Goal: Browse casually: Explore the website without a specific task or goal

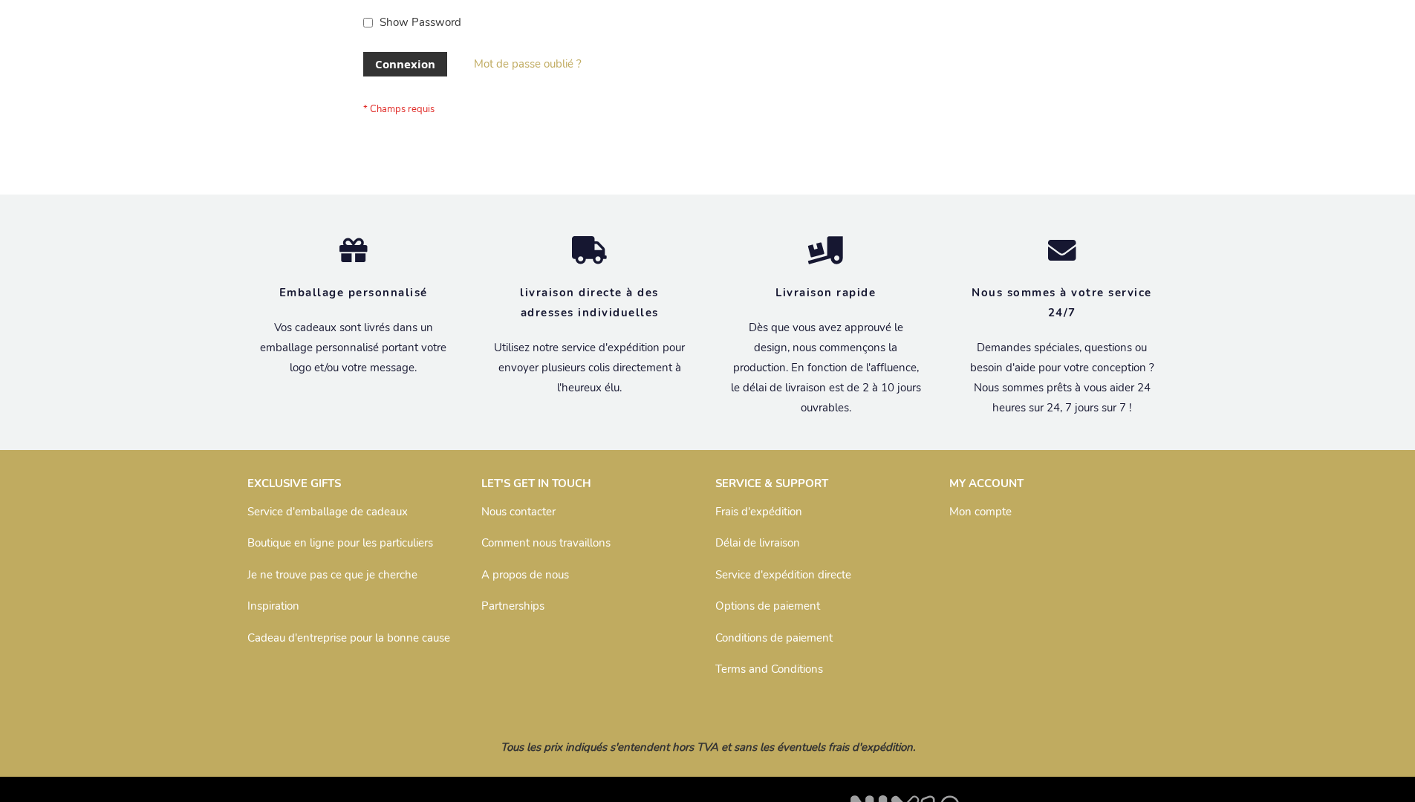
scroll to position [513, 0]
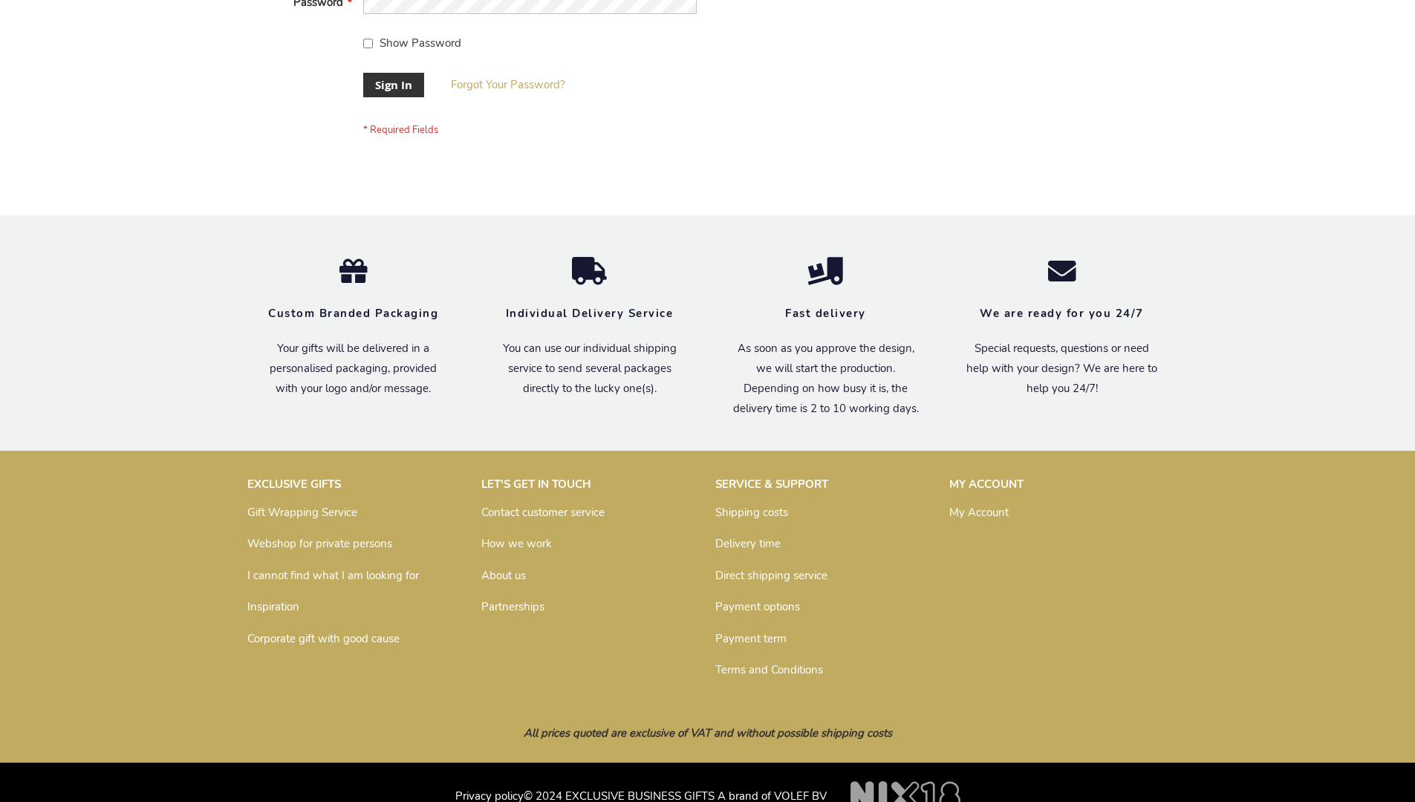
scroll to position [478, 0]
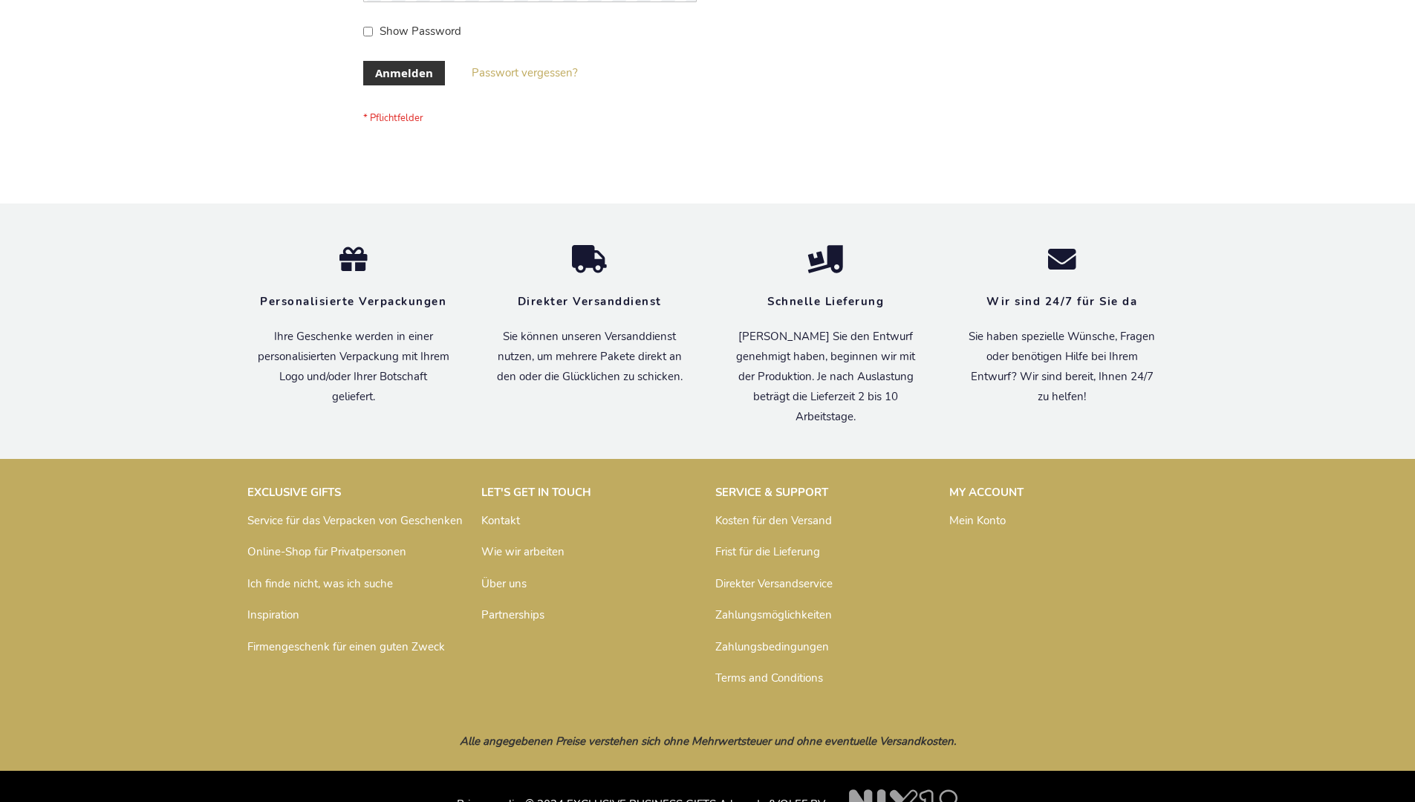
scroll to position [498, 0]
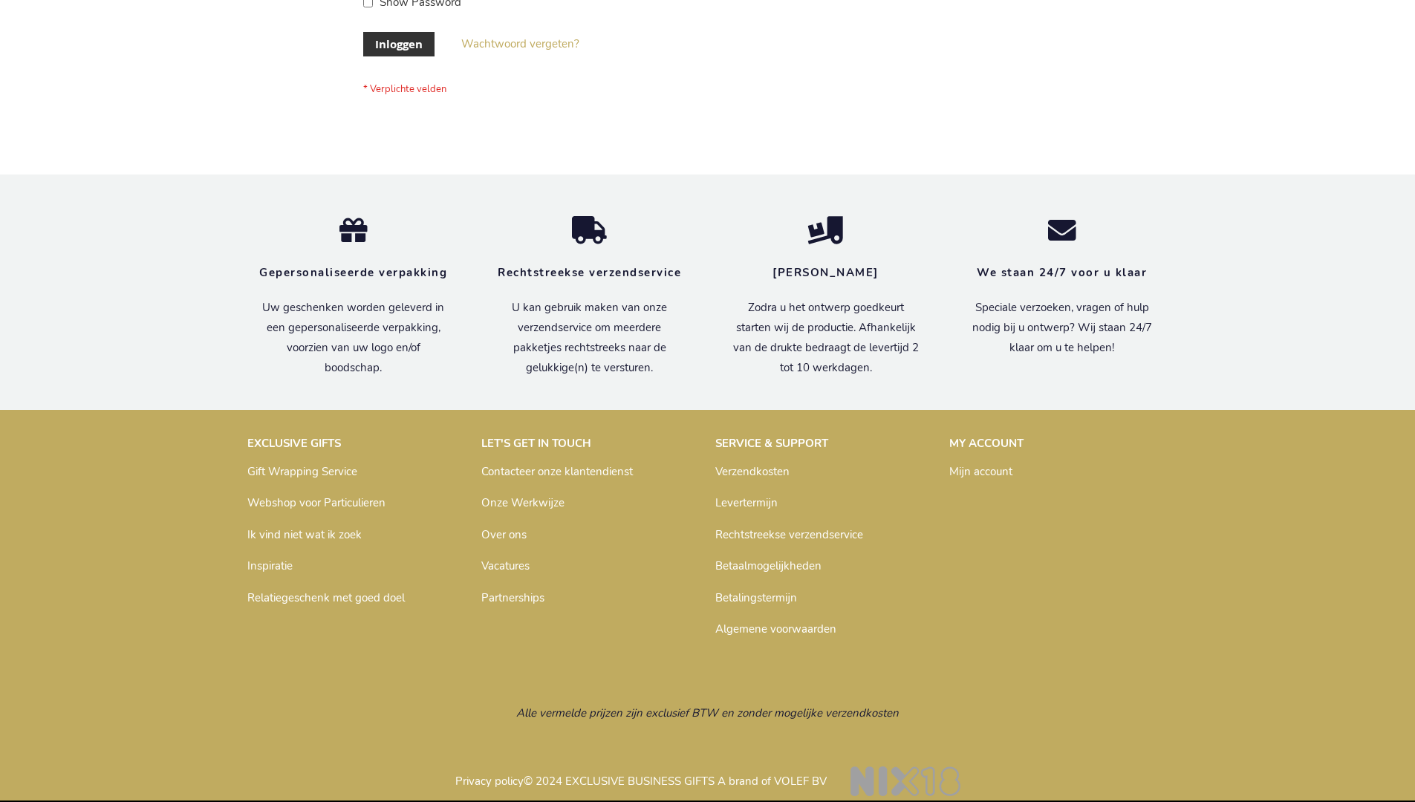
scroll to position [504, 0]
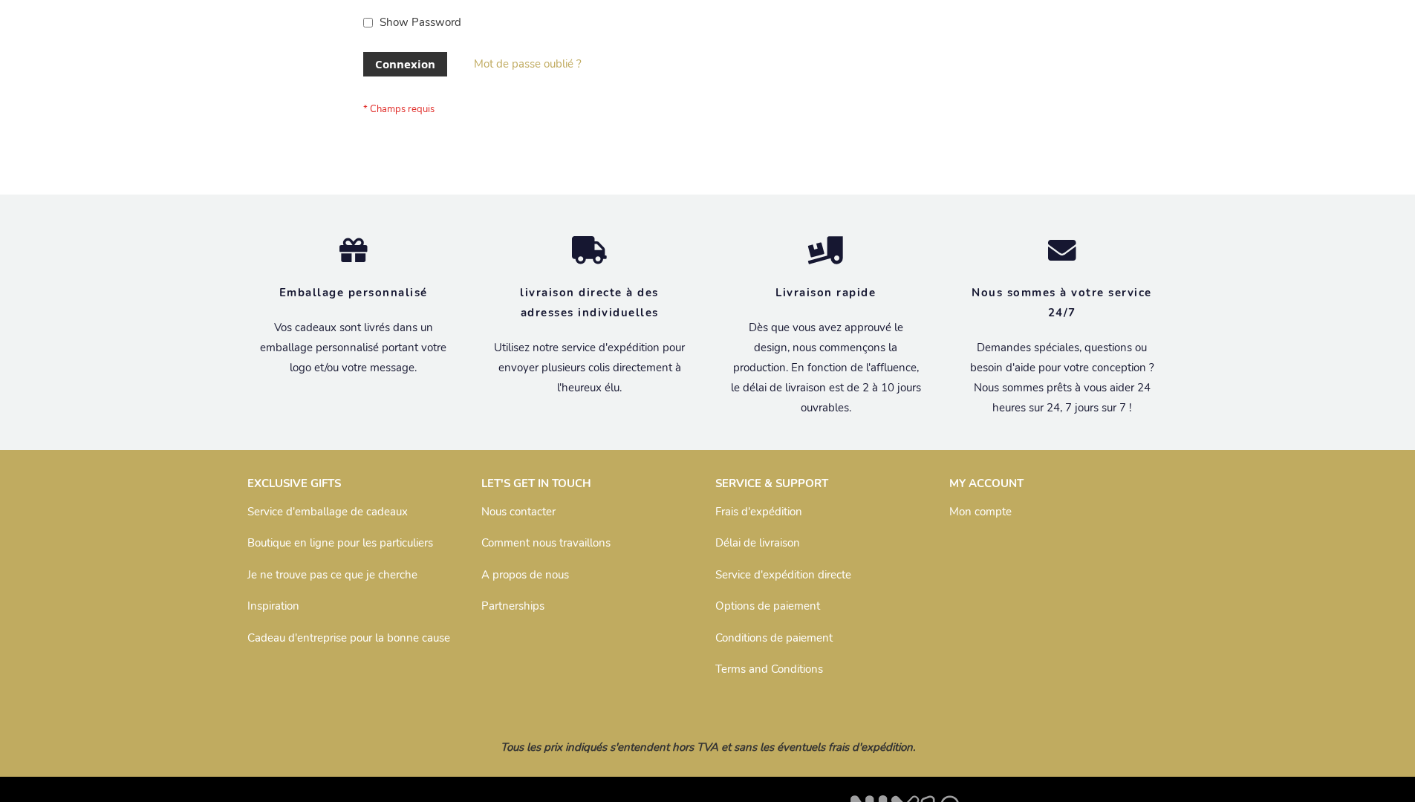
scroll to position [513, 0]
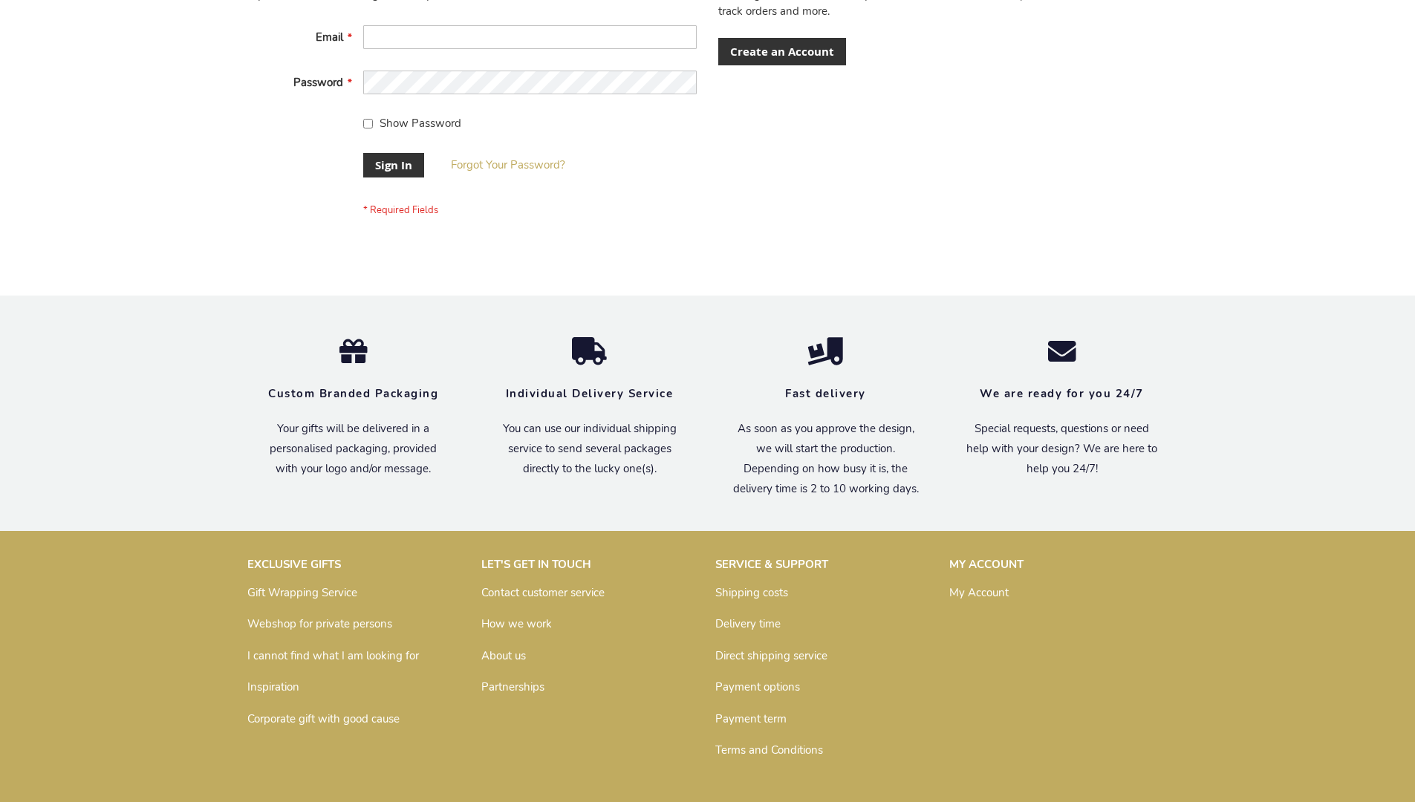
scroll to position [478, 0]
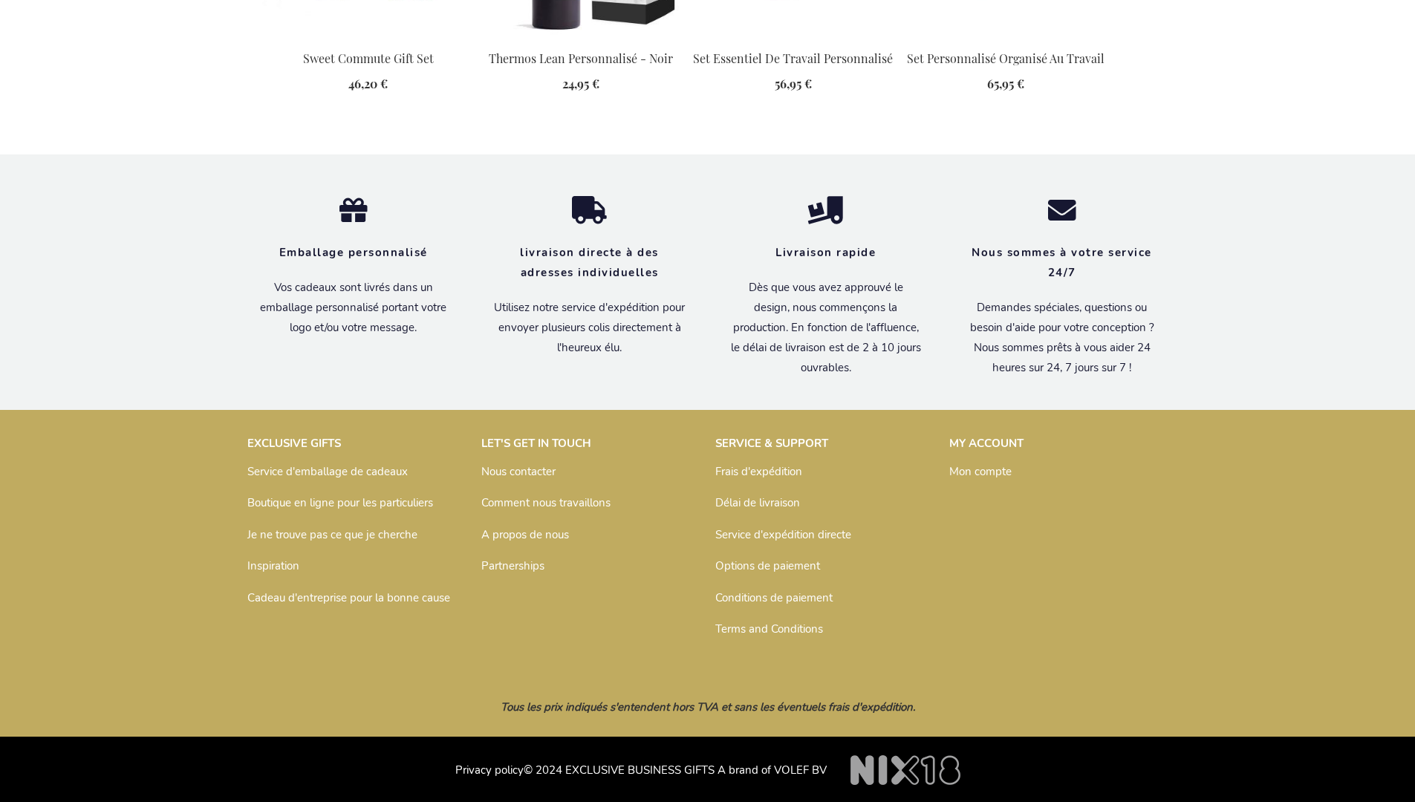
scroll to position [2035, 0]
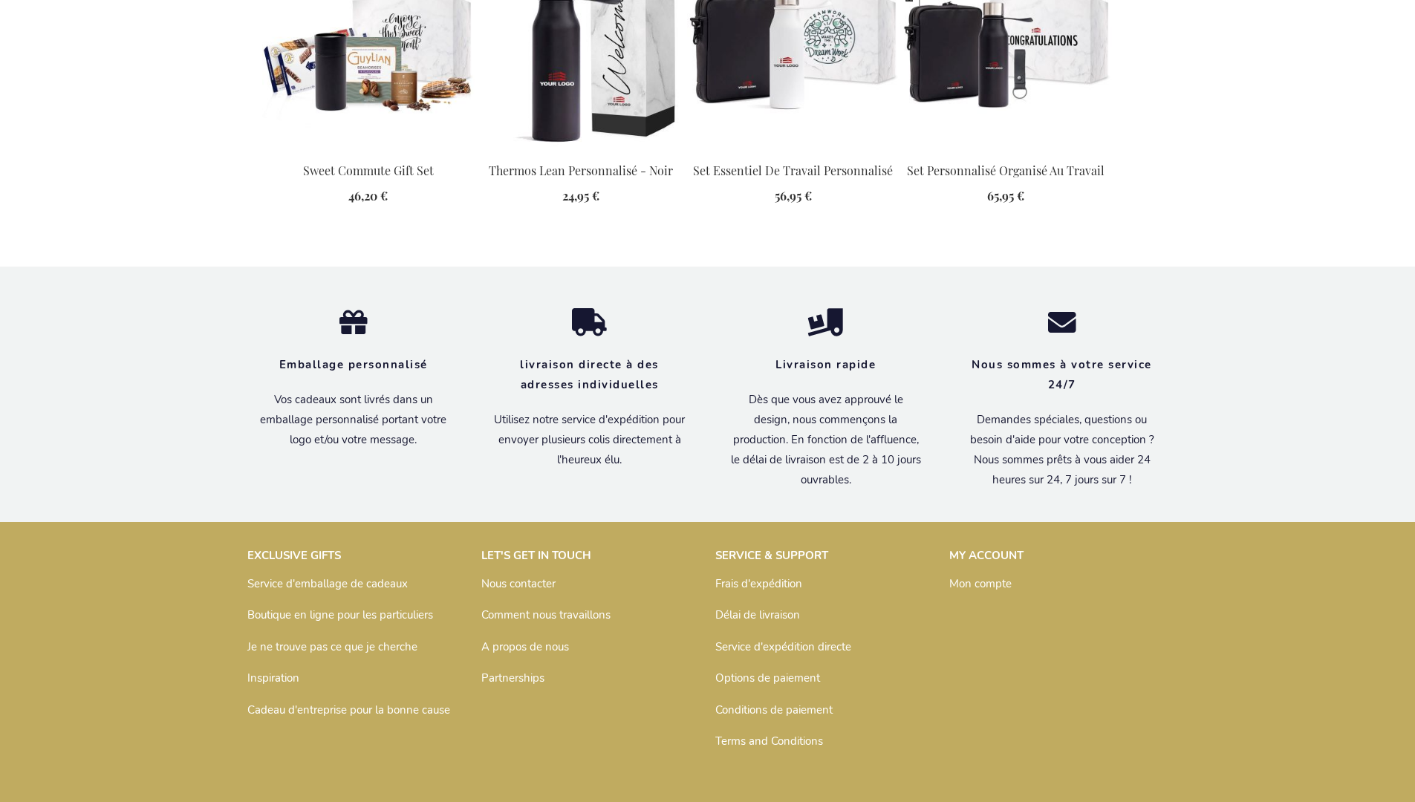
scroll to position [2035, 0]
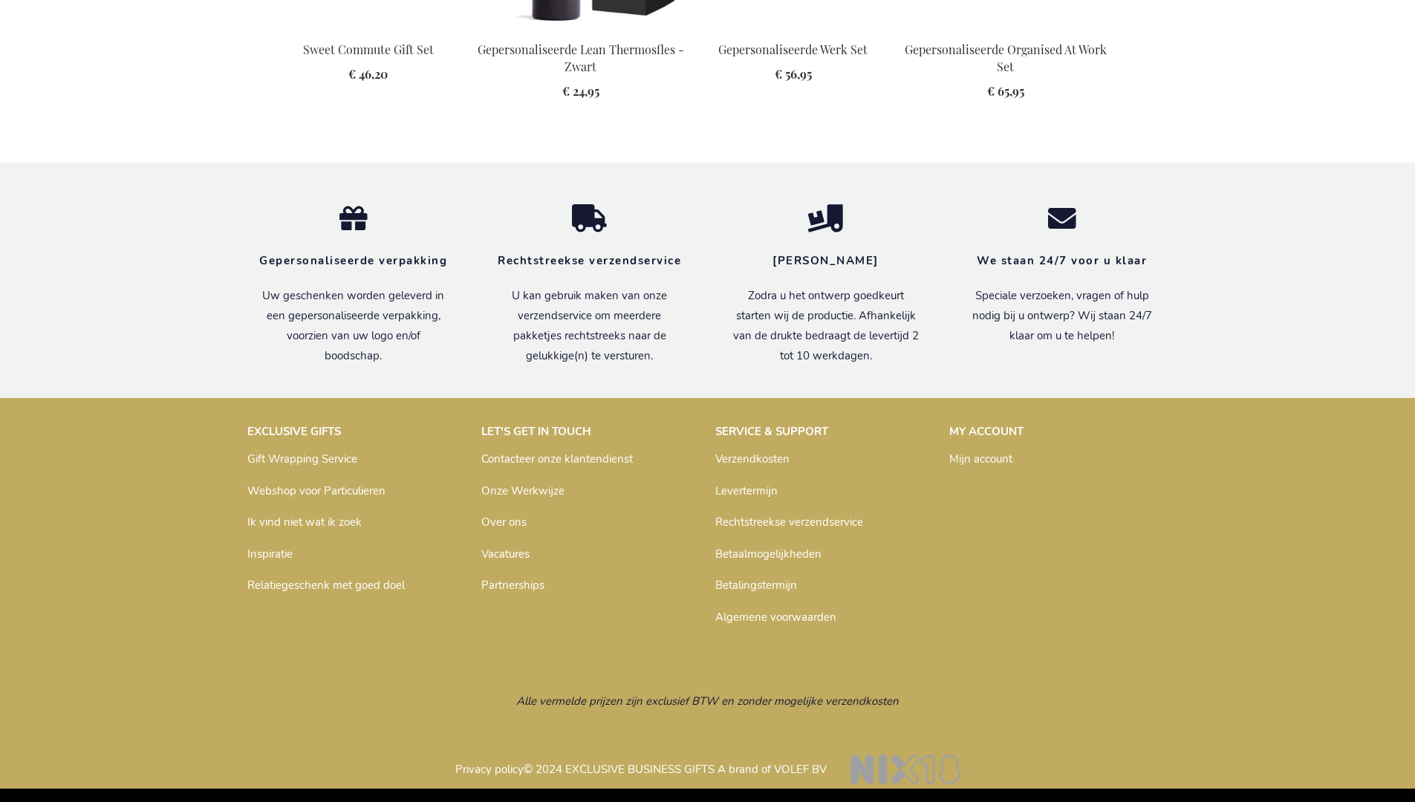
scroll to position [2028, 0]
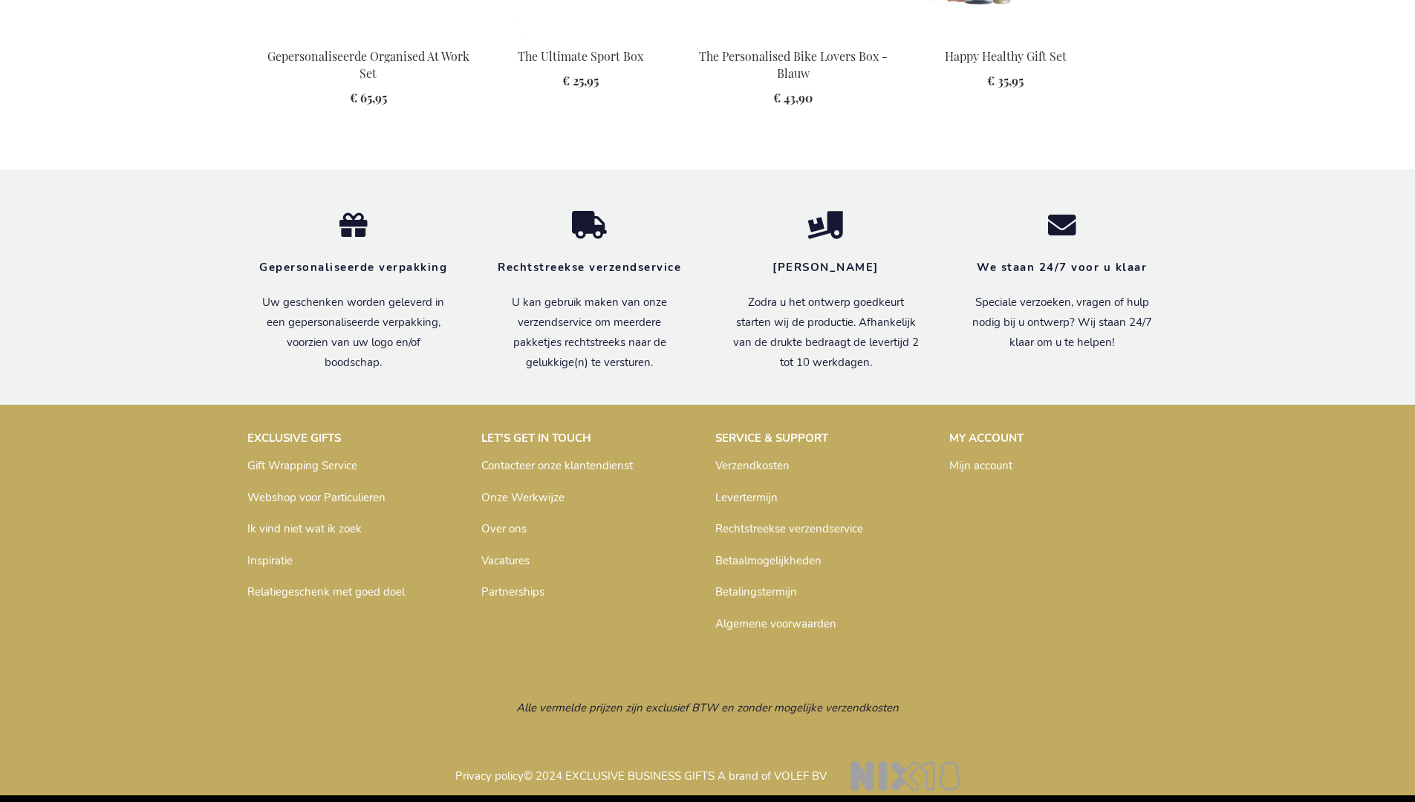
scroll to position [2028, 0]
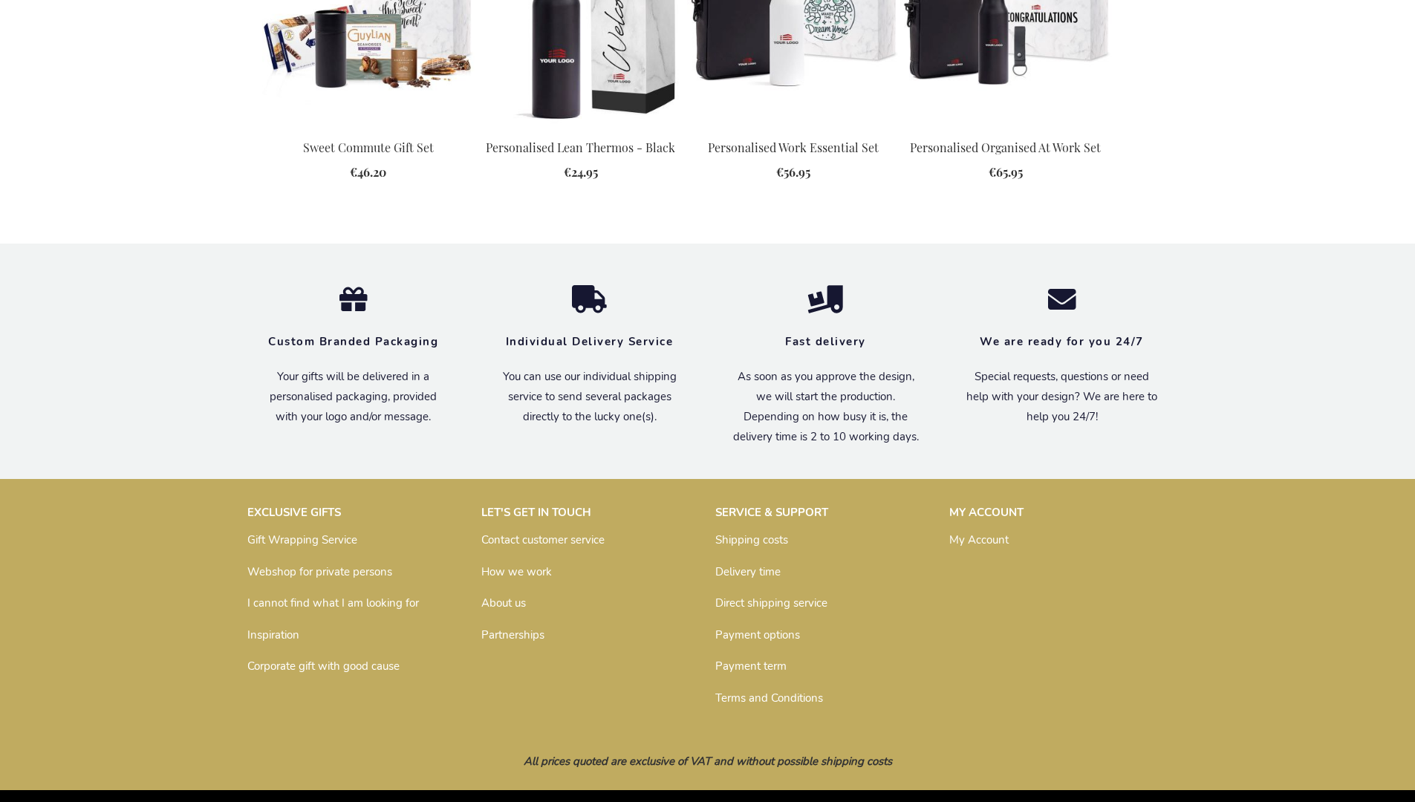
scroll to position [1983, 0]
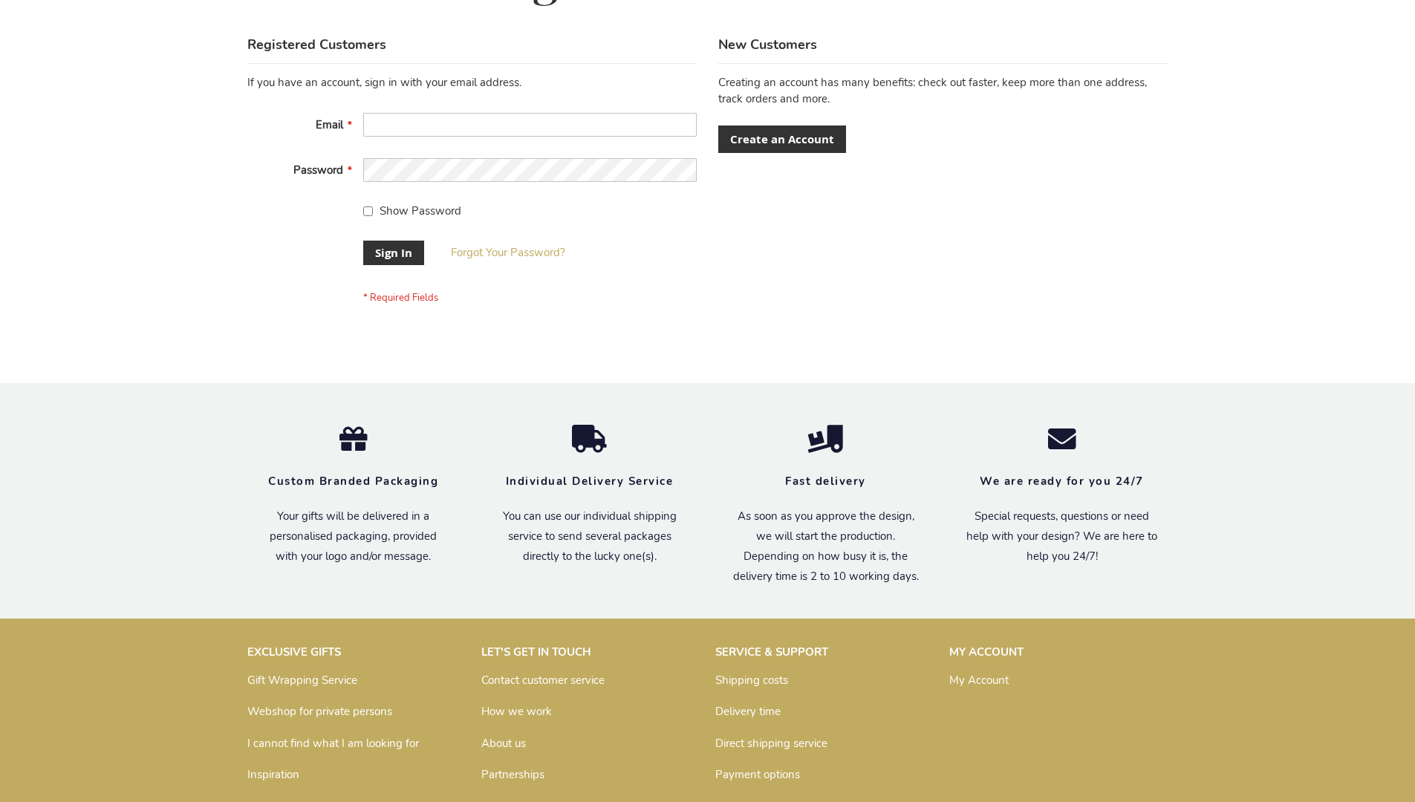
scroll to position [478, 0]
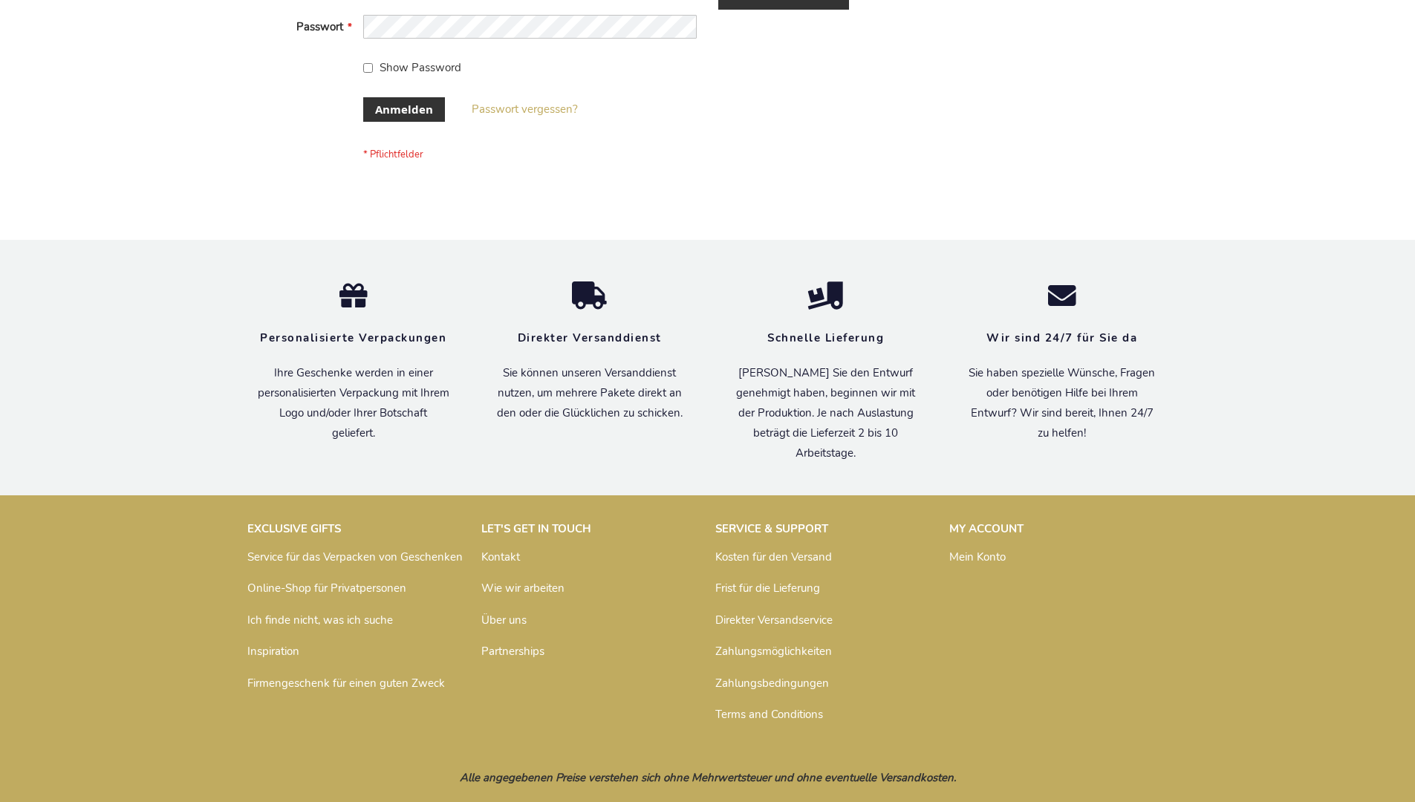
scroll to position [498, 0]
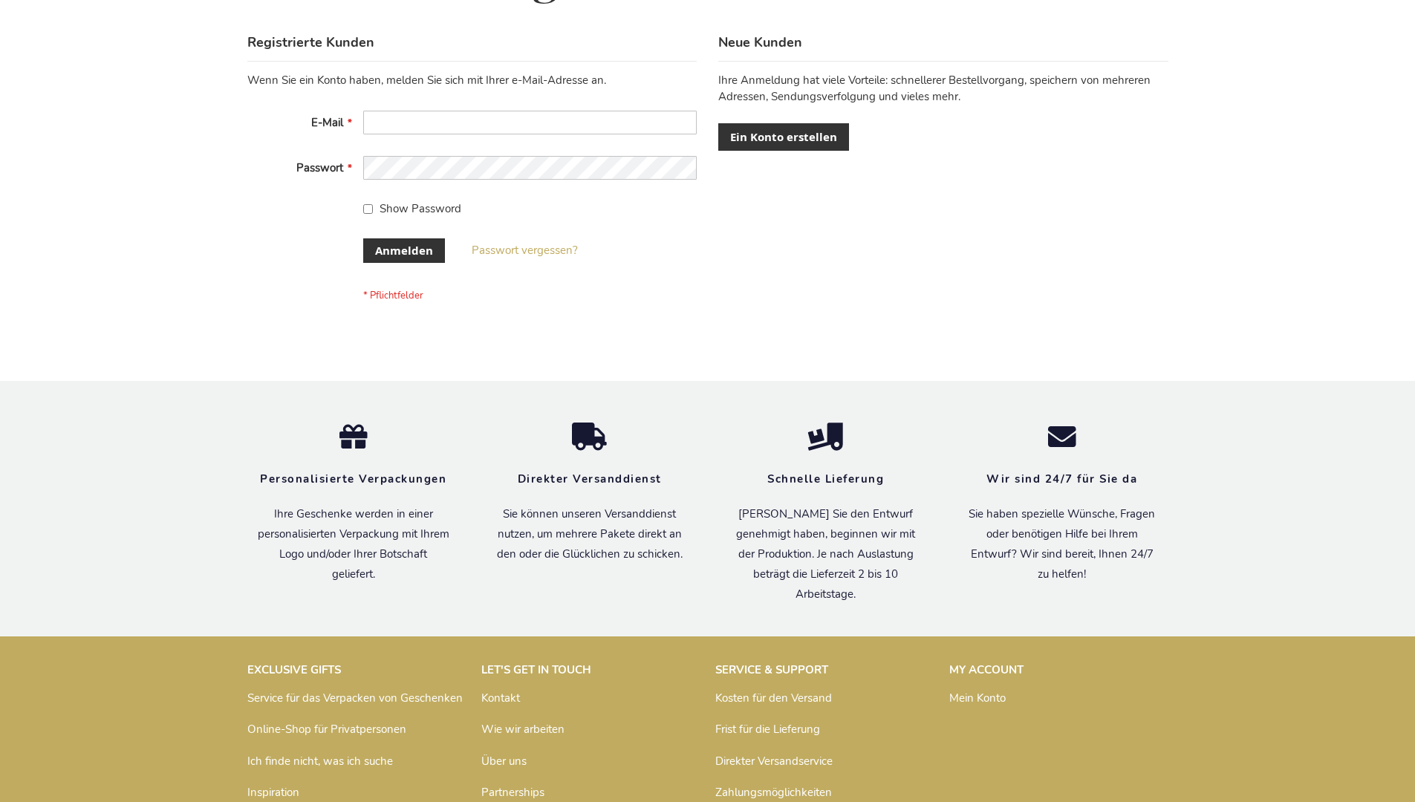
scroll to position [498, 0]
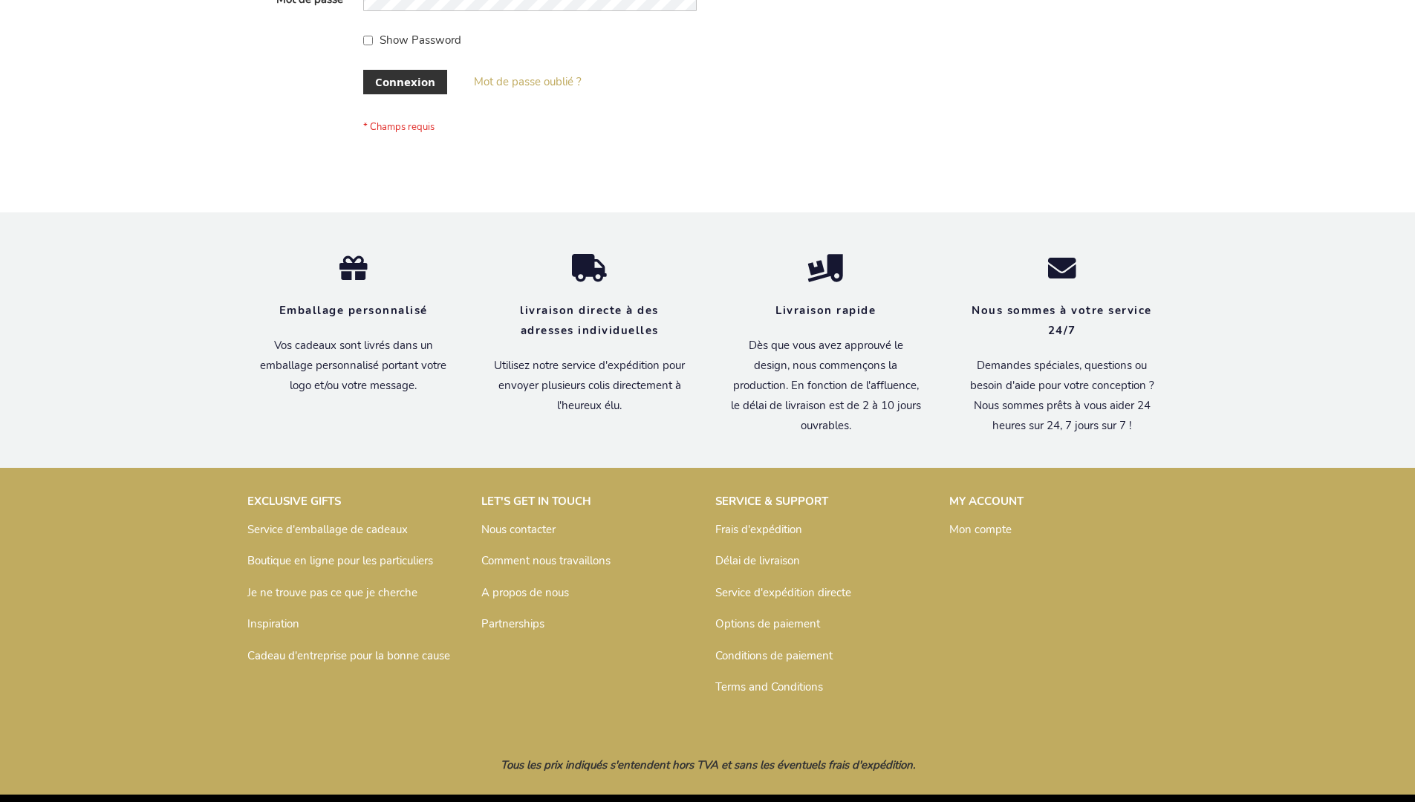
scroll to position [513, 0]
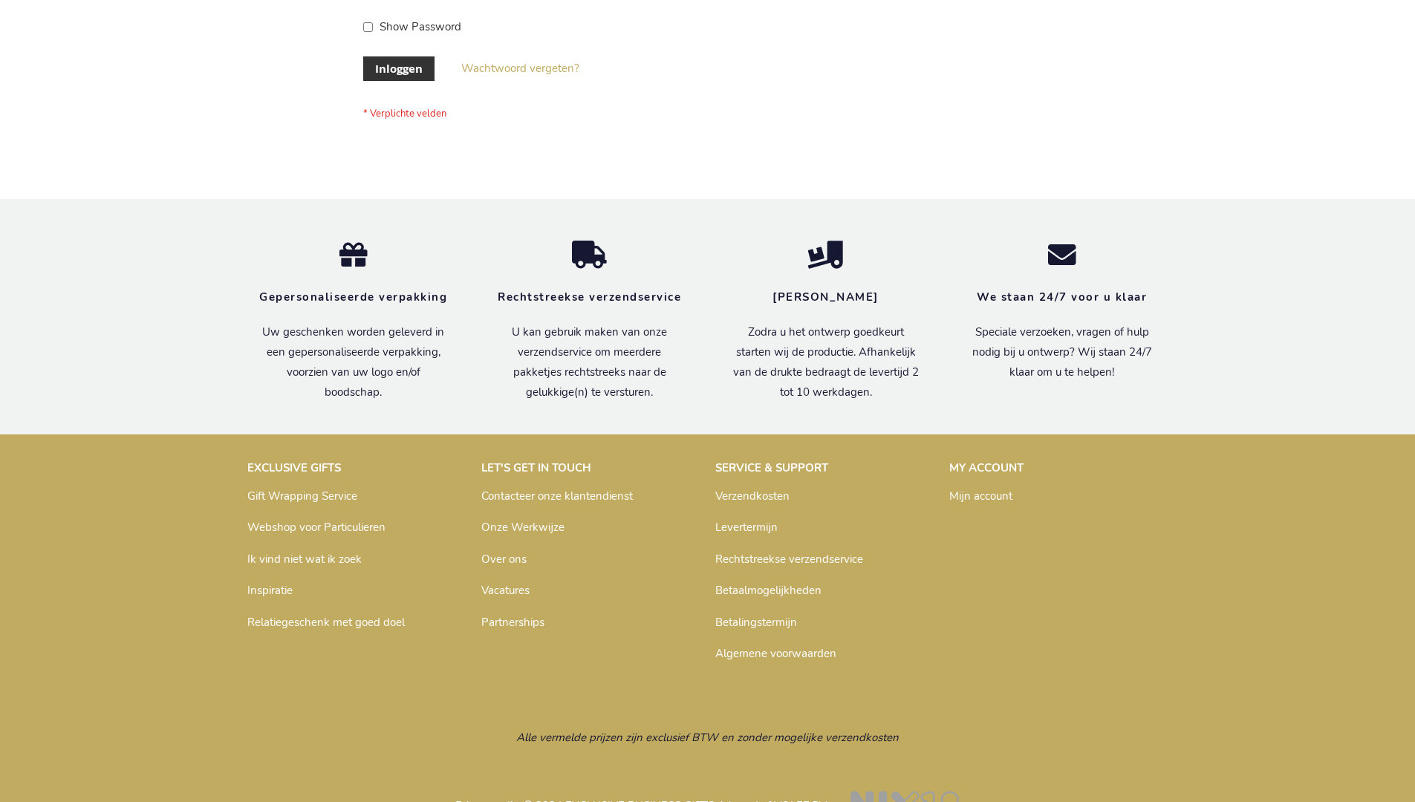
scroll to position [504, 0]
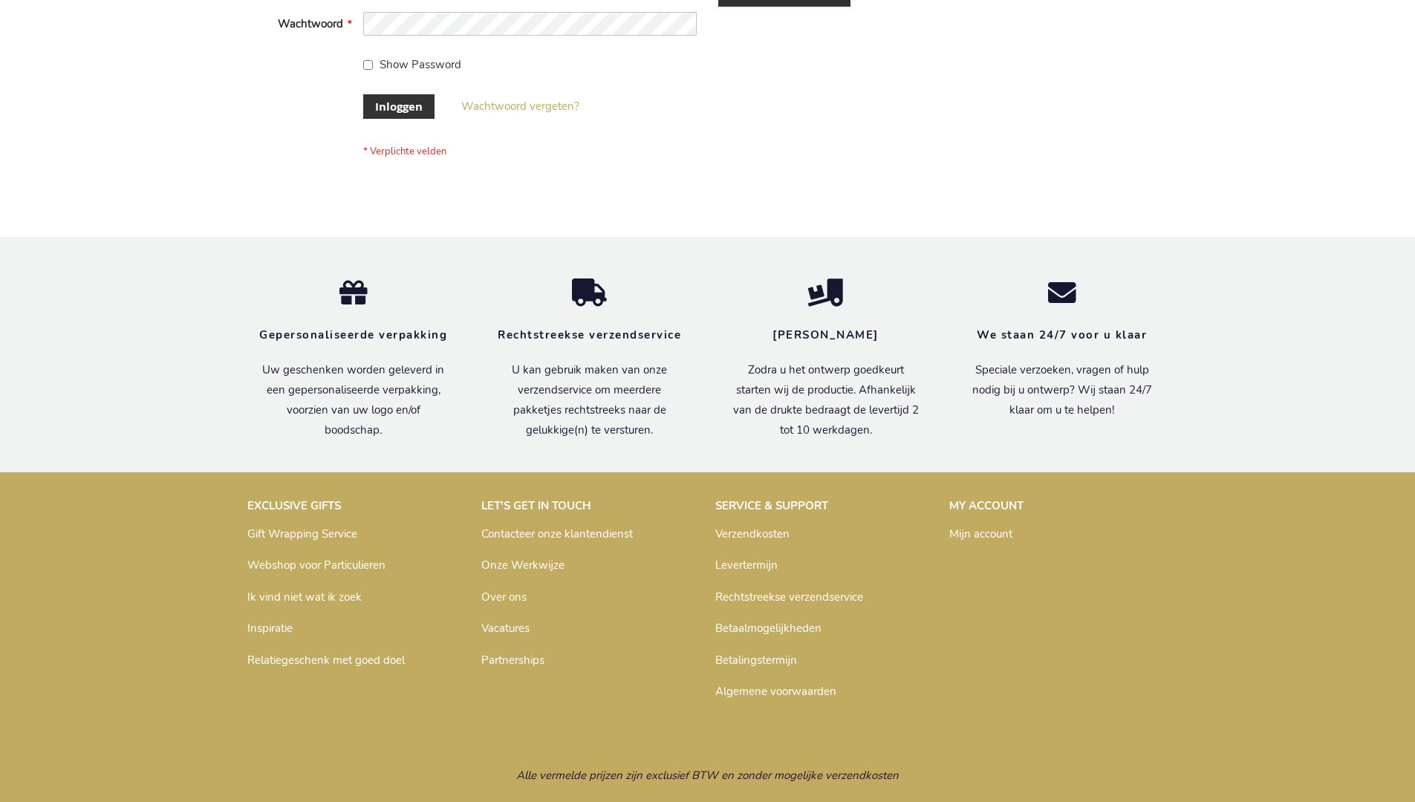
scroll to position [504, 0]
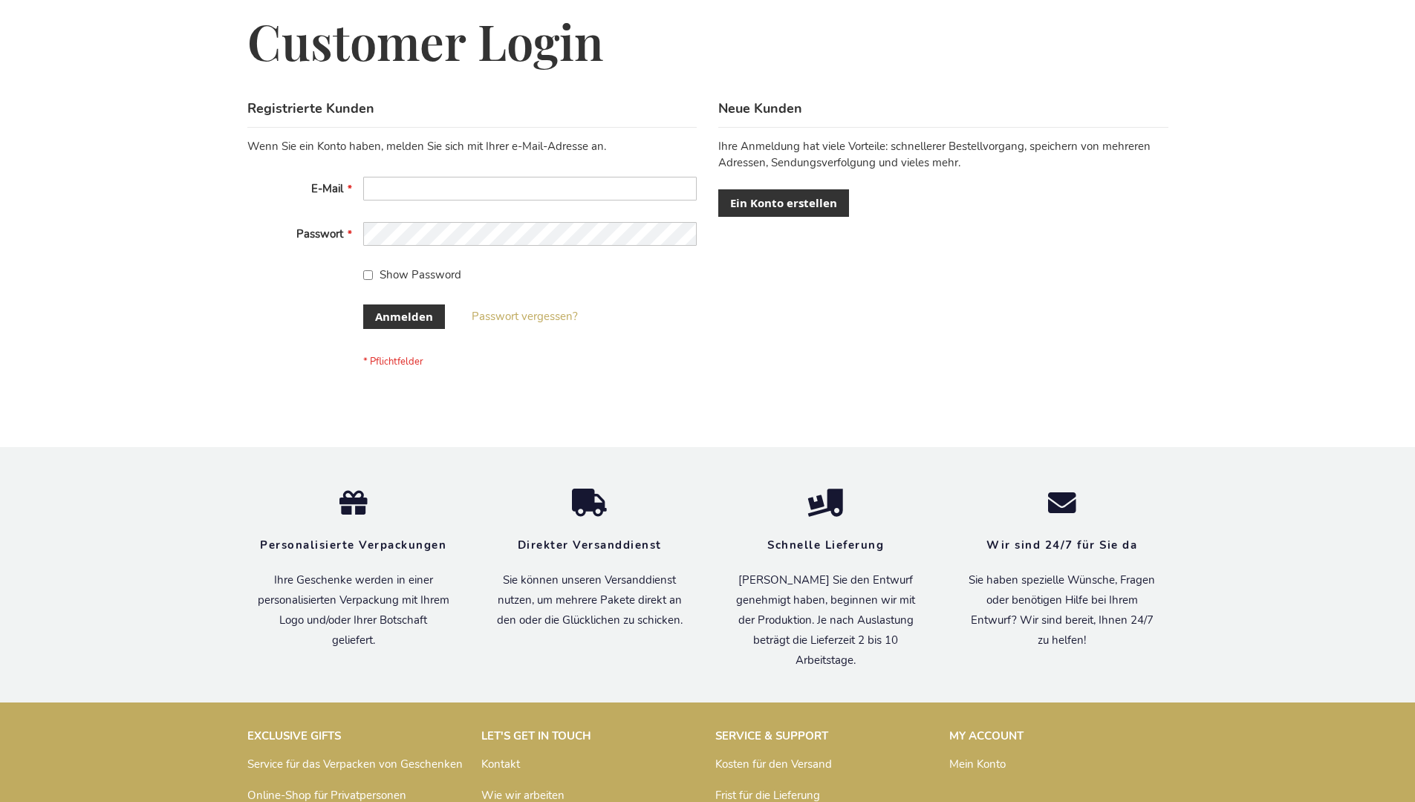
scroll to position [498, 0]
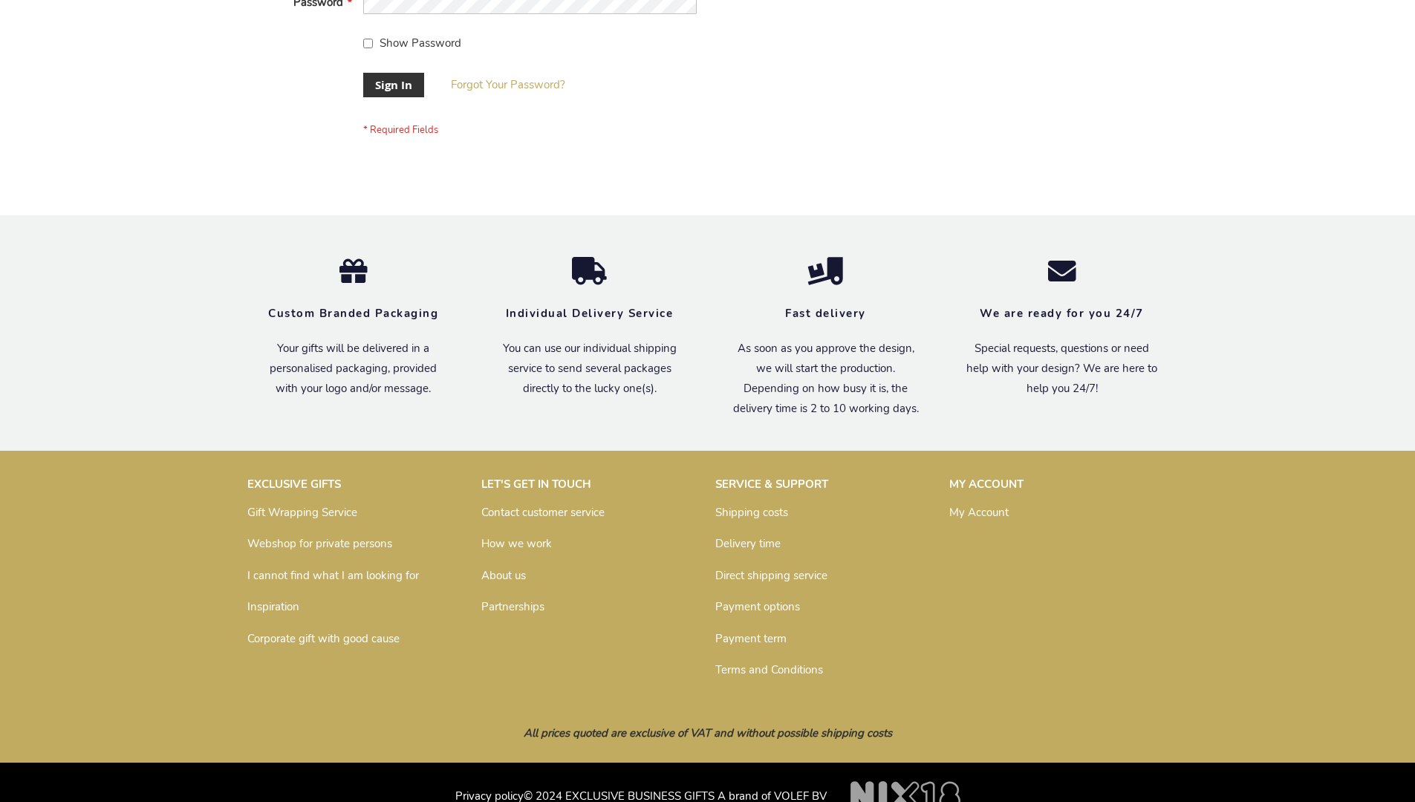
scroll to position [478, 0]
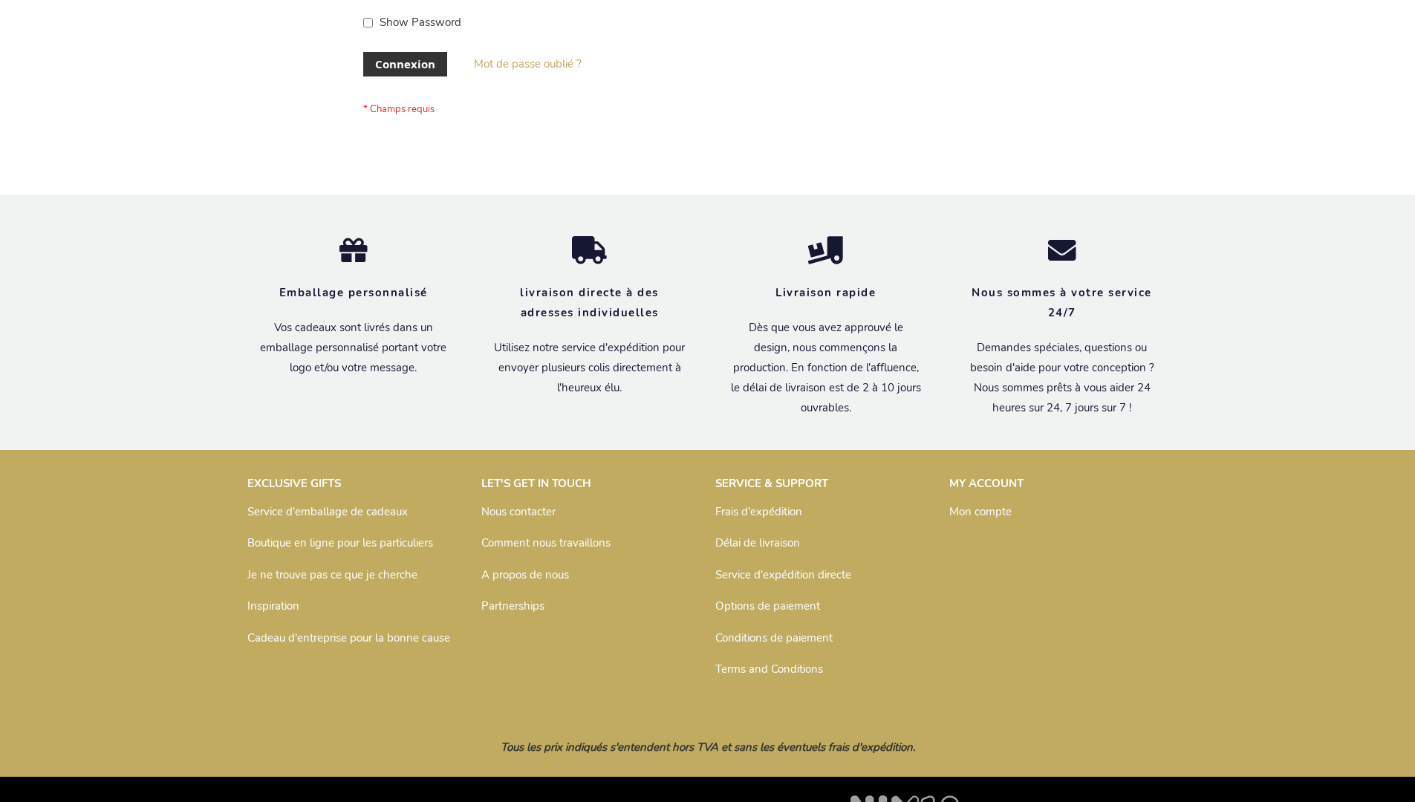
scroll to position [513, 0]
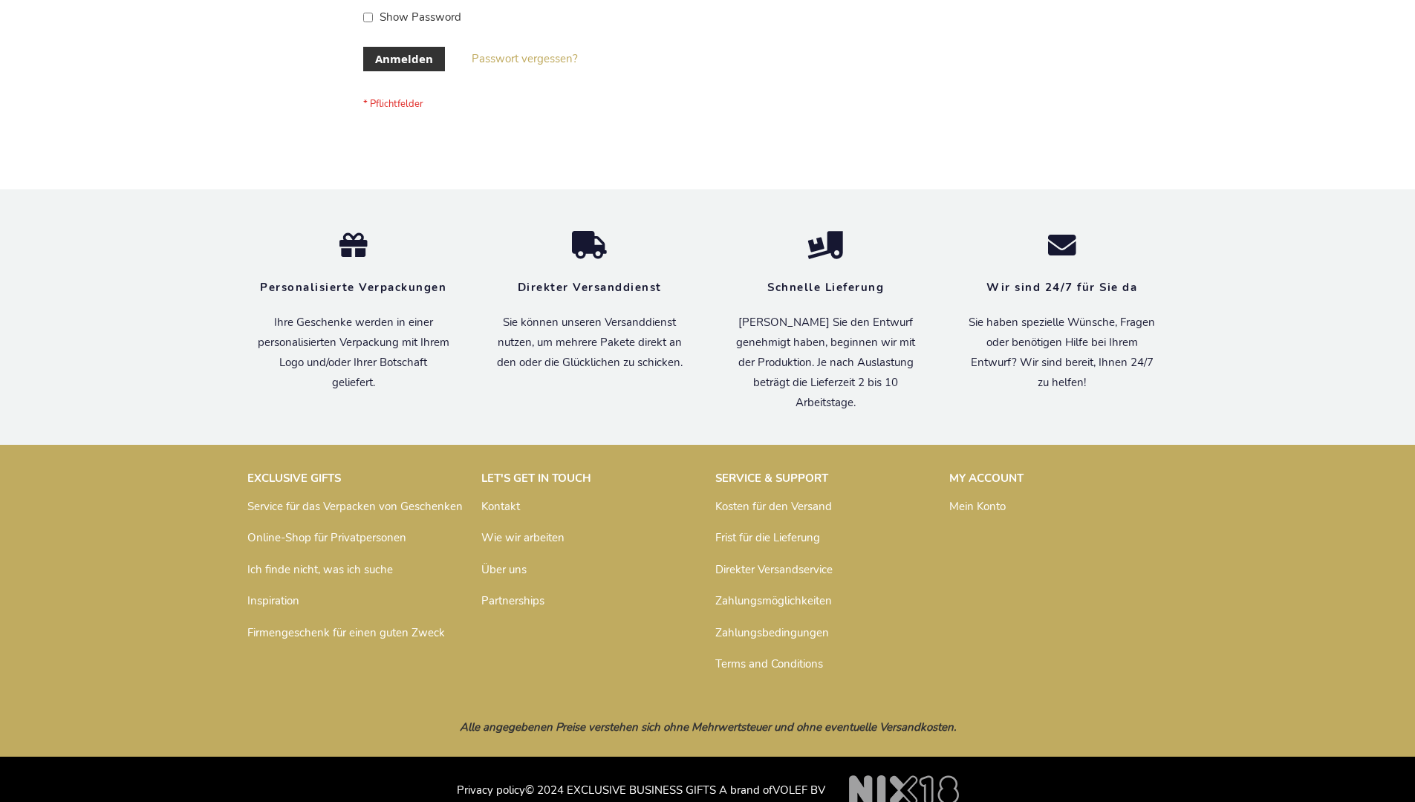
scroll to position [498, 0]
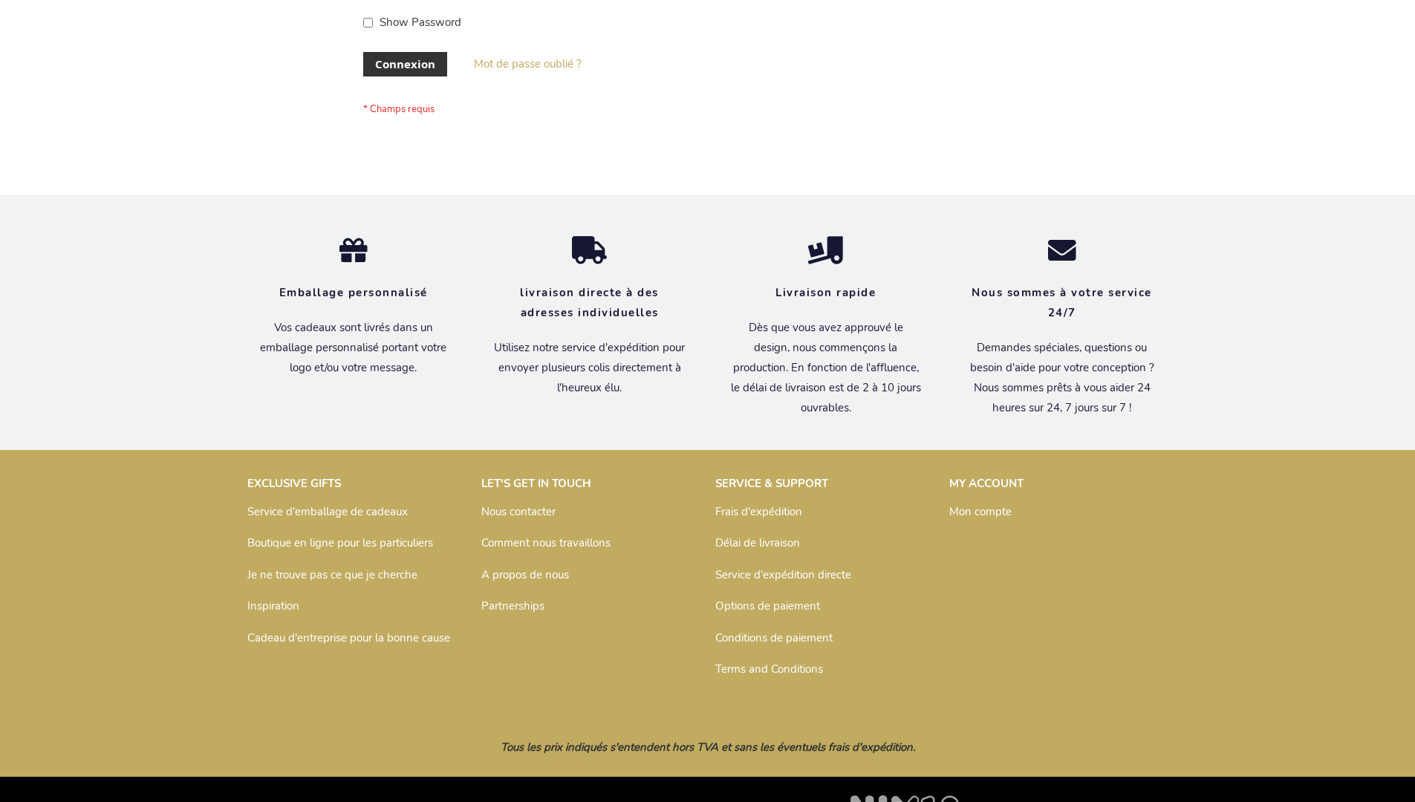
scroll to position [513, 0]
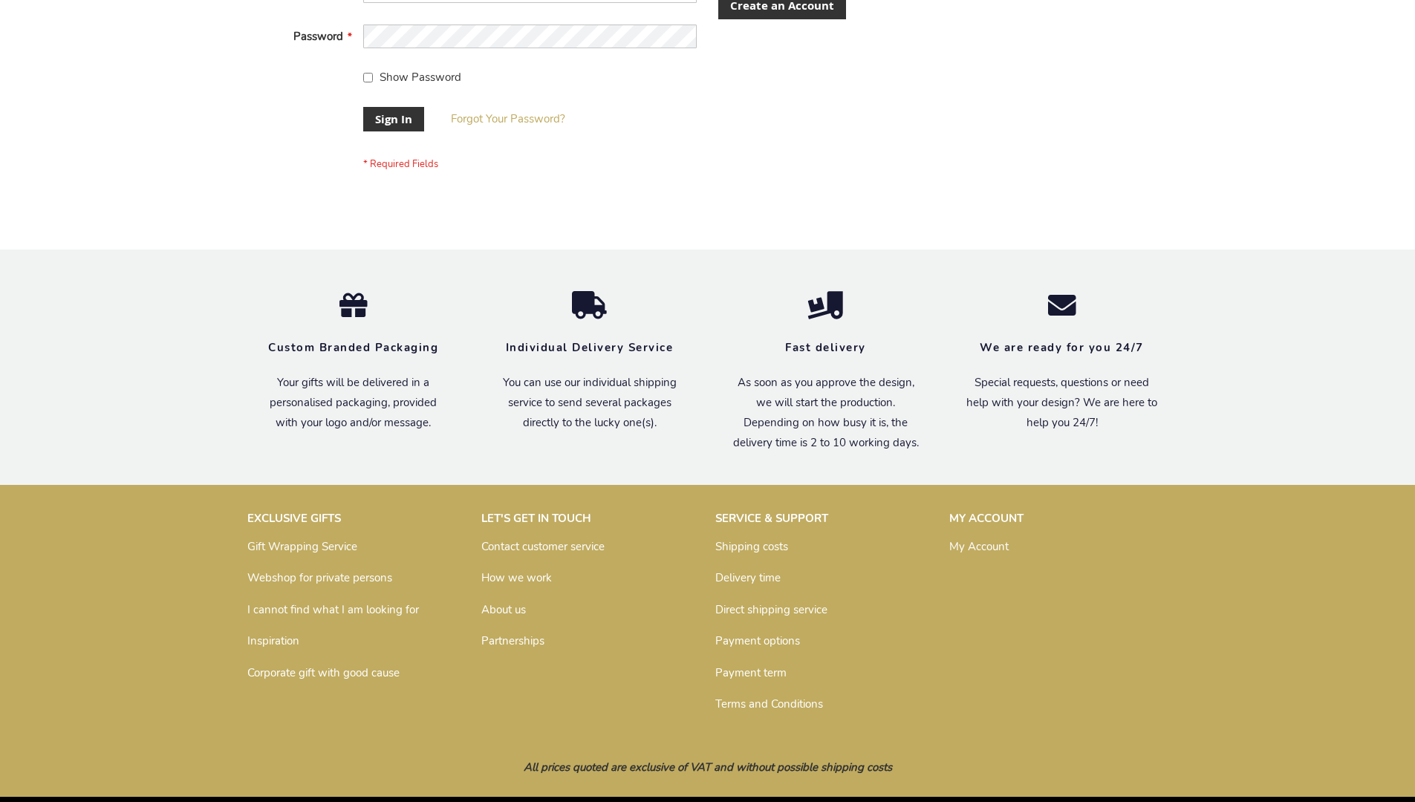
scroll to position [478, 0]
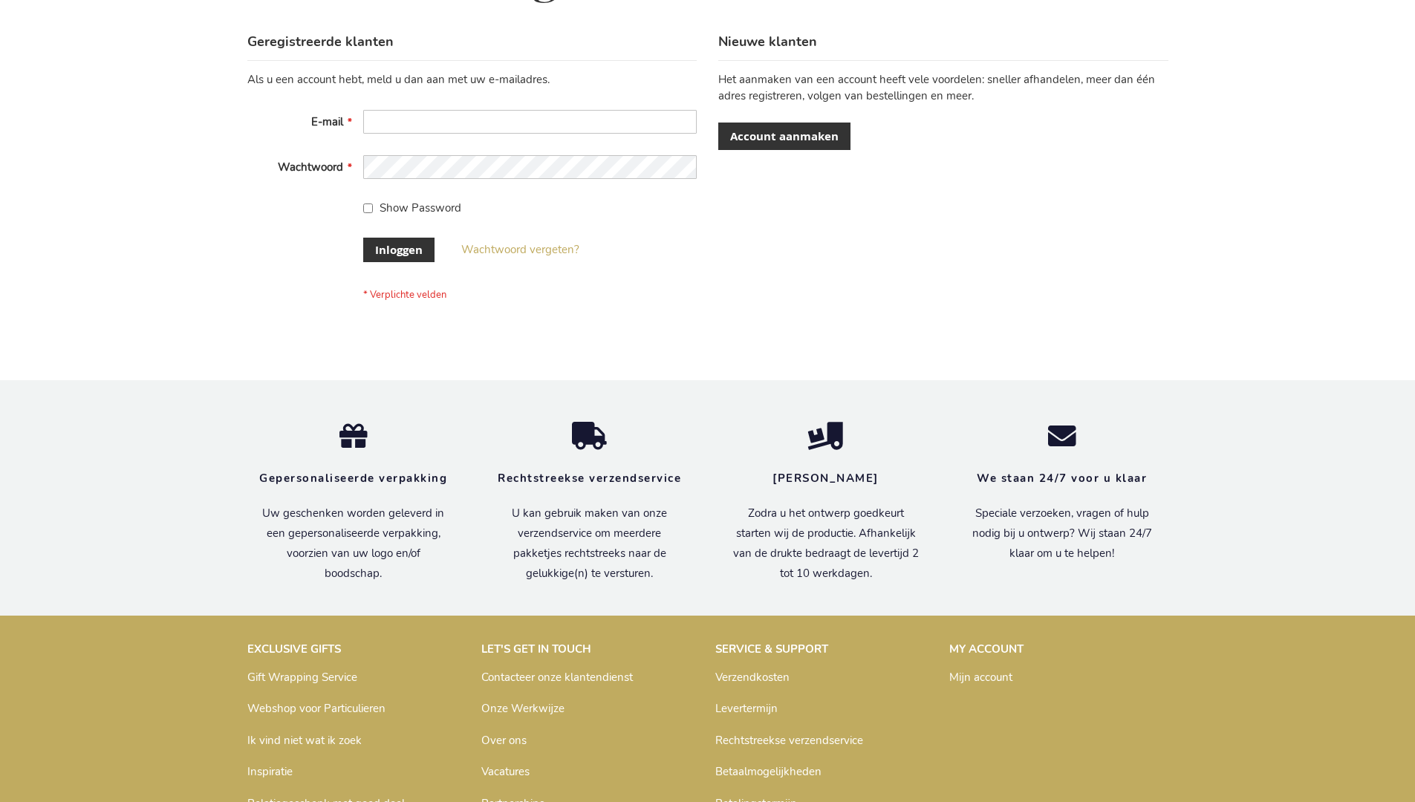
scroll to position [504, 0]
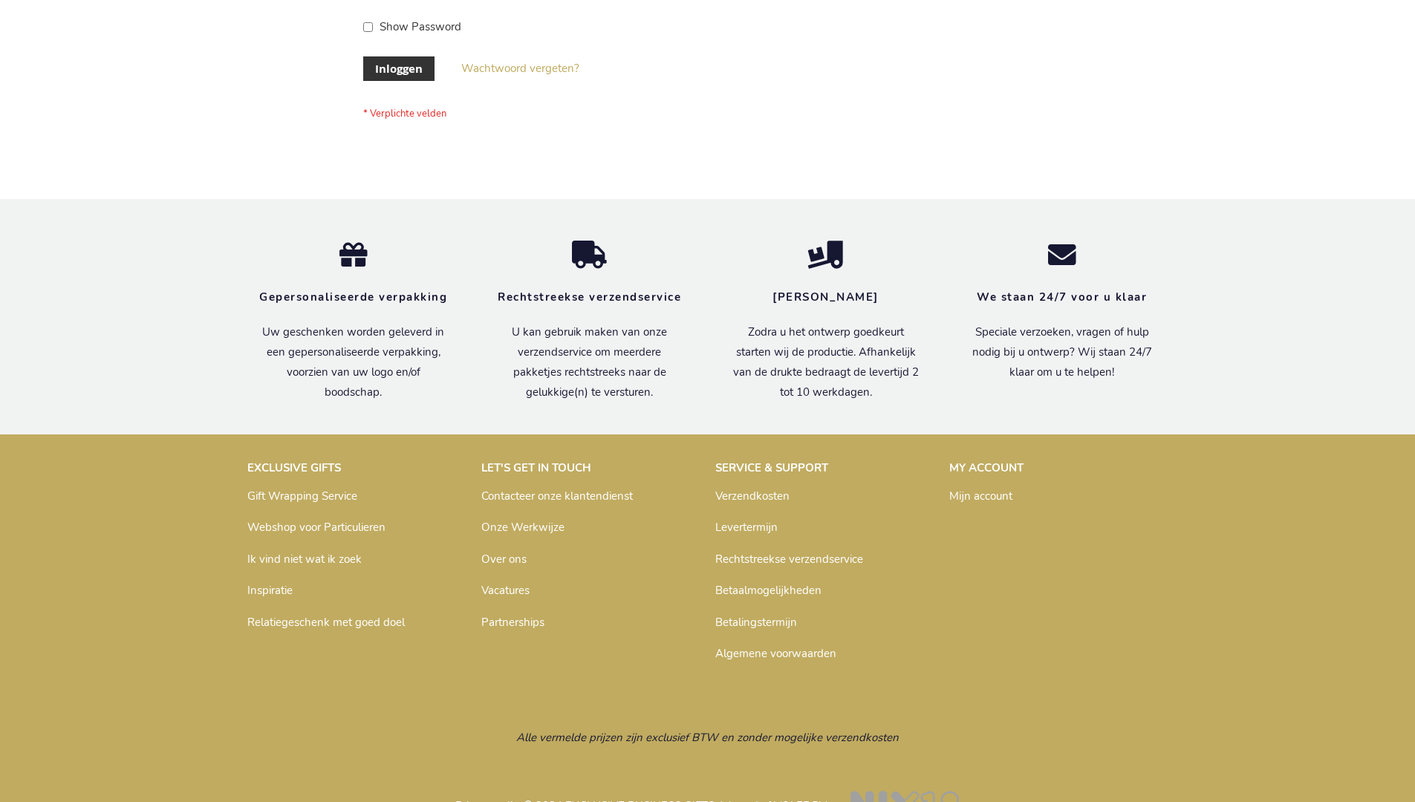
scroll to position [504, 0]
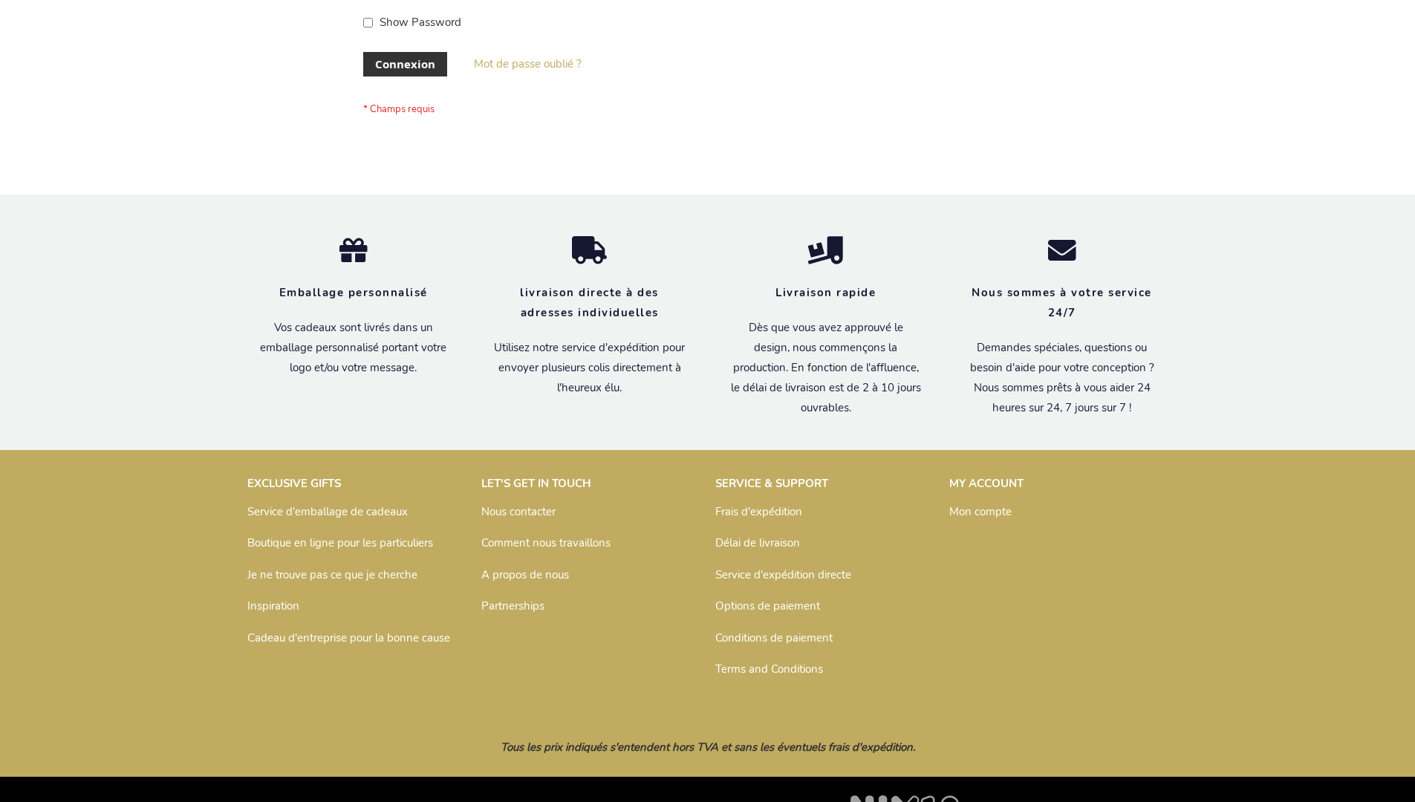
scroll to position [513, 0]
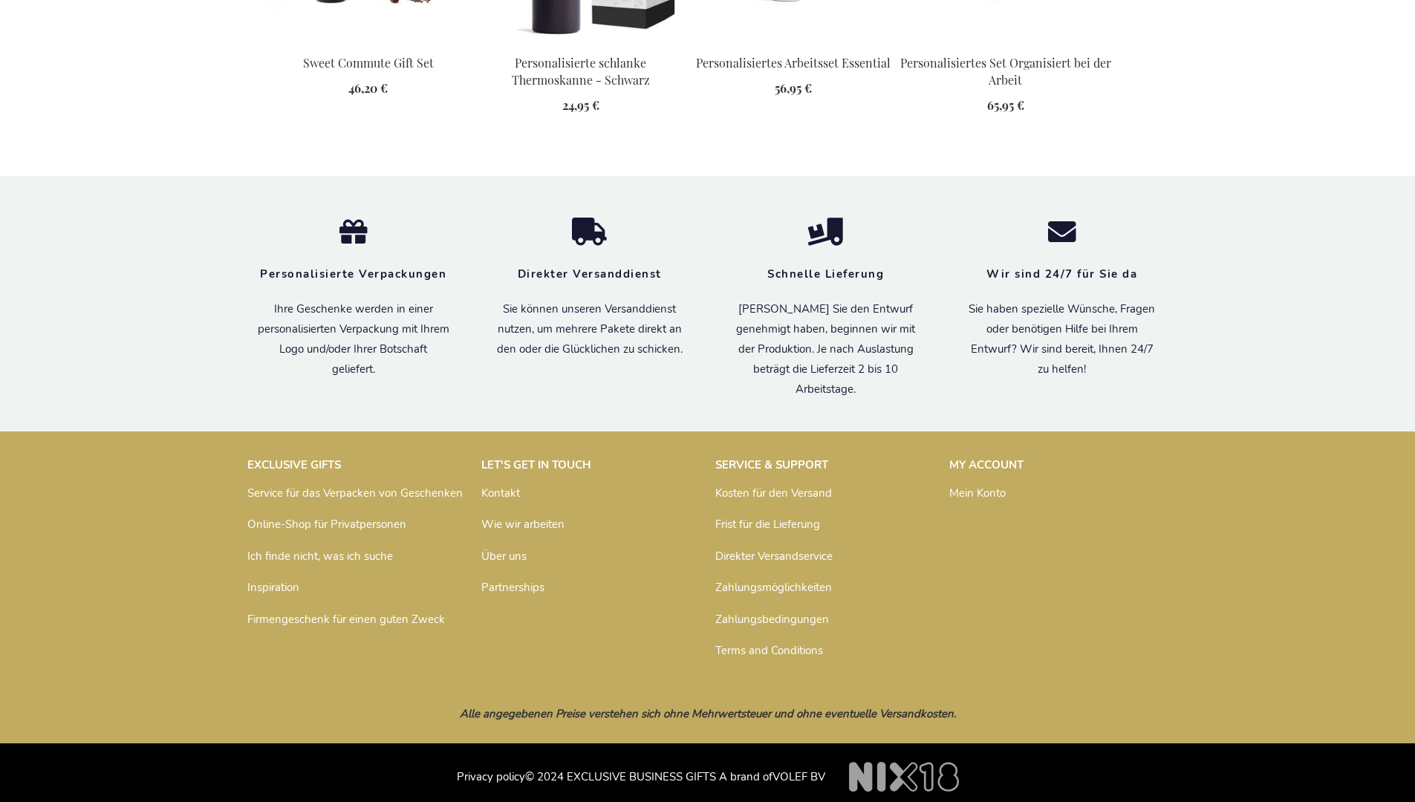
scroll to position [2037, 0]
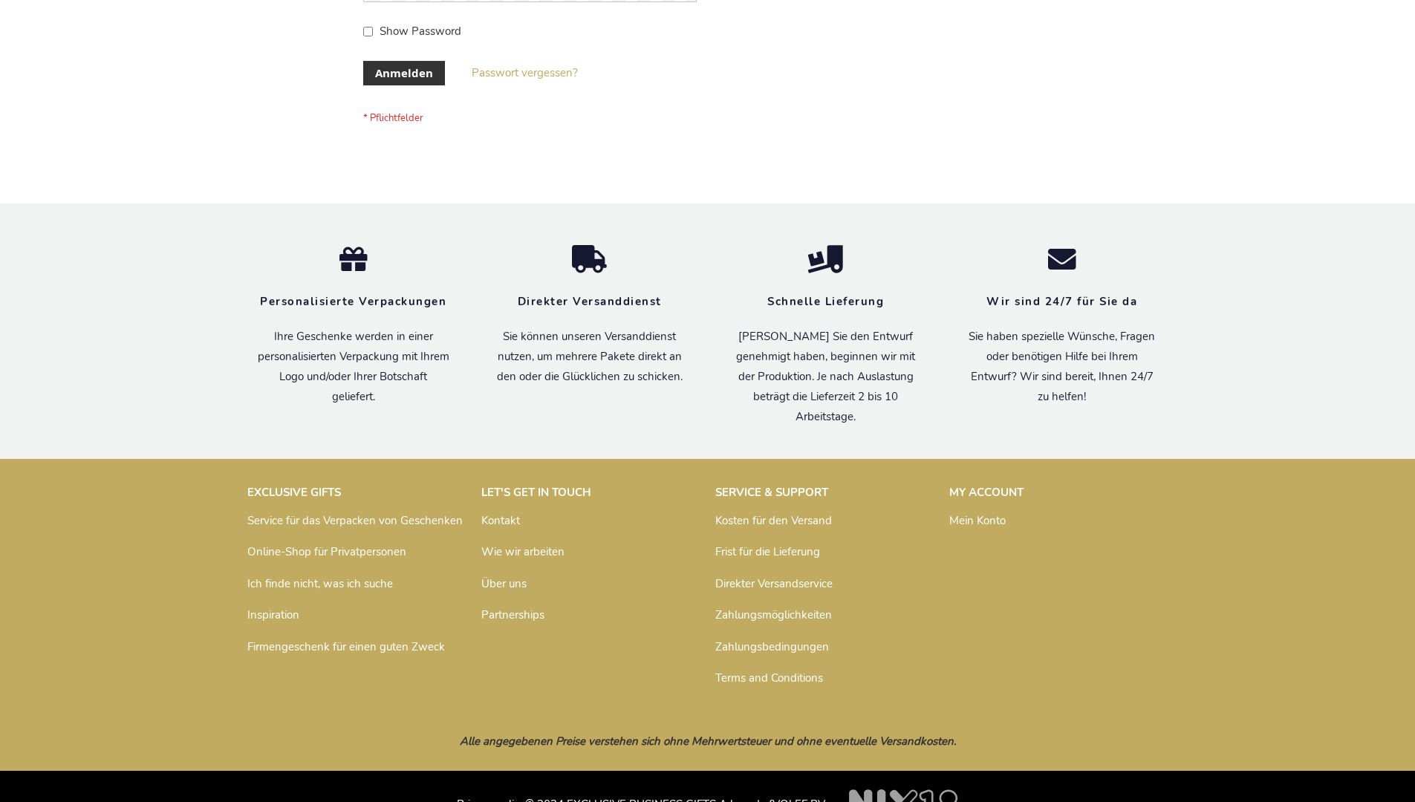
scroll to position [498, 0]
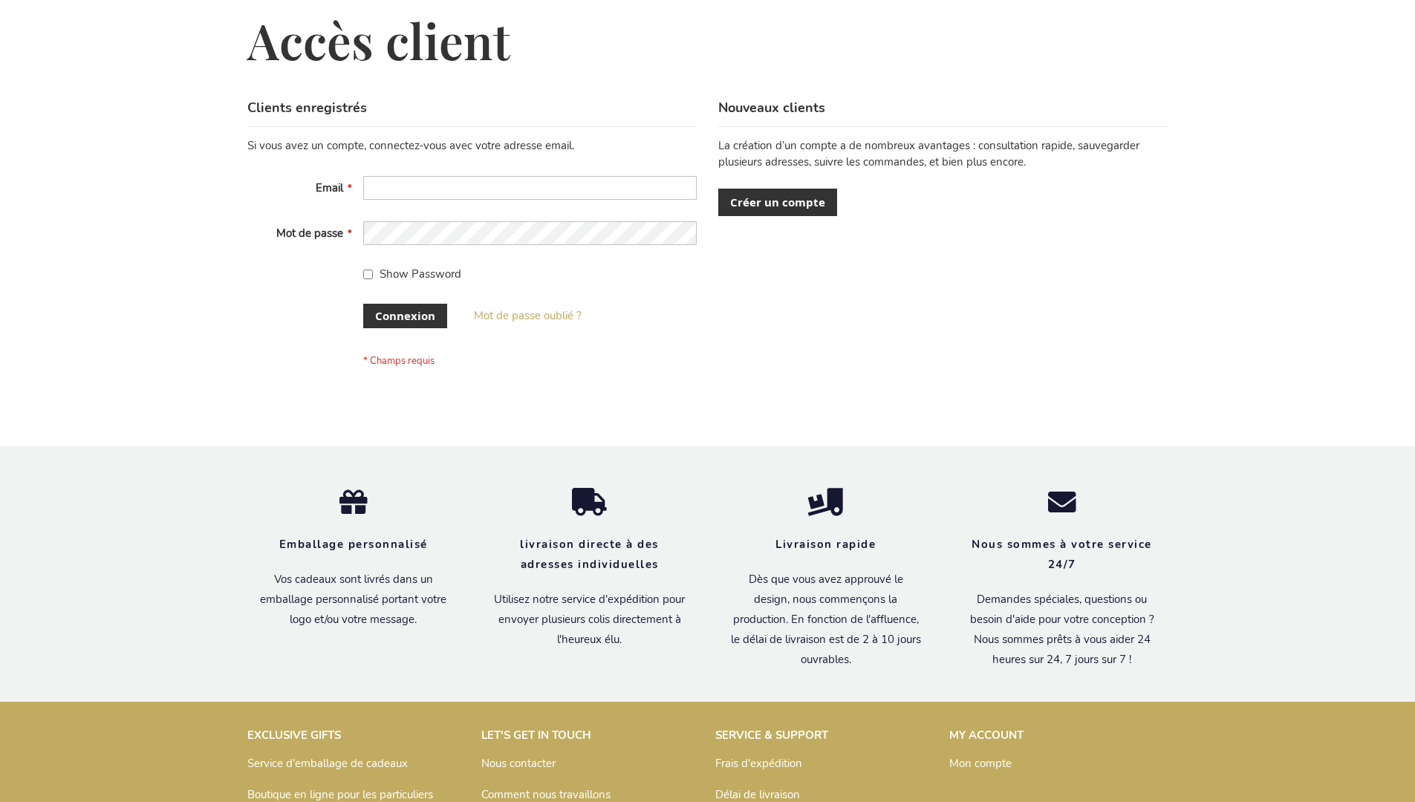
scroll to position [513, 0]
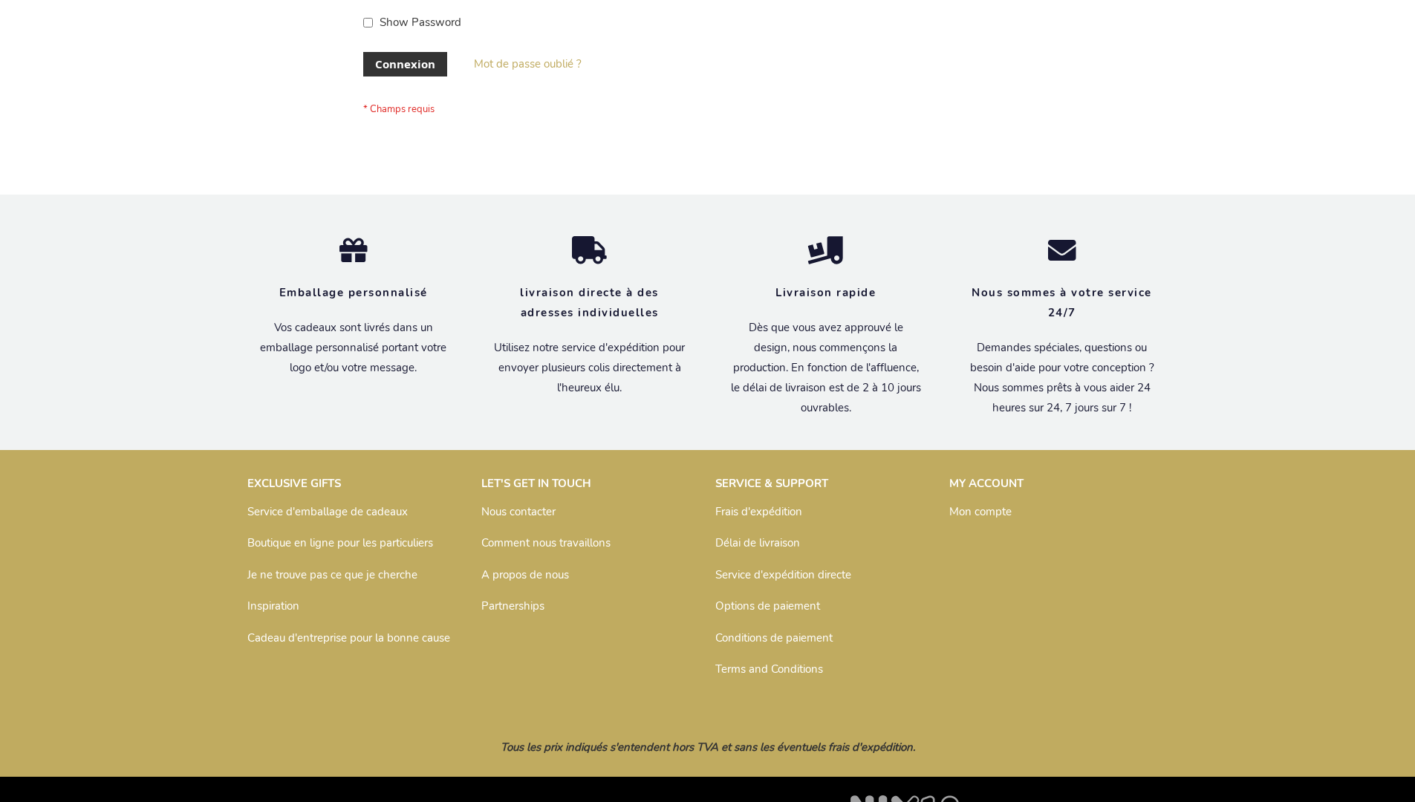
scroll to position [513, 0]
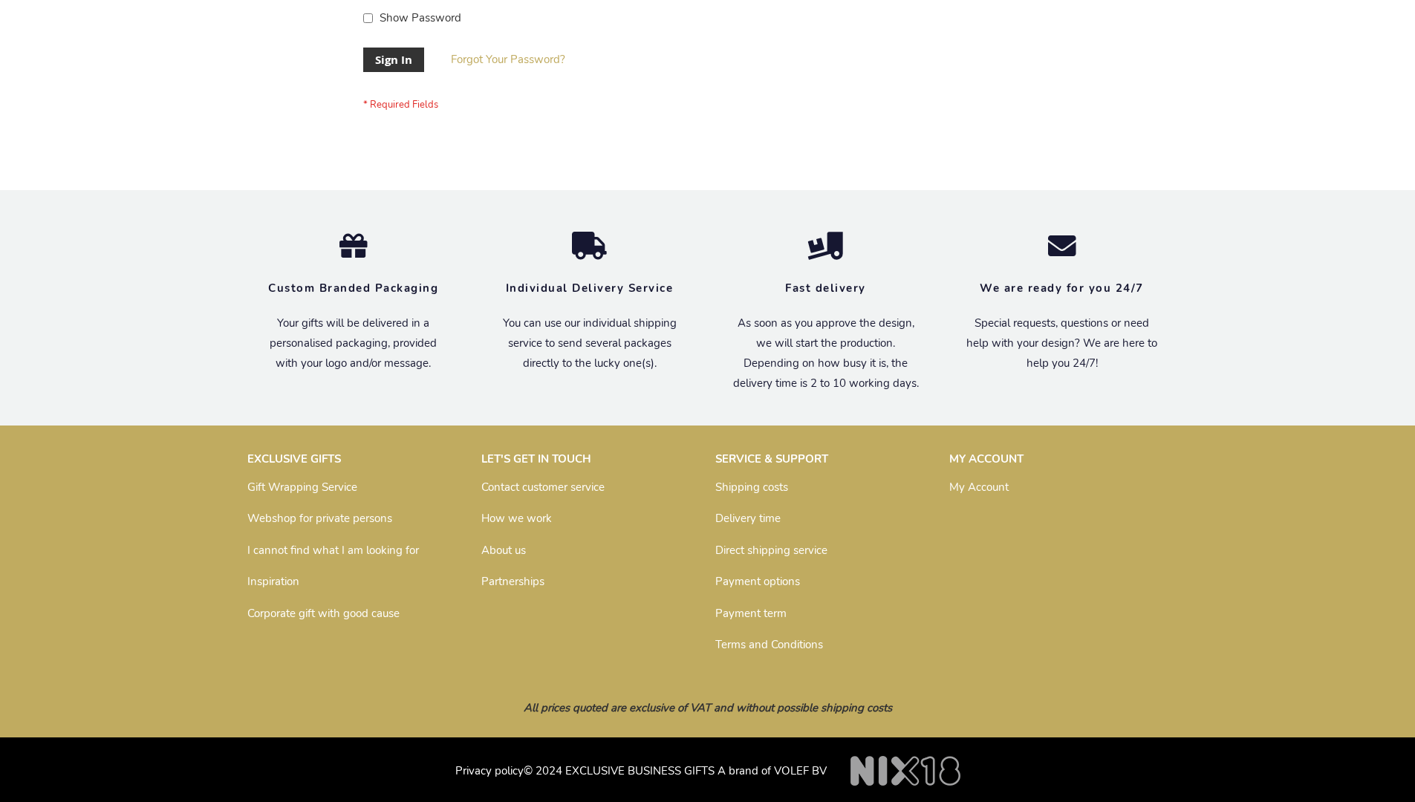
scroll to position [478, 0]
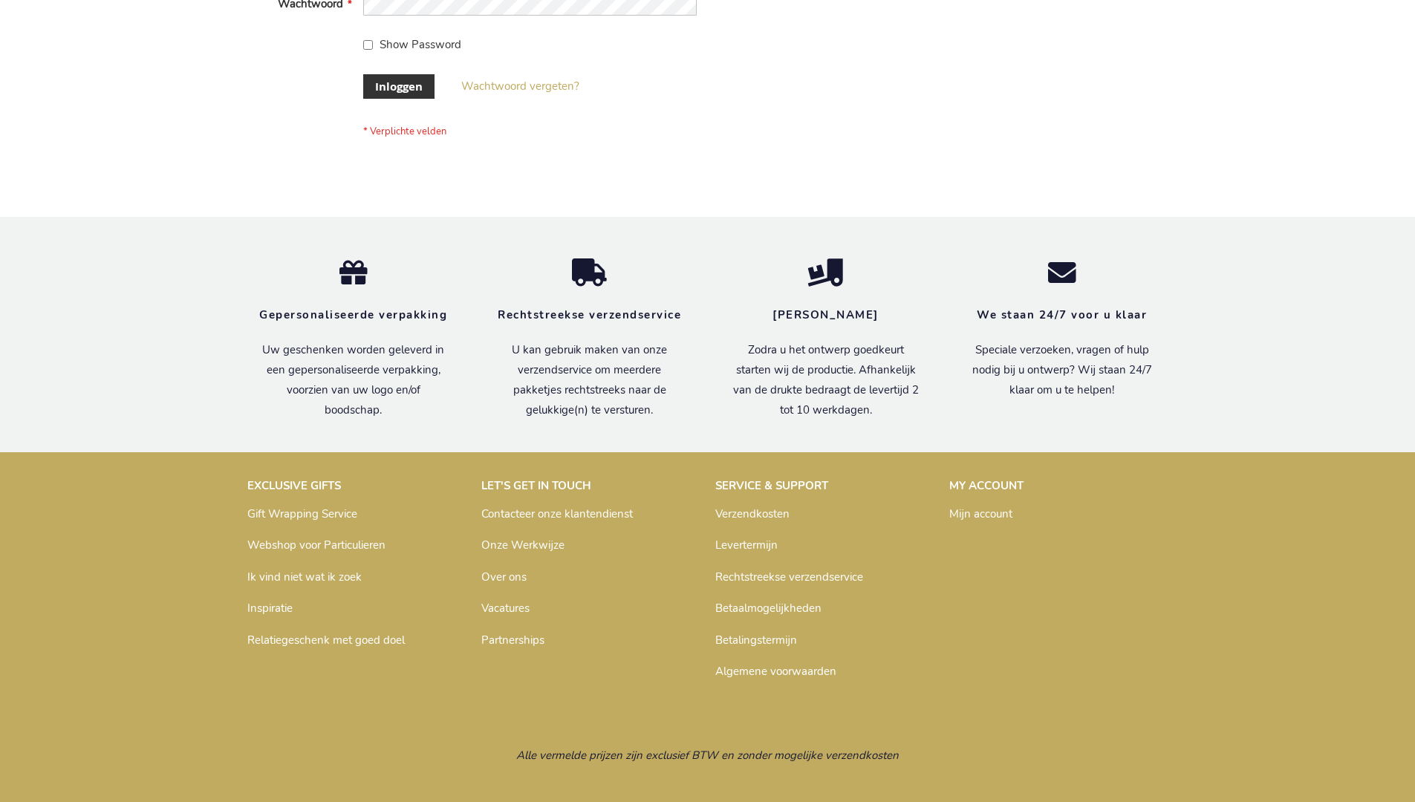
scroll to position [504, 0]
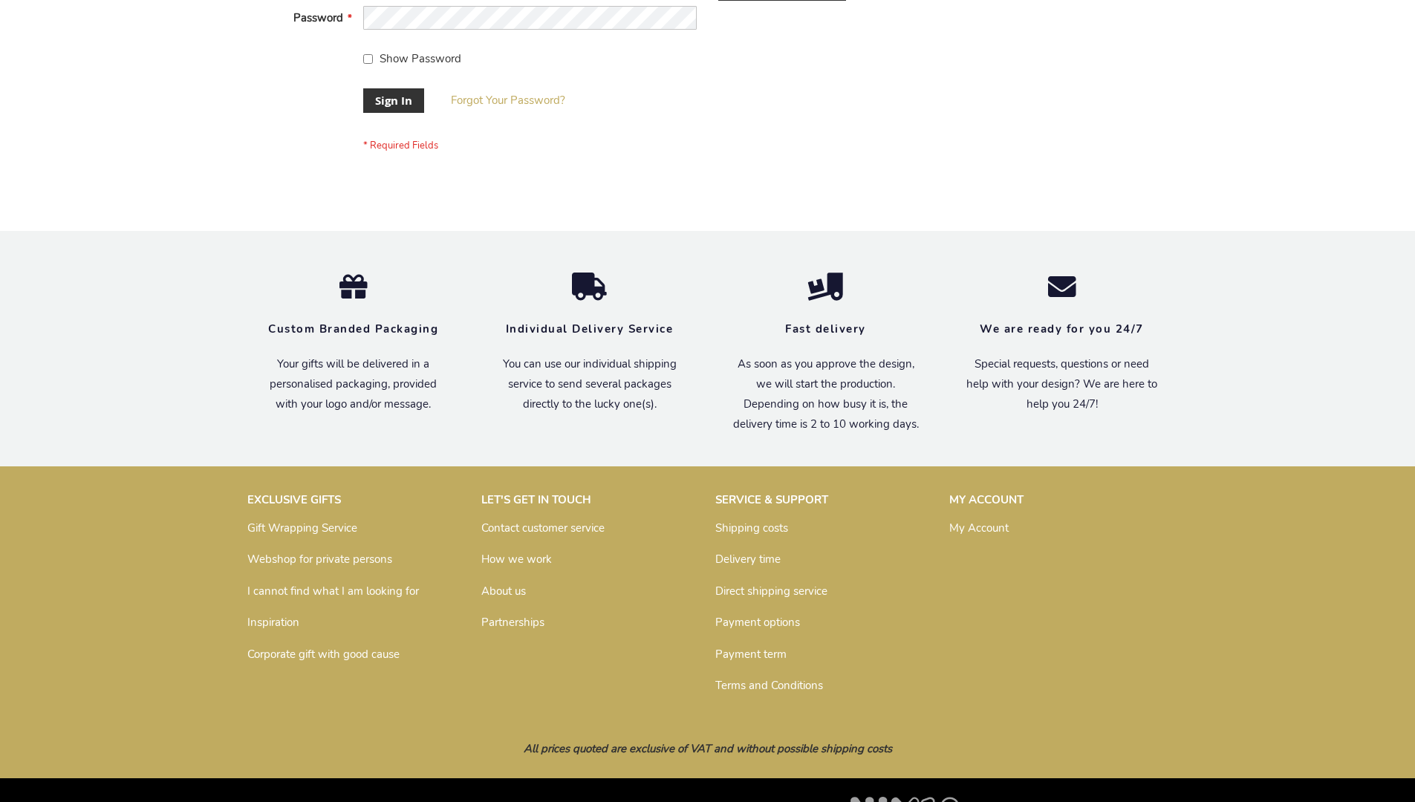
scroll to position [478, 0]
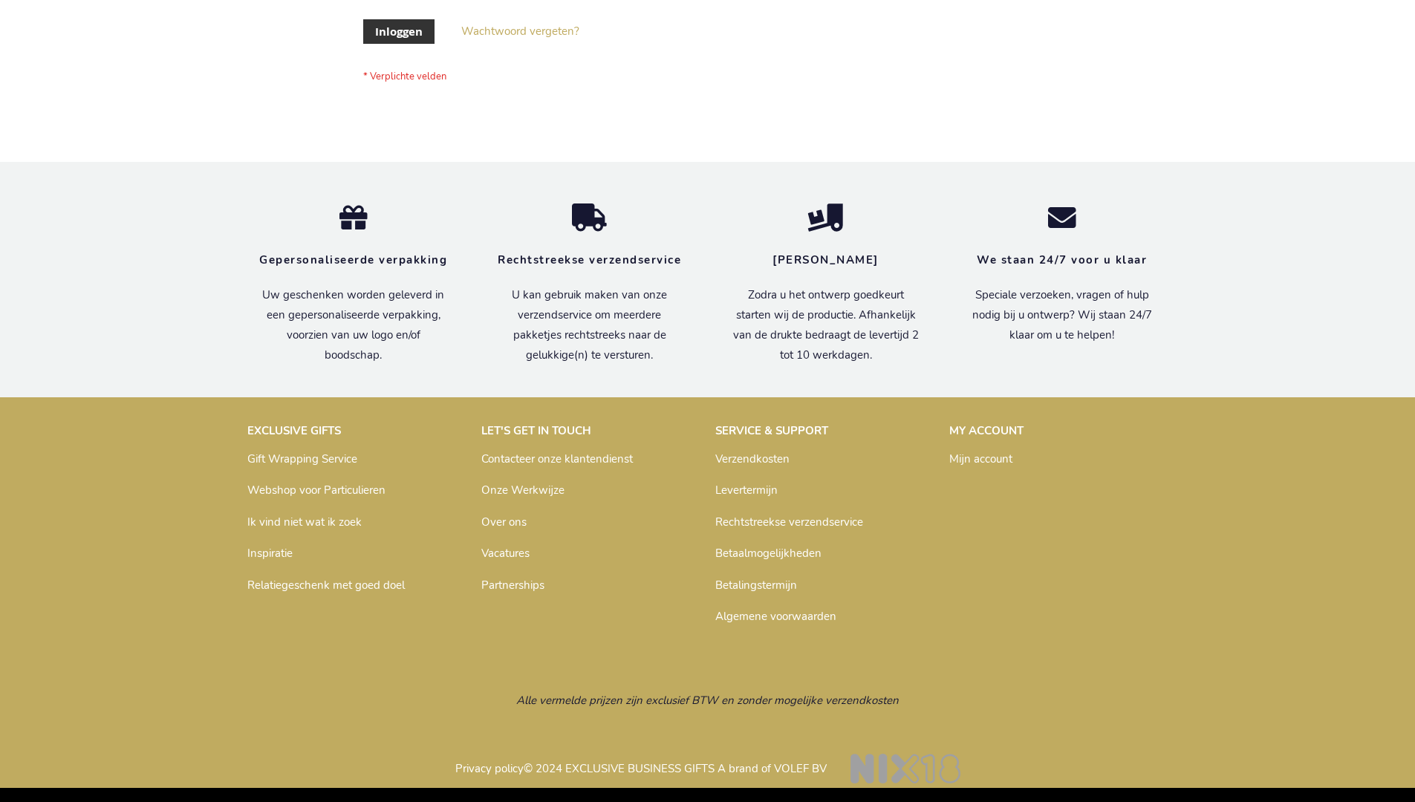
scroll to position [504, 0]
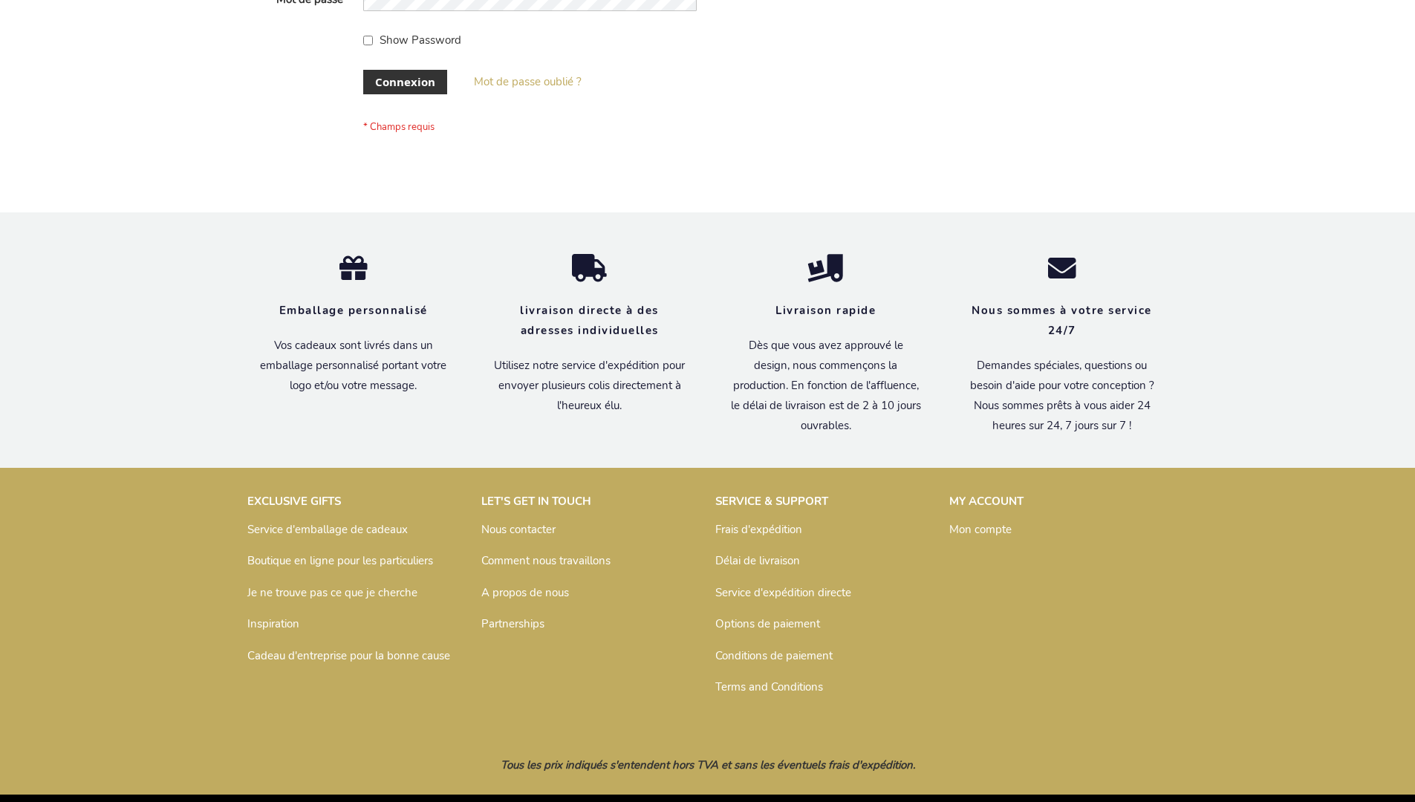
scroll to position [513, 0]
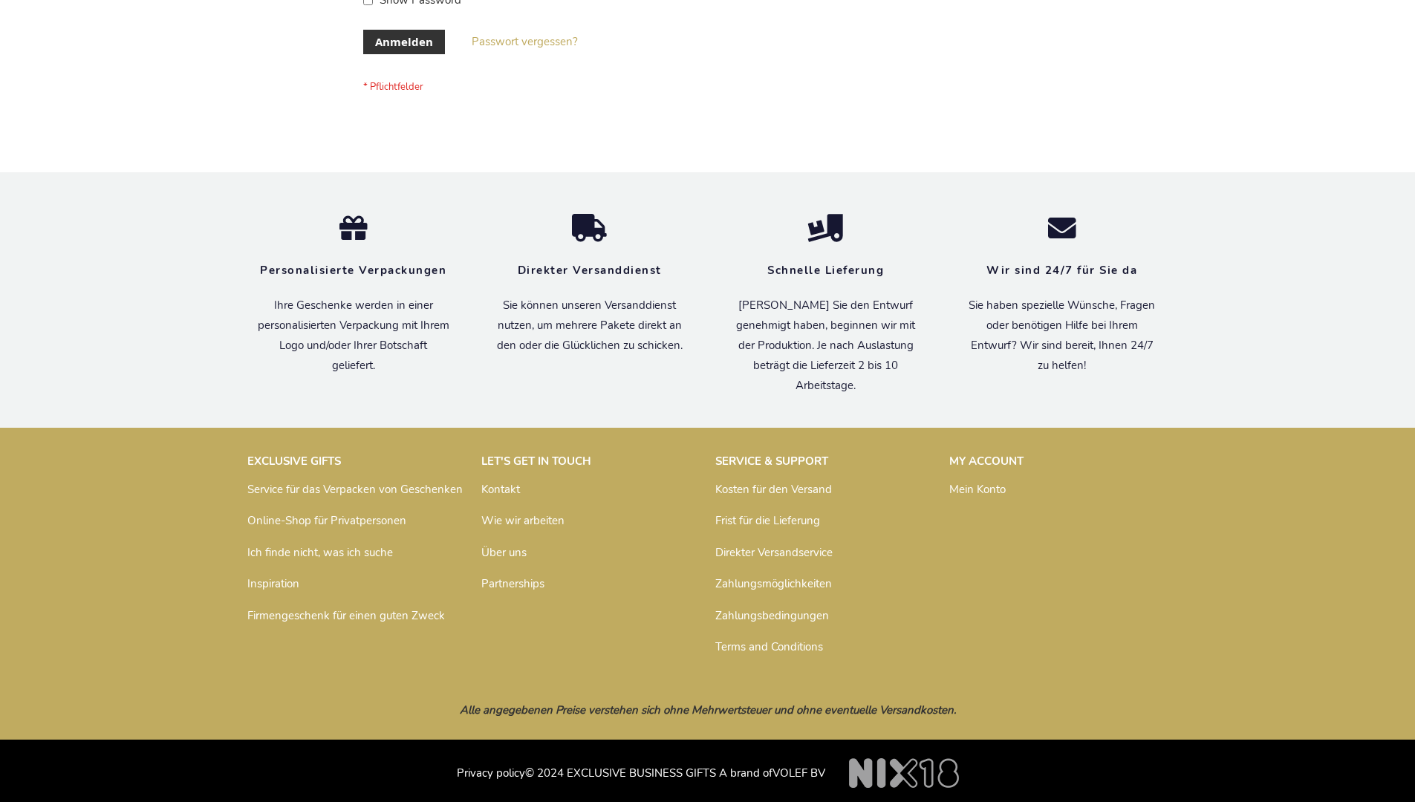
scroll to position [498, 0]
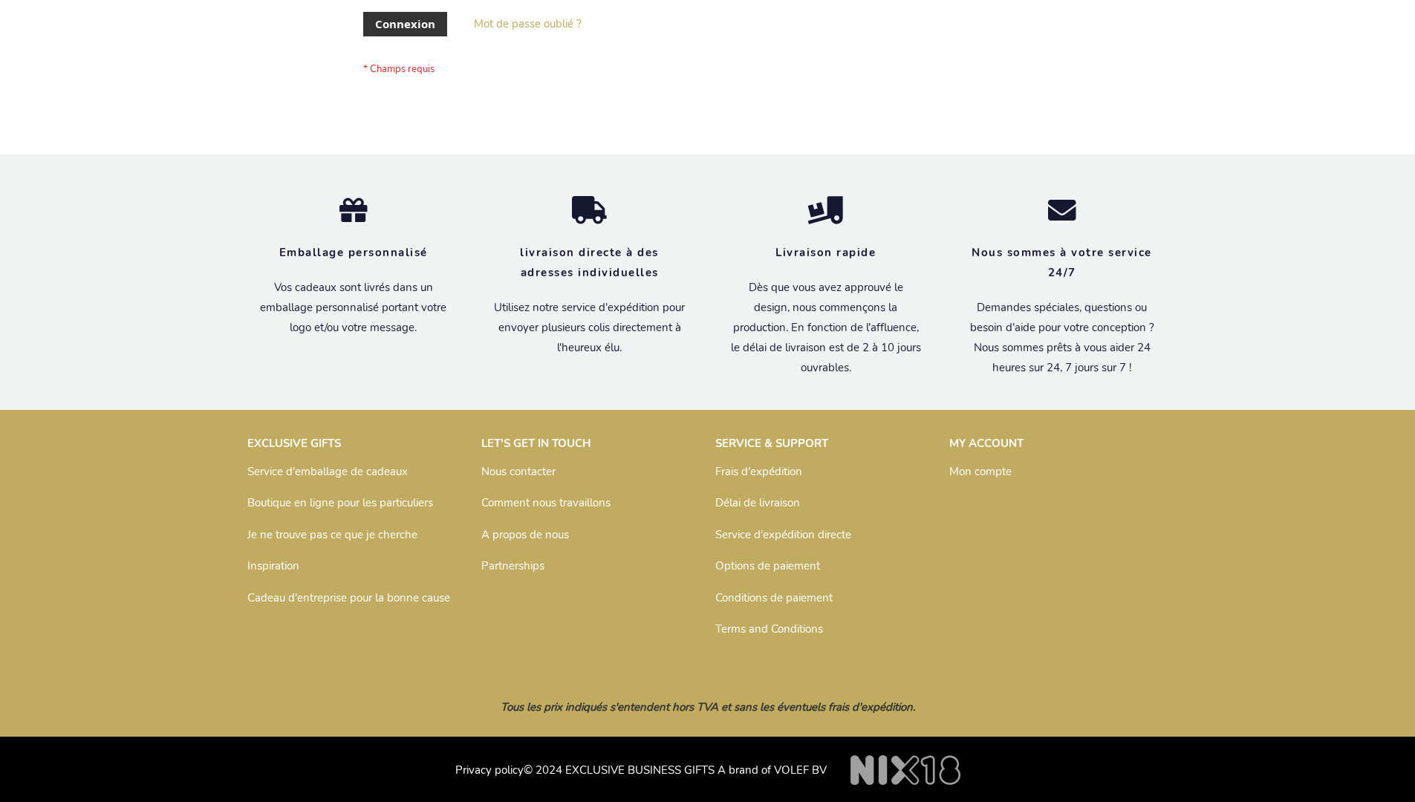
scroll to position [513, 0]
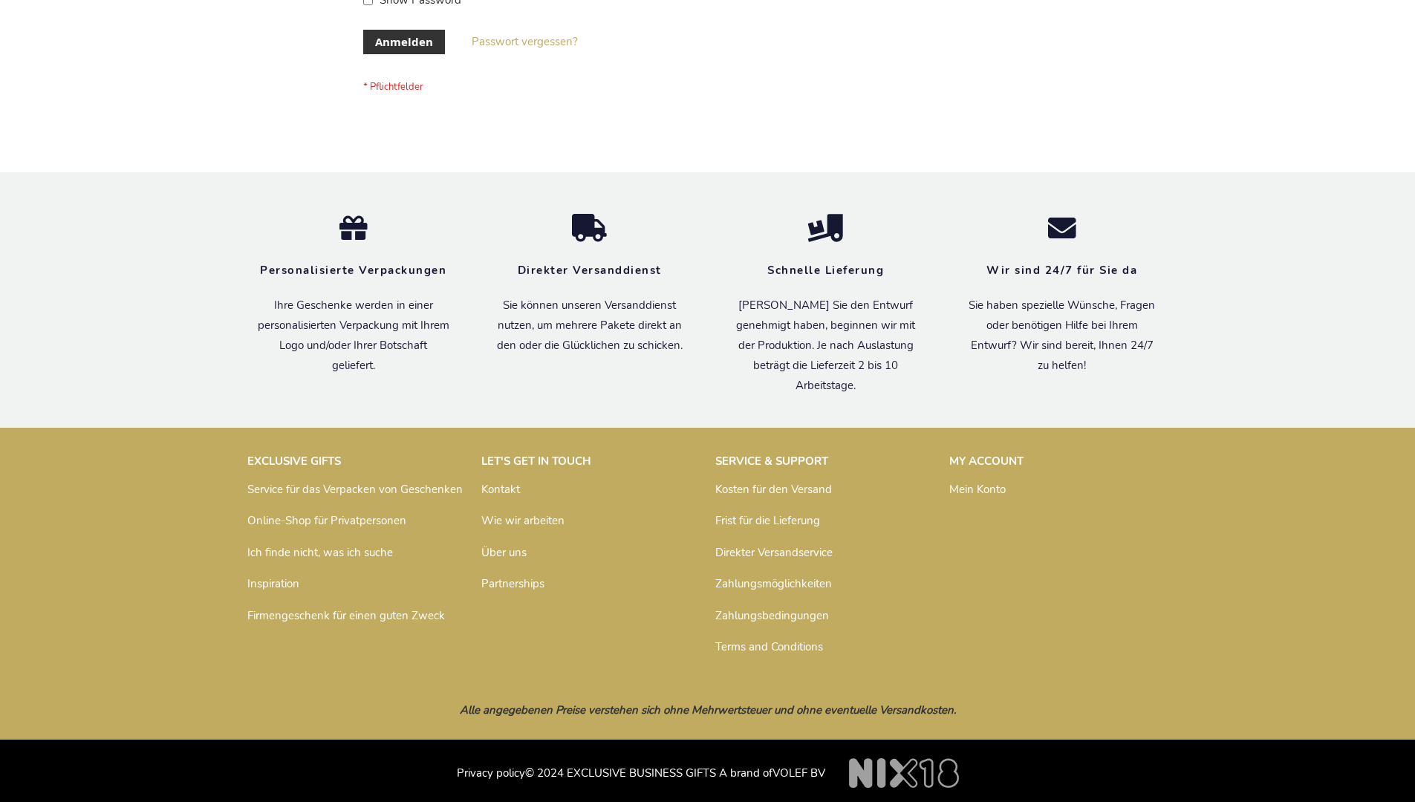
scroll to position [498, 0]
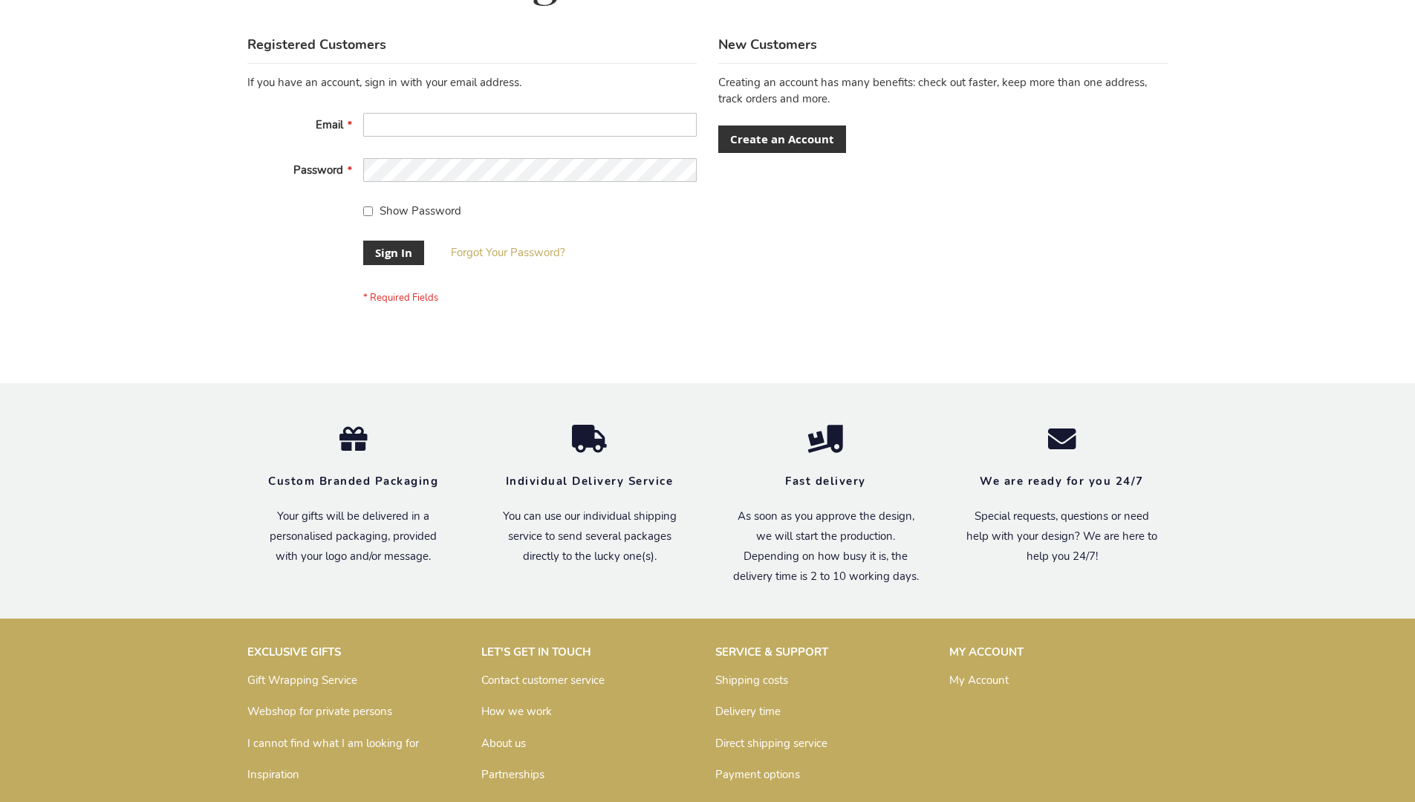
scroll to position [478, 0]
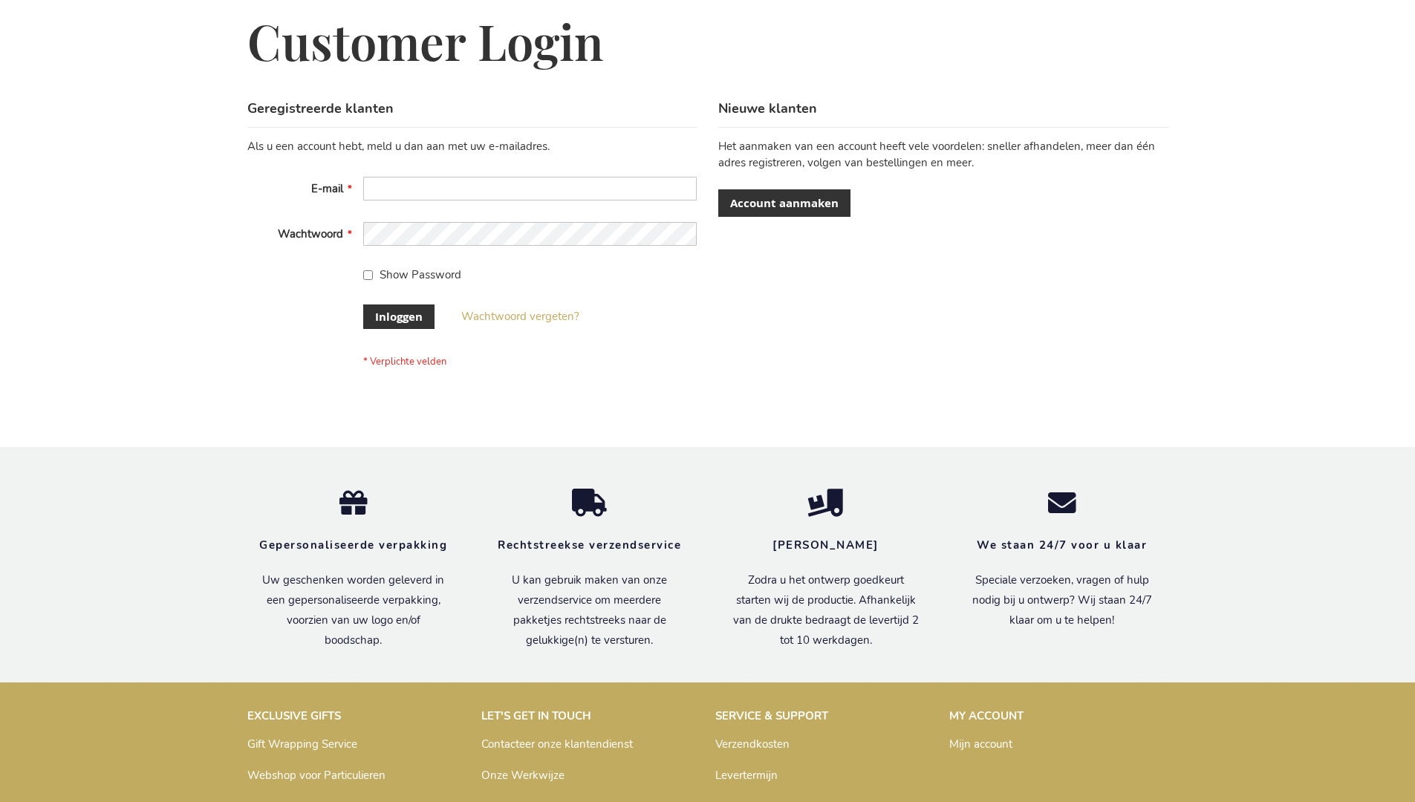
scroll to position [504, 0]
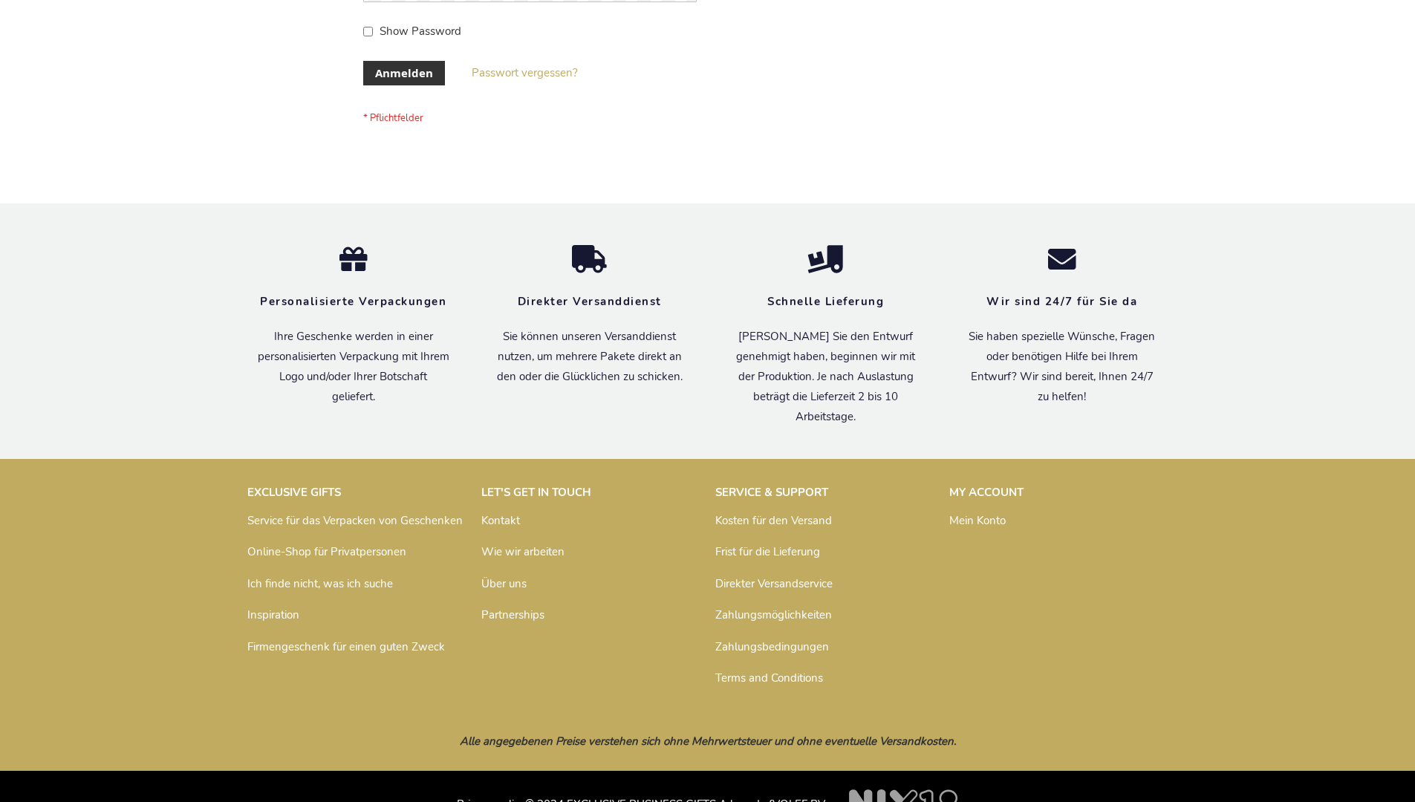
scroll to position [498, 0]
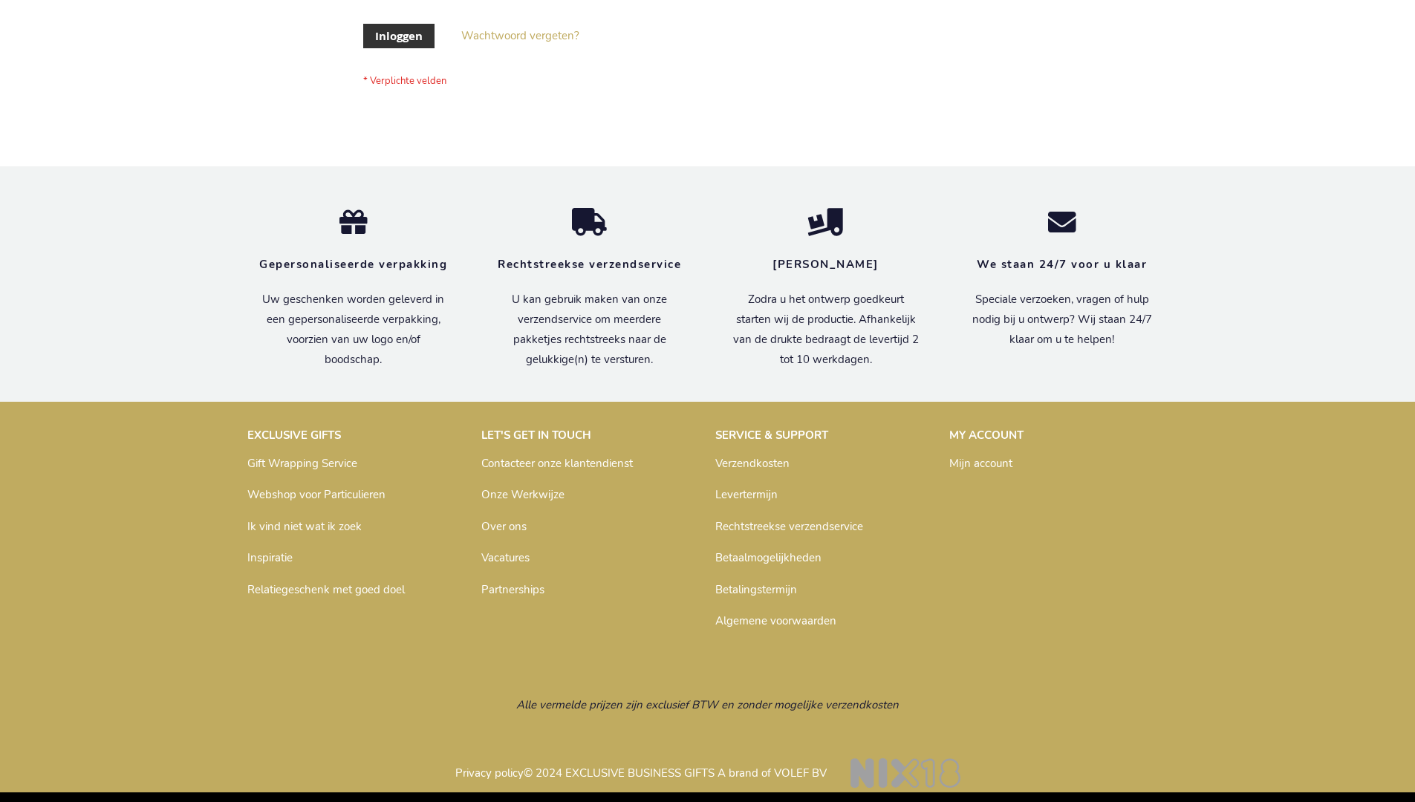
scroll to position [504, 0]
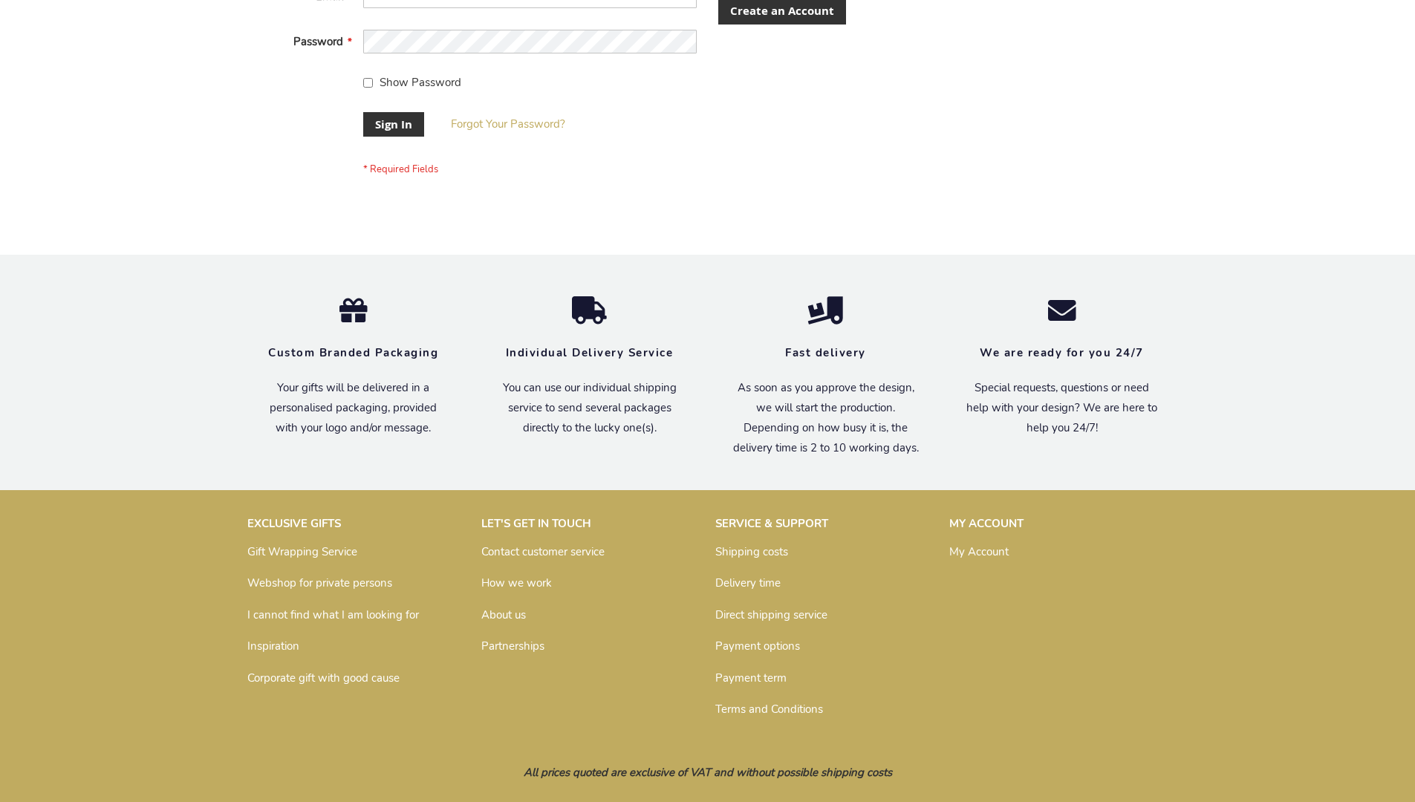
scroll to position [466, 0]
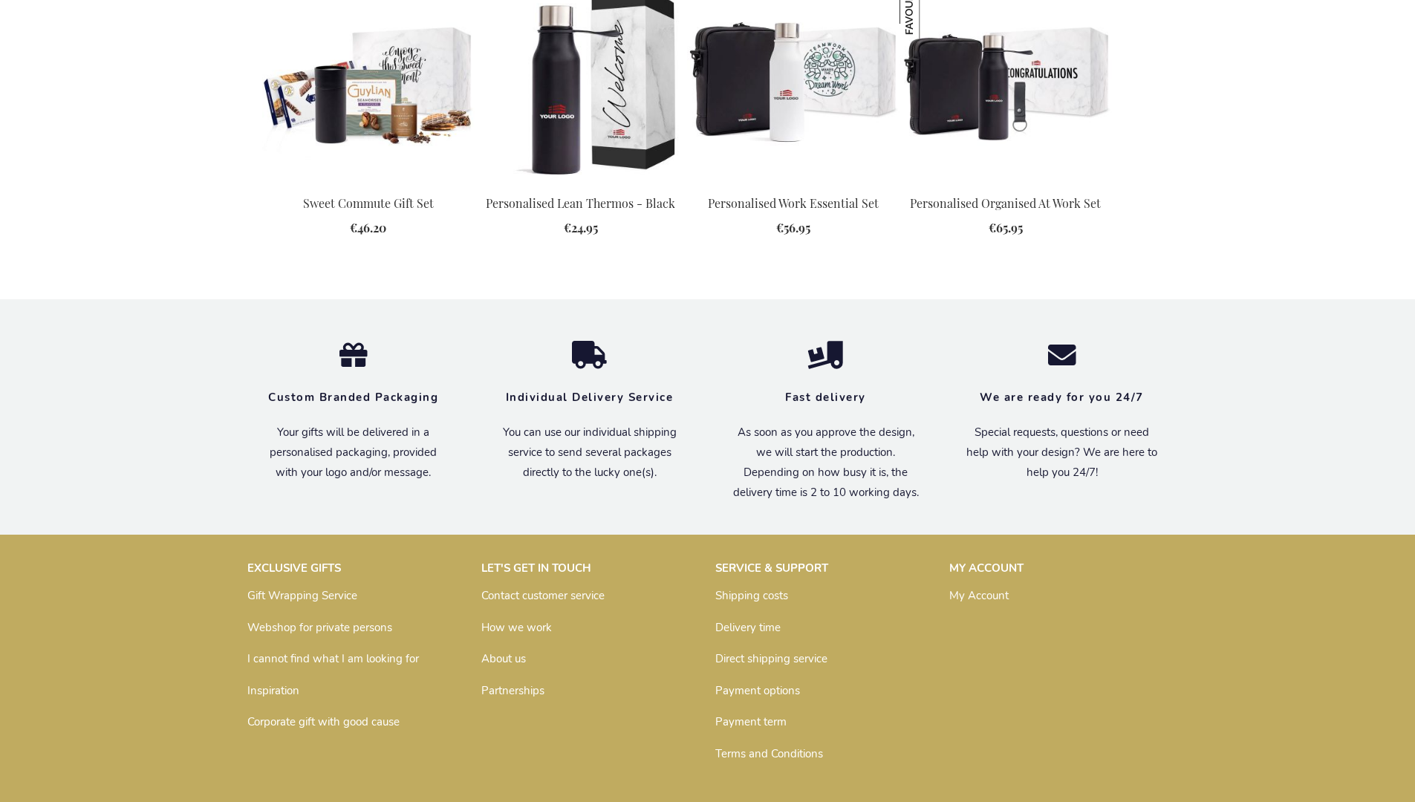
scroll to position [1983, 0]
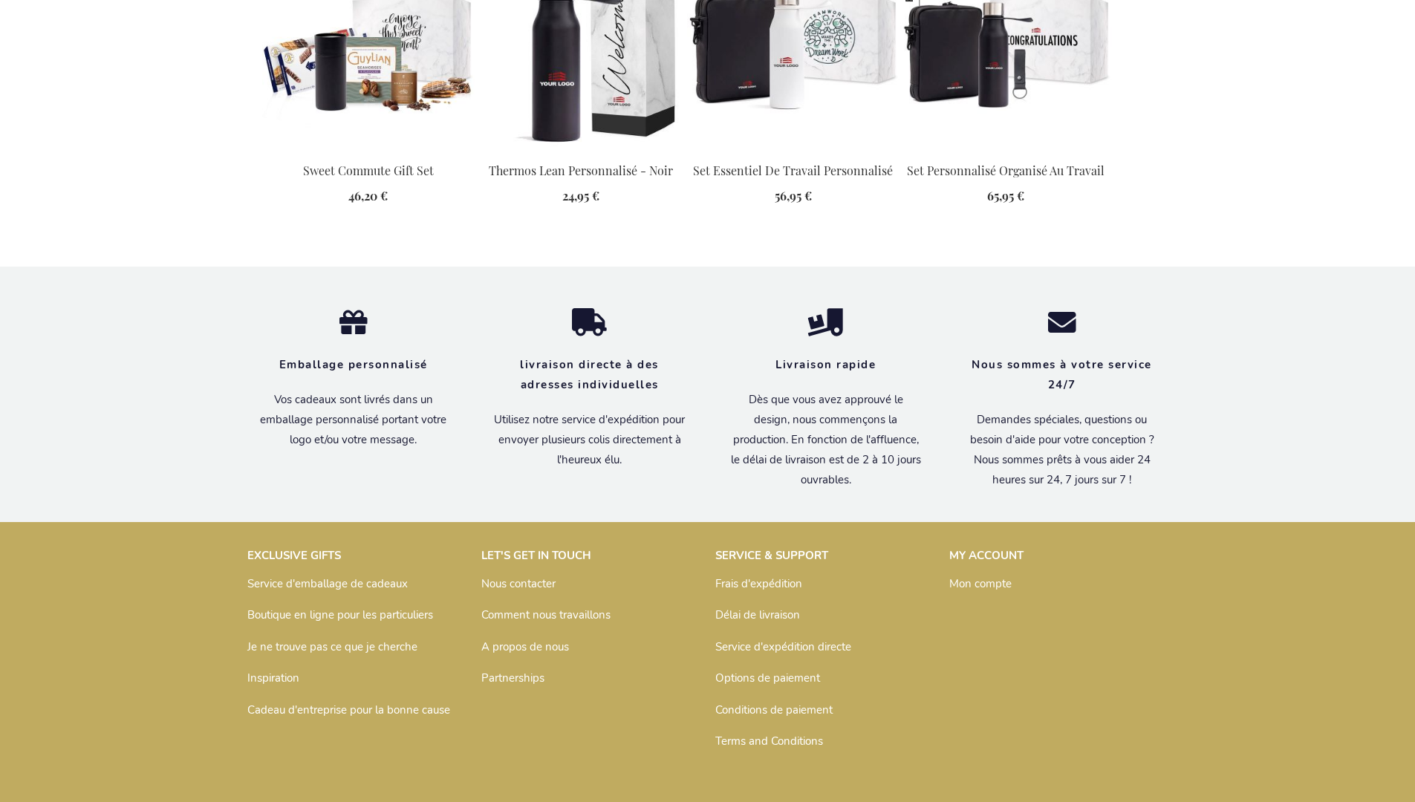
scroll to position [2035, 0]
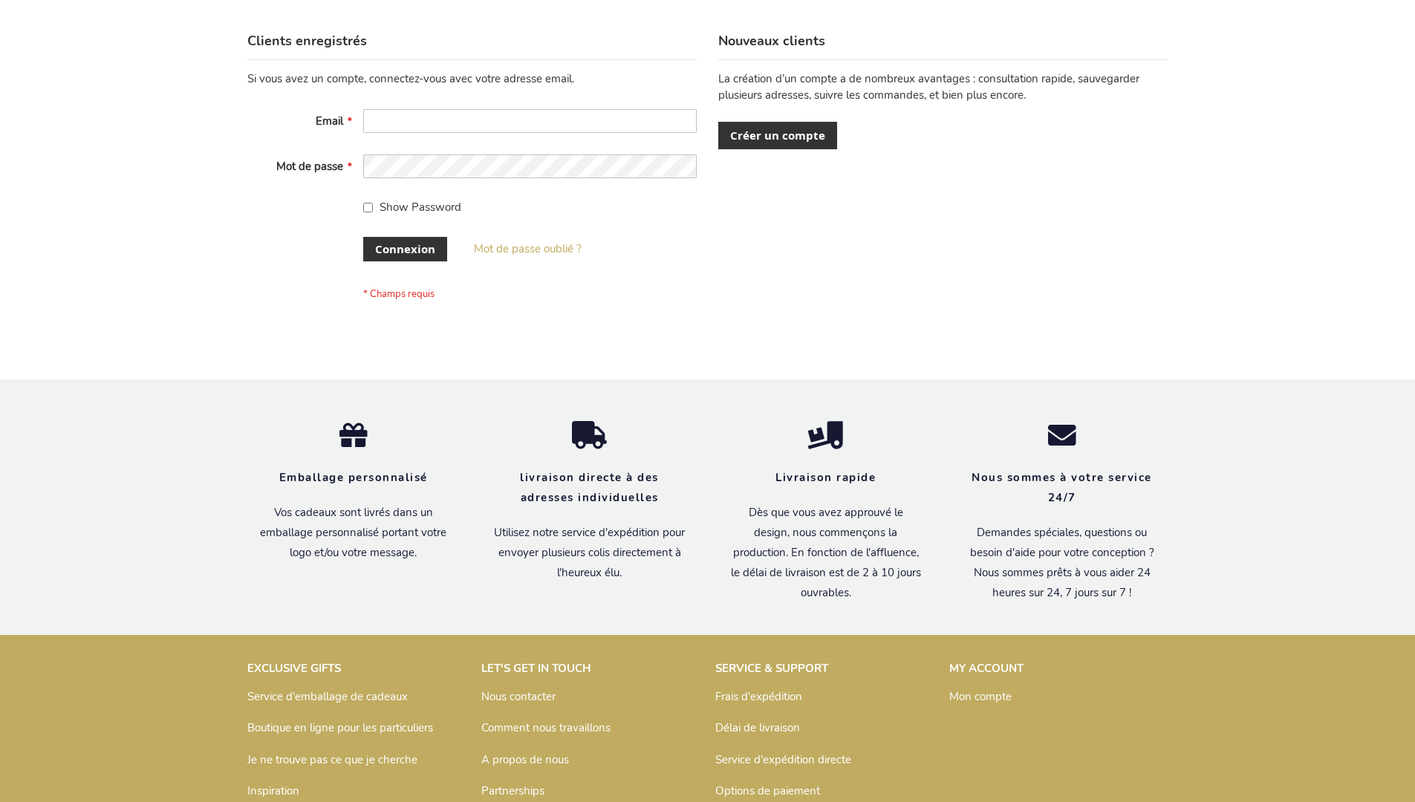
scroll to position [513, 0]
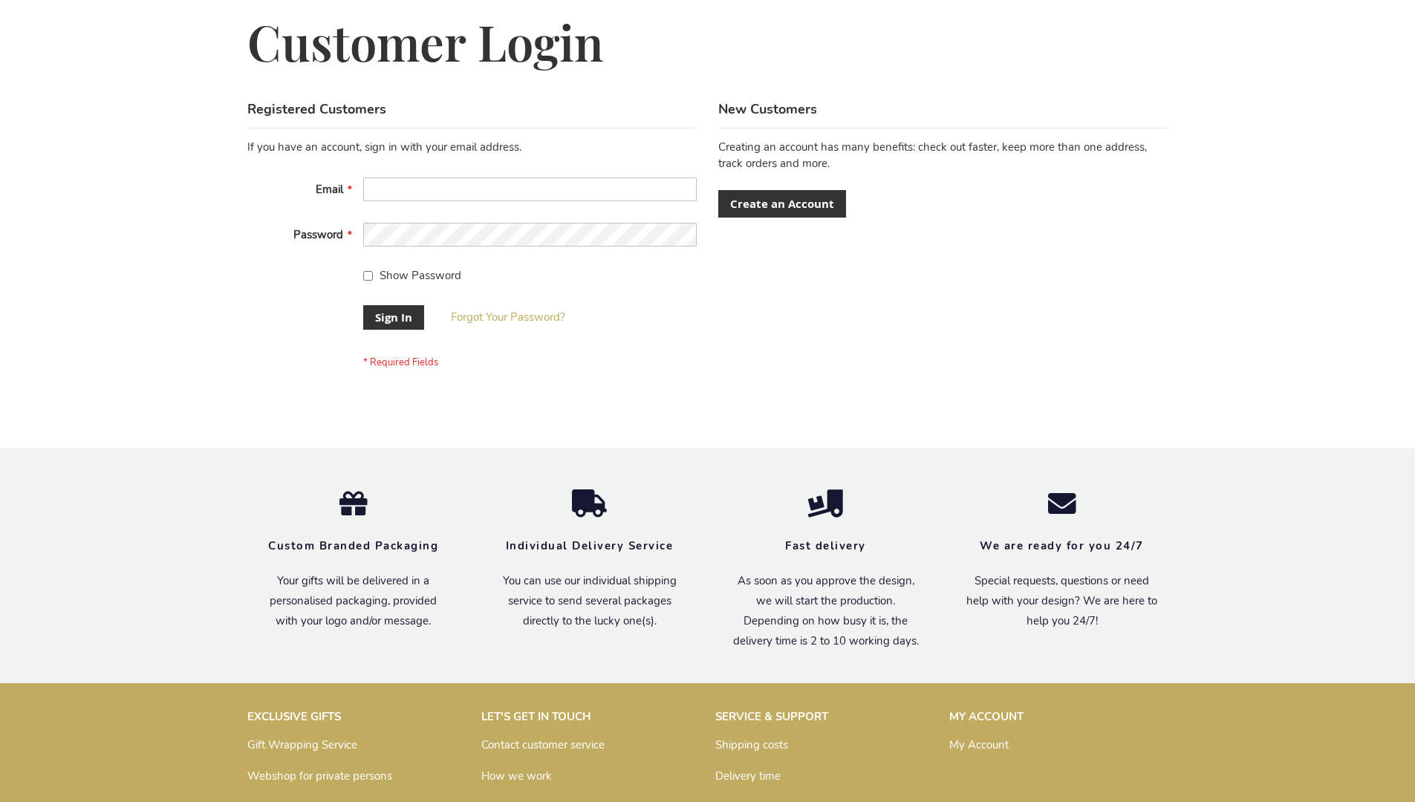
scroll to position [478, 0]
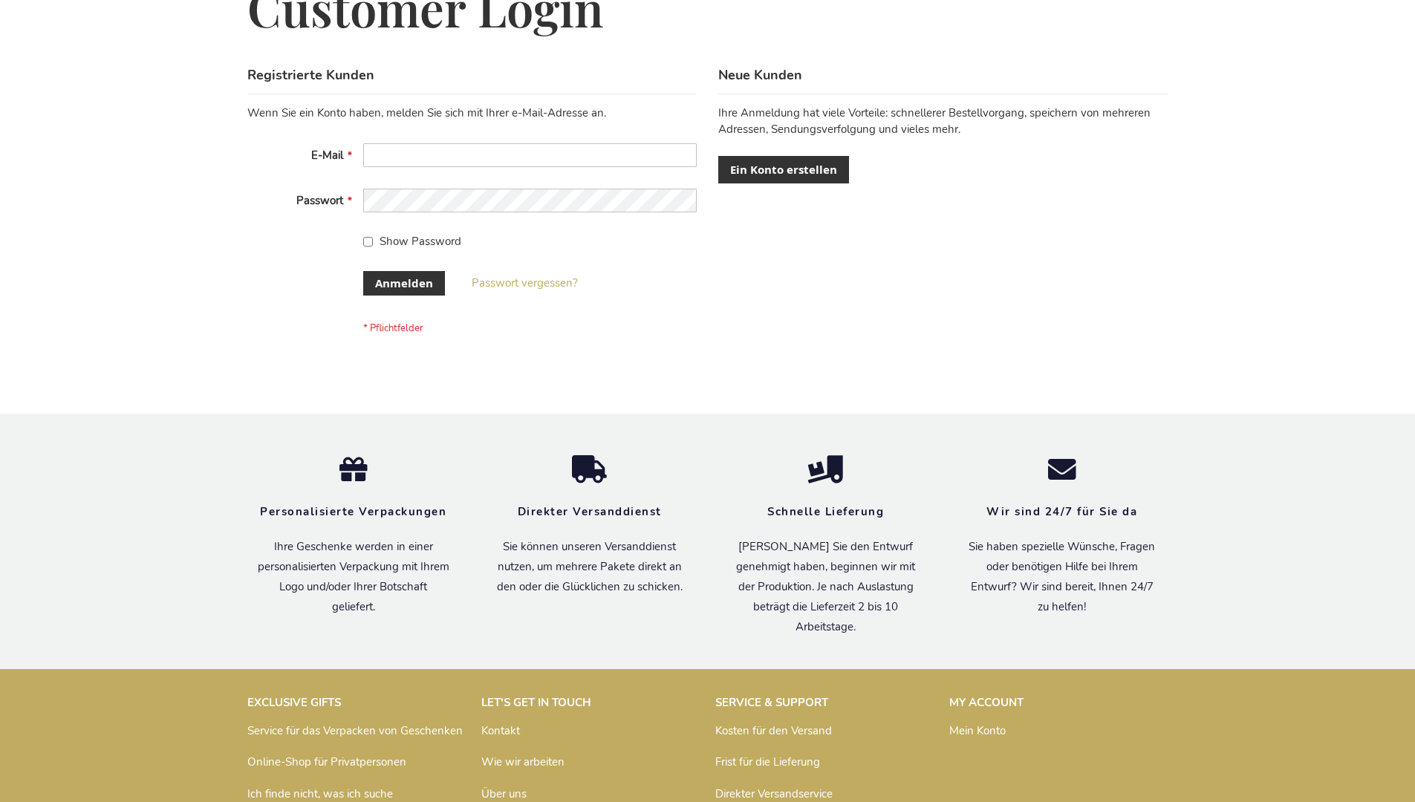
scroll to position [498, 0]
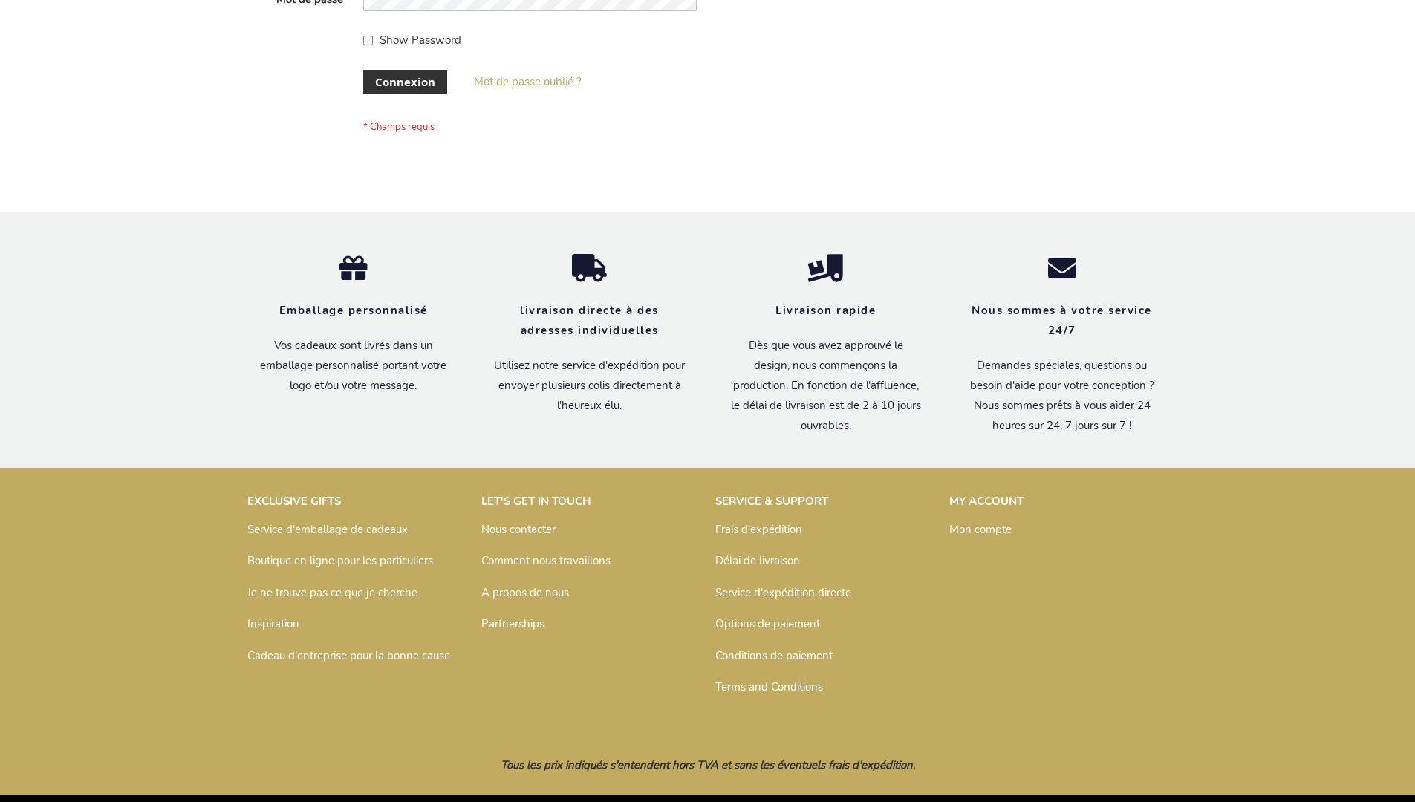
scroll to position [513, 0]
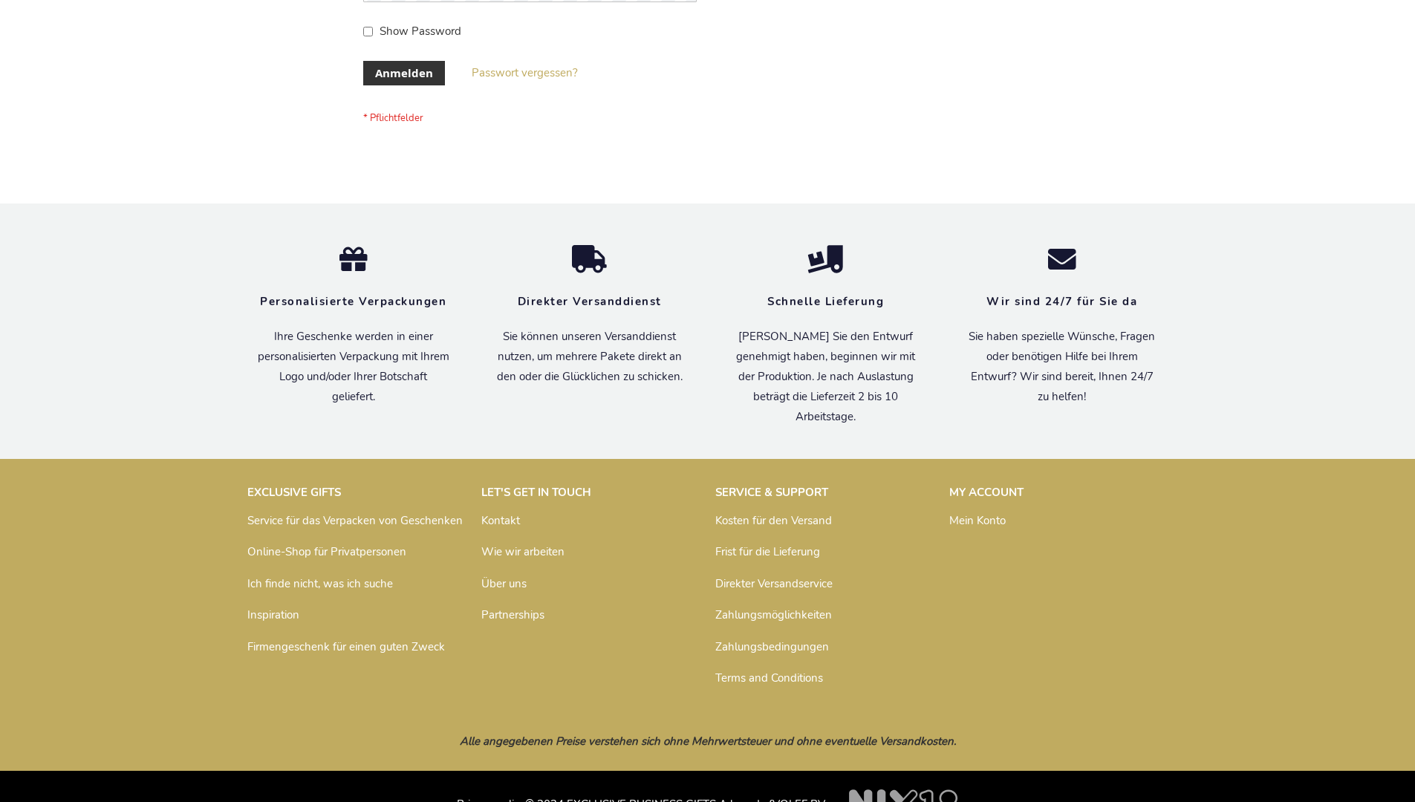
scroll to position [498, 0]
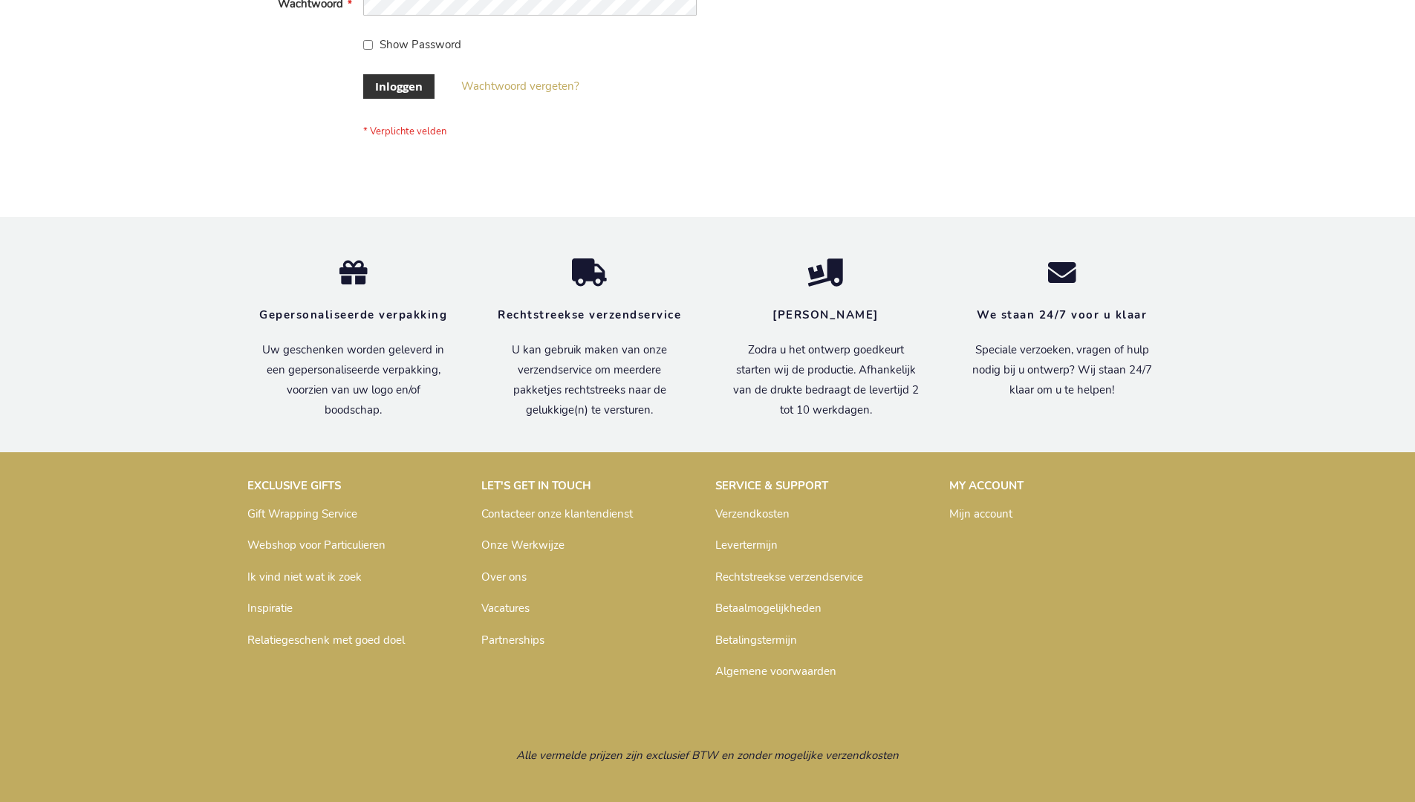
scroll to position [504, 0]
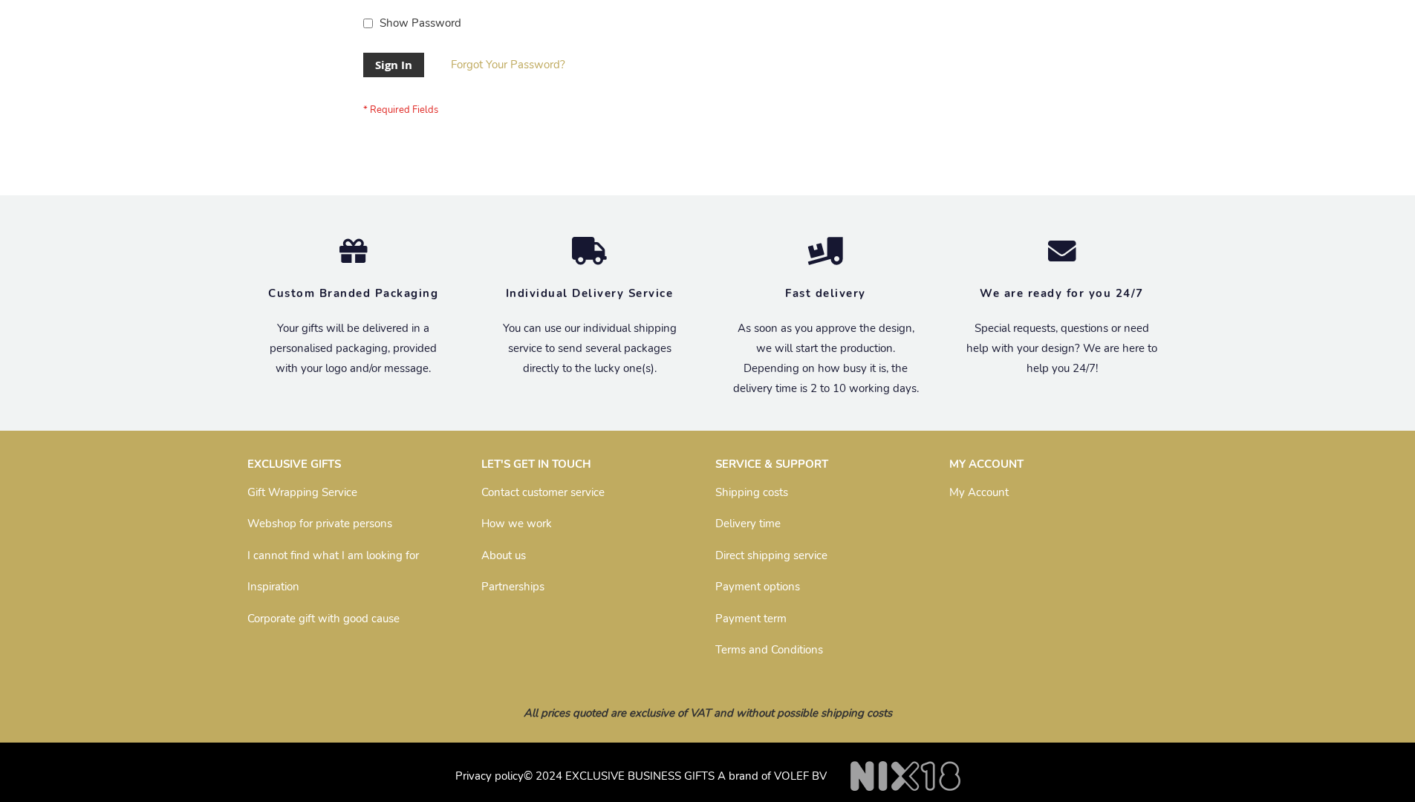
scroll to position [478, 0]
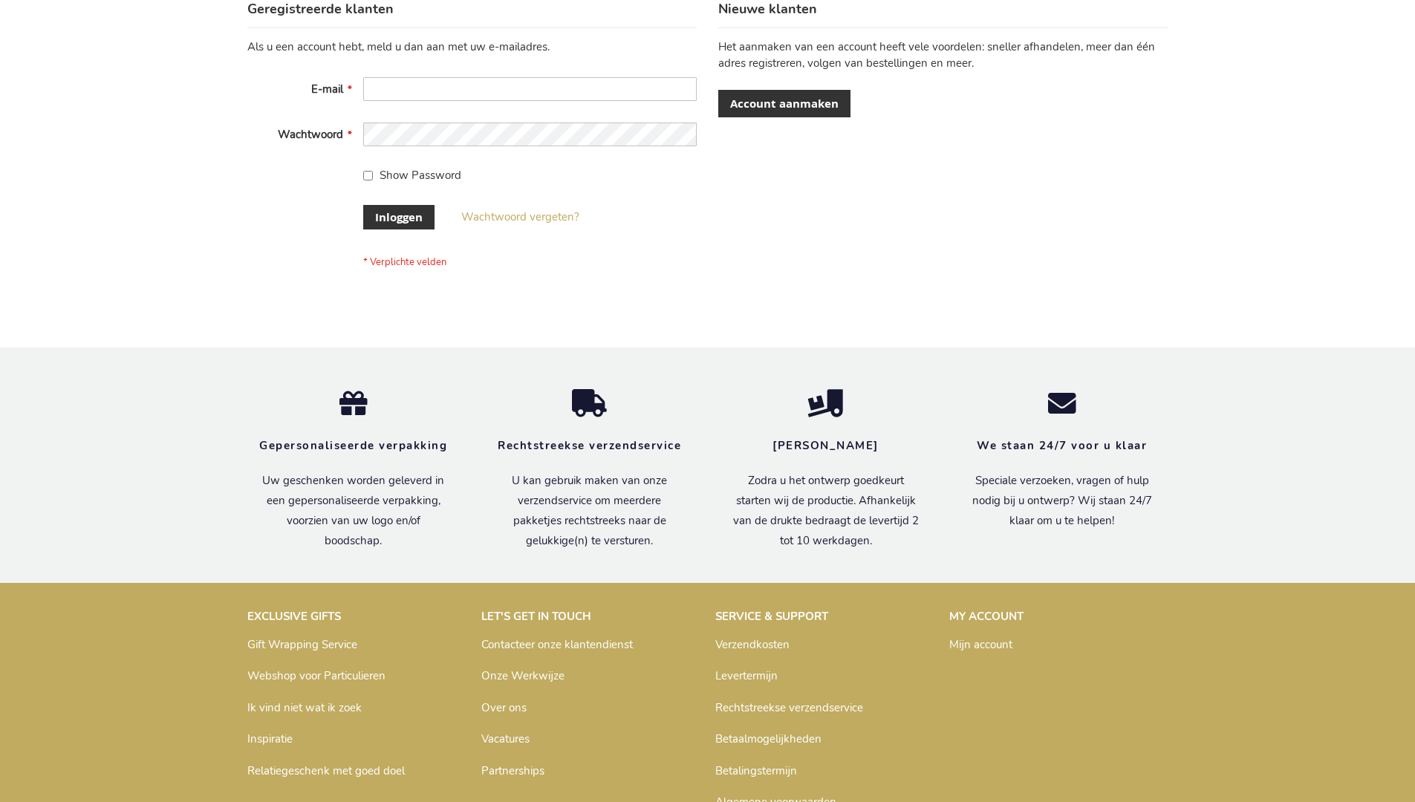
scroll to position [504, 0]
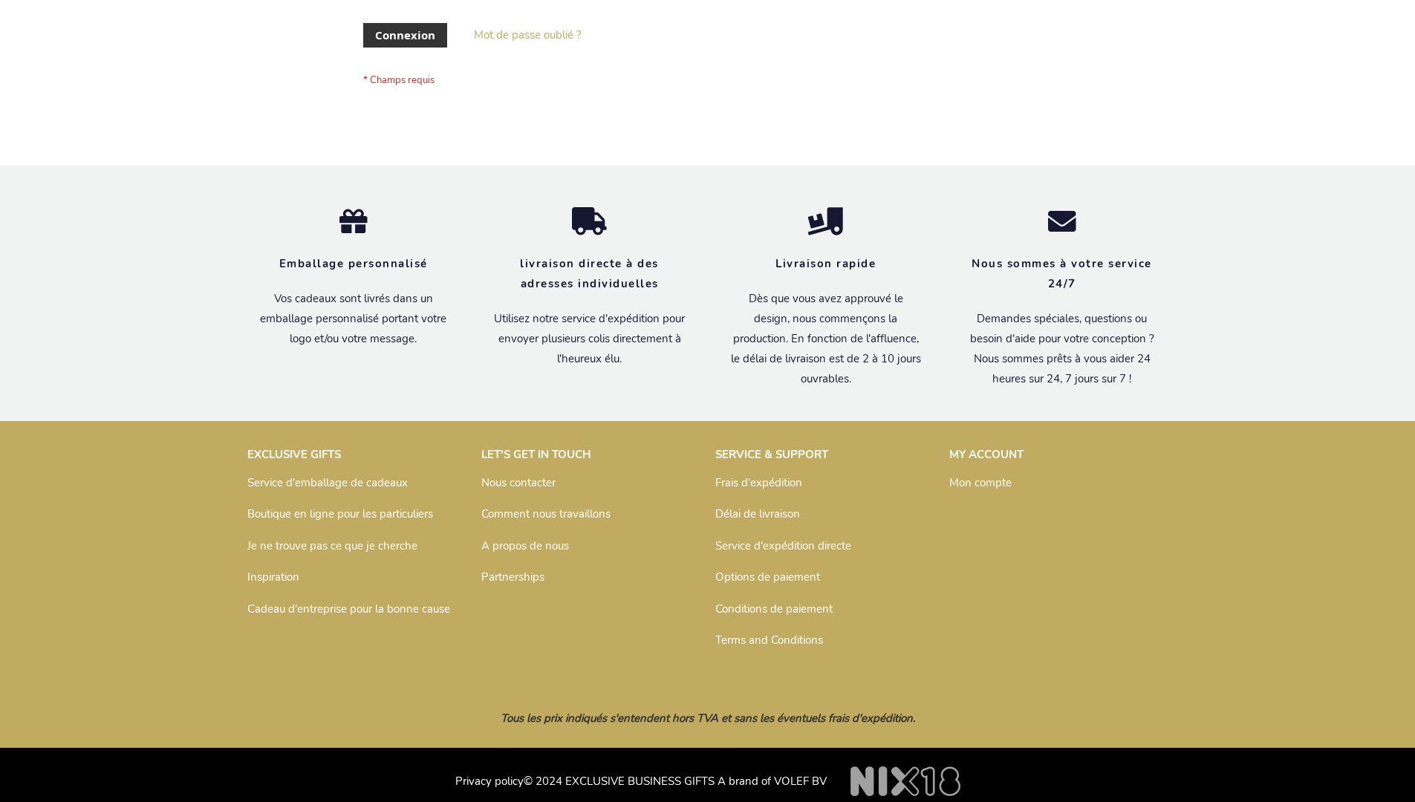
scroll to position [501, 0]
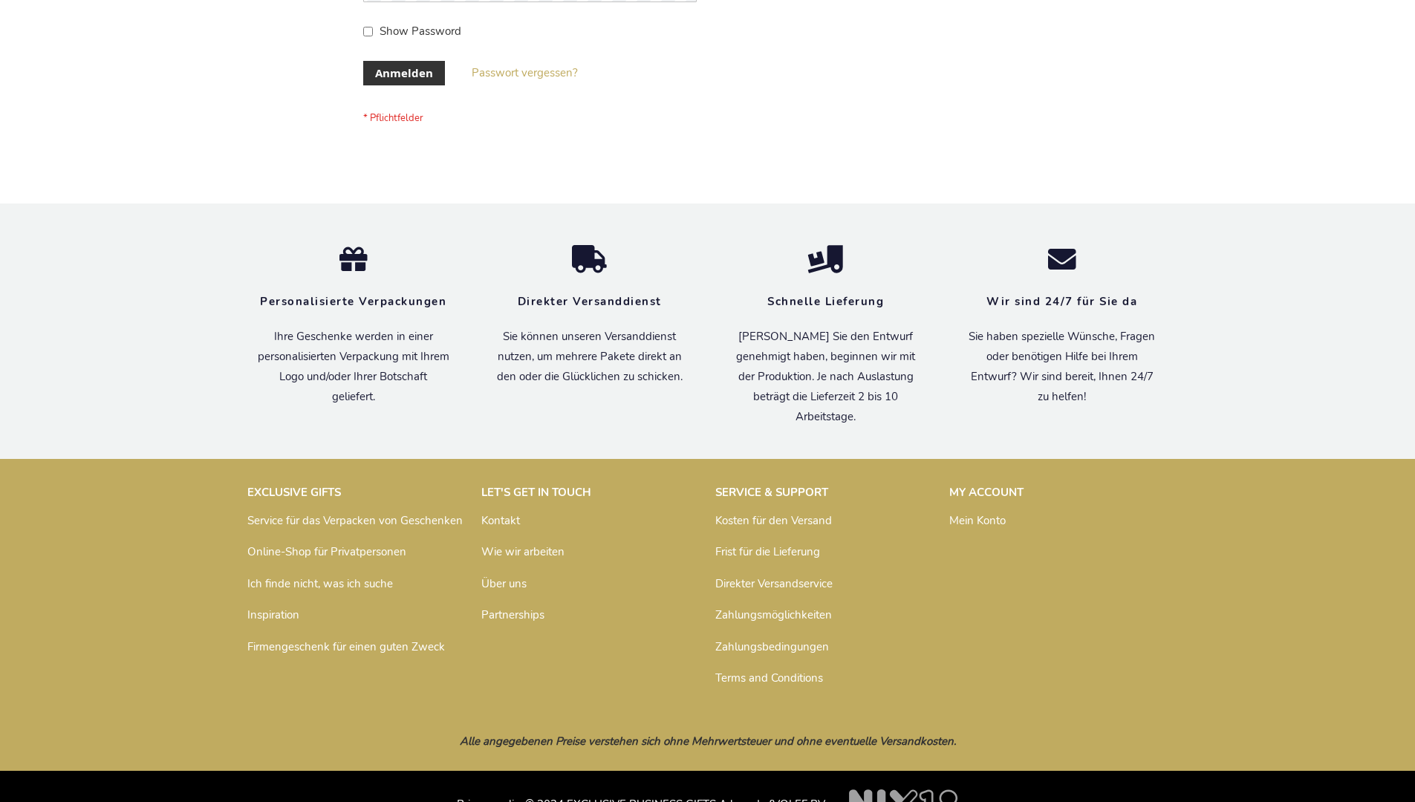
scroll to position [498, 0]
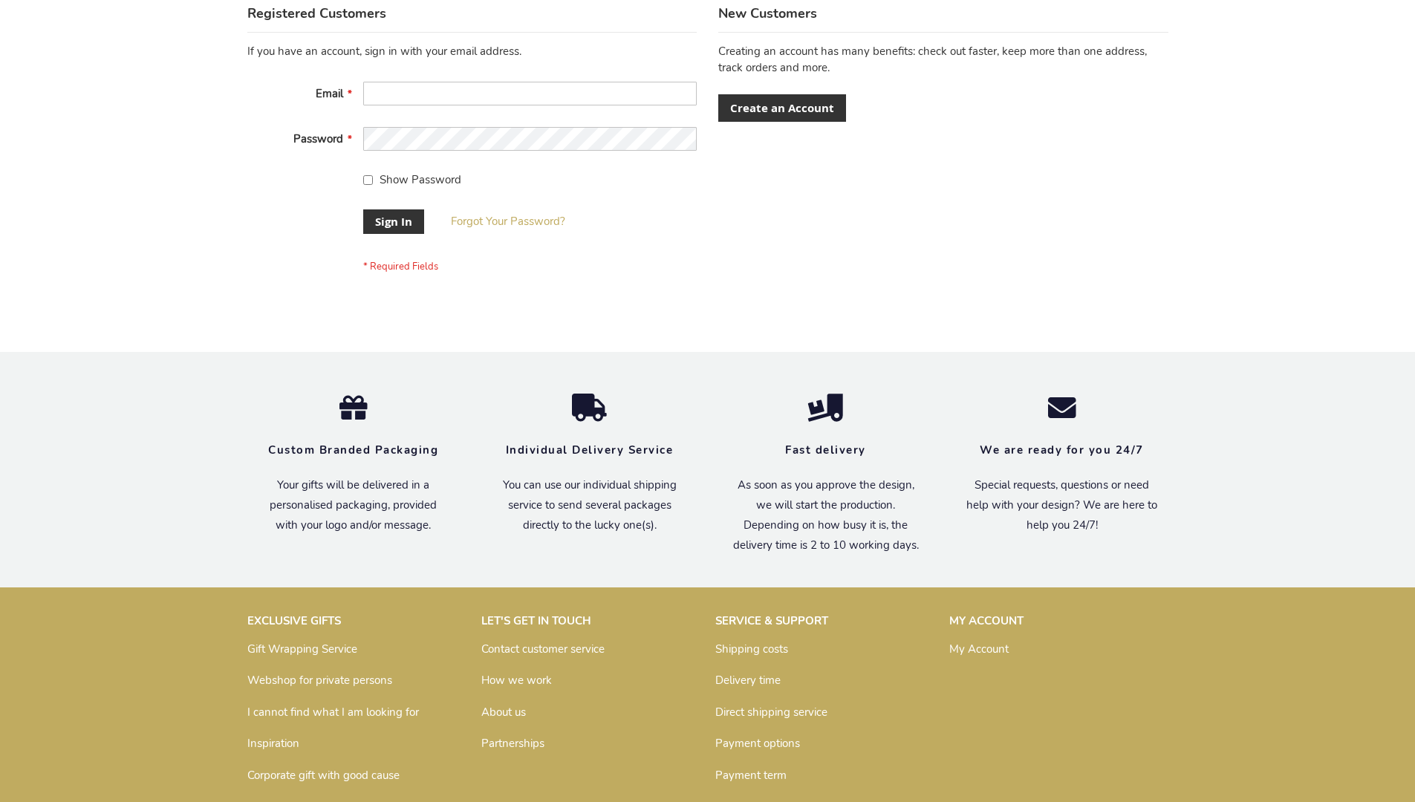
scroll to position [478, 0]
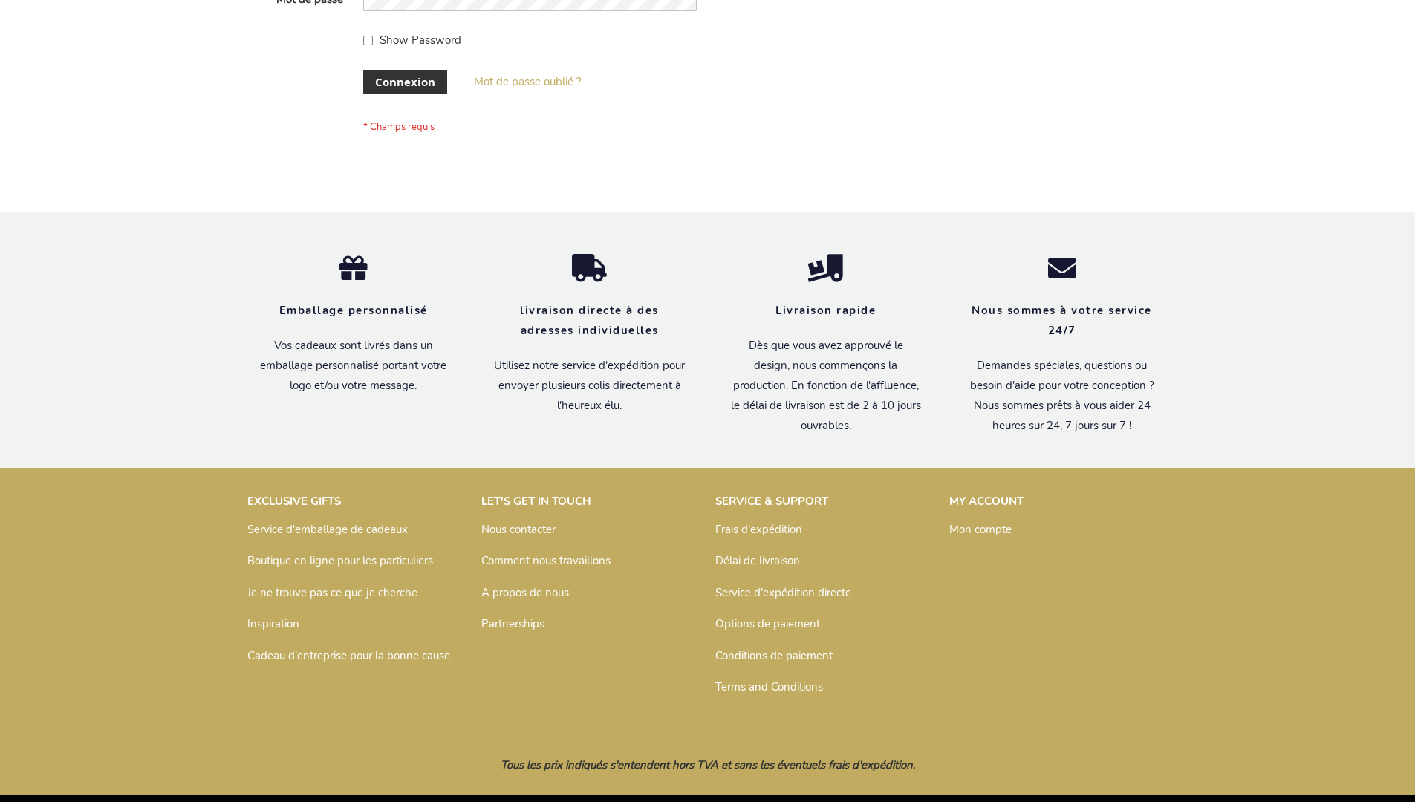
scroll to position [513, 0]
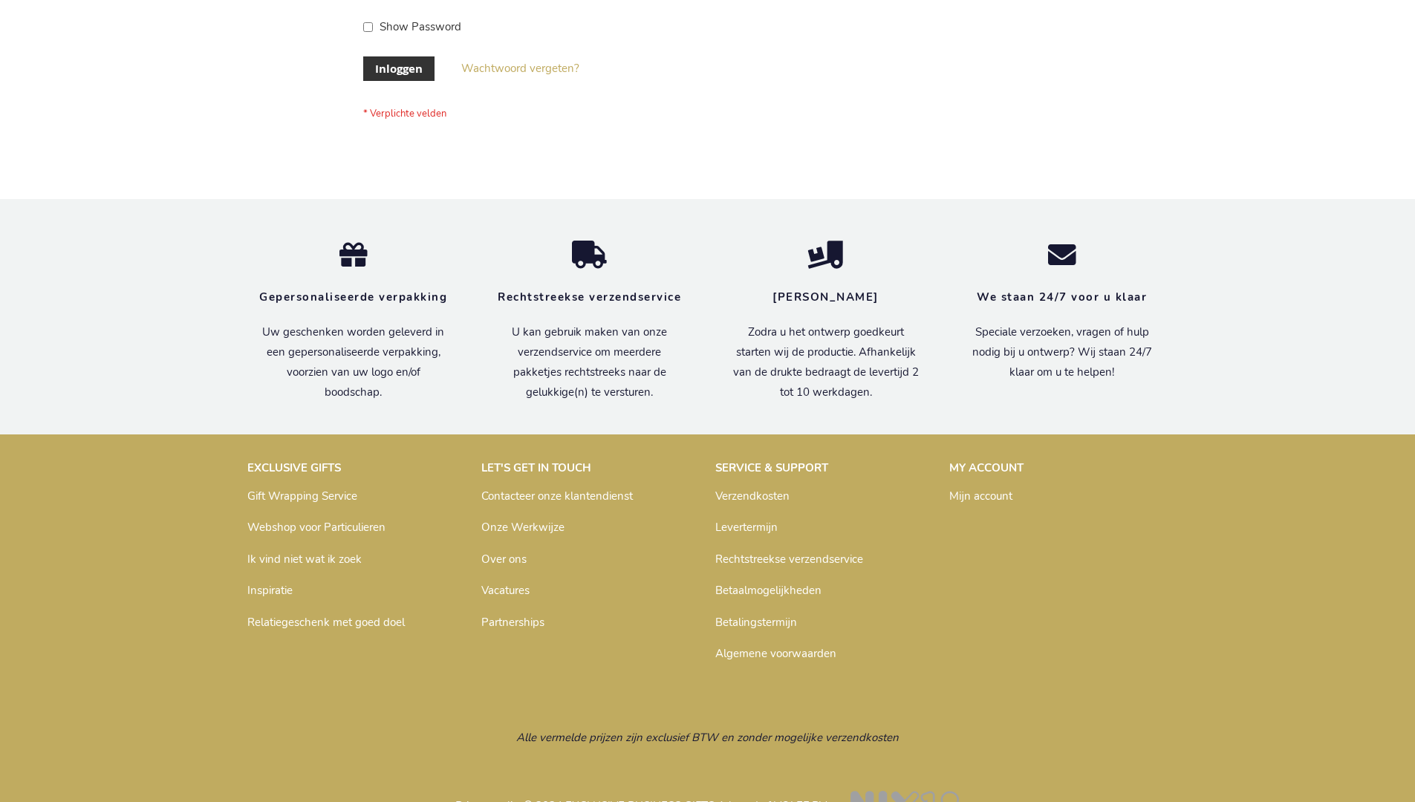
scroll to position [504, 0]
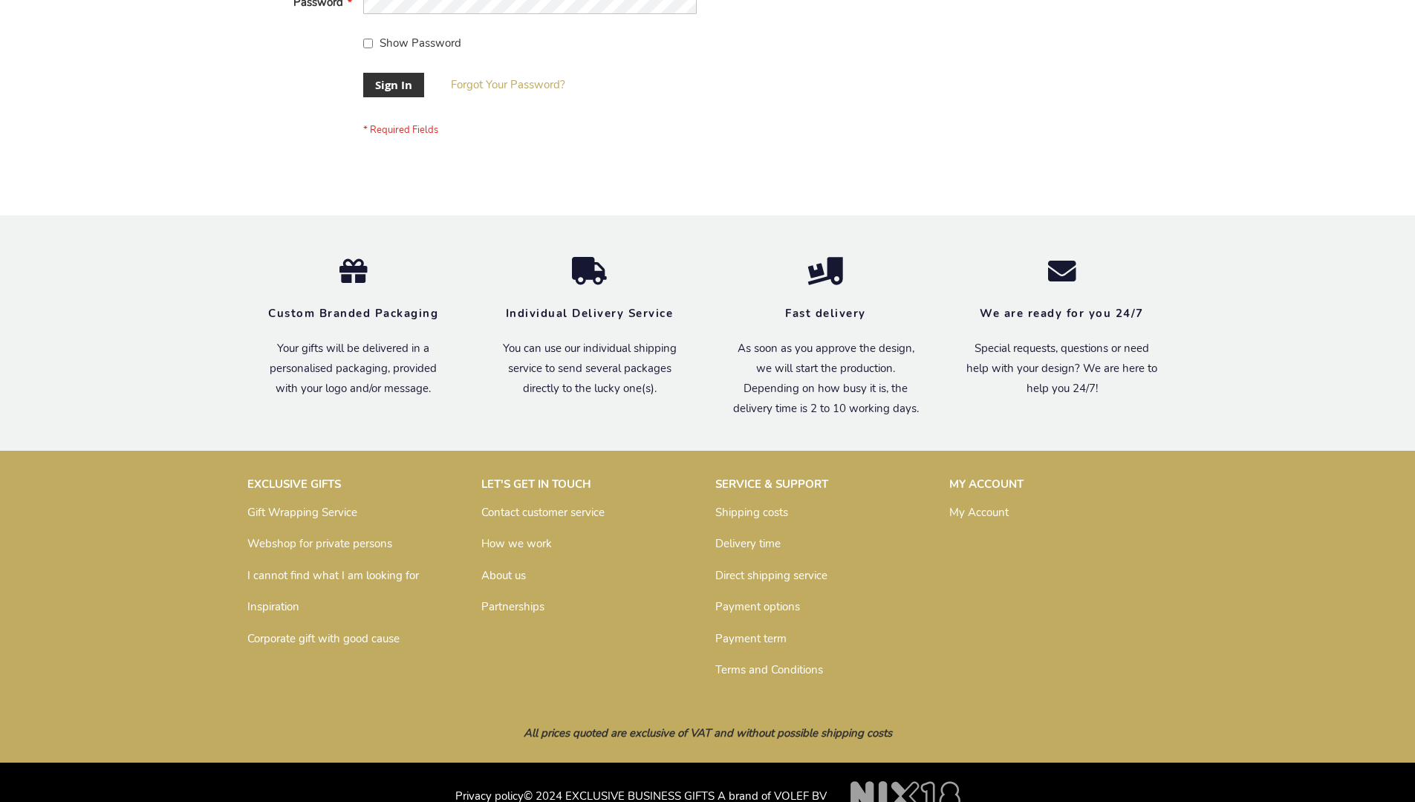
scroll to position [478, 0]
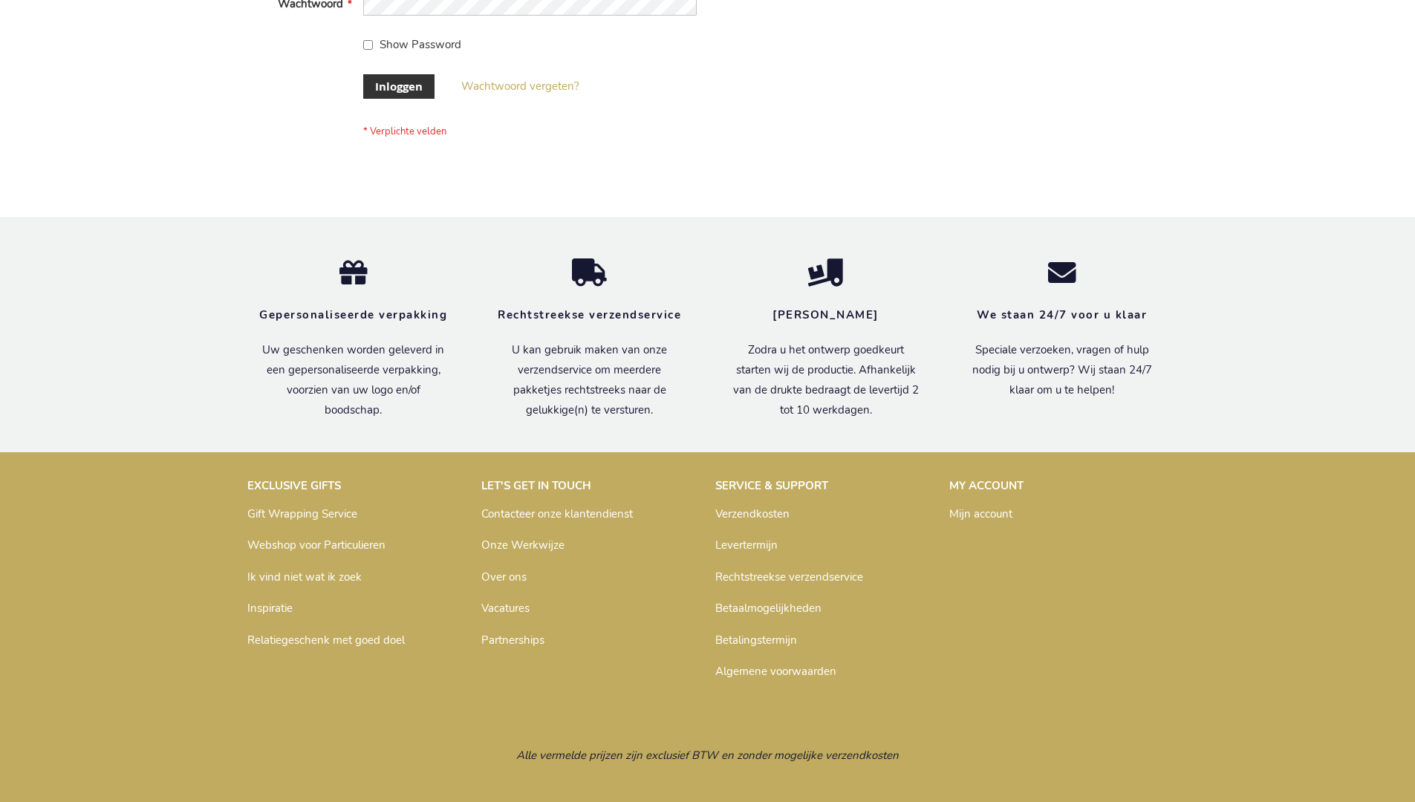
scroll to position [504, 0]
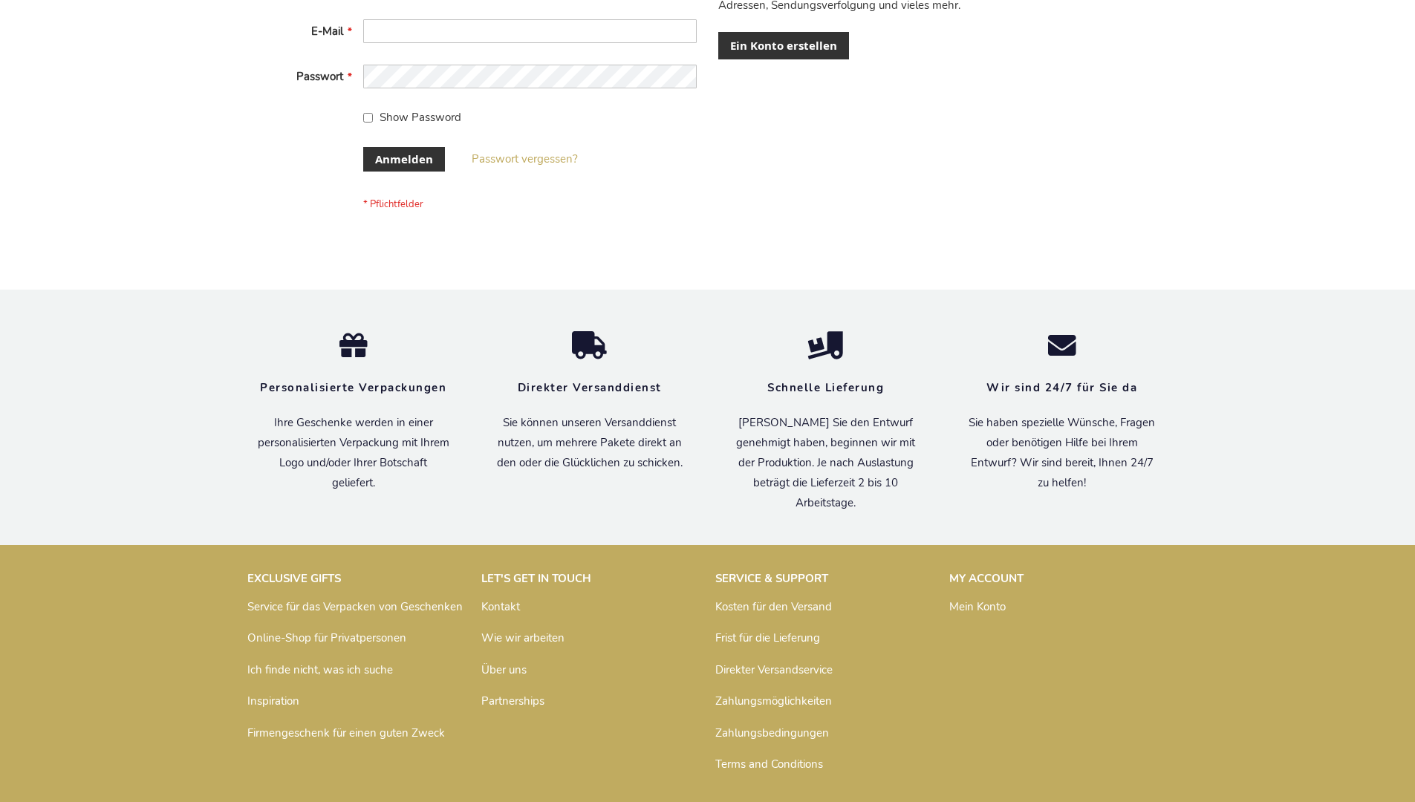
scroll to position [498, 0]
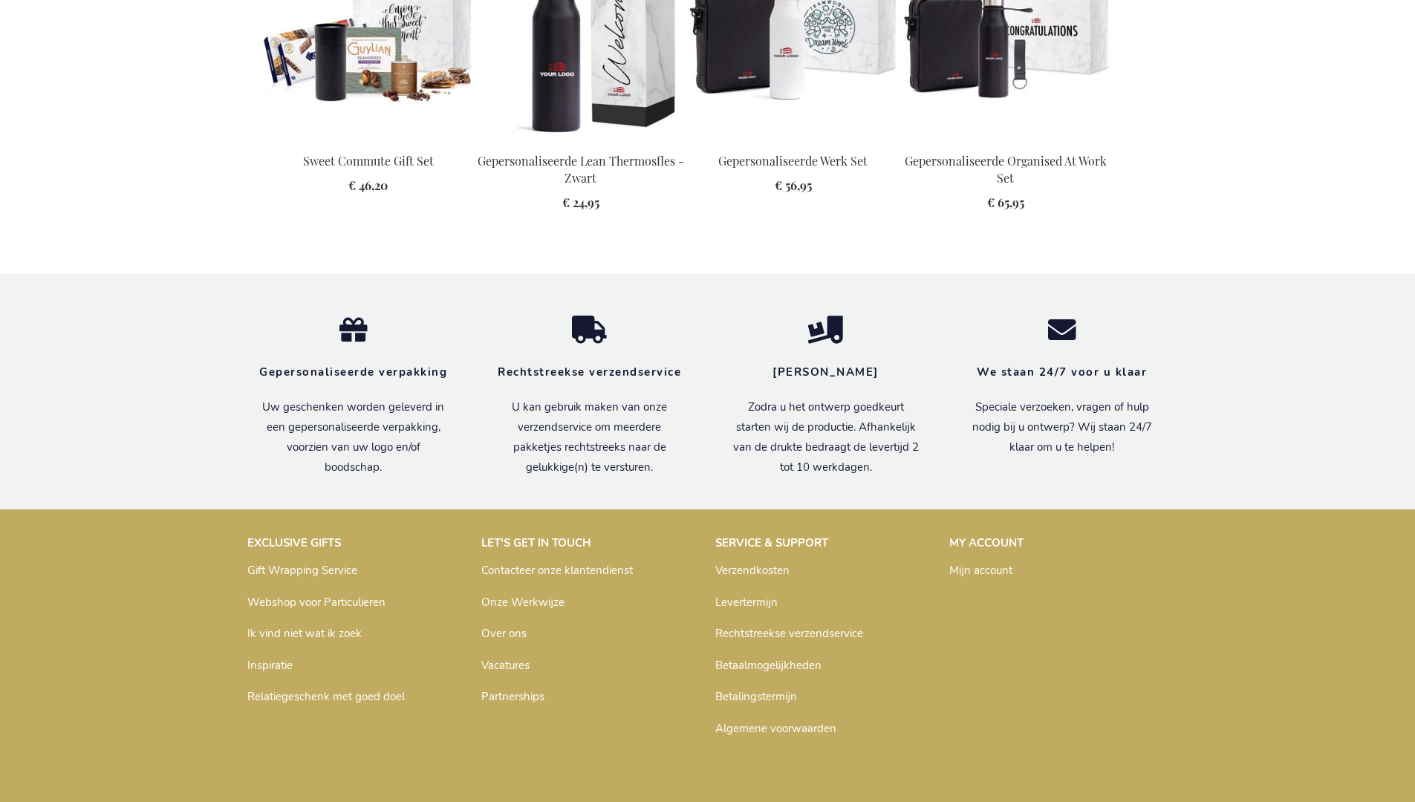
scroll to position [2028, 0]
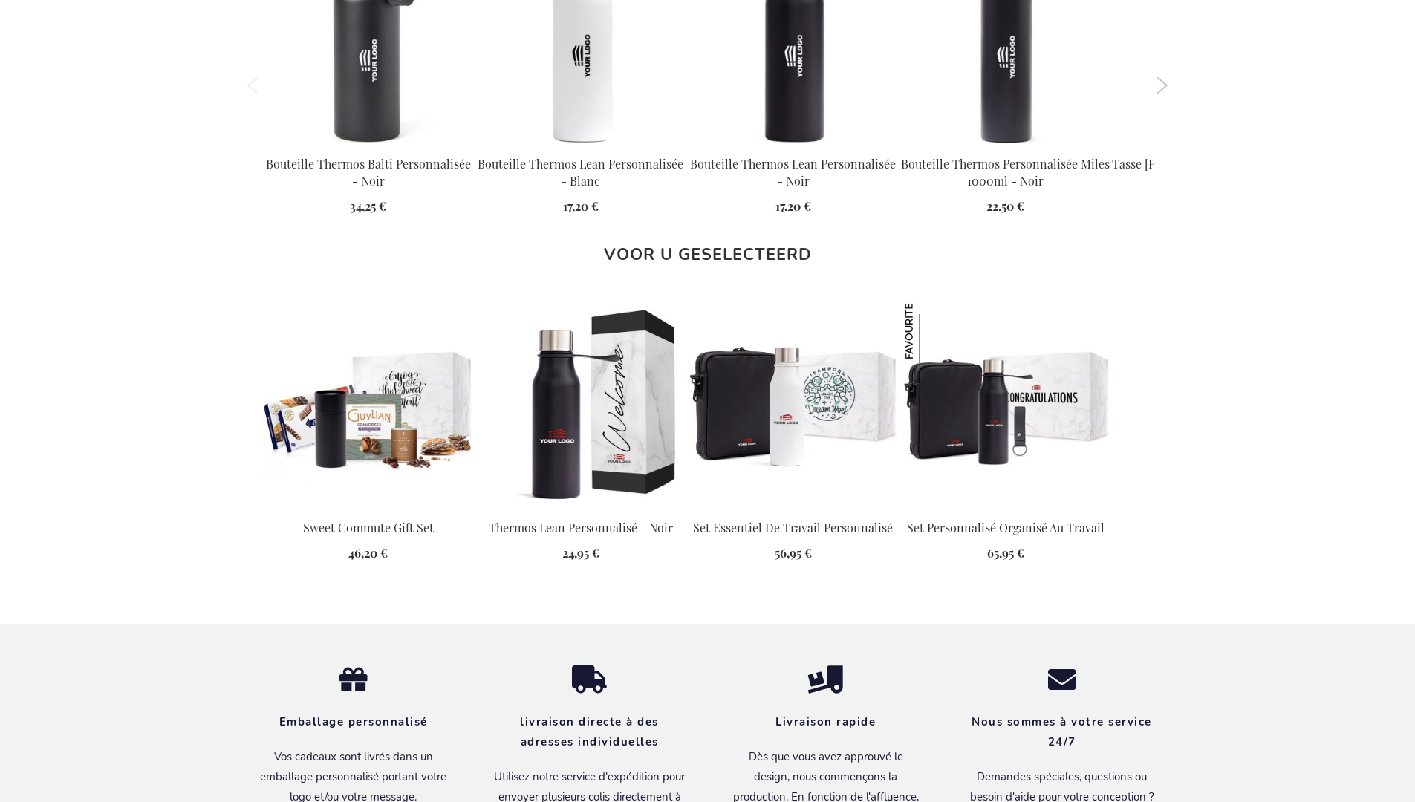
scroll to position [2035, 0]
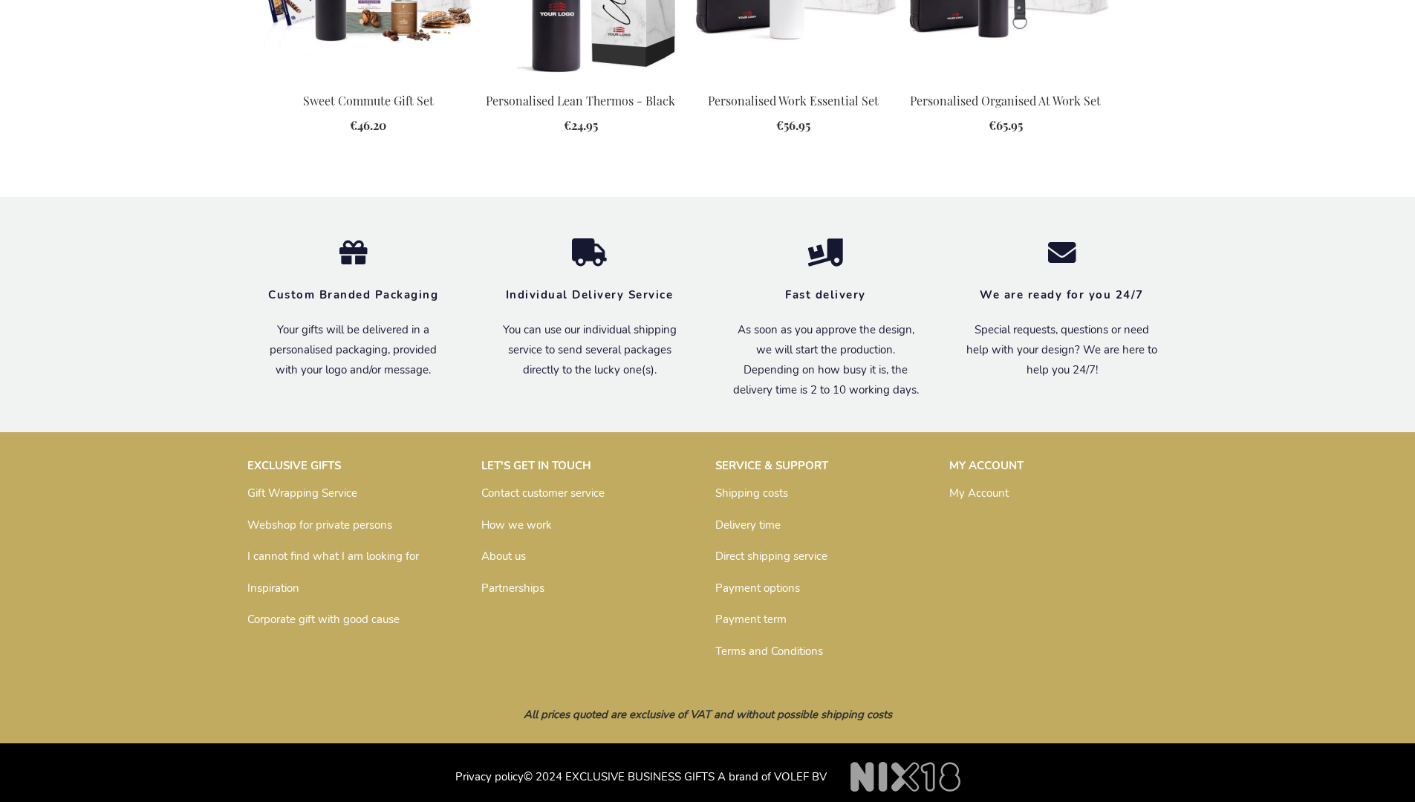
scroll to position [1983, 0]
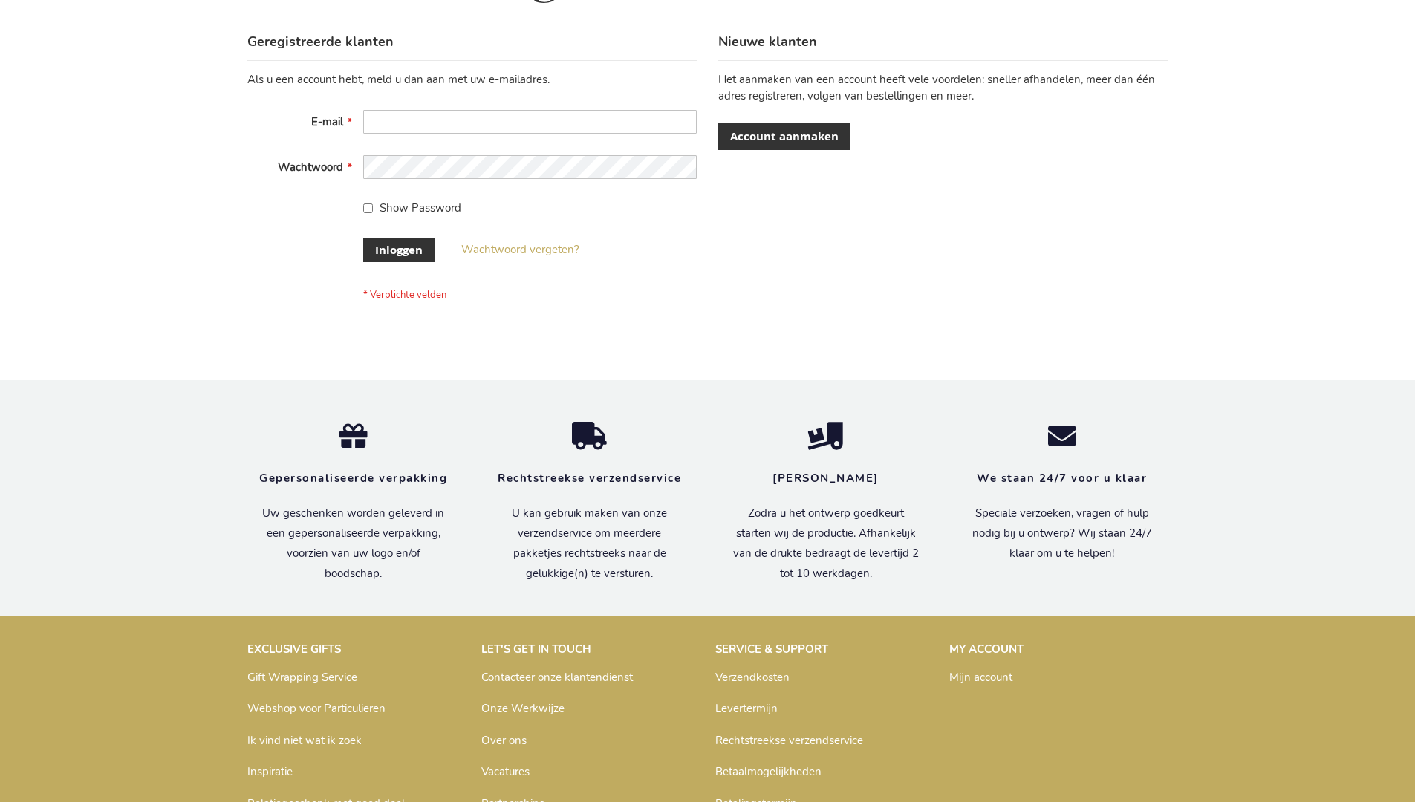
scroll to position [504, 0]
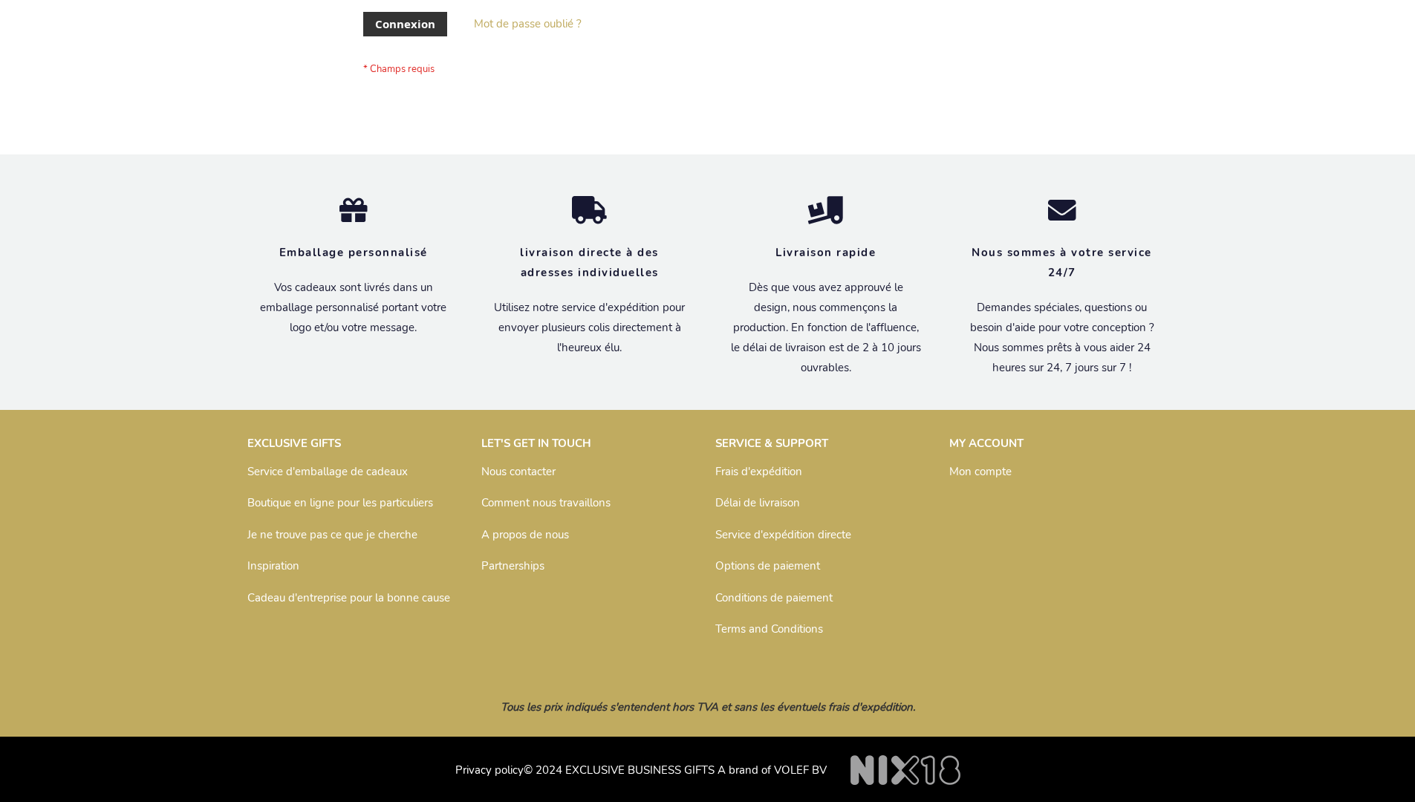
scroll to position [513, 0]
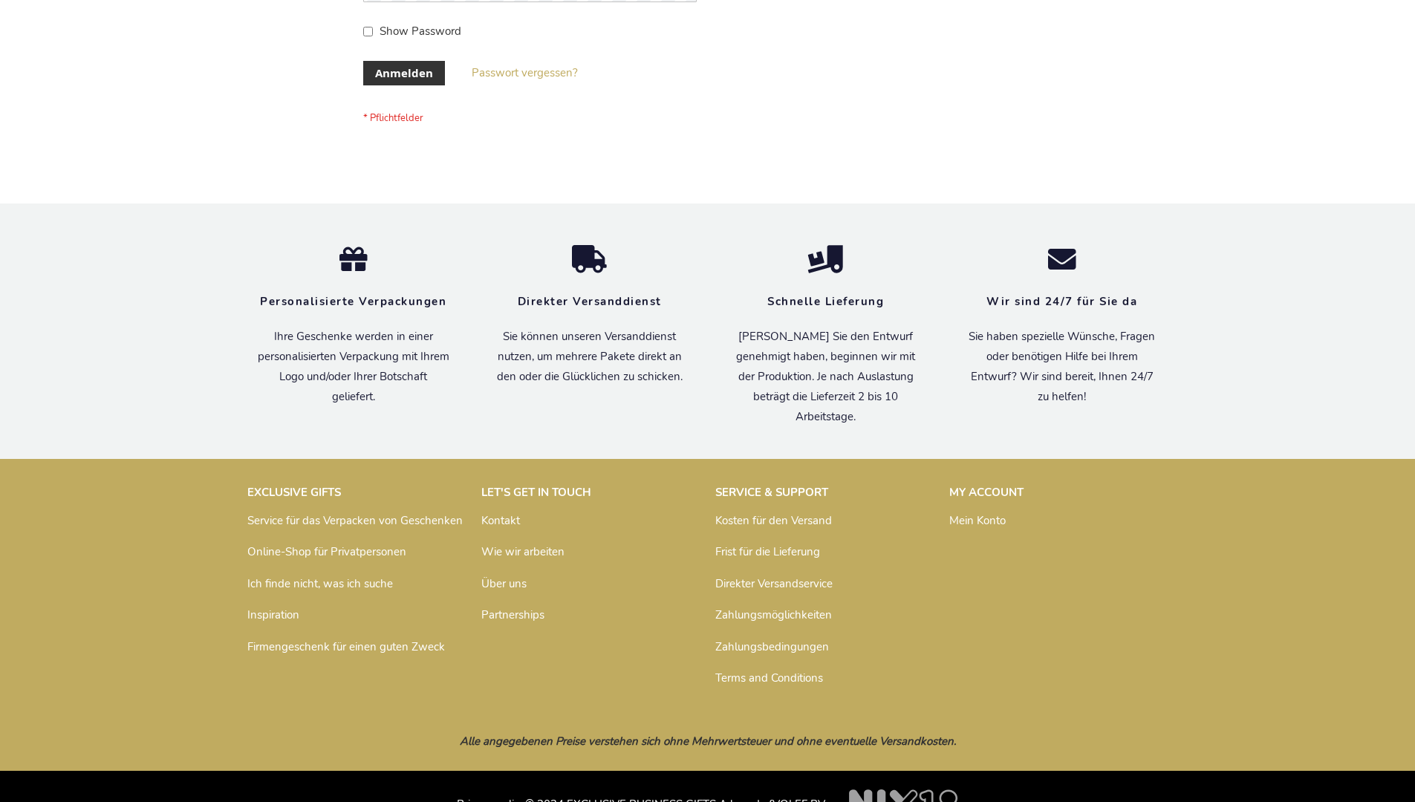
scroll to position [498, 0]
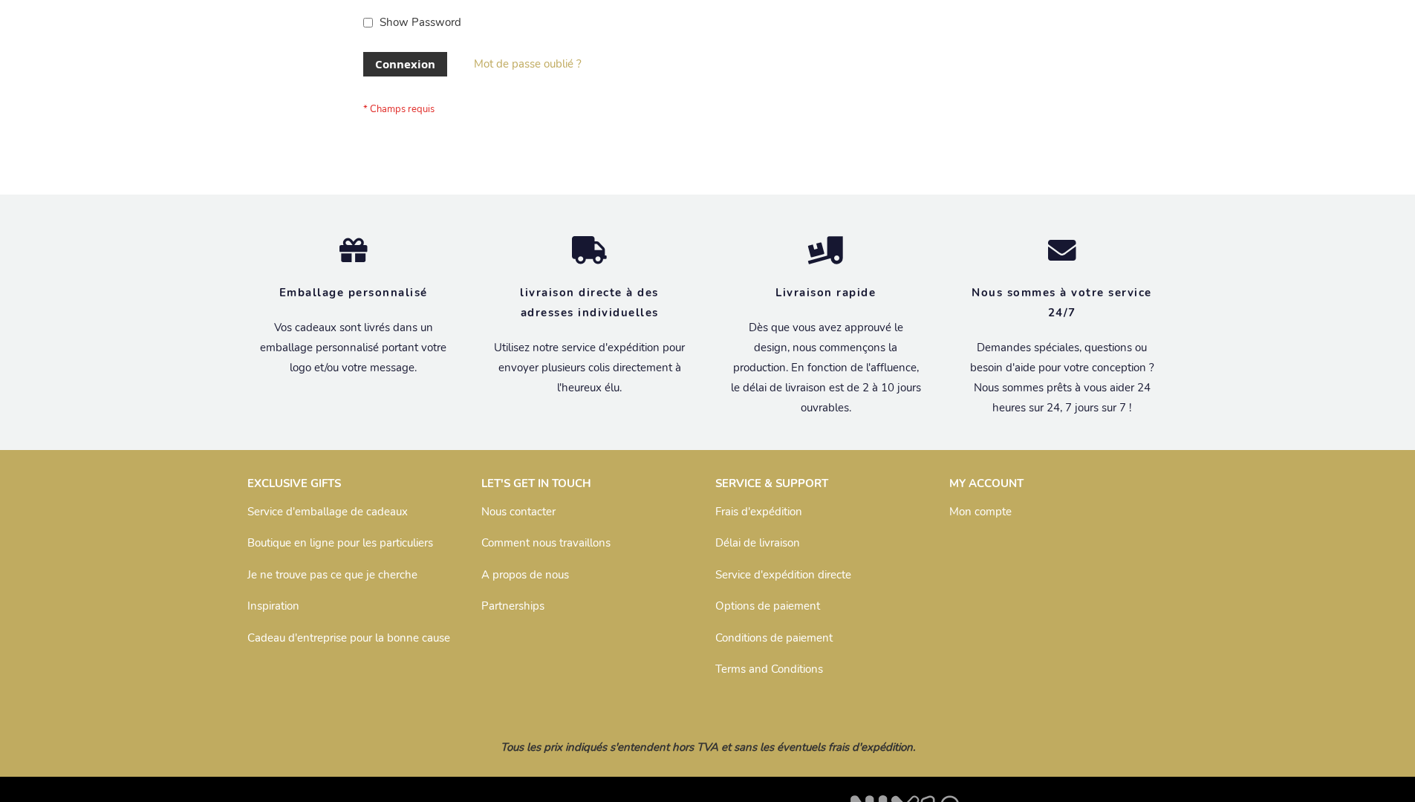
scroll to position [513, 0]
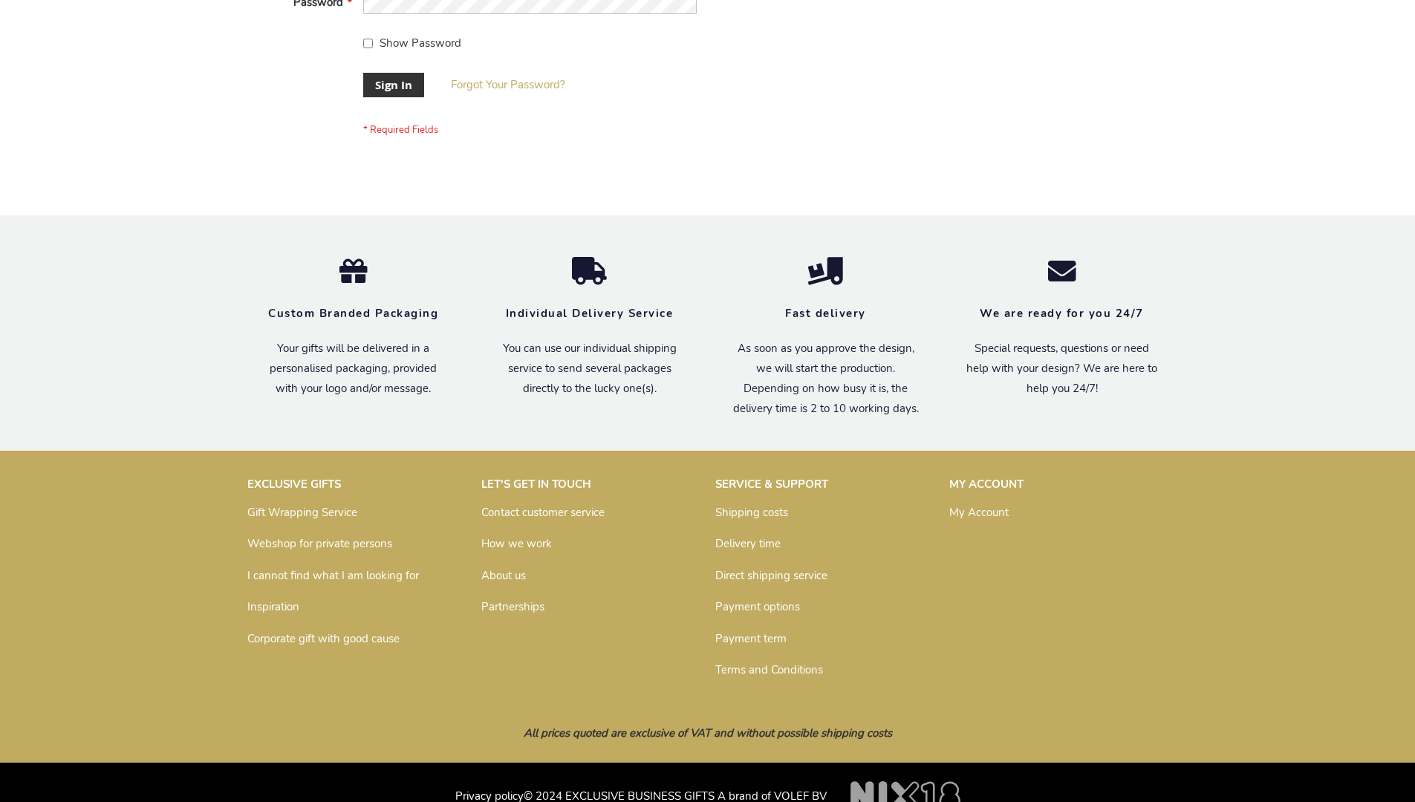
scroll to position [478, 0]
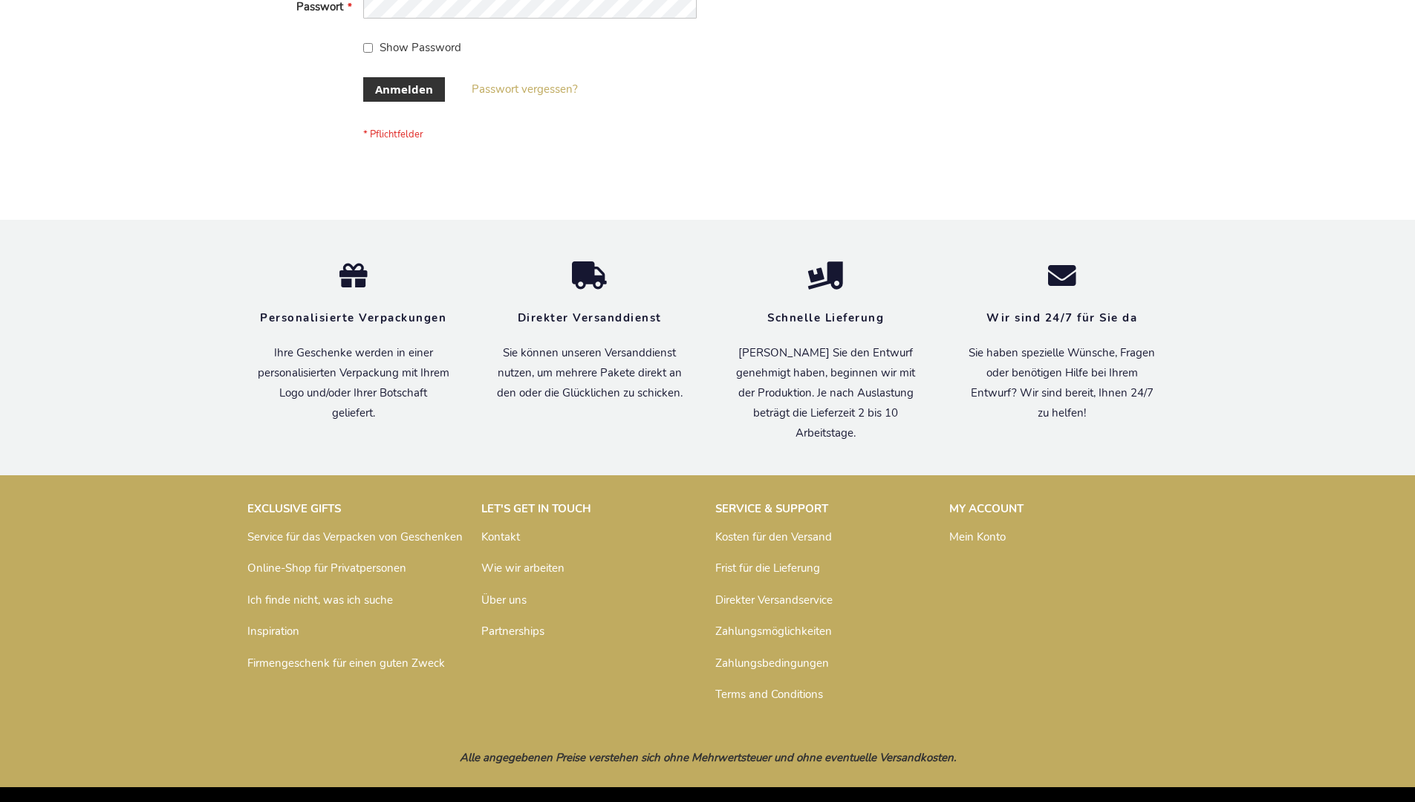
scroll to position [498, 0]
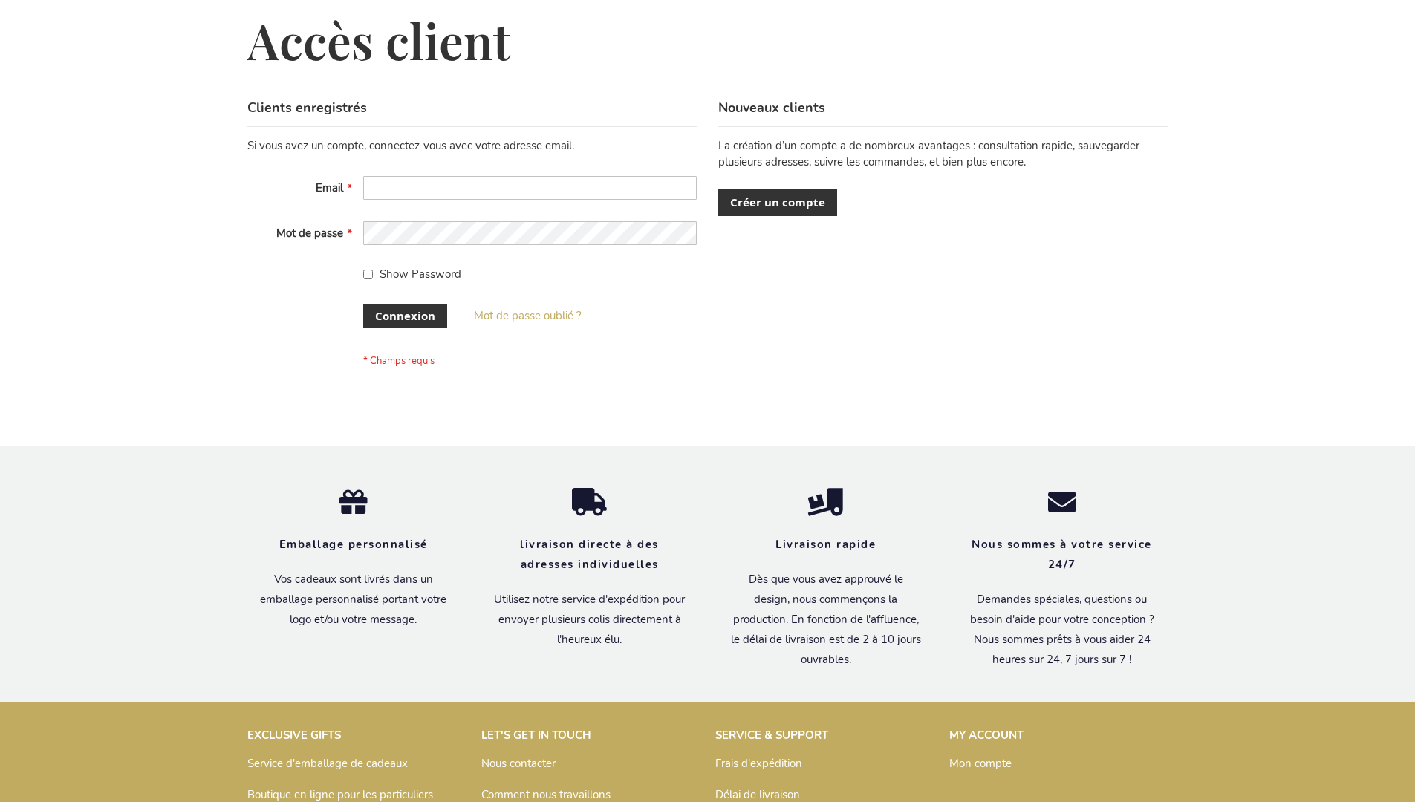
scroll to position [513, 0]
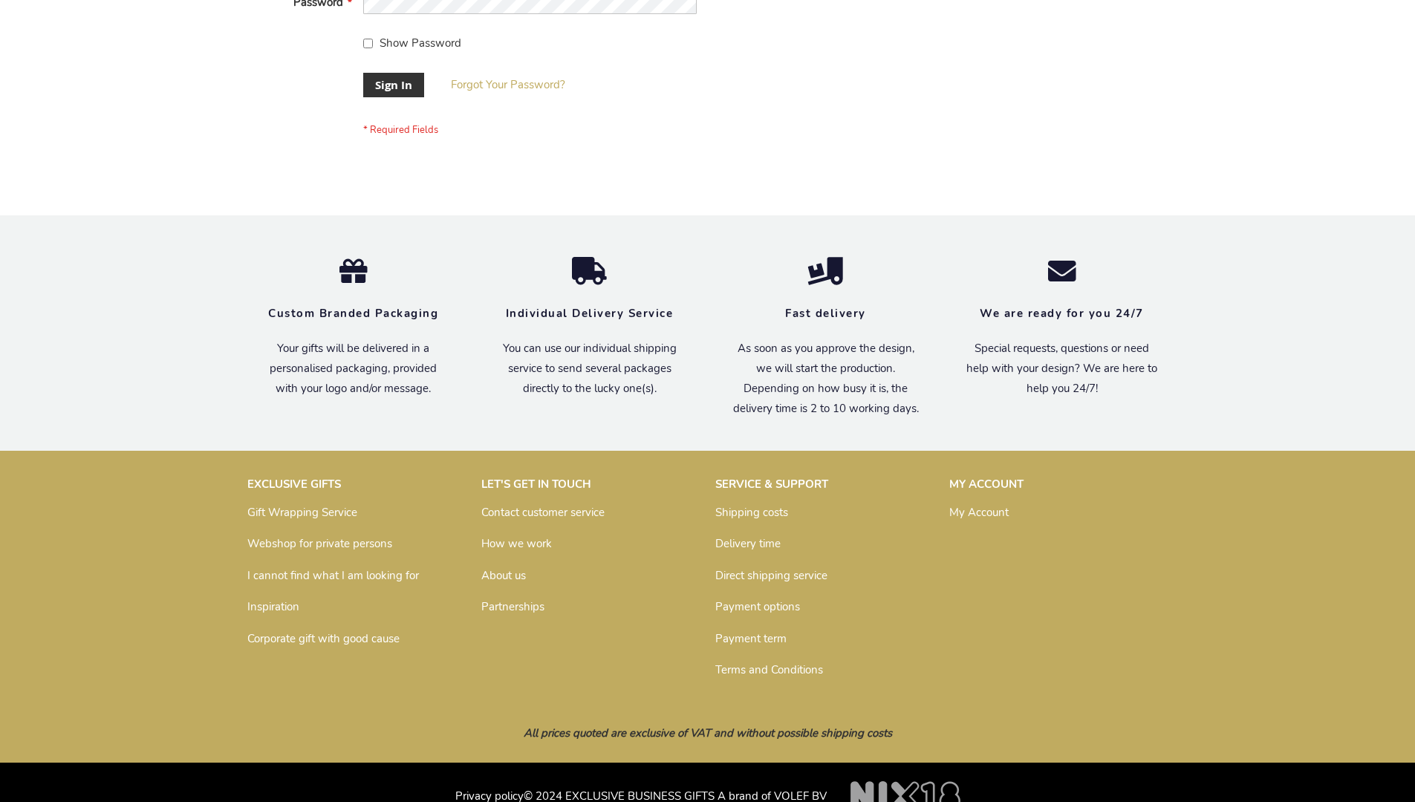
scroll to position [478, 0]
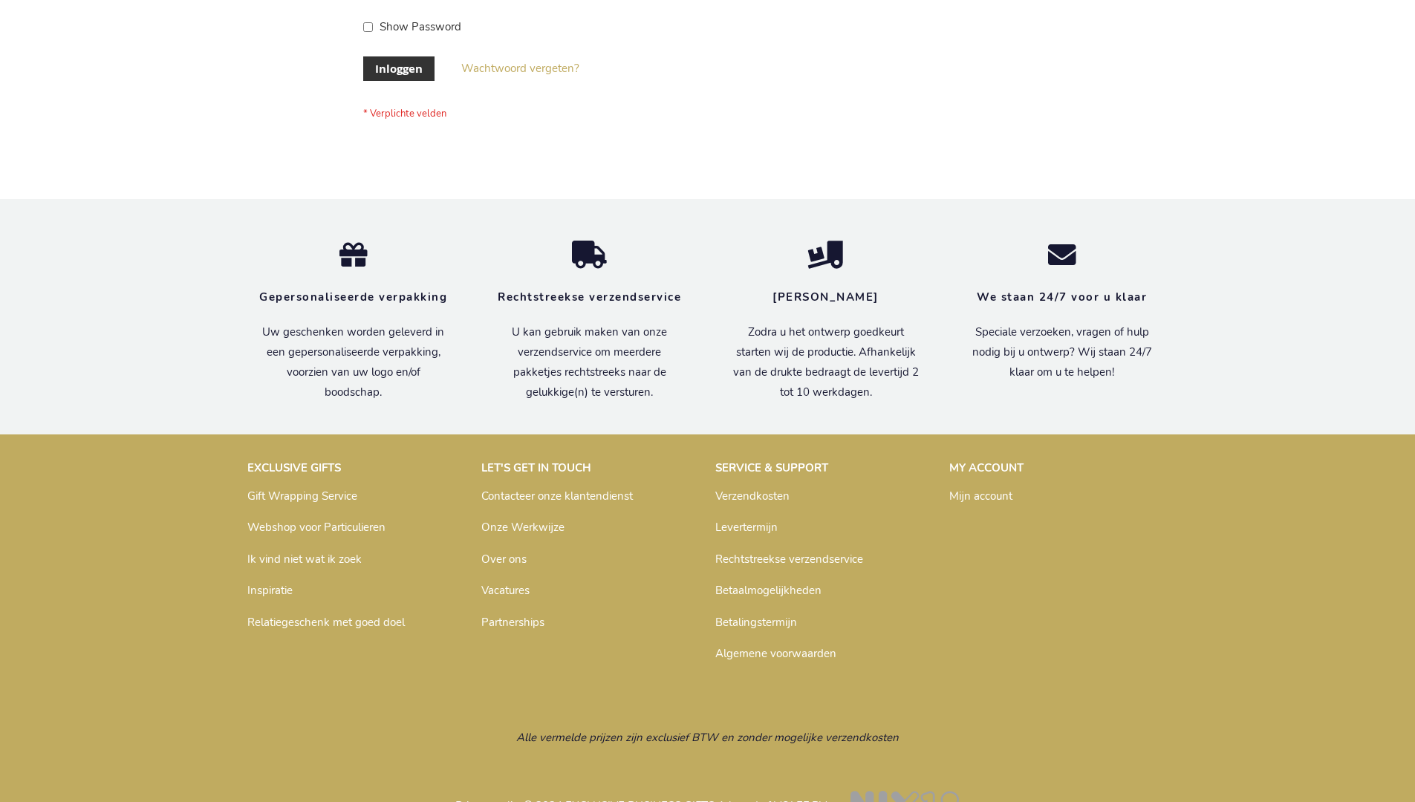
scroll to position [504, 0]
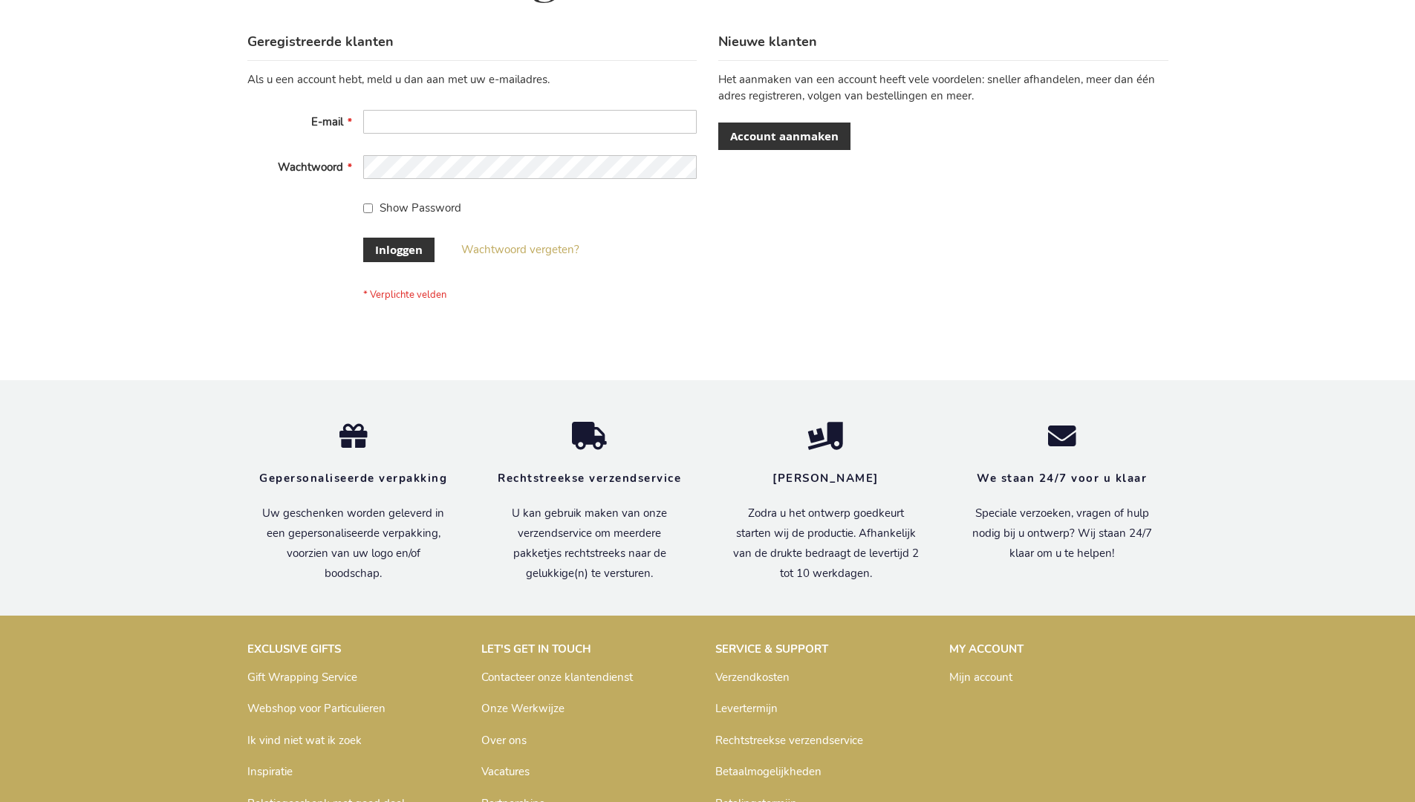
scroll to position [504, 0]
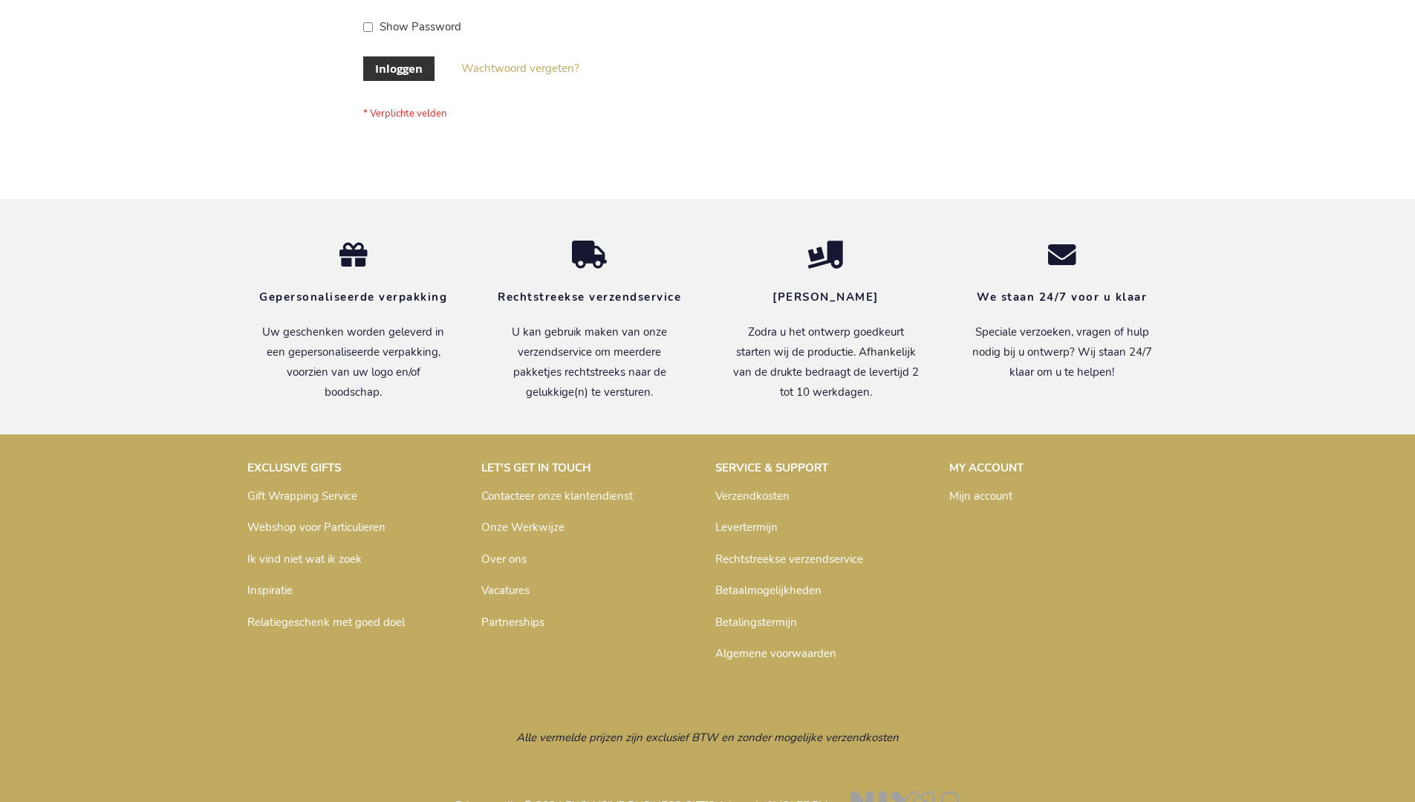
scroll to position [504, 0]
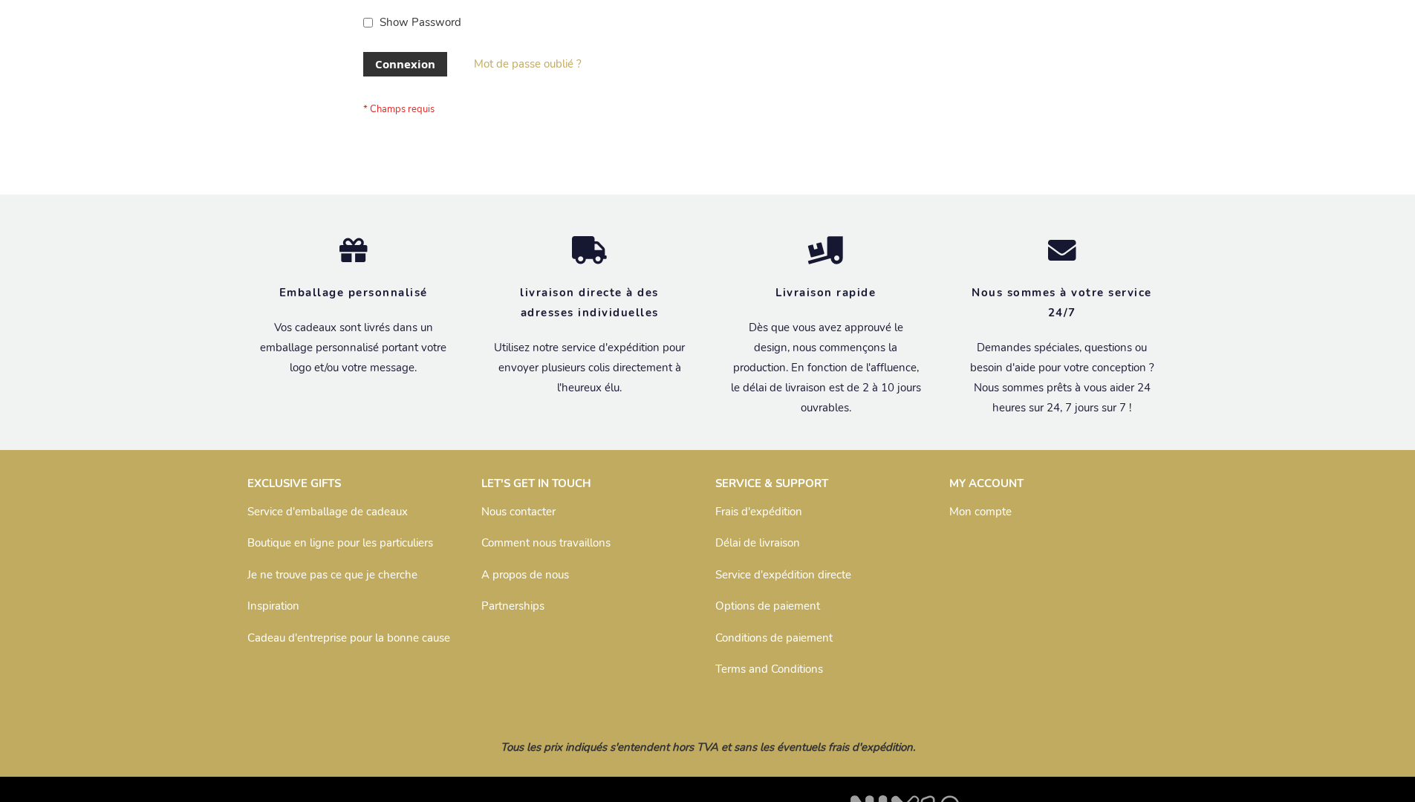
scroll to position [513, 0]
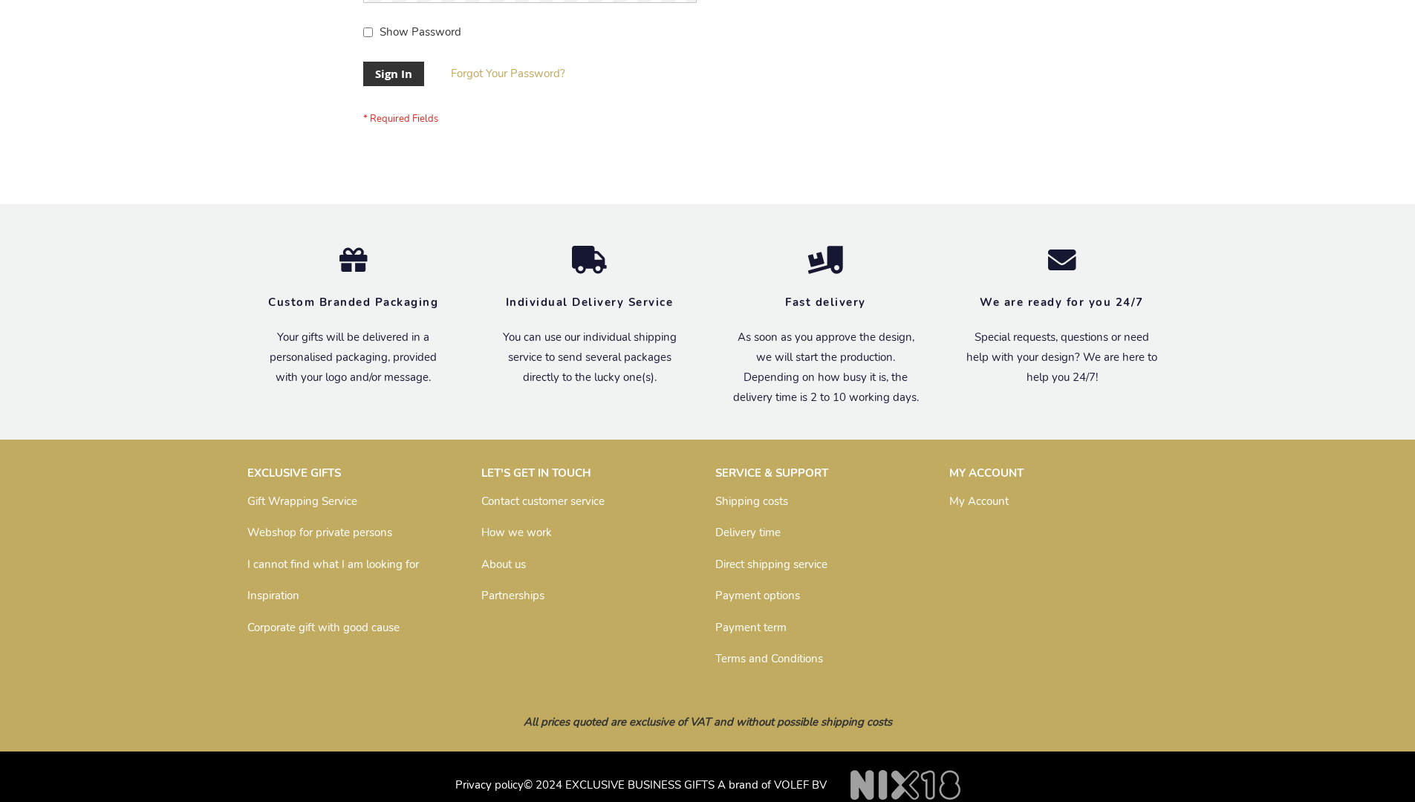
scroll to position [478, 0]
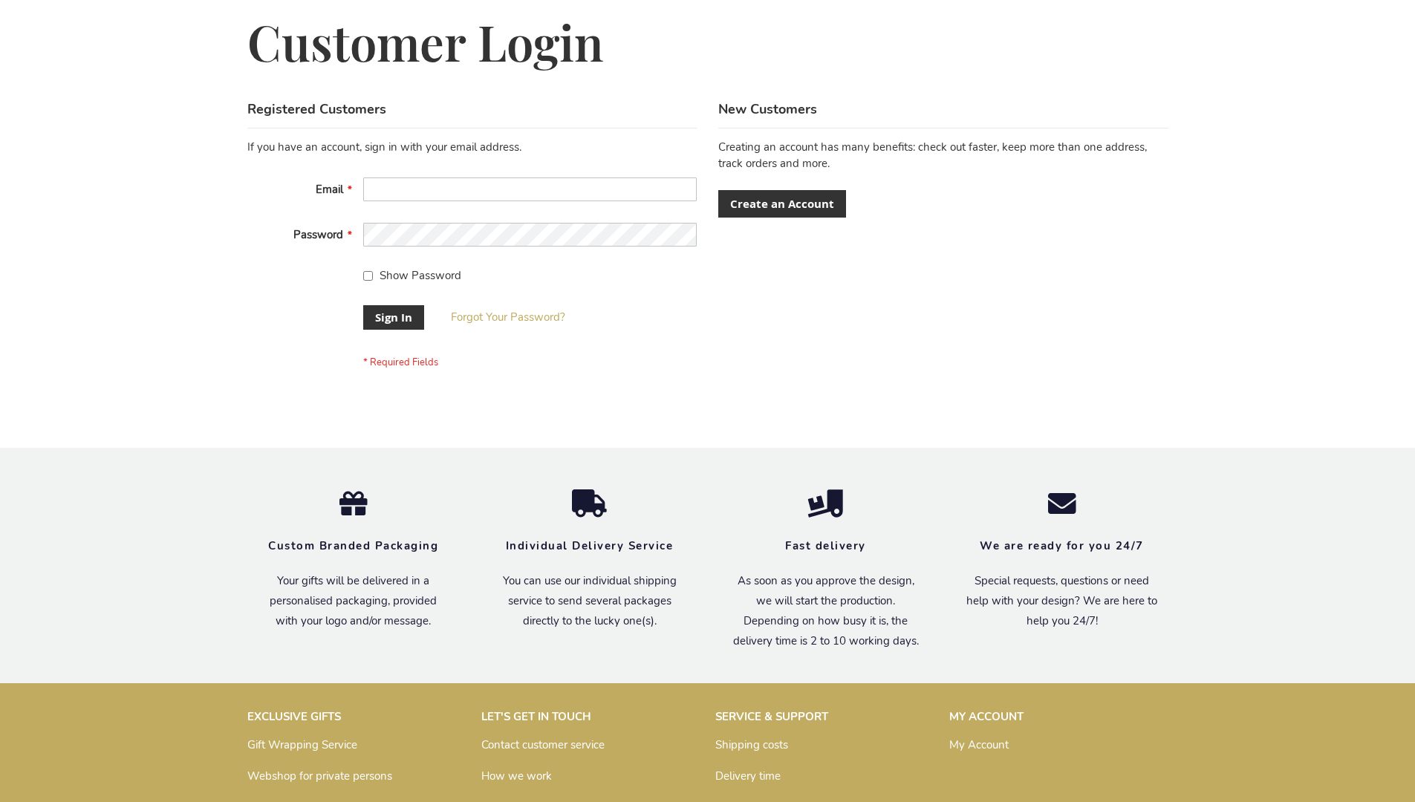
scroll to position [478, 0]
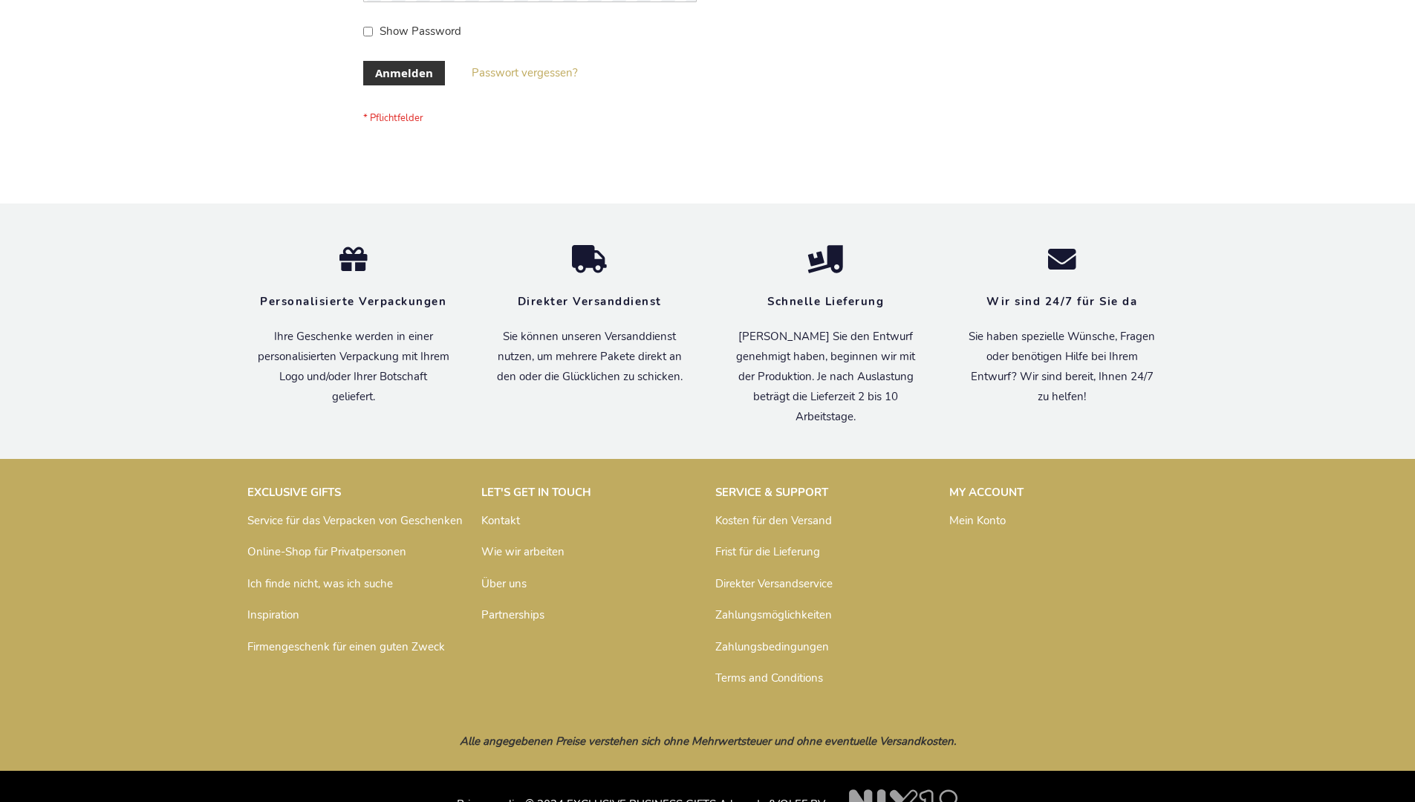
scroll to position [498, 0]
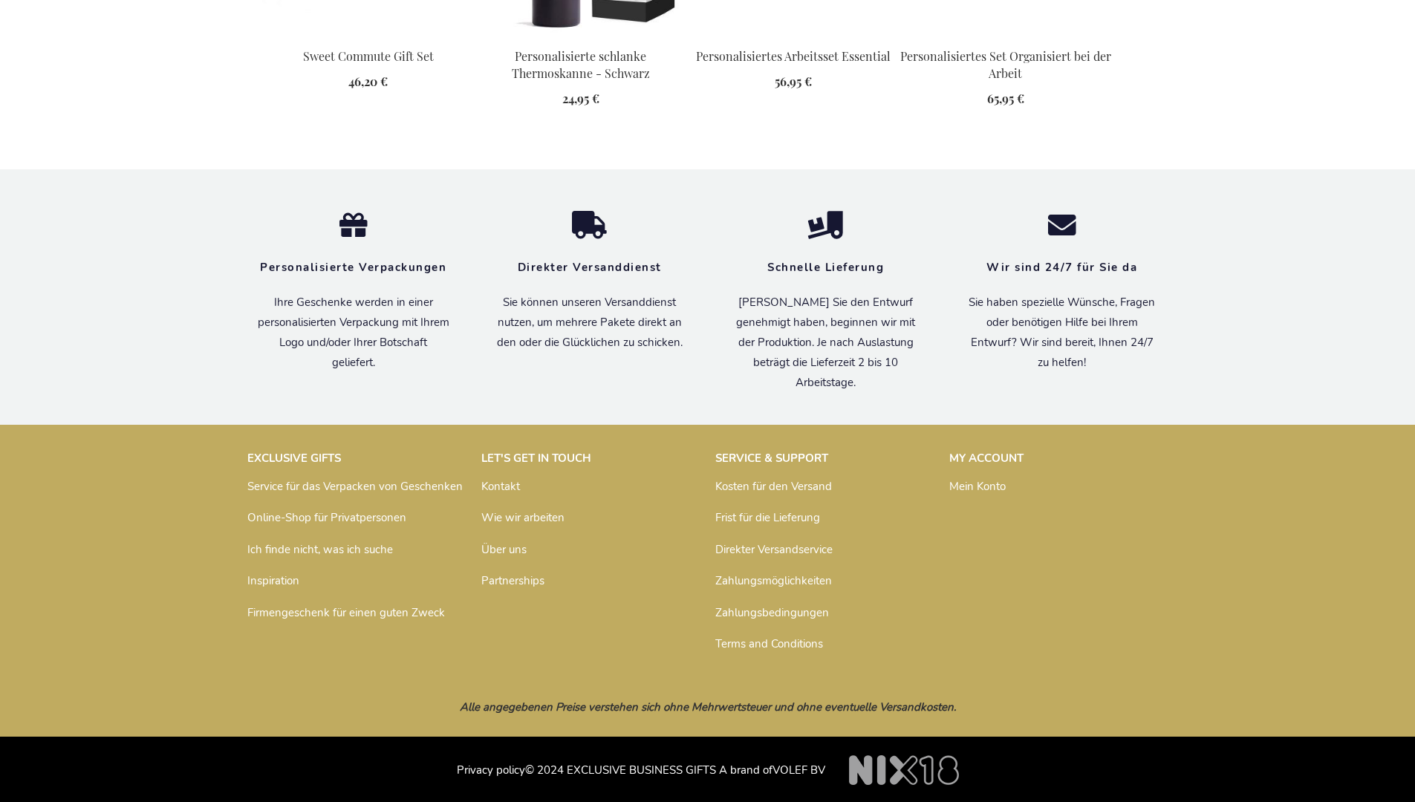
scroll to position [2037, 0]
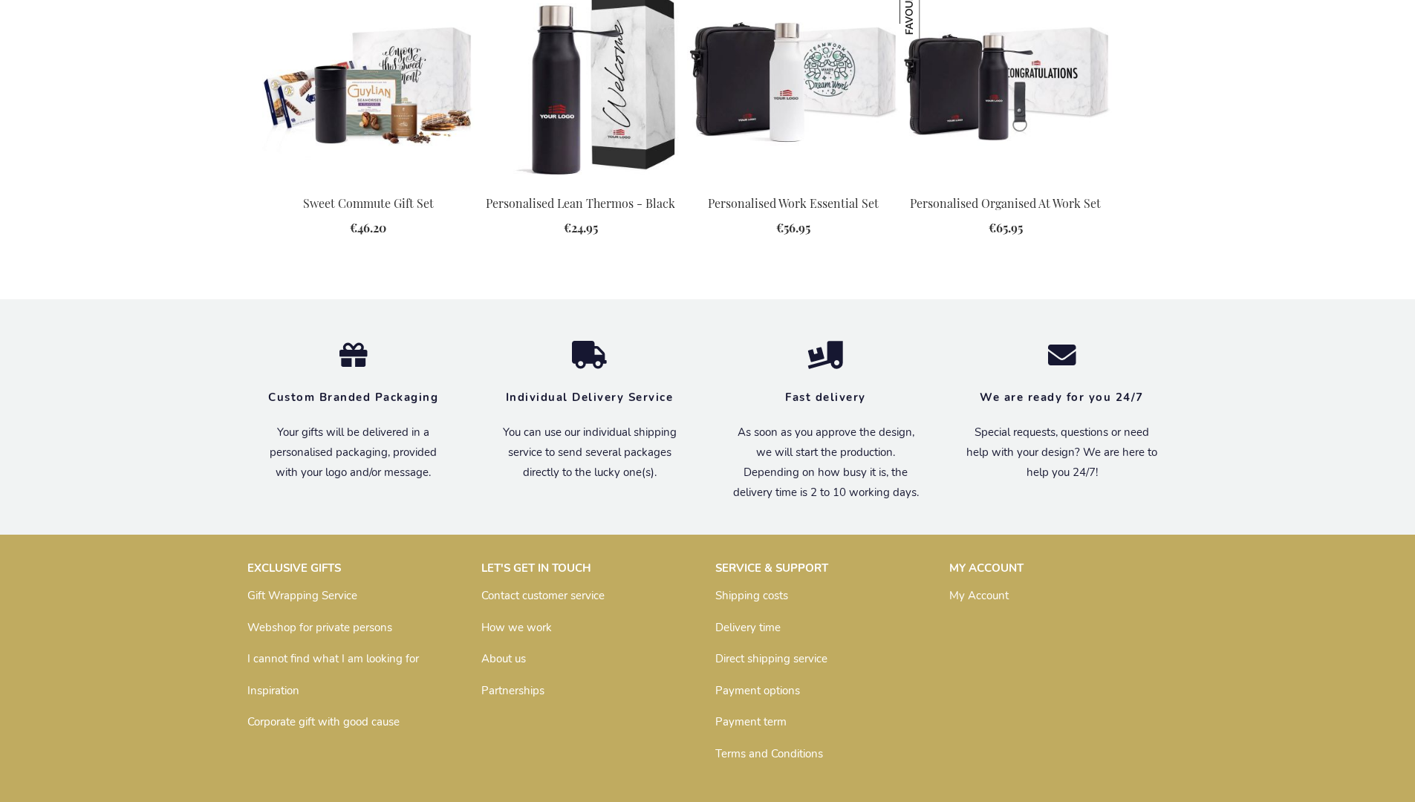
scroll to position [1983, 0]
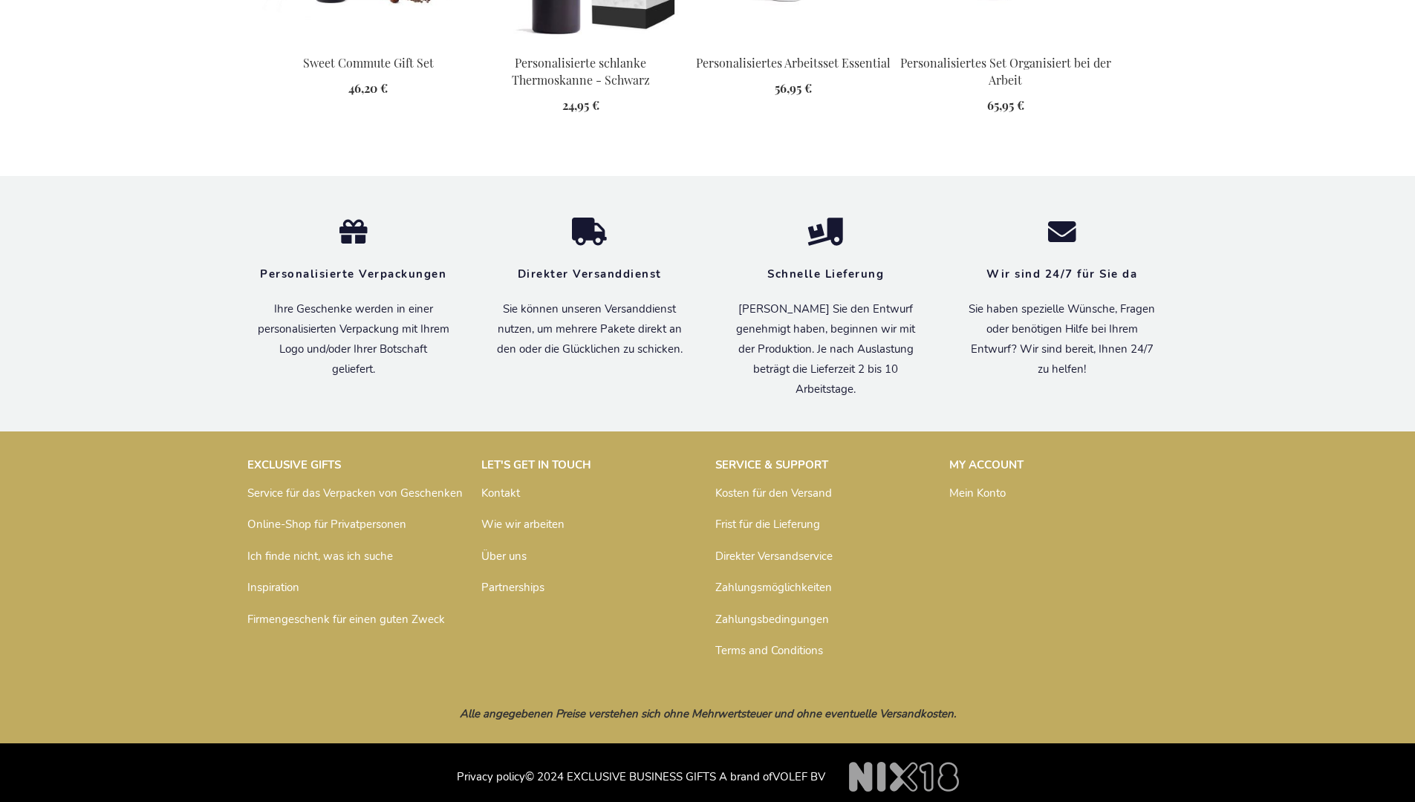
scroll to position [2037, 0]
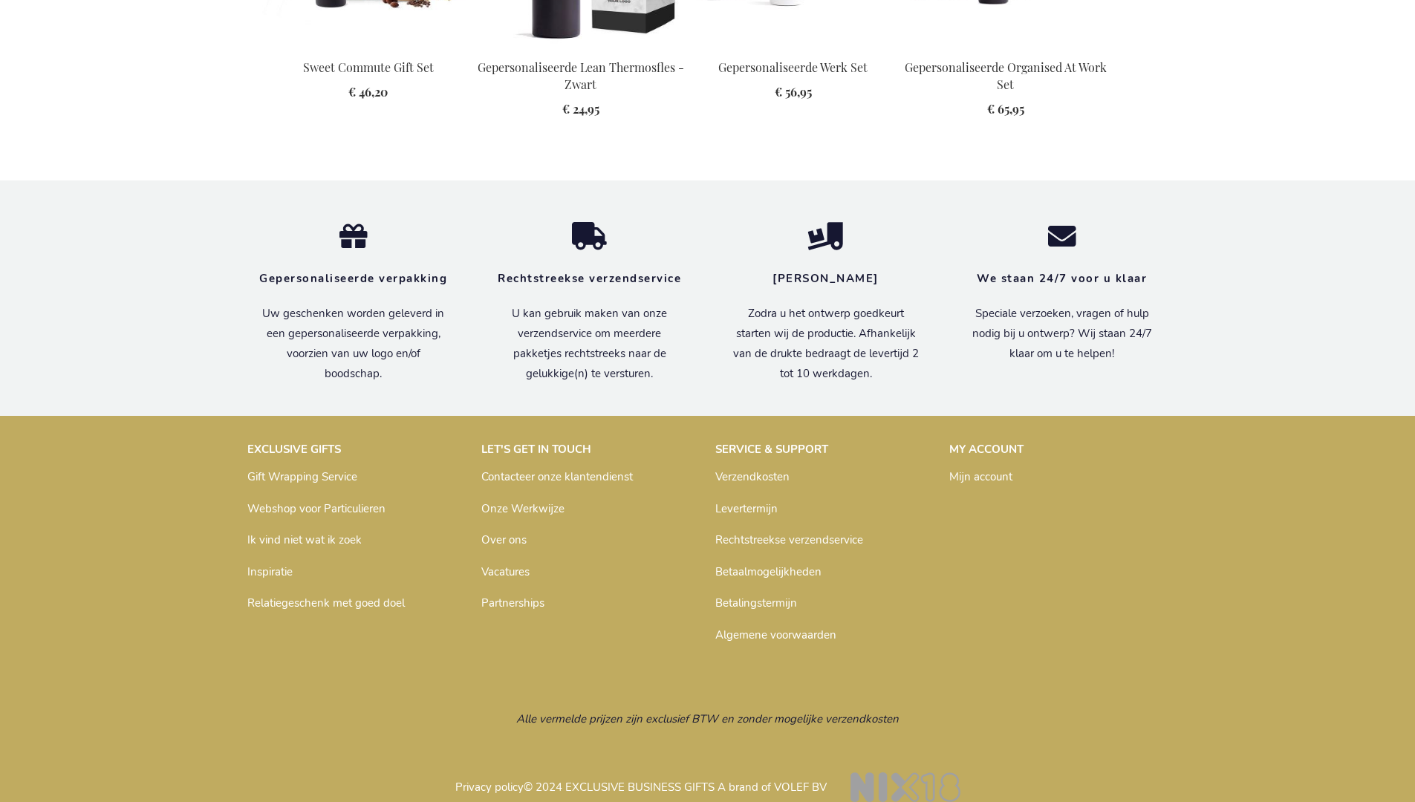
scroll to position [2028, 0]
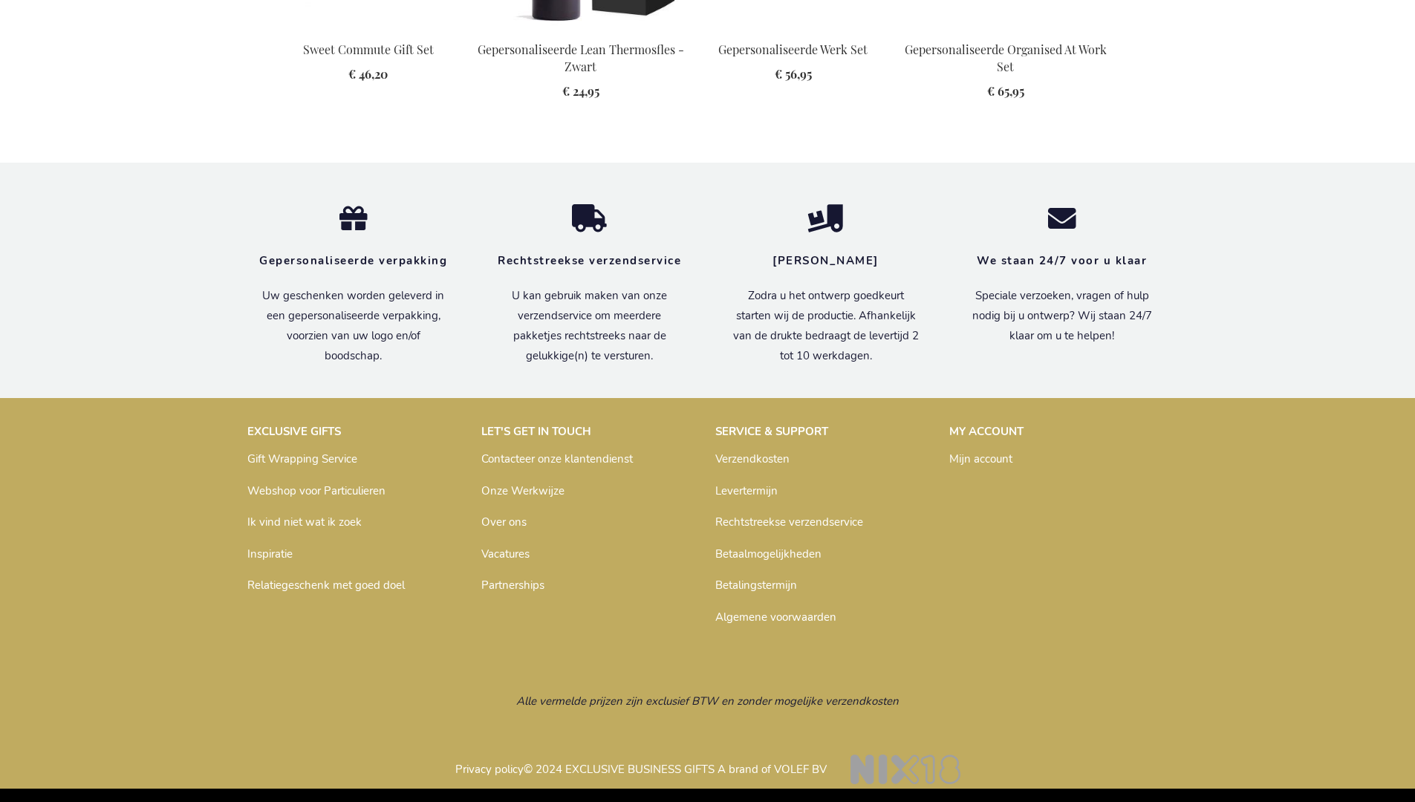
scroll to position [2028, 0]
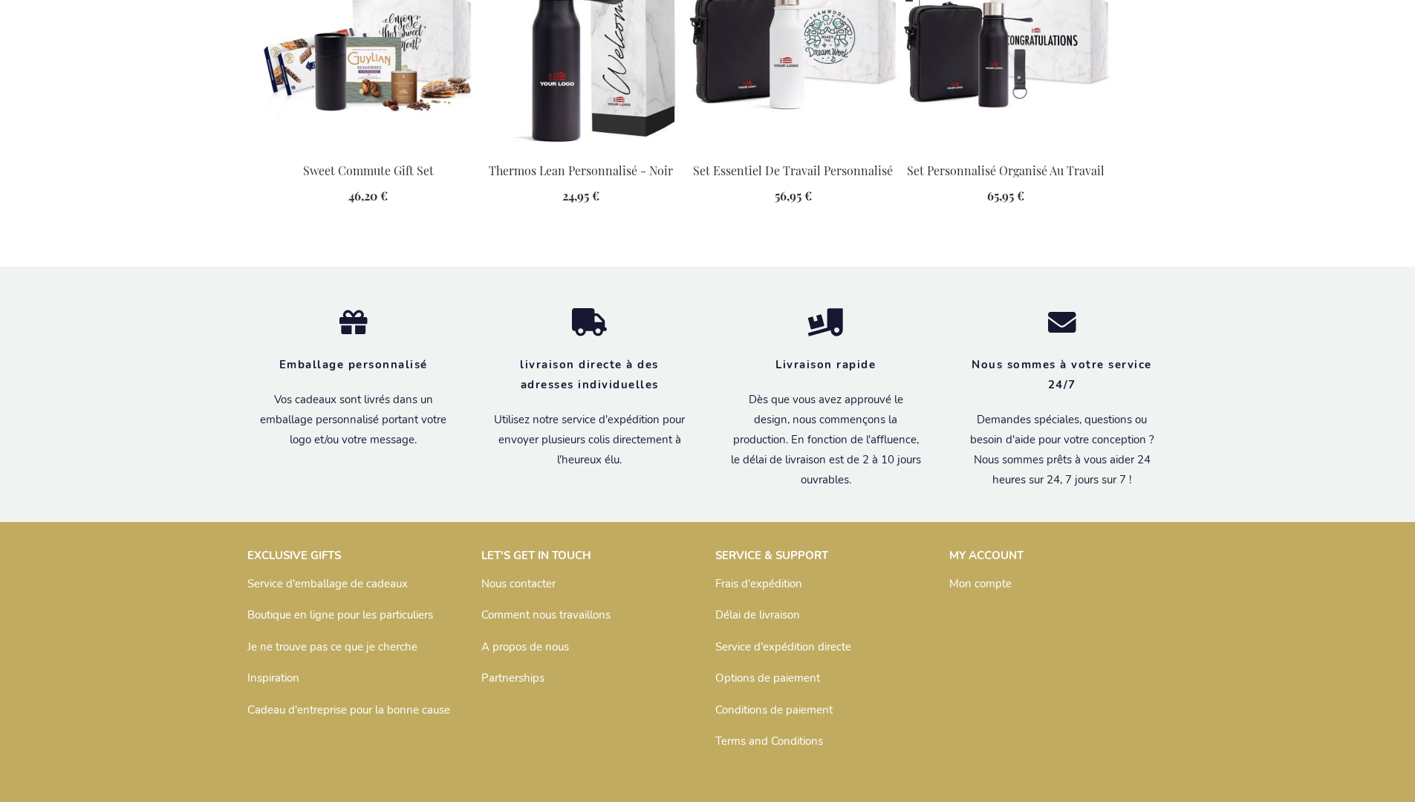
scroll to position [2035, 0]
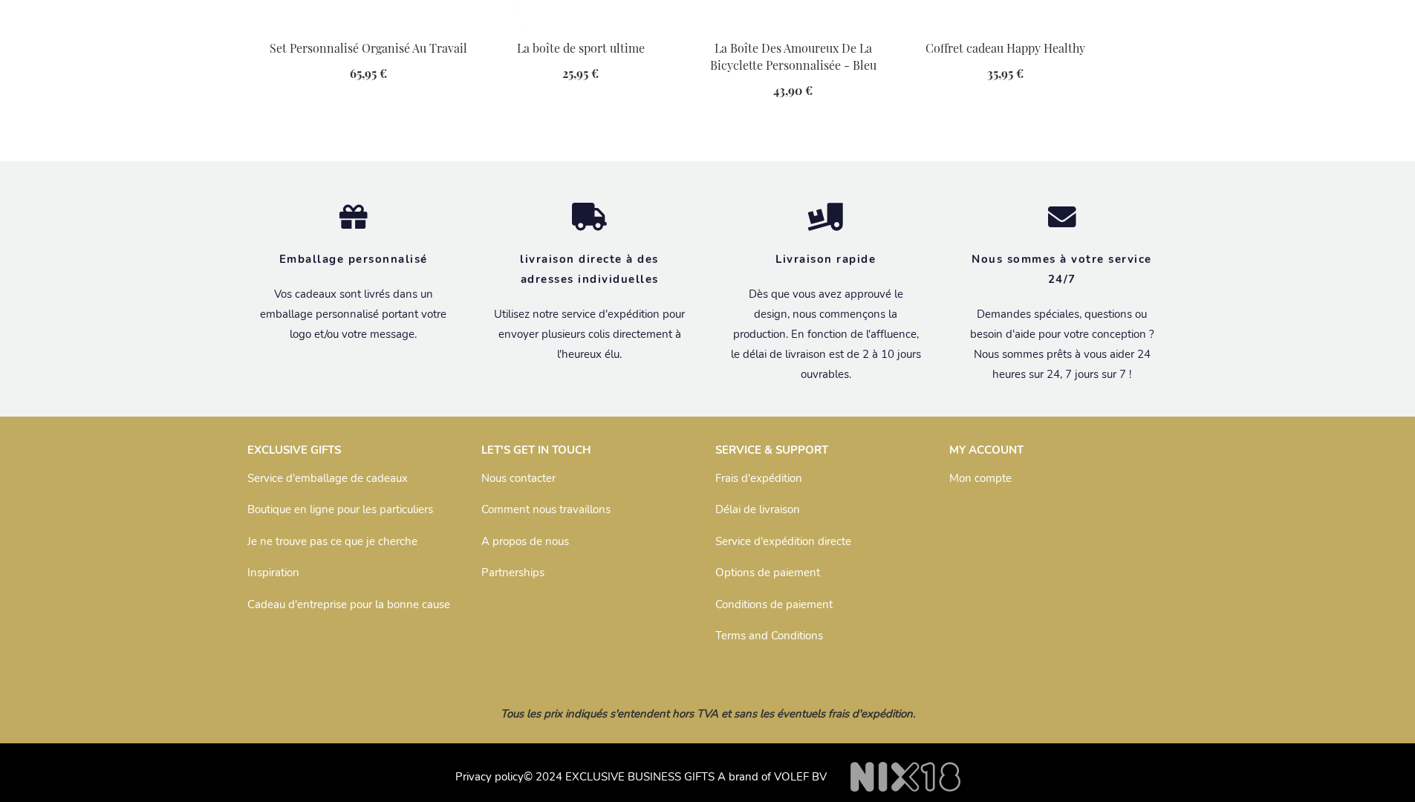
scroll to position [2052, 0]
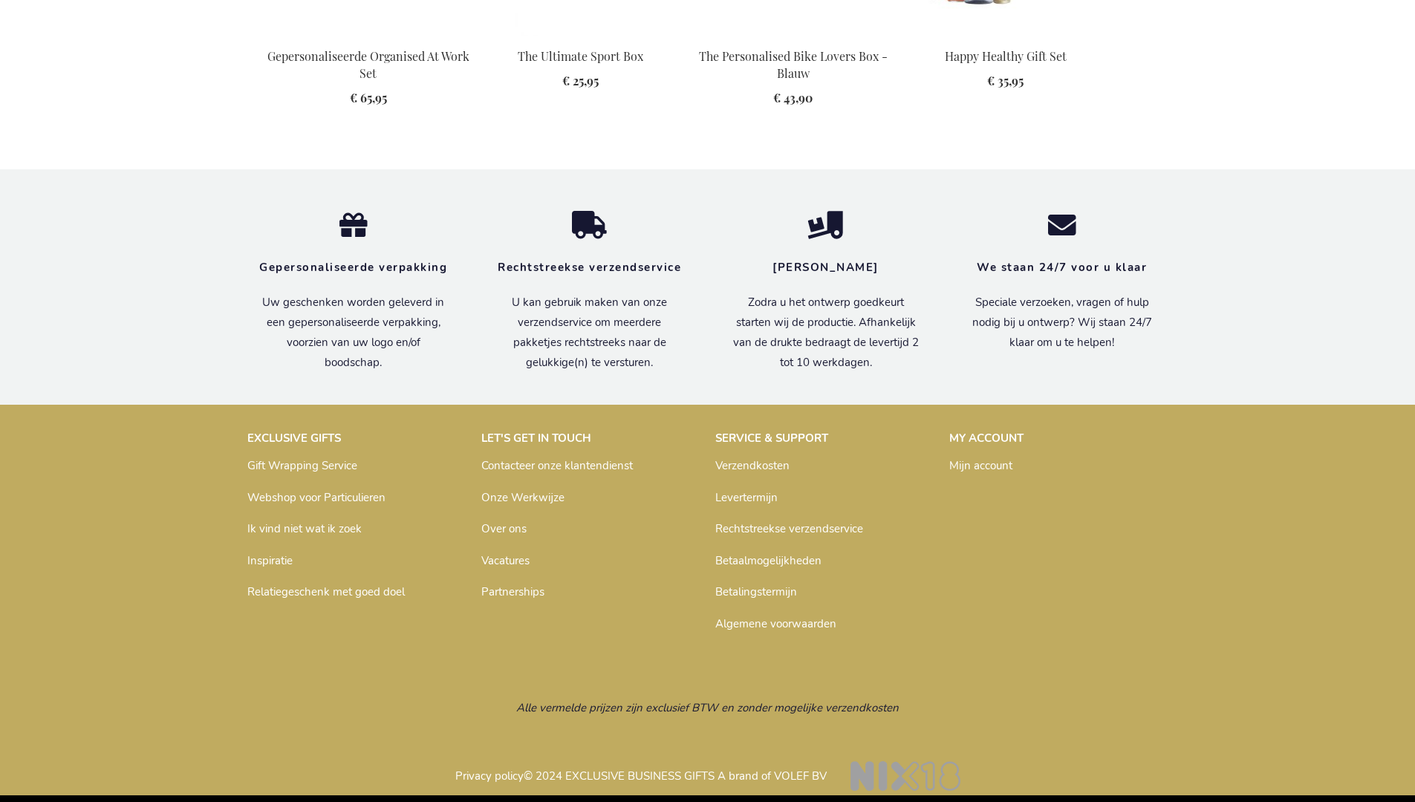
scroll to position [2028, 0]
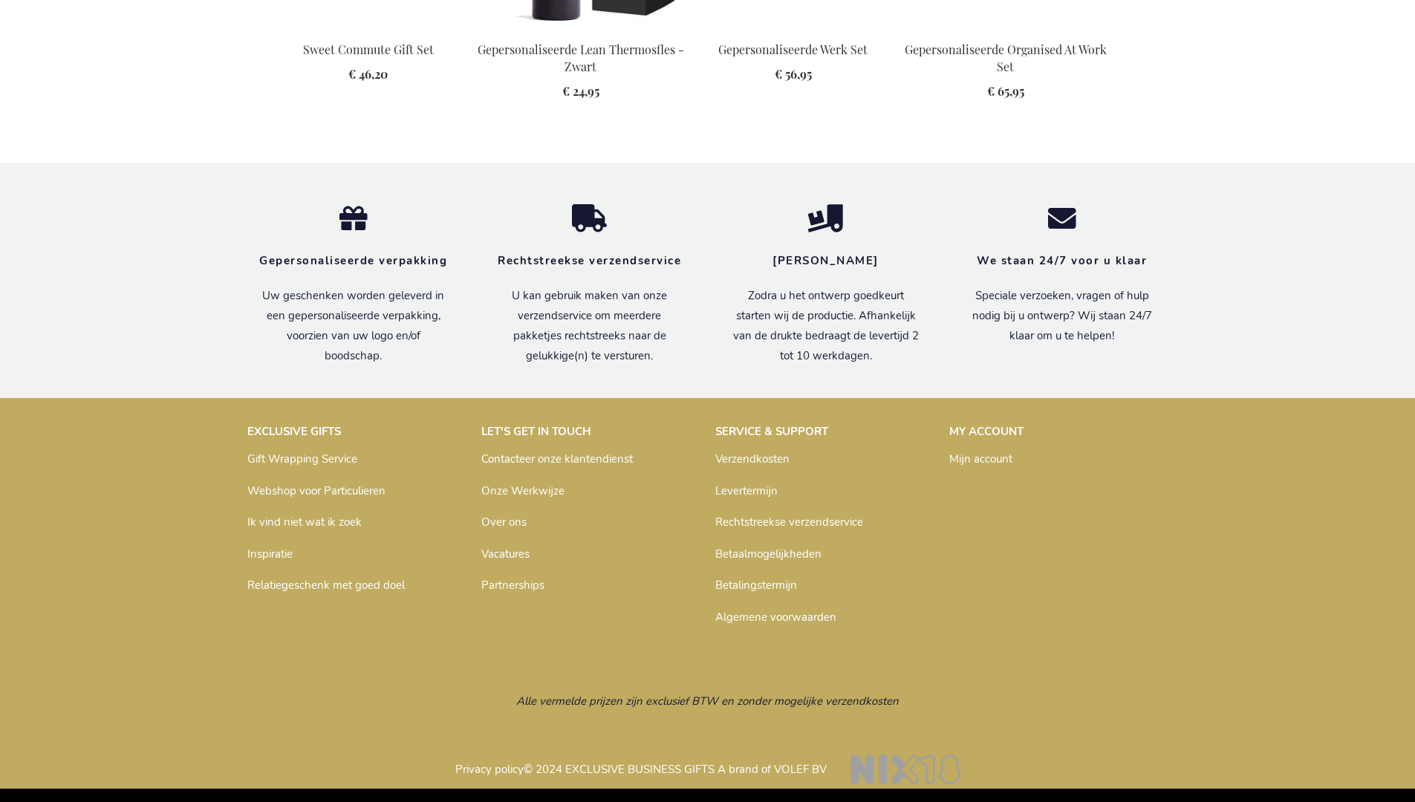
scroll to position [2028, 0]
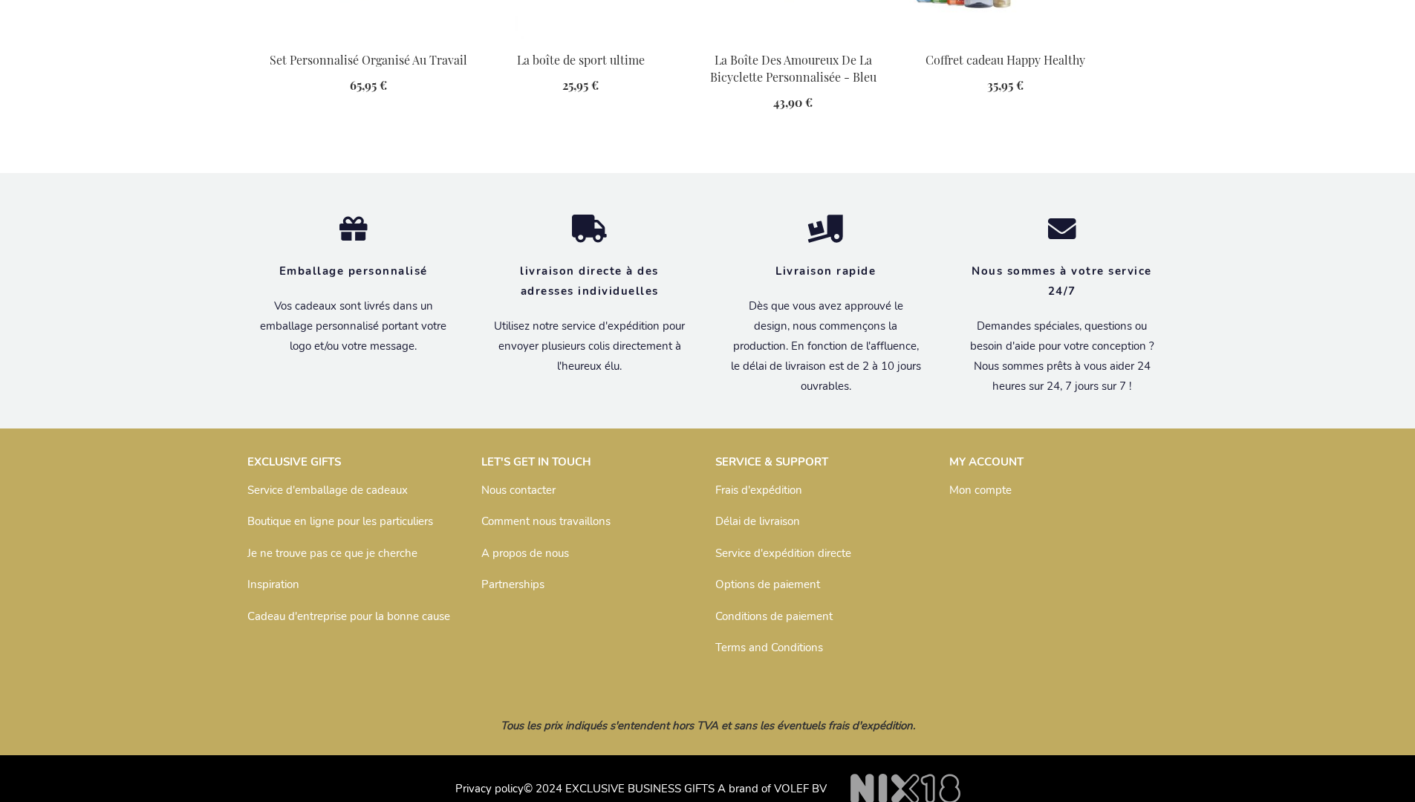
scroll to position [2052, 0]
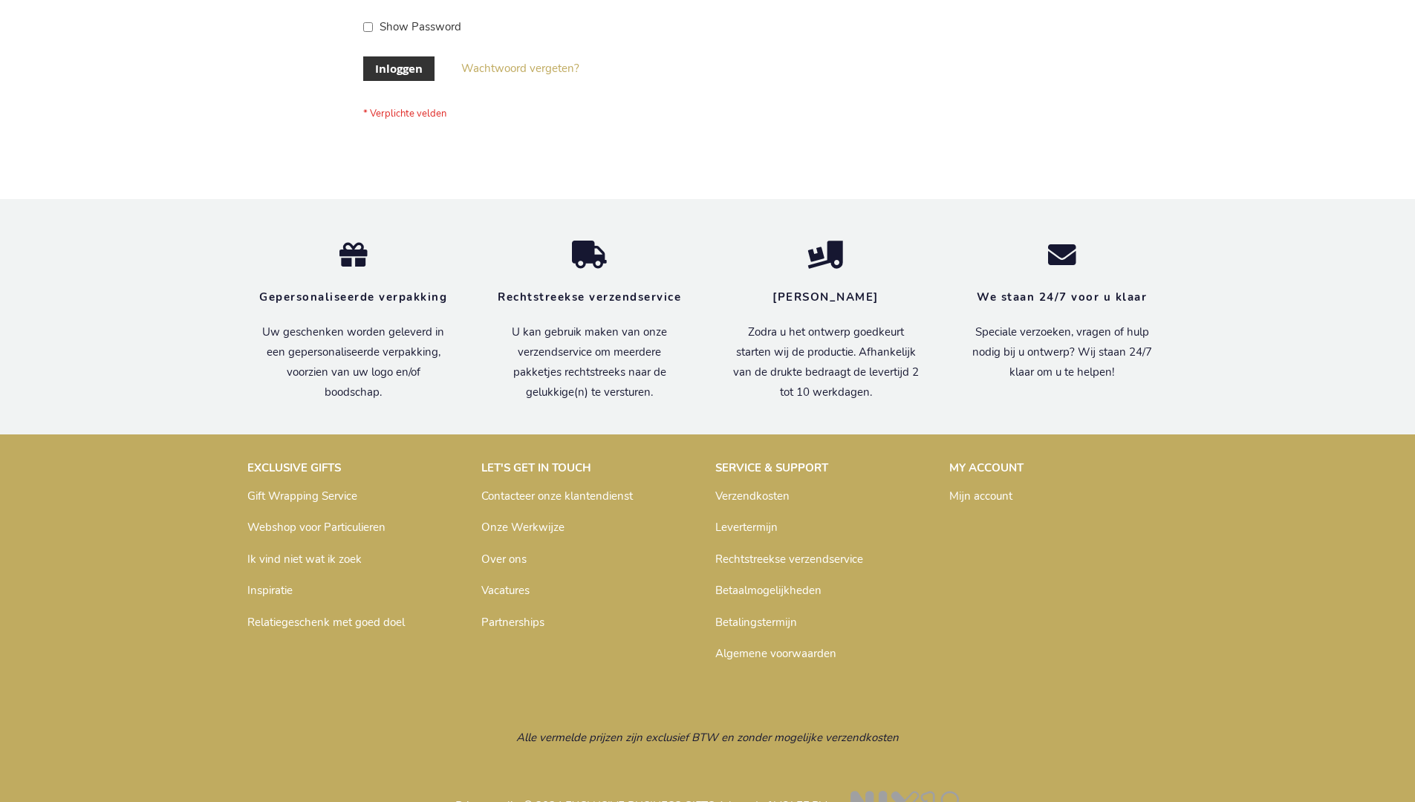
scroll to position [504, 0]
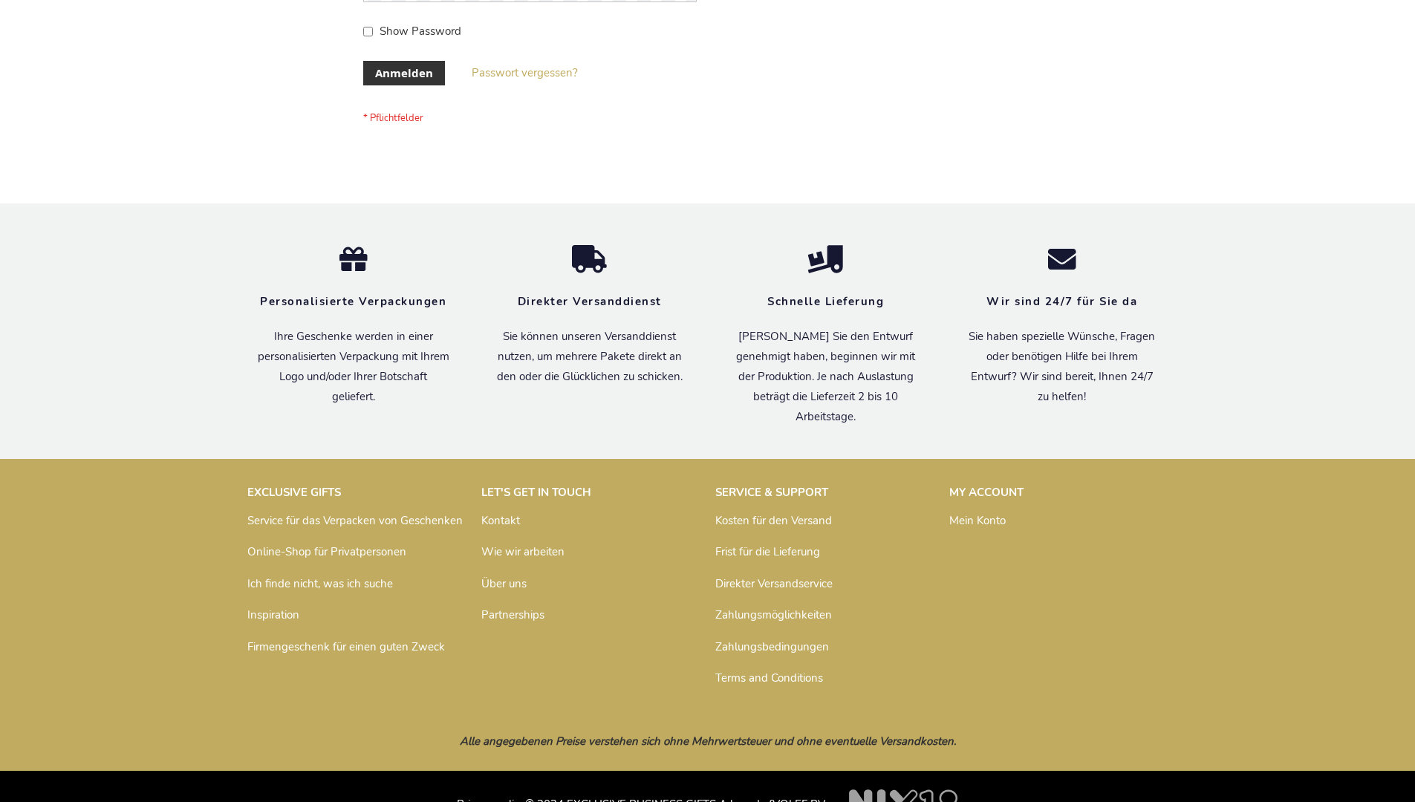
scroll to position [498, 0]
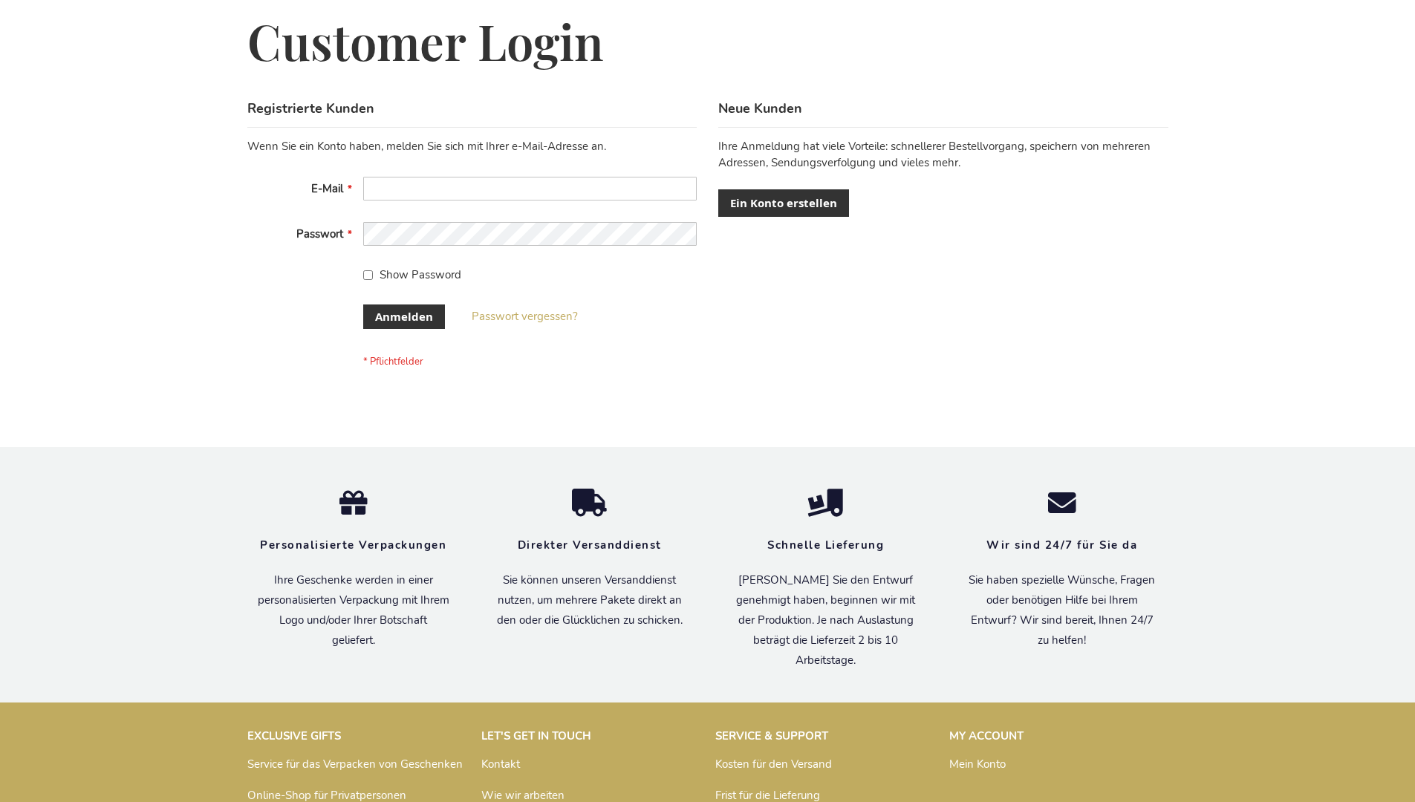
scroll to position [498, 0]
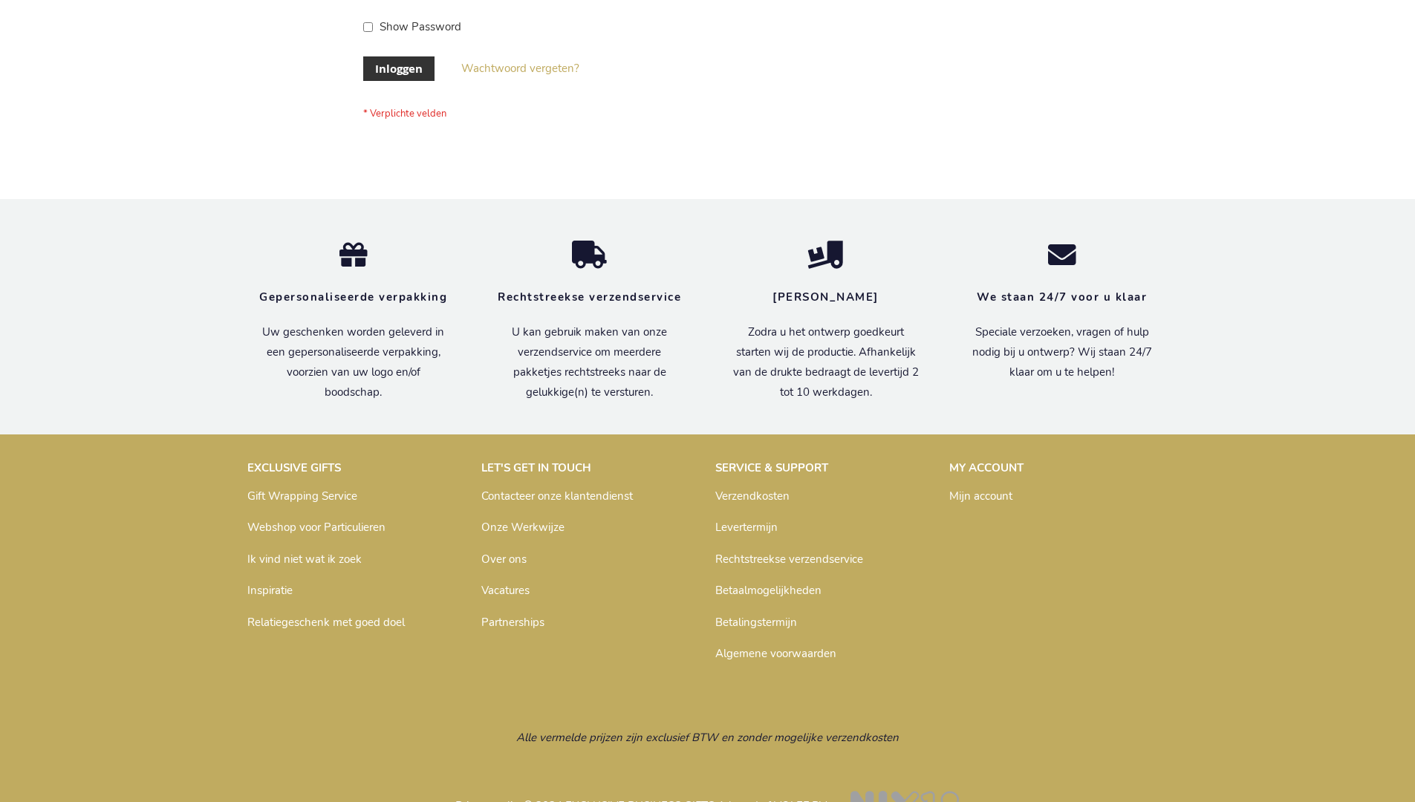
scroll to position [504, 0]
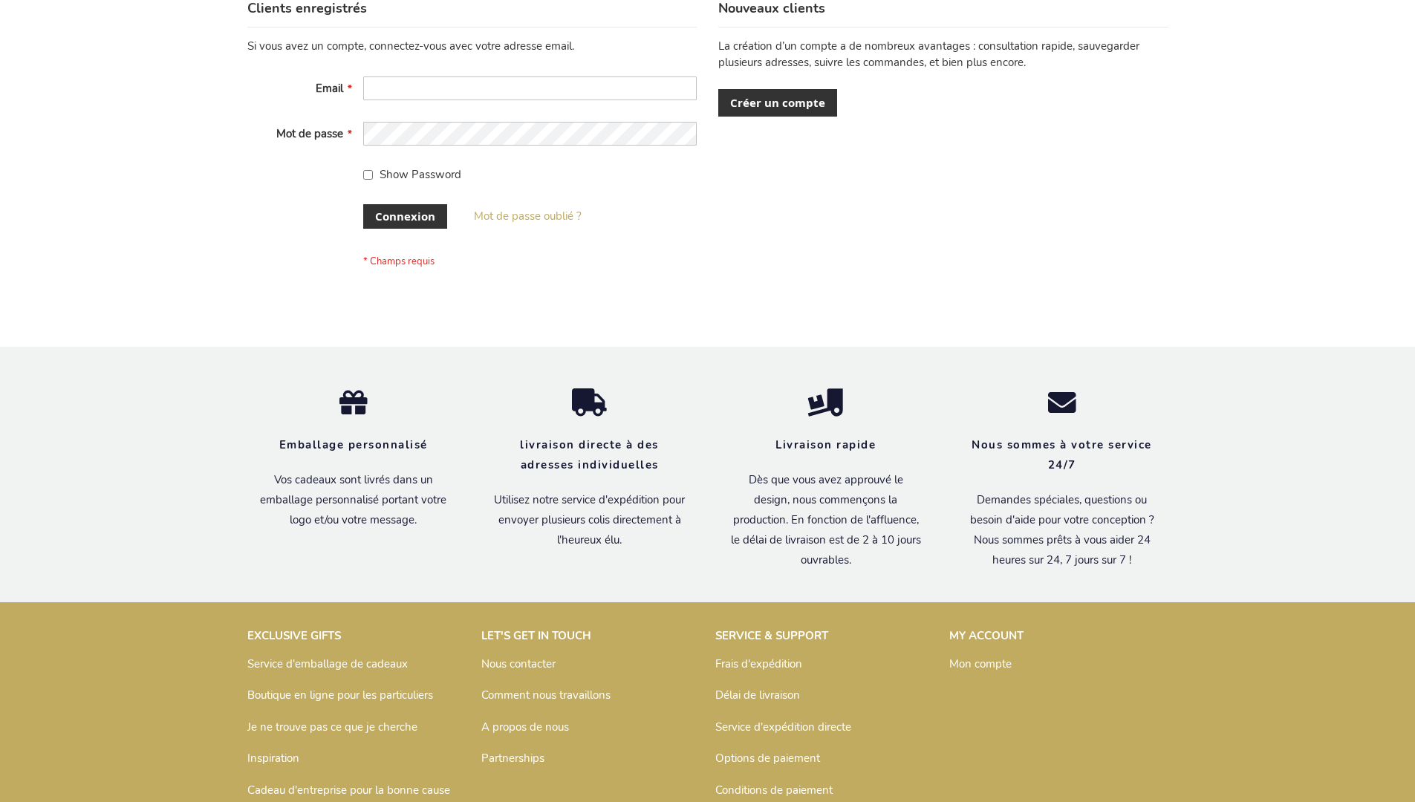
scroll to position [513, 0]
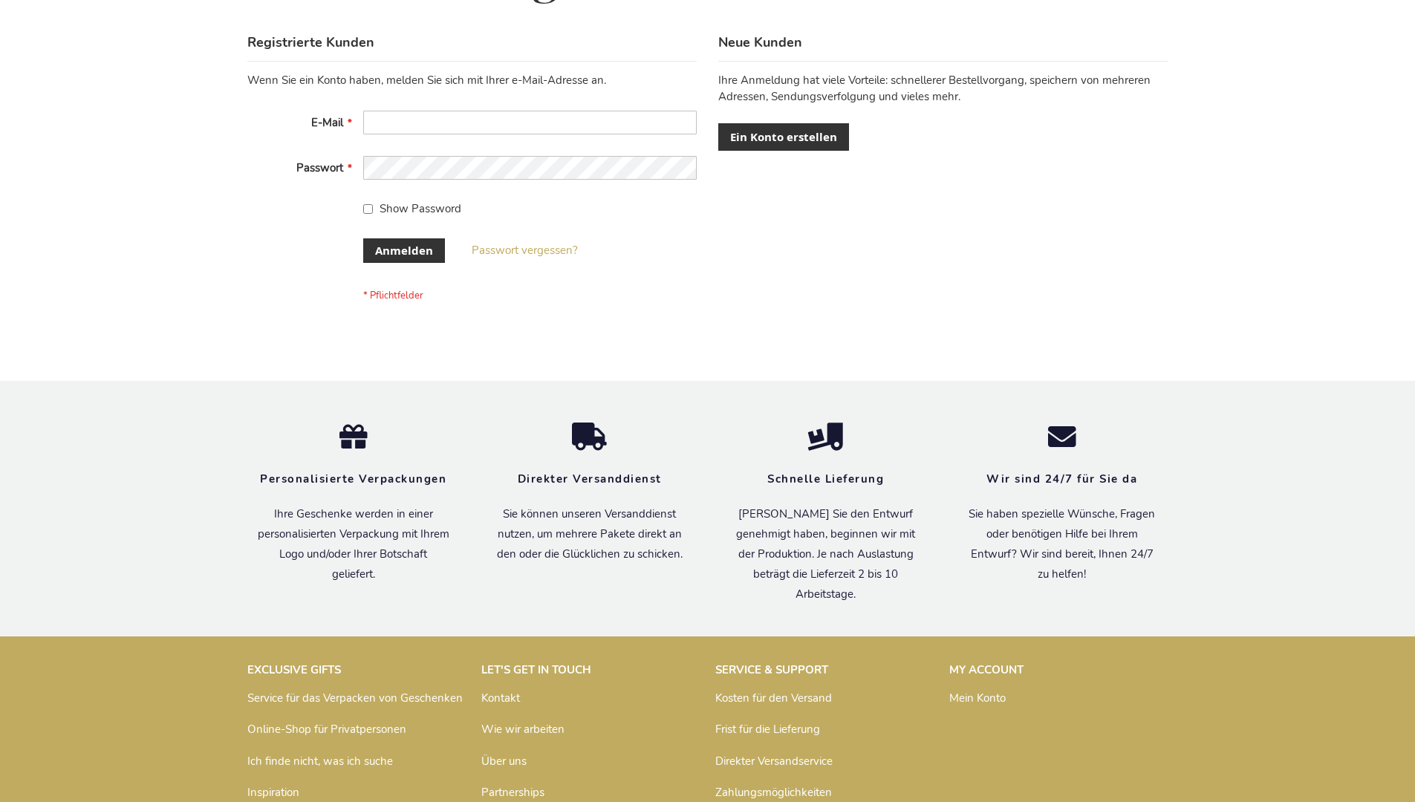
scroll to position [498, 0]
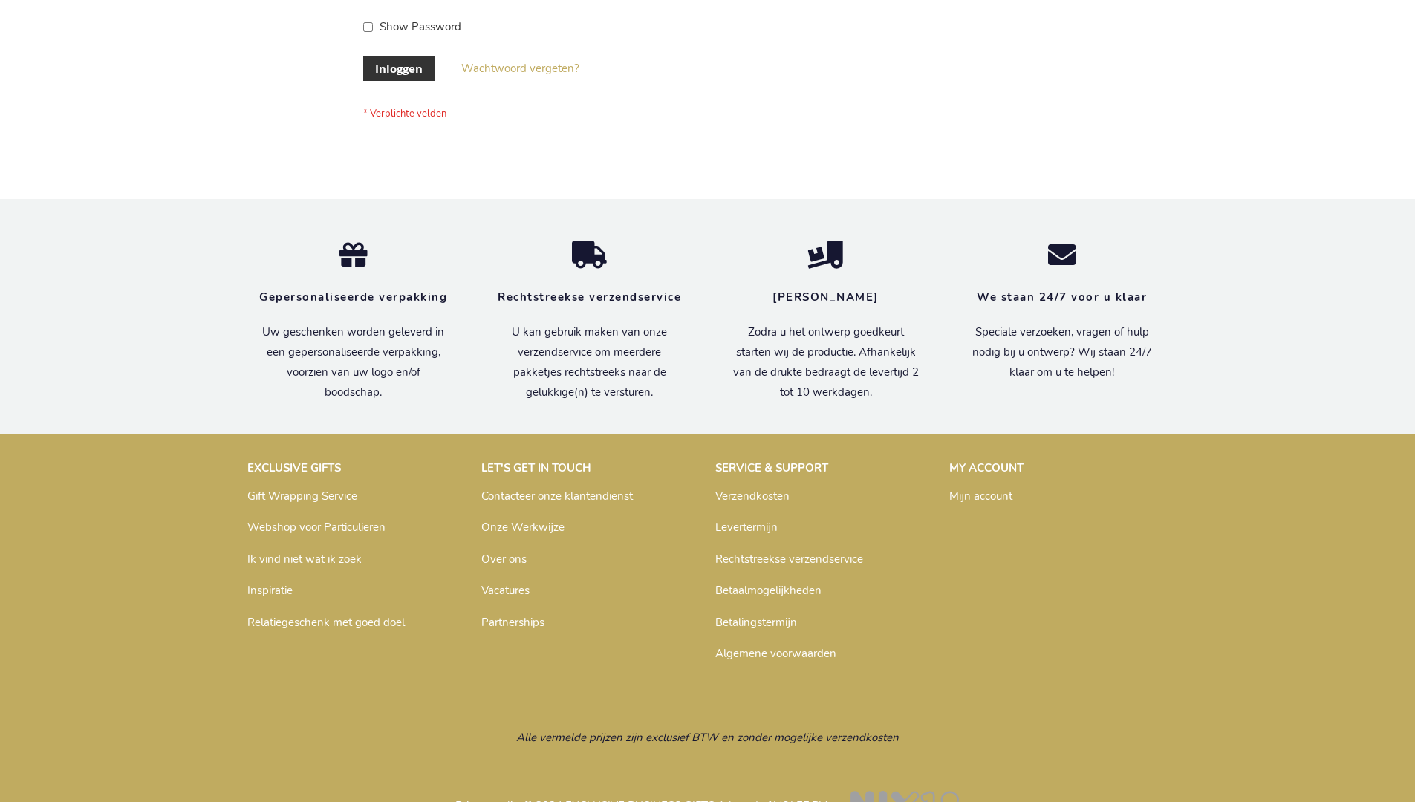
scroll to position [504, 0]
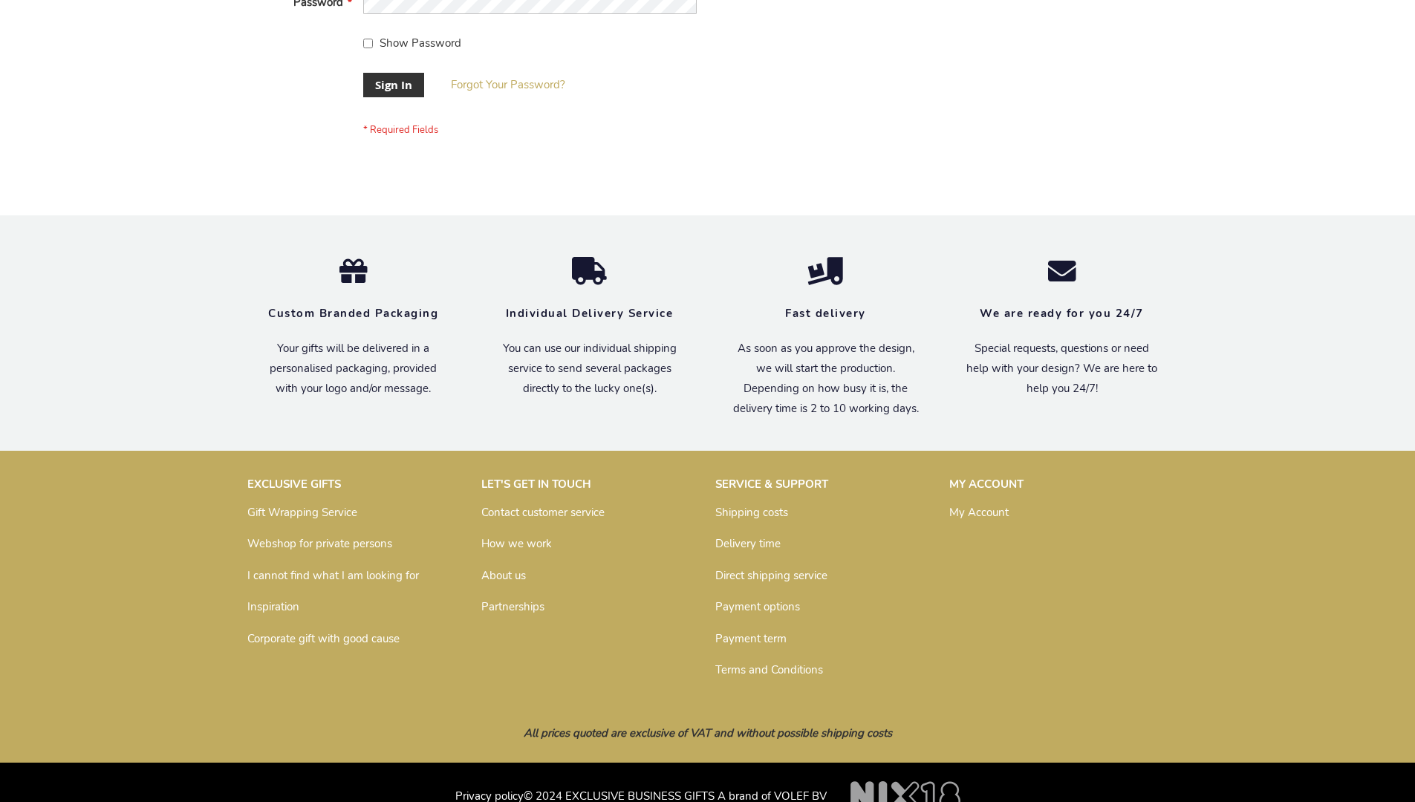
scroll to position [478, 0]
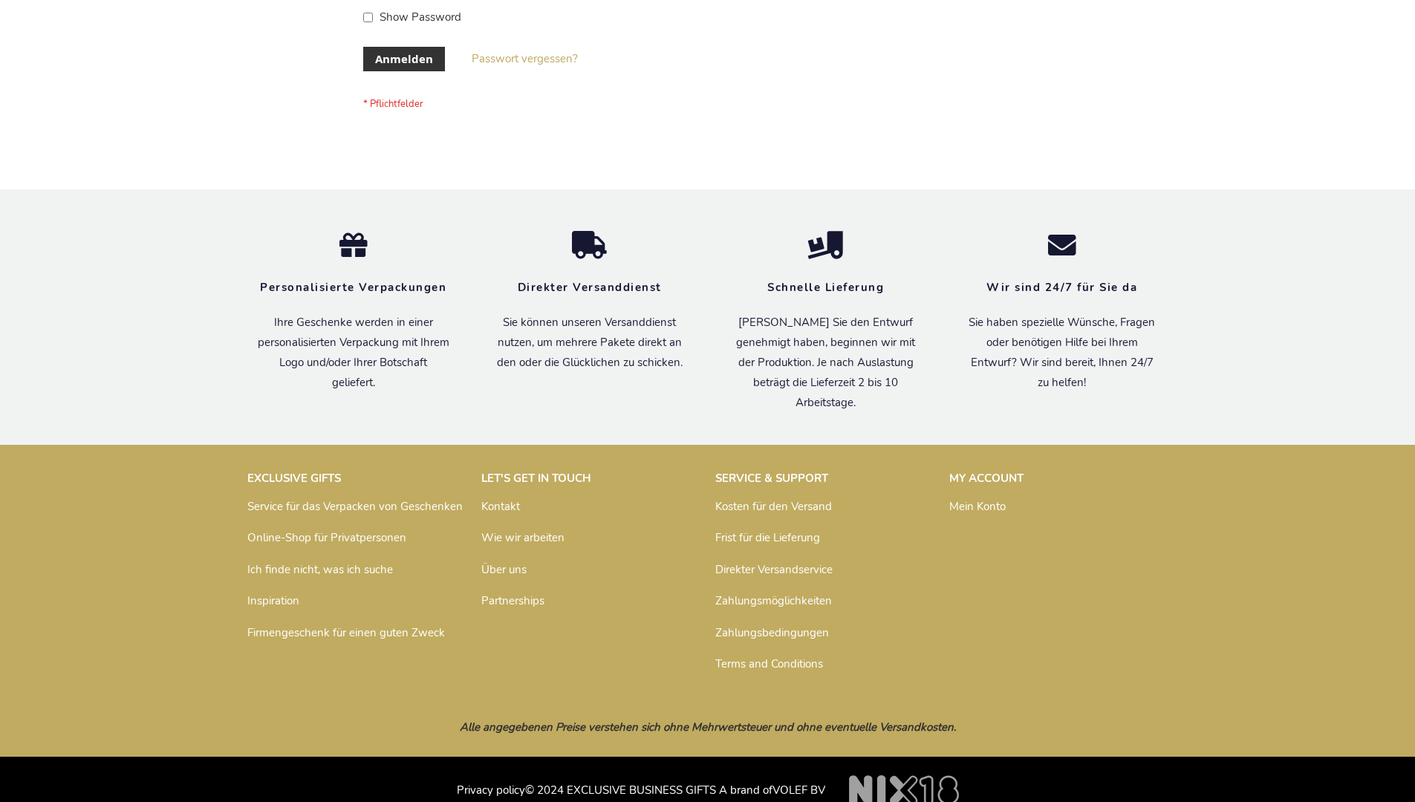
scroll to position [498, 0]
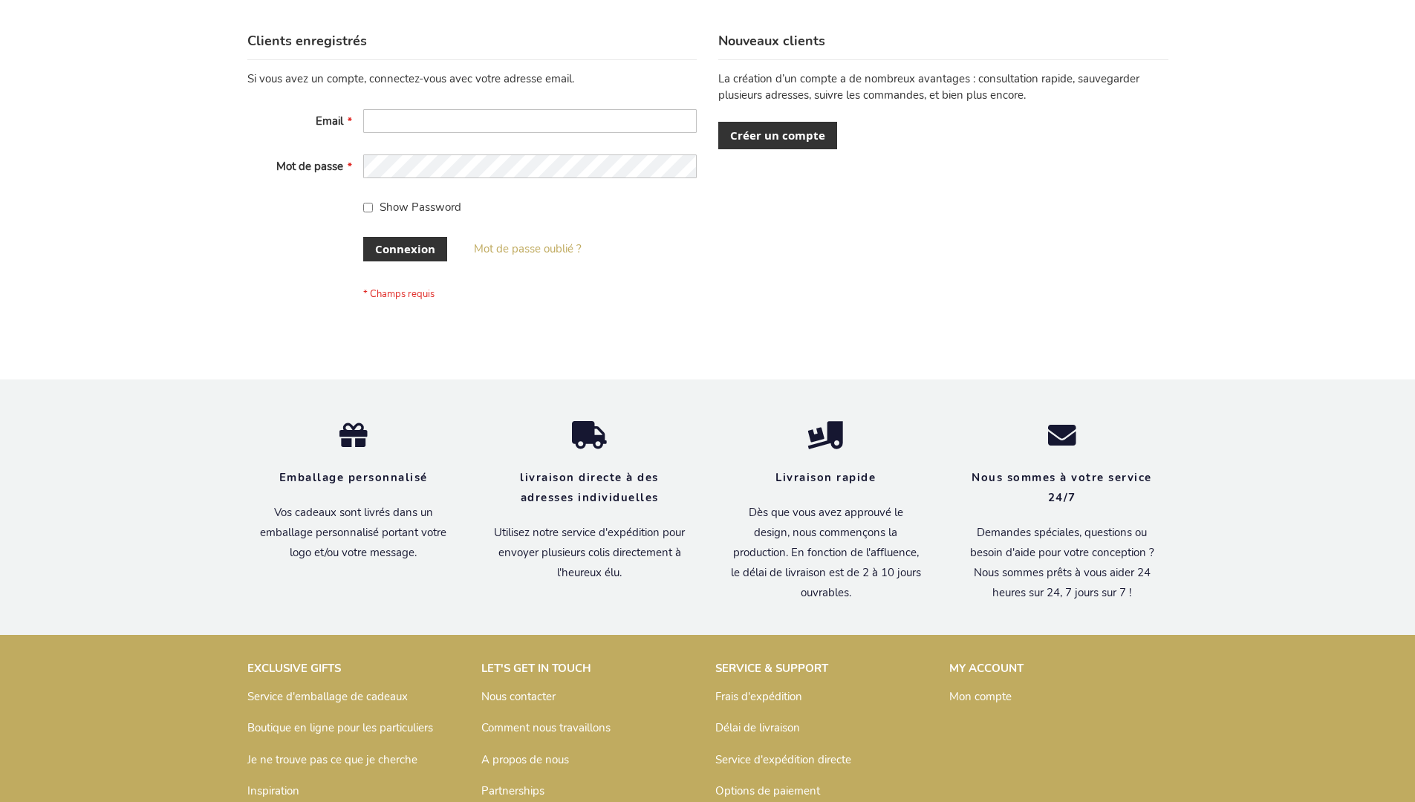
scroll to position [513, 0]
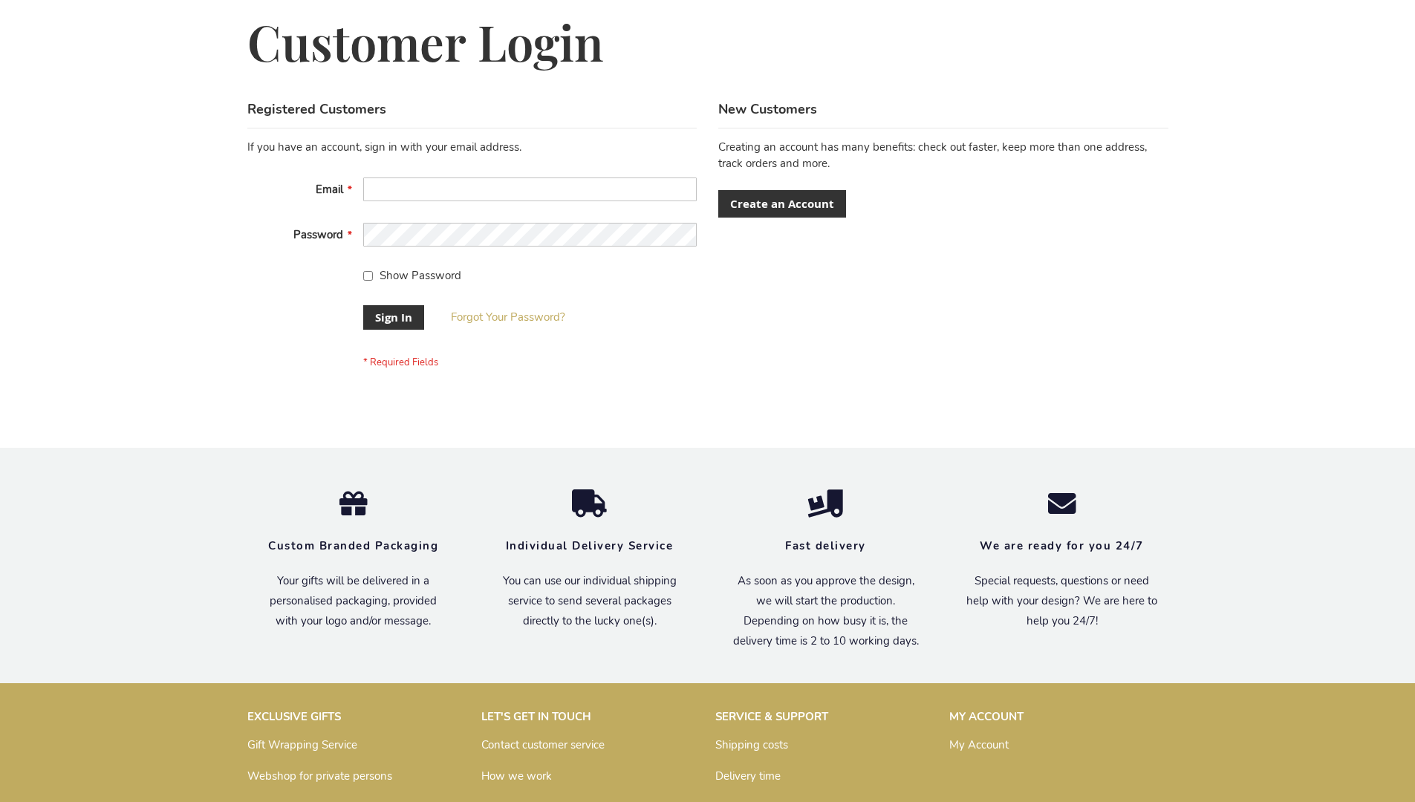
scroll to position [478, 0]
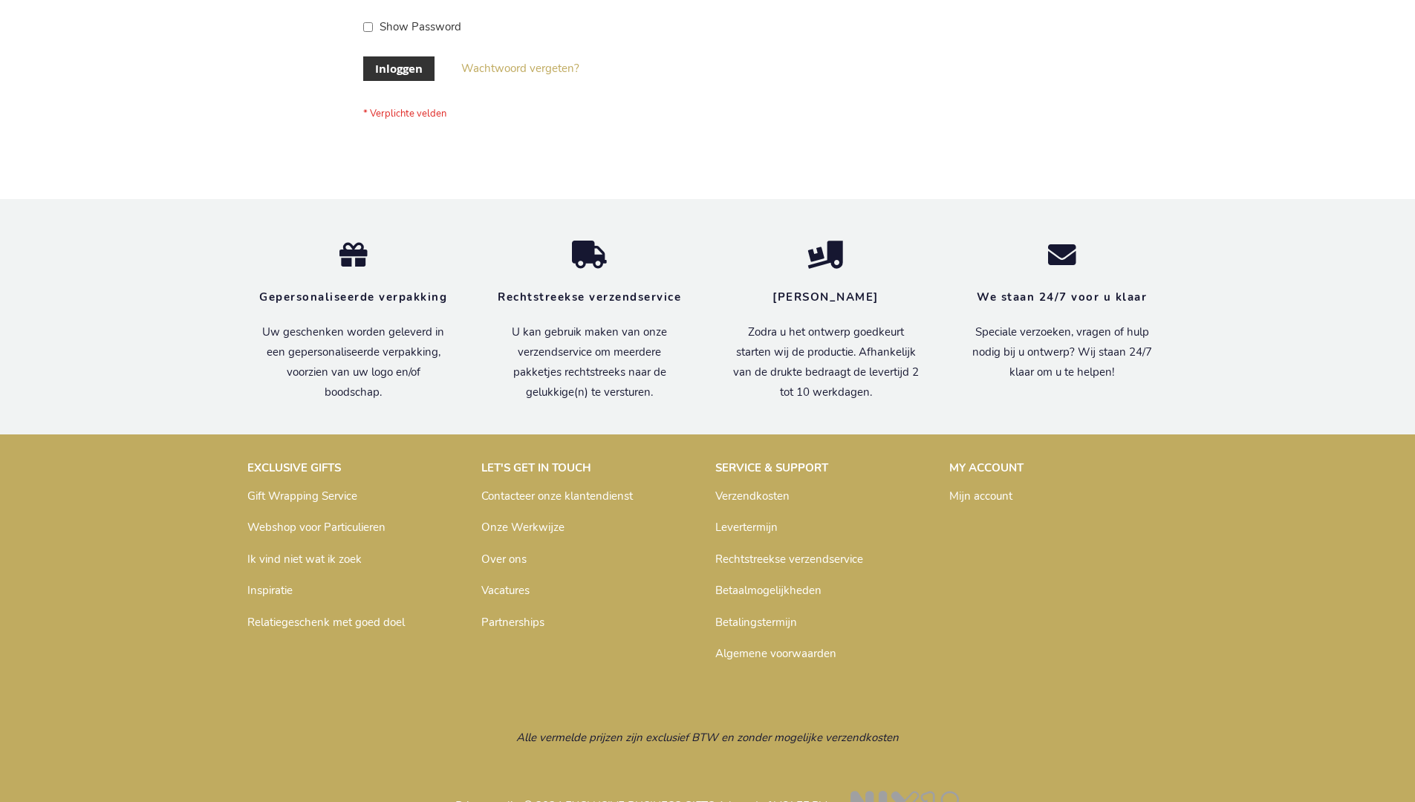
scroll to position [504, 0]
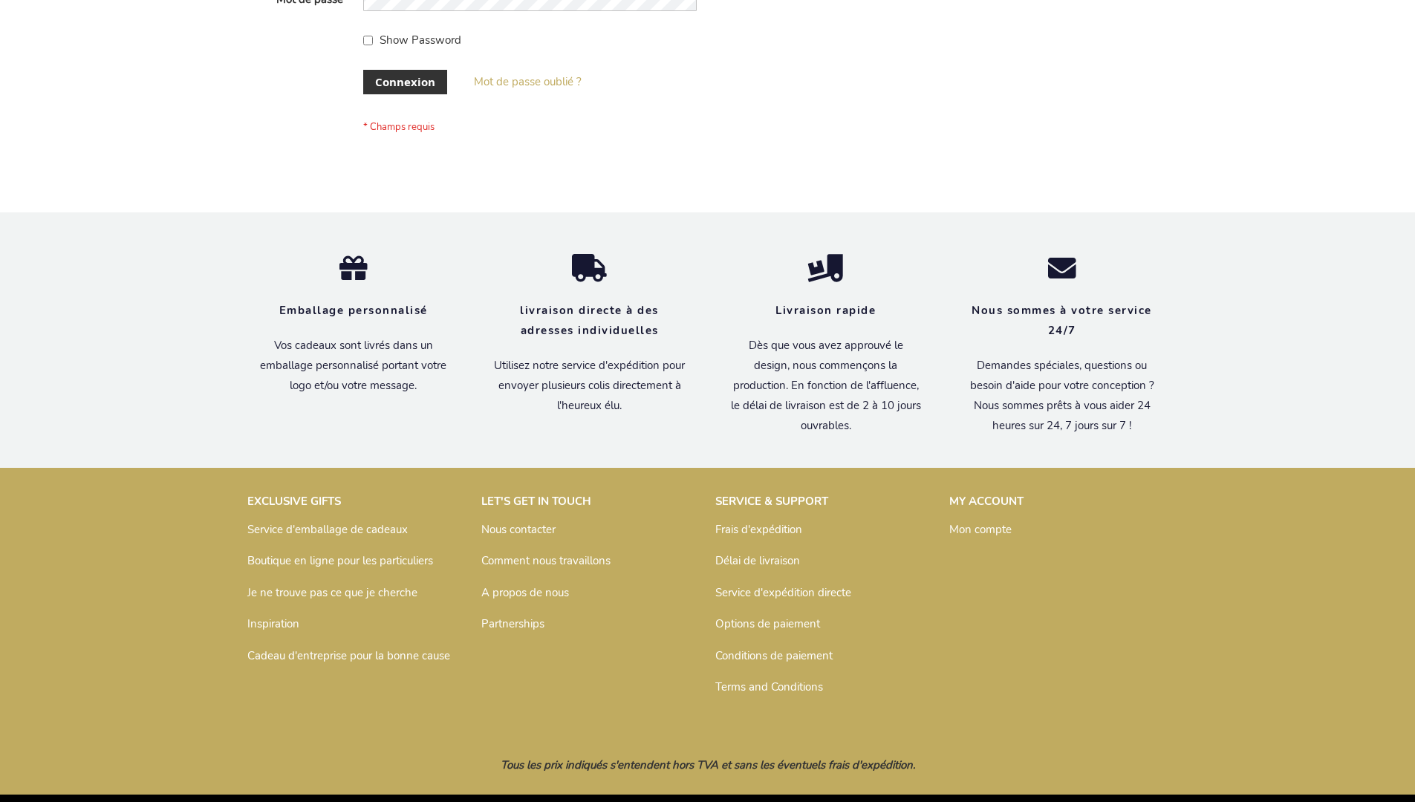
scroll to position [513, 0]
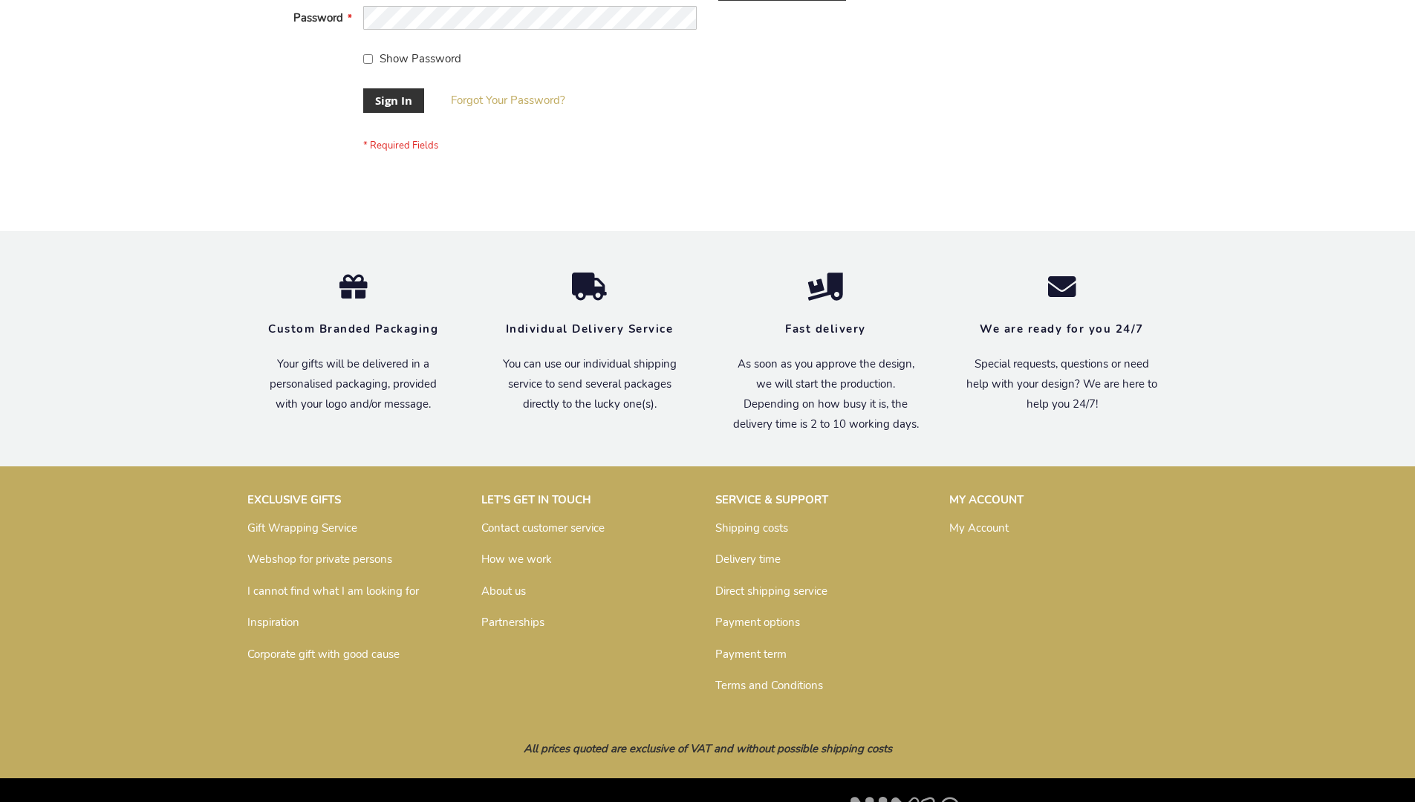
scroll to position [478, 0]
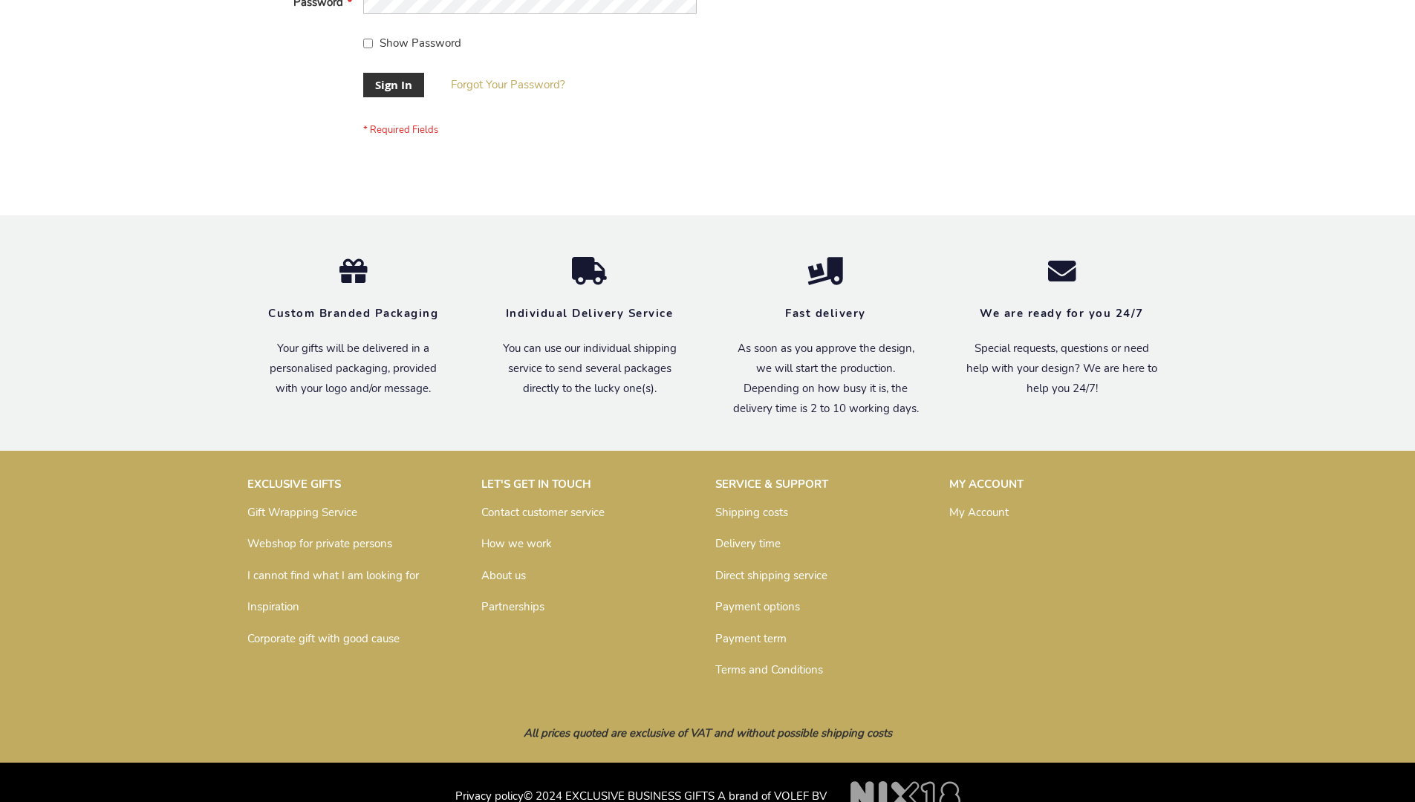
scroll to position [478, 0]
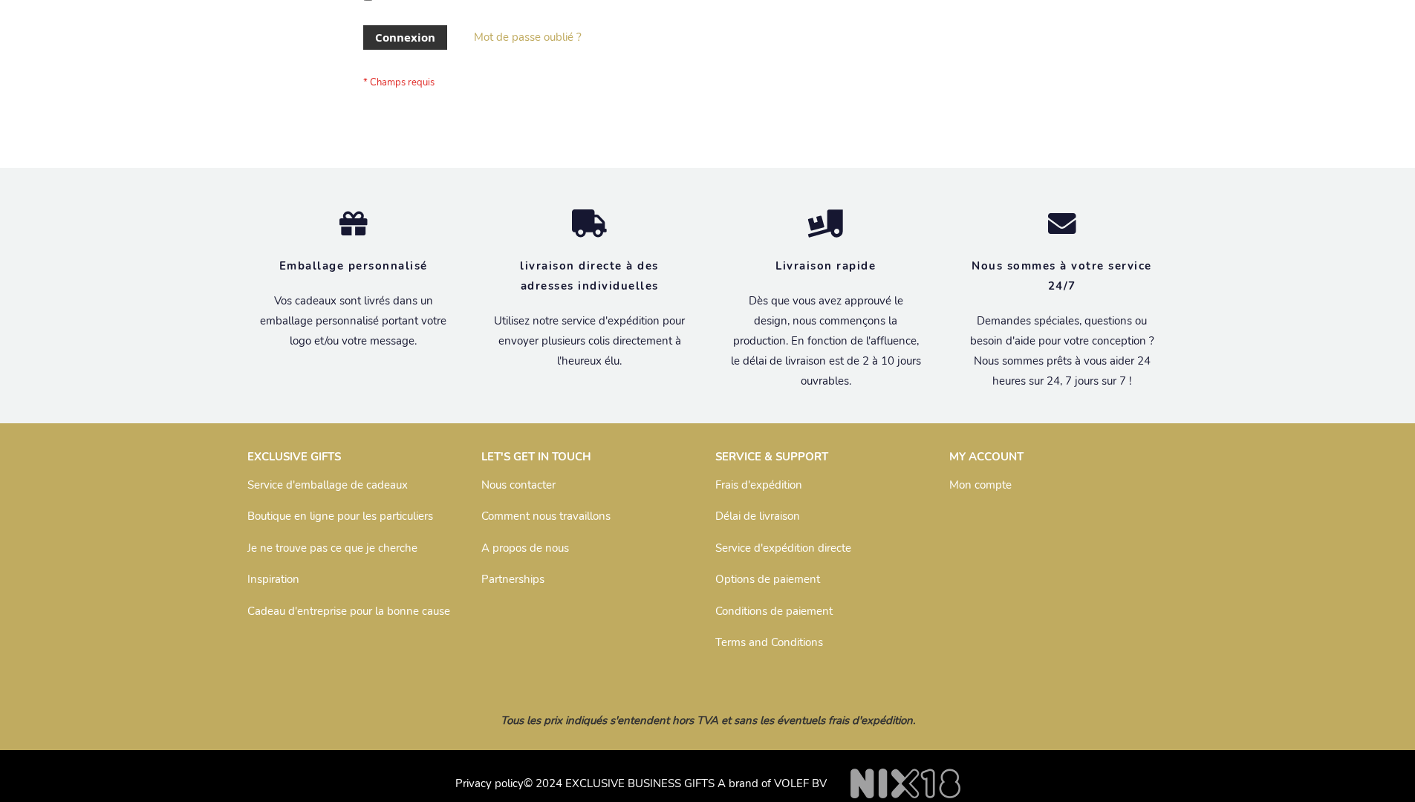
scroll to position [513, 0]
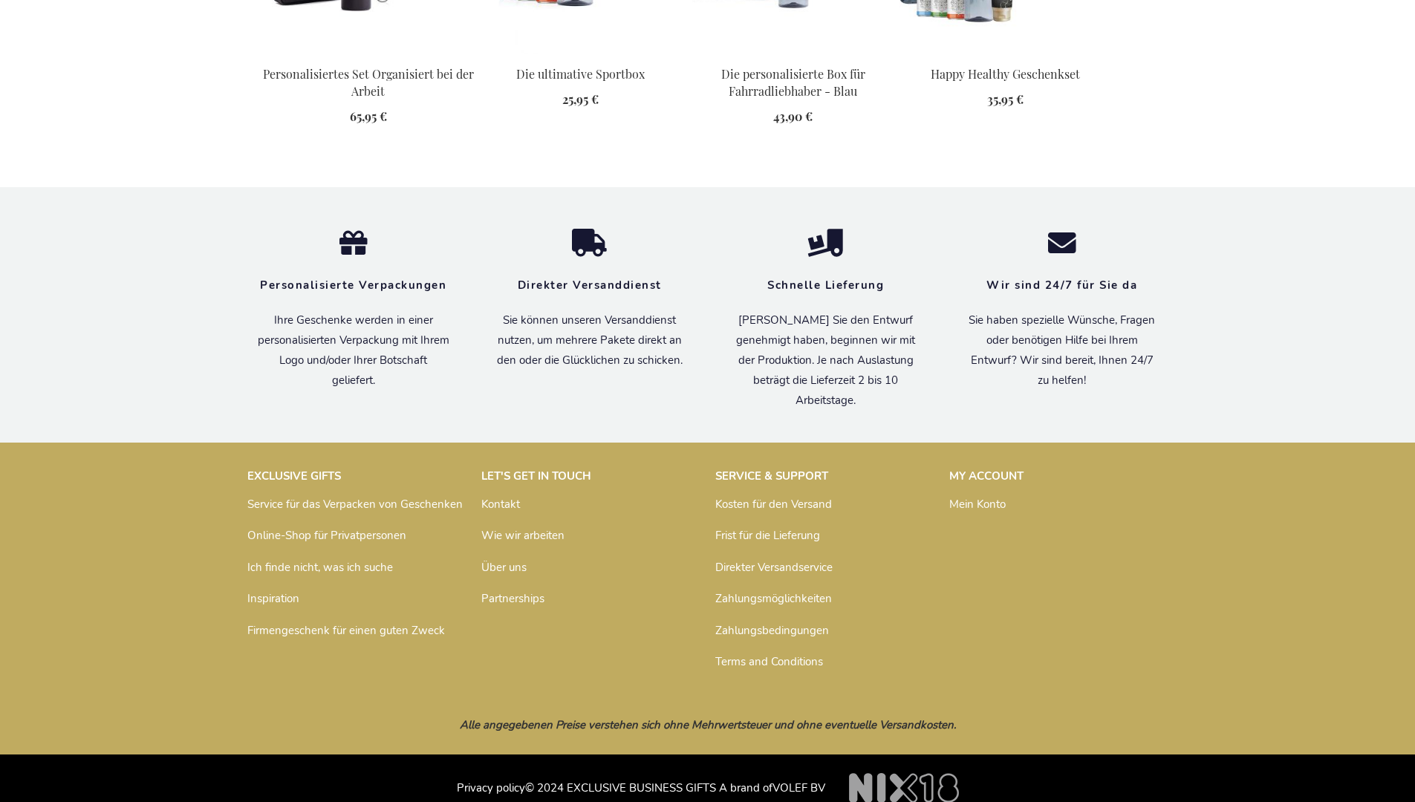
scroll to position [2037, 0]
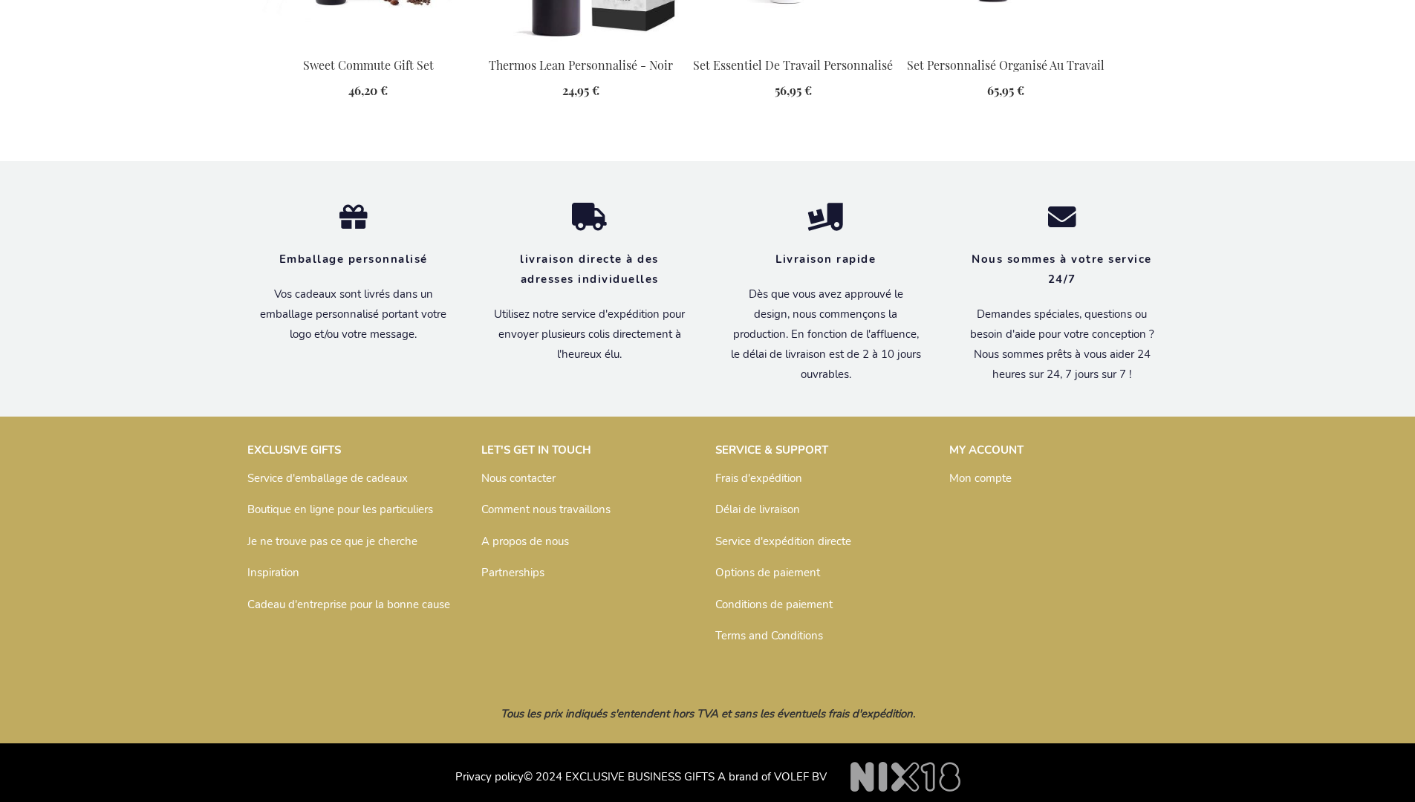
scroll to position [2035, 0]
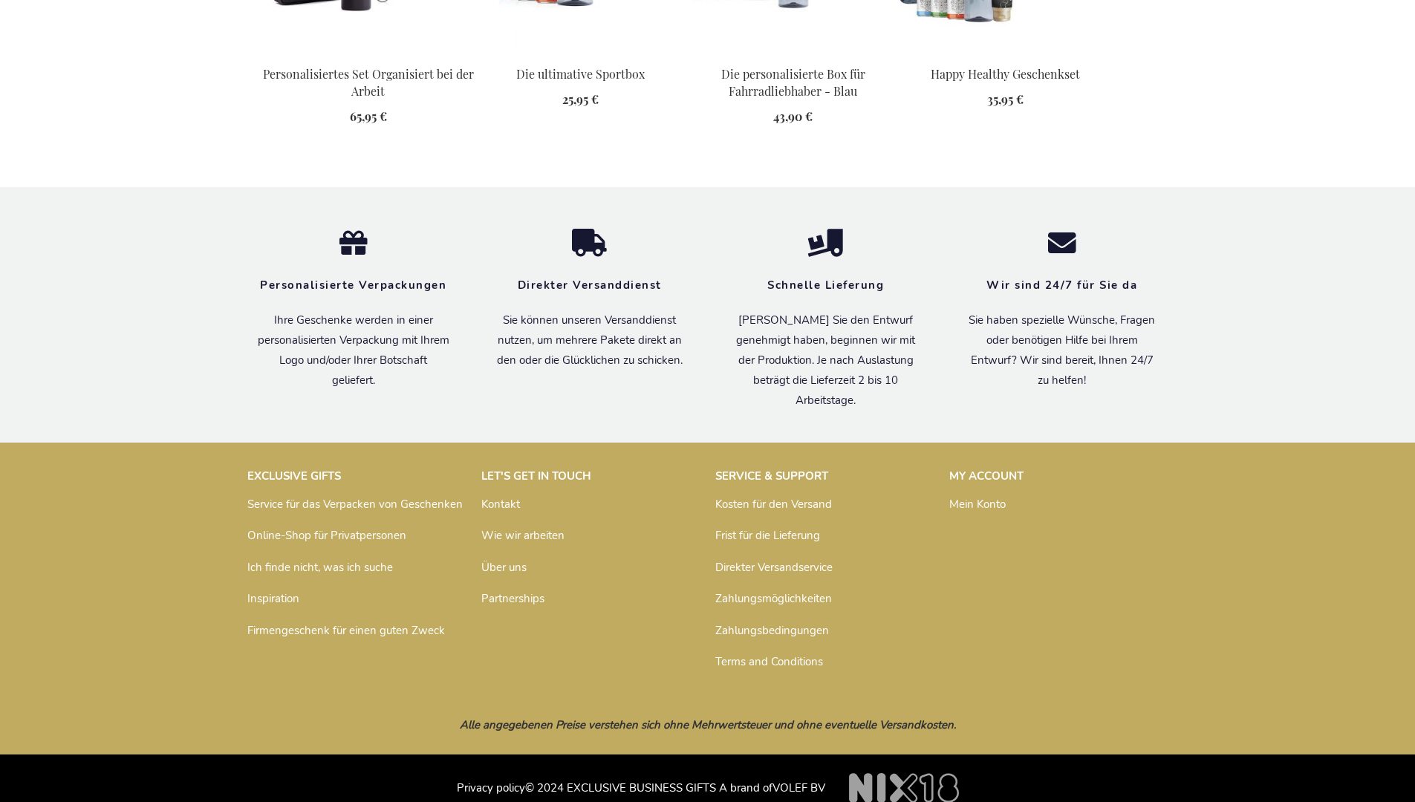
scroll to position [2037, 0]
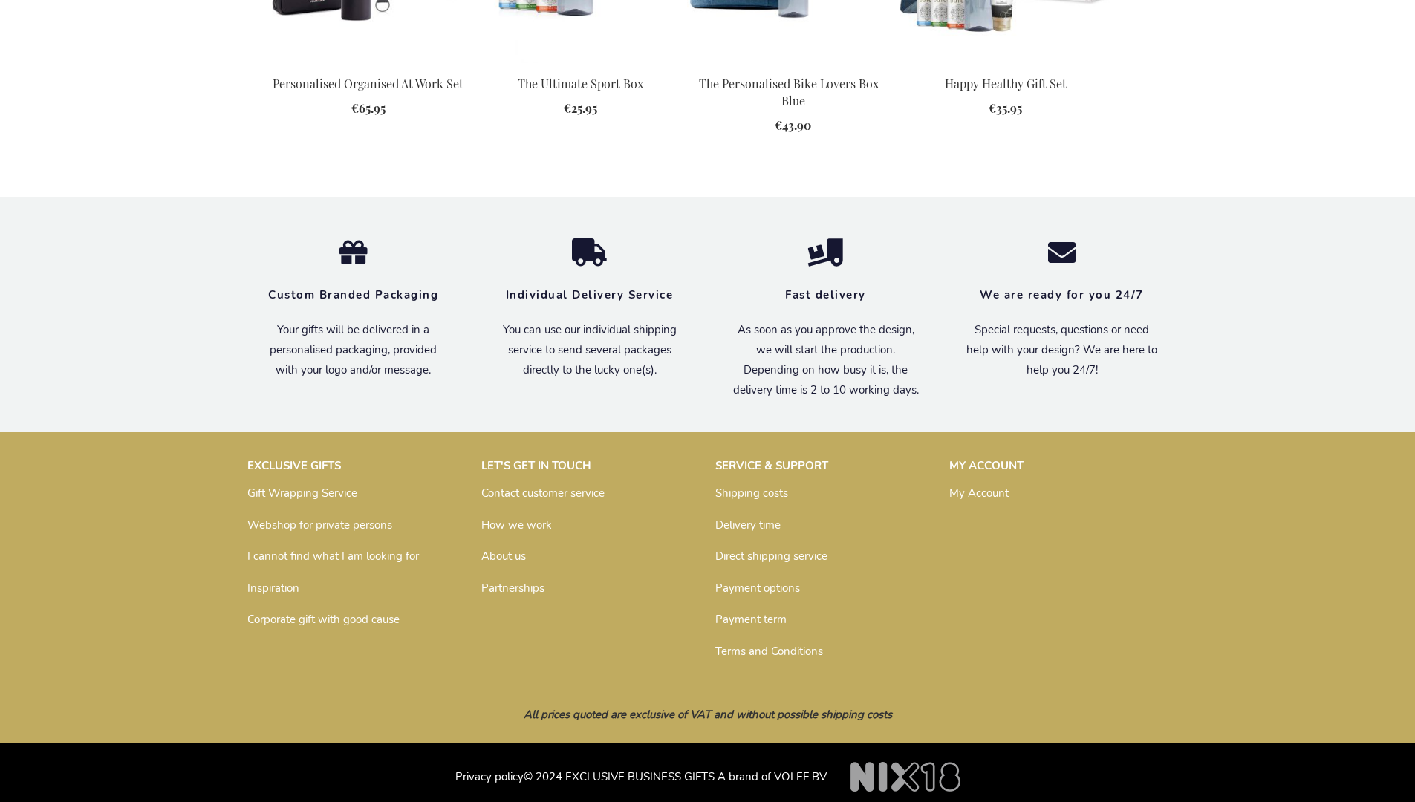
scroll to position [2000, 0]
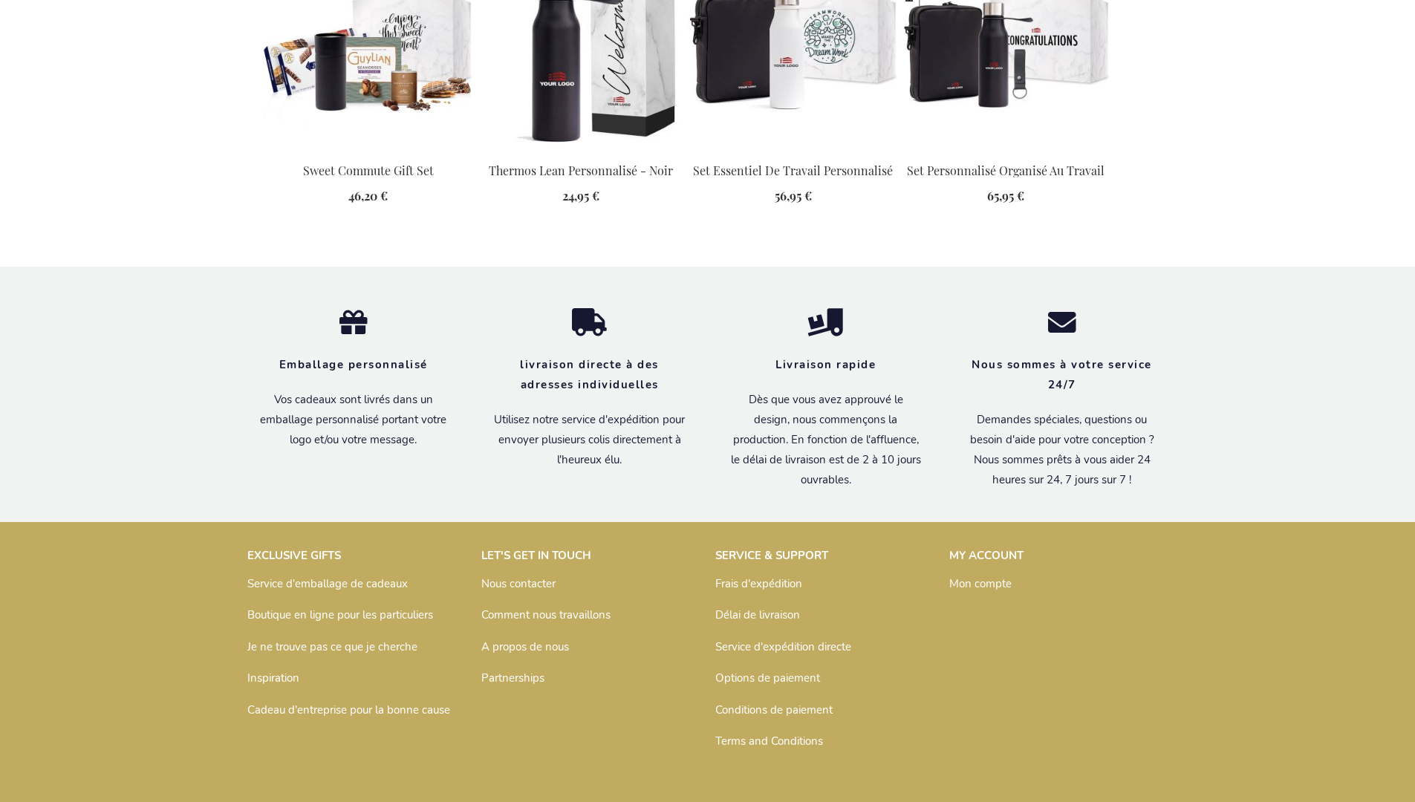
scroll to position [2035, 0]
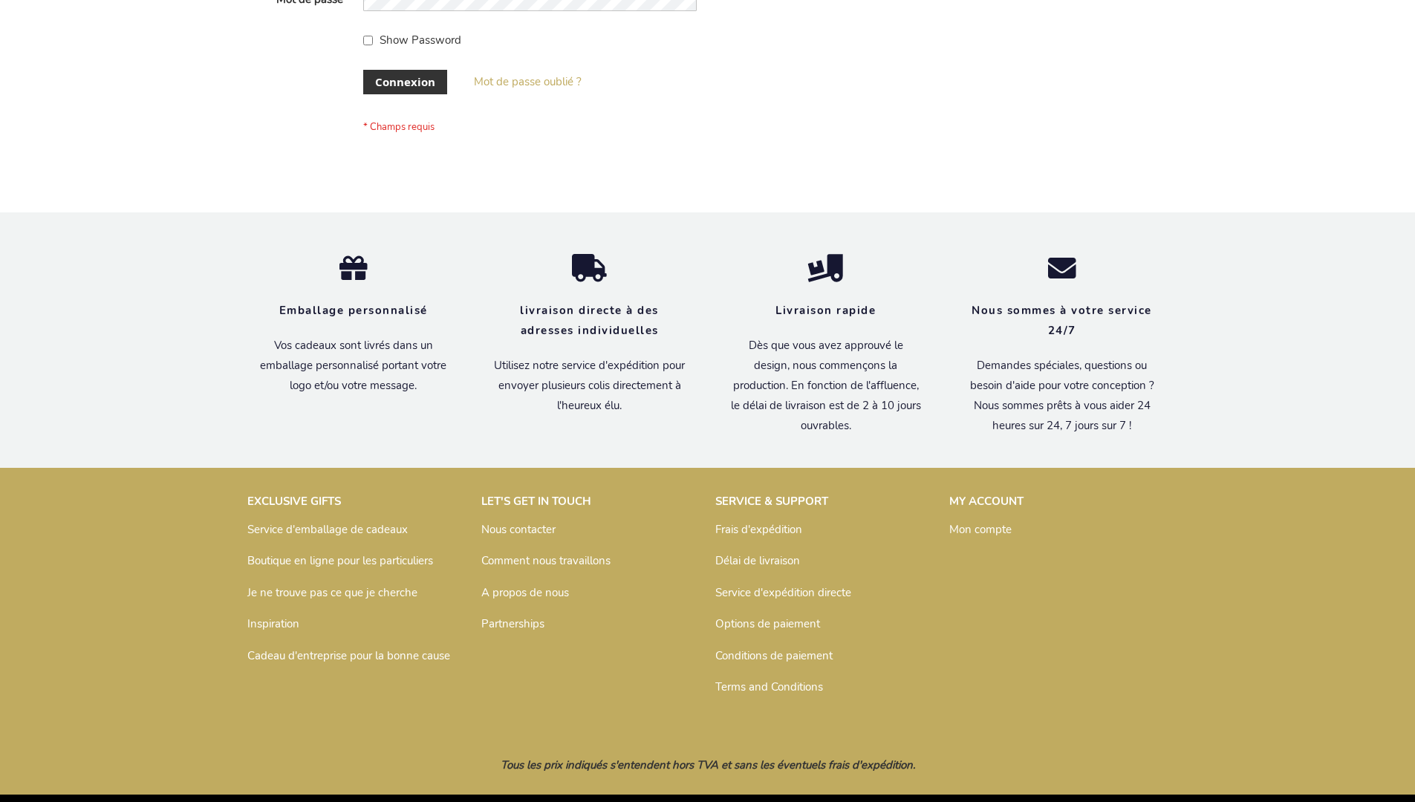
scroll to position [513, 0]
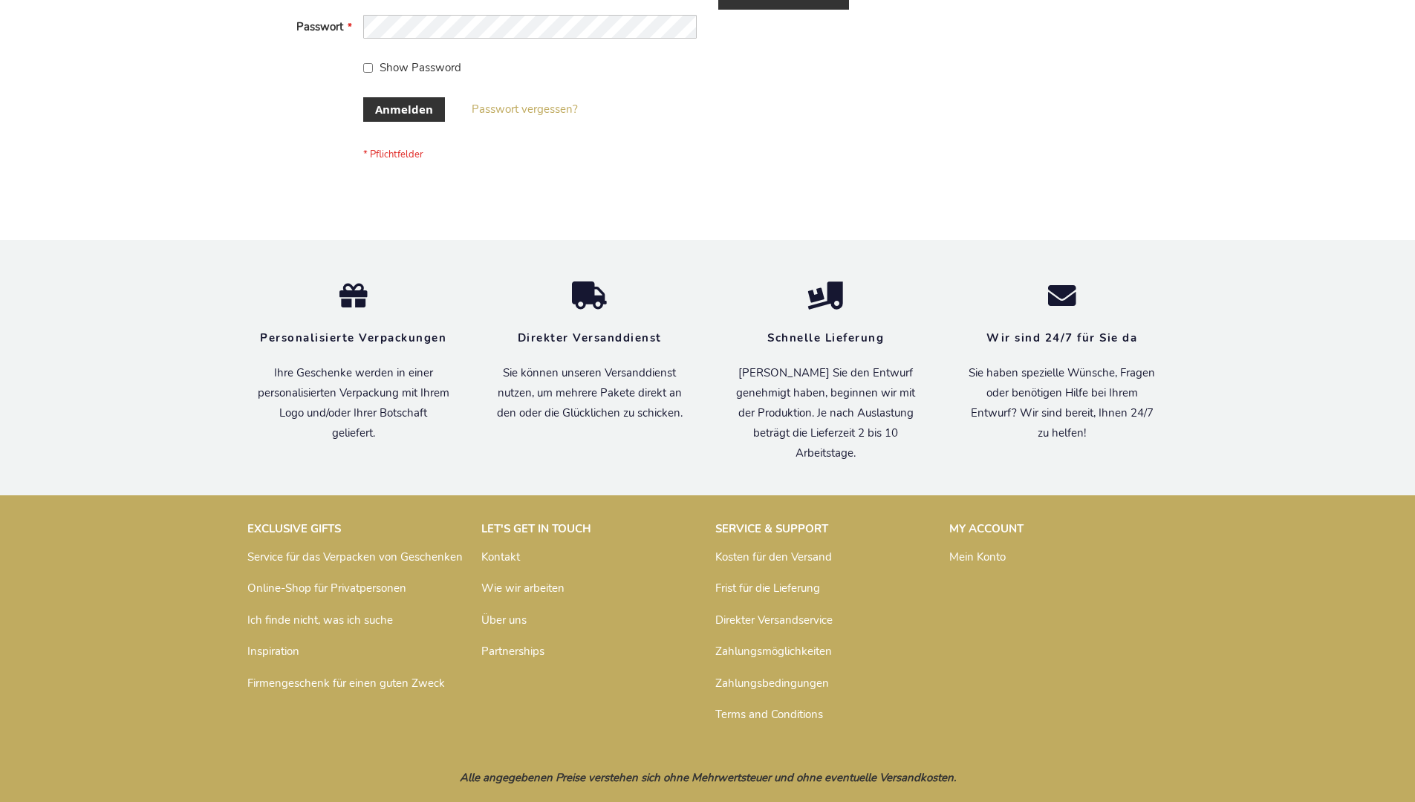
scroll to position [498, 0]
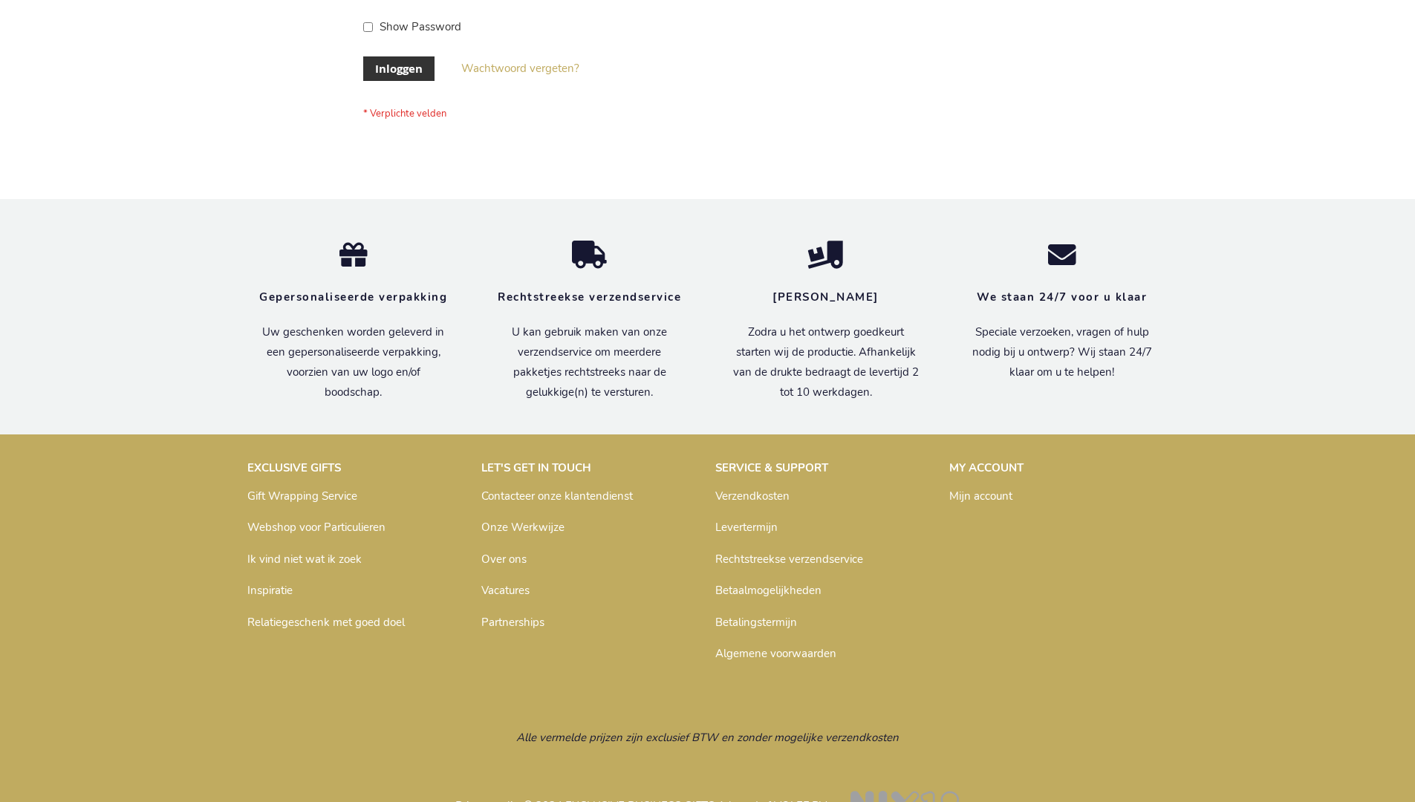
scroll to position [504, 0]
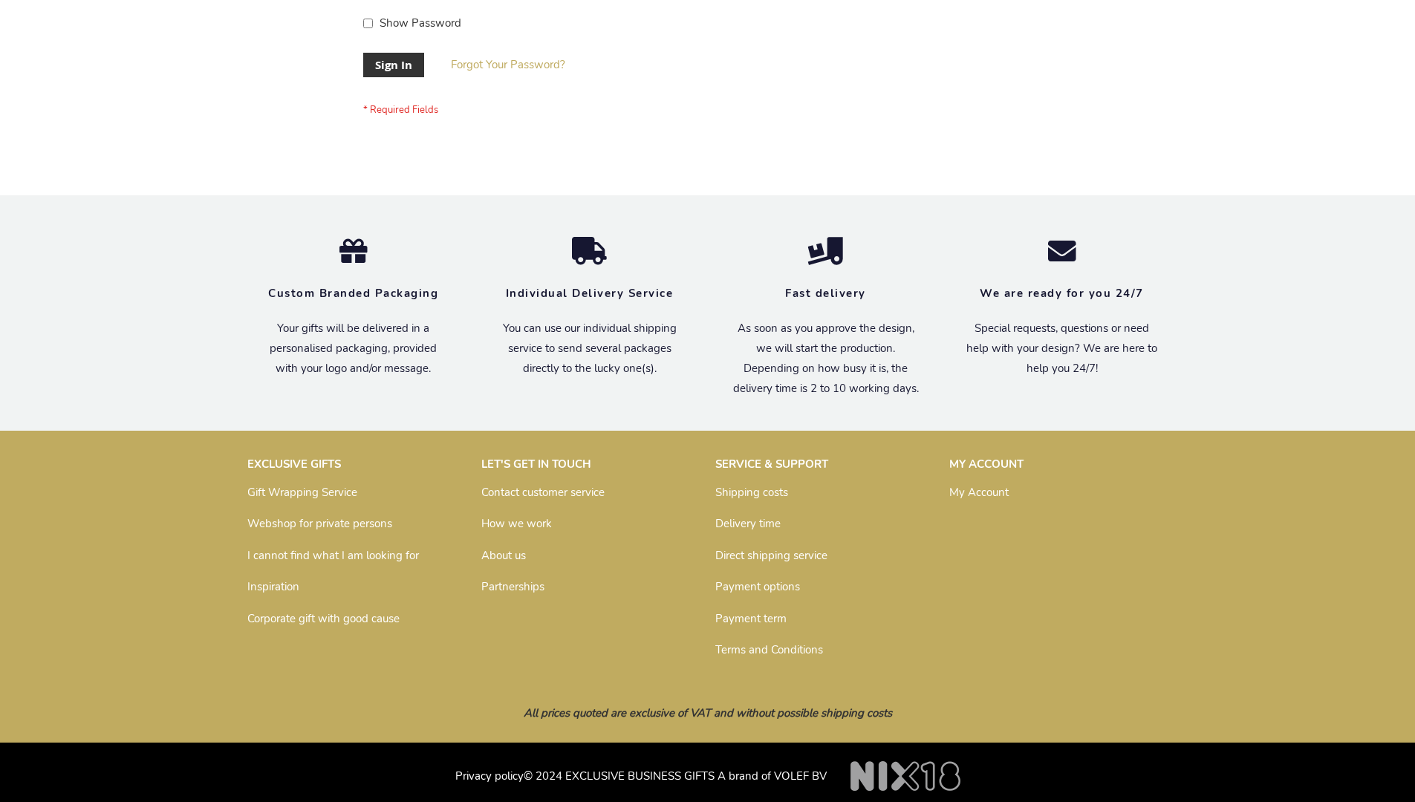
scroll to position [478, 0]
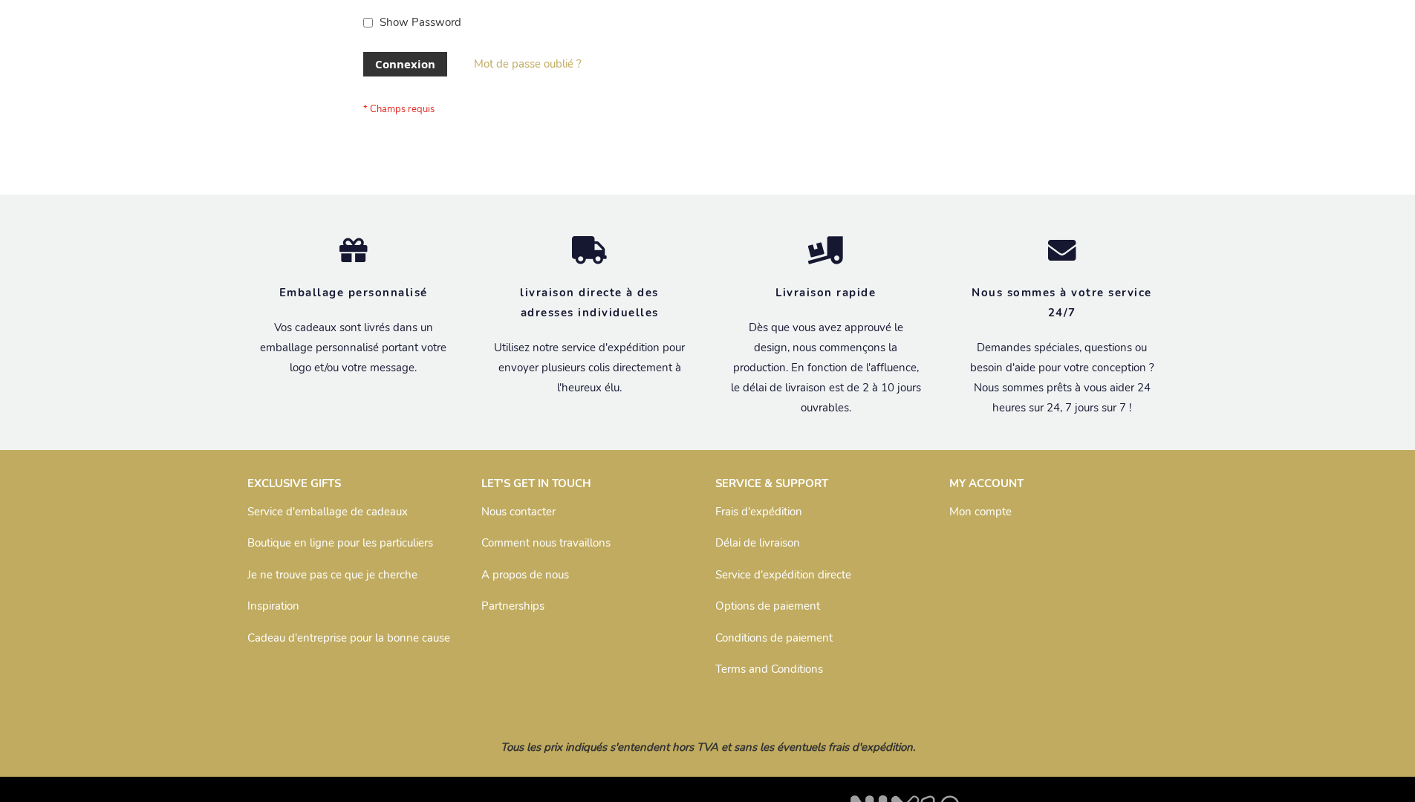
scroll to position [513, 0]
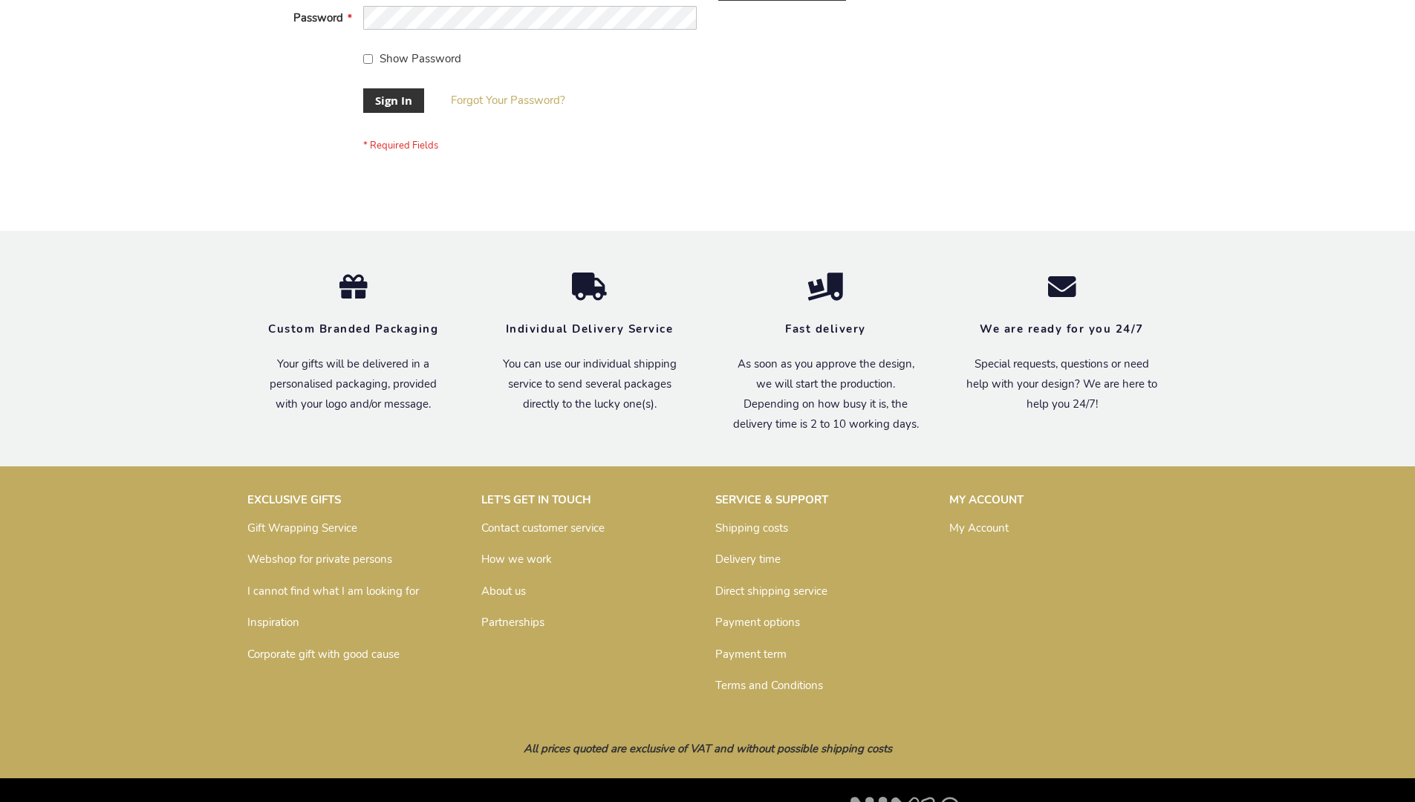
scroll to position [478, 0]
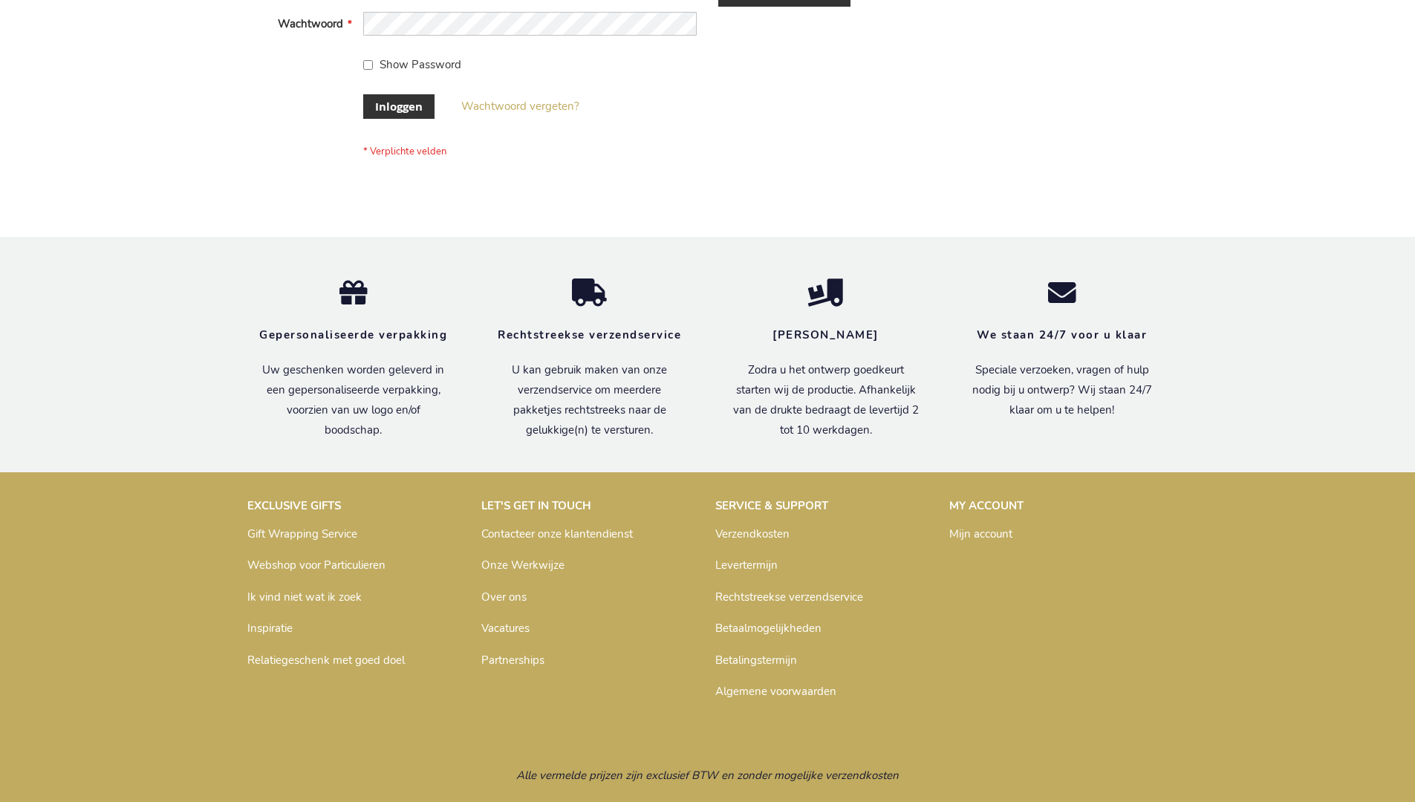
scroll to position [504, 0]
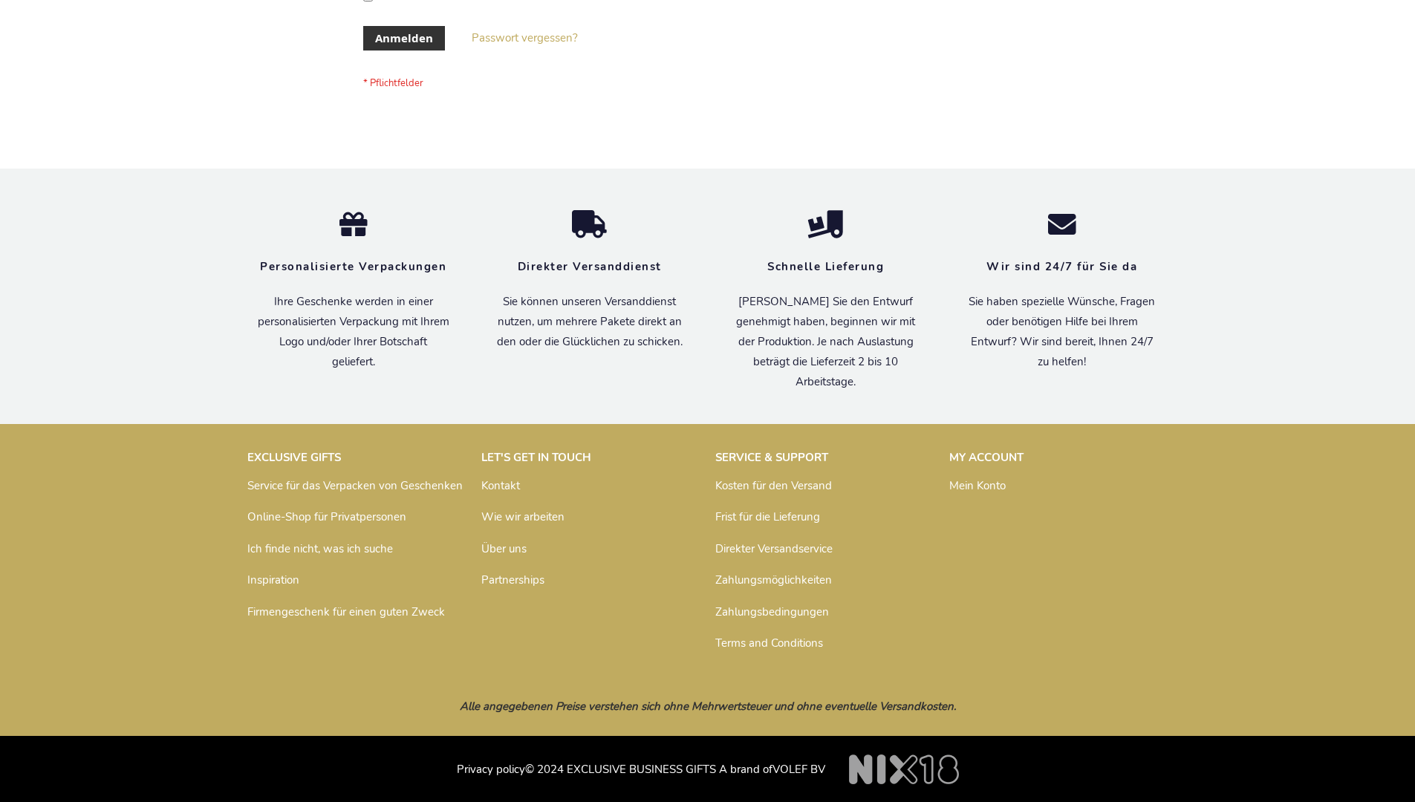
scroll to position [498, 0]
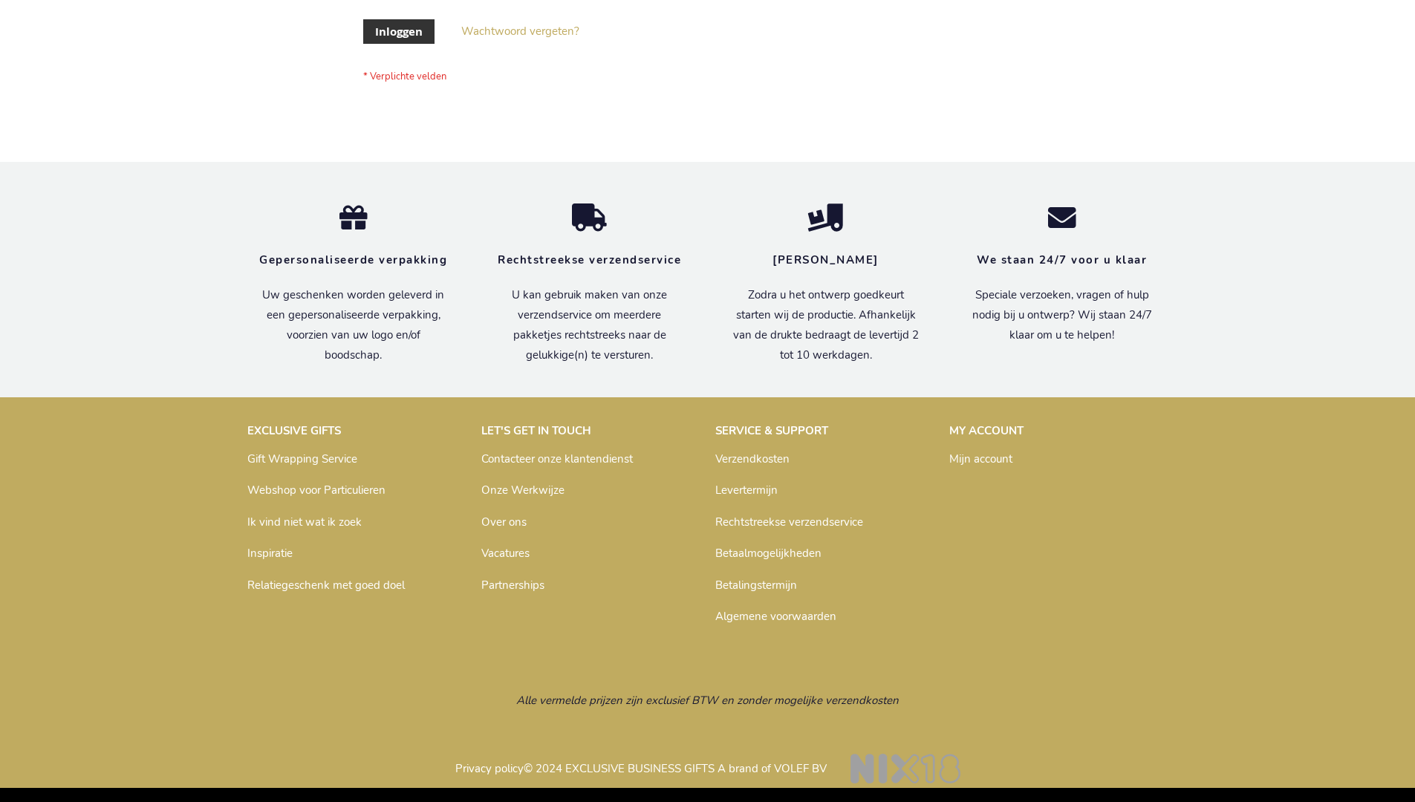
scroll to position [504, 0]
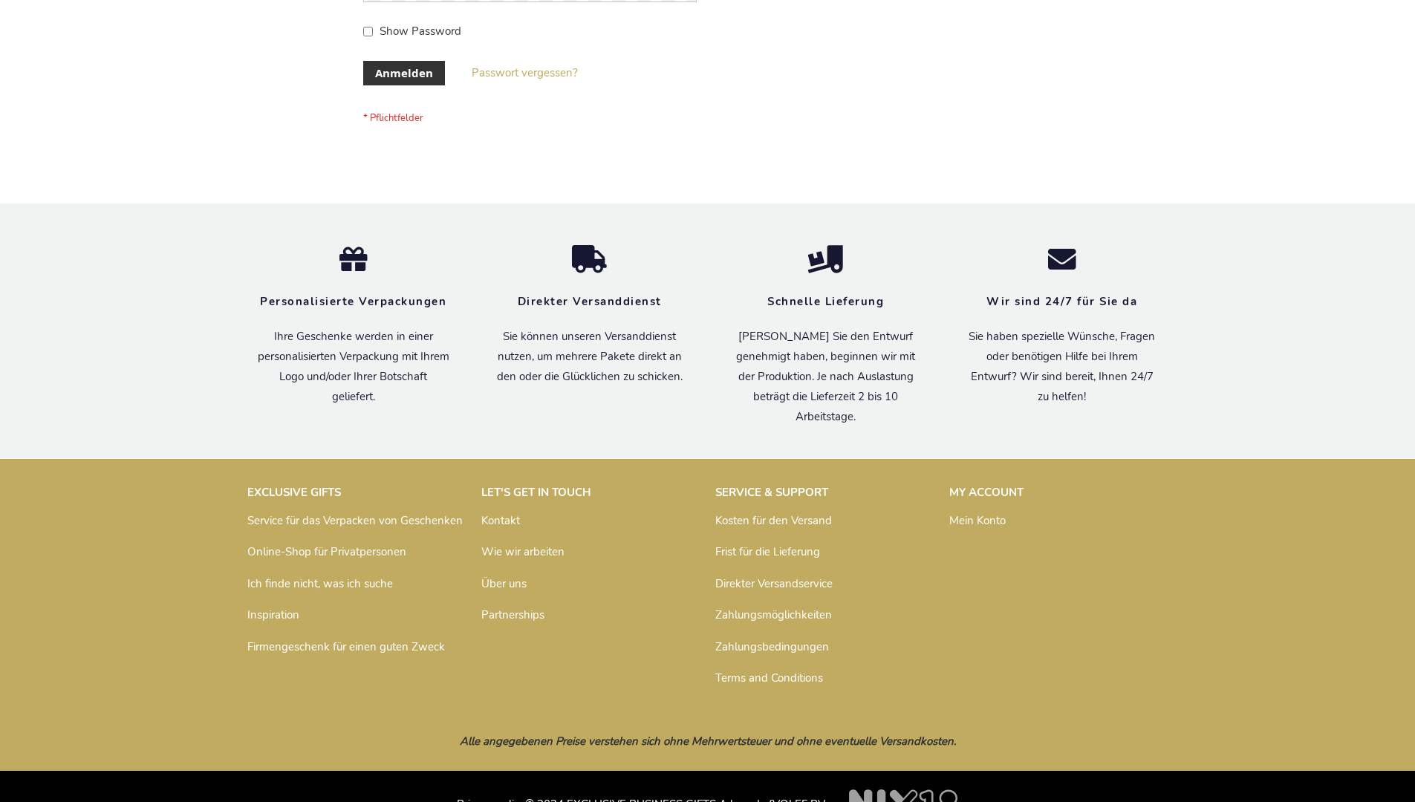
scroll to position [498, 0]
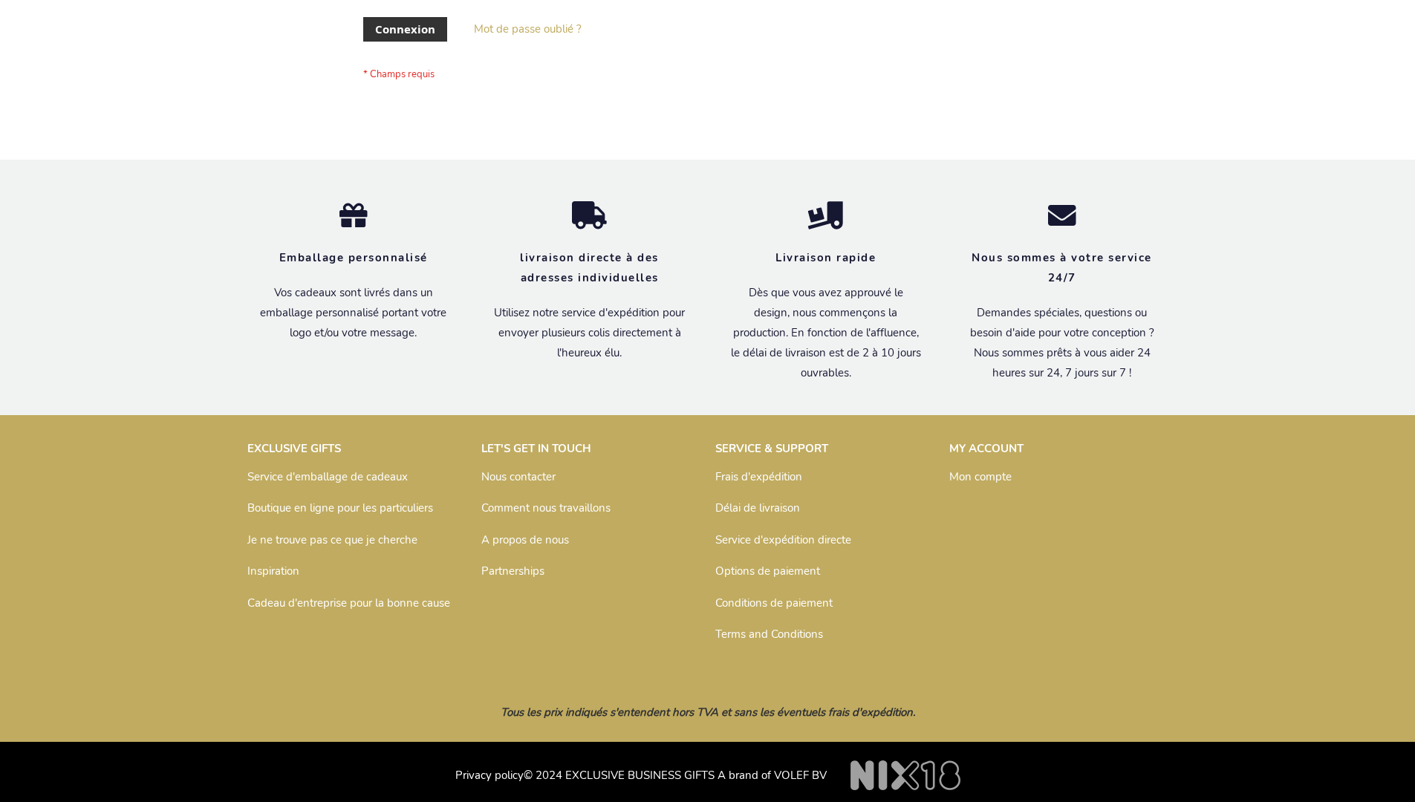
scroll to position [513, 0]
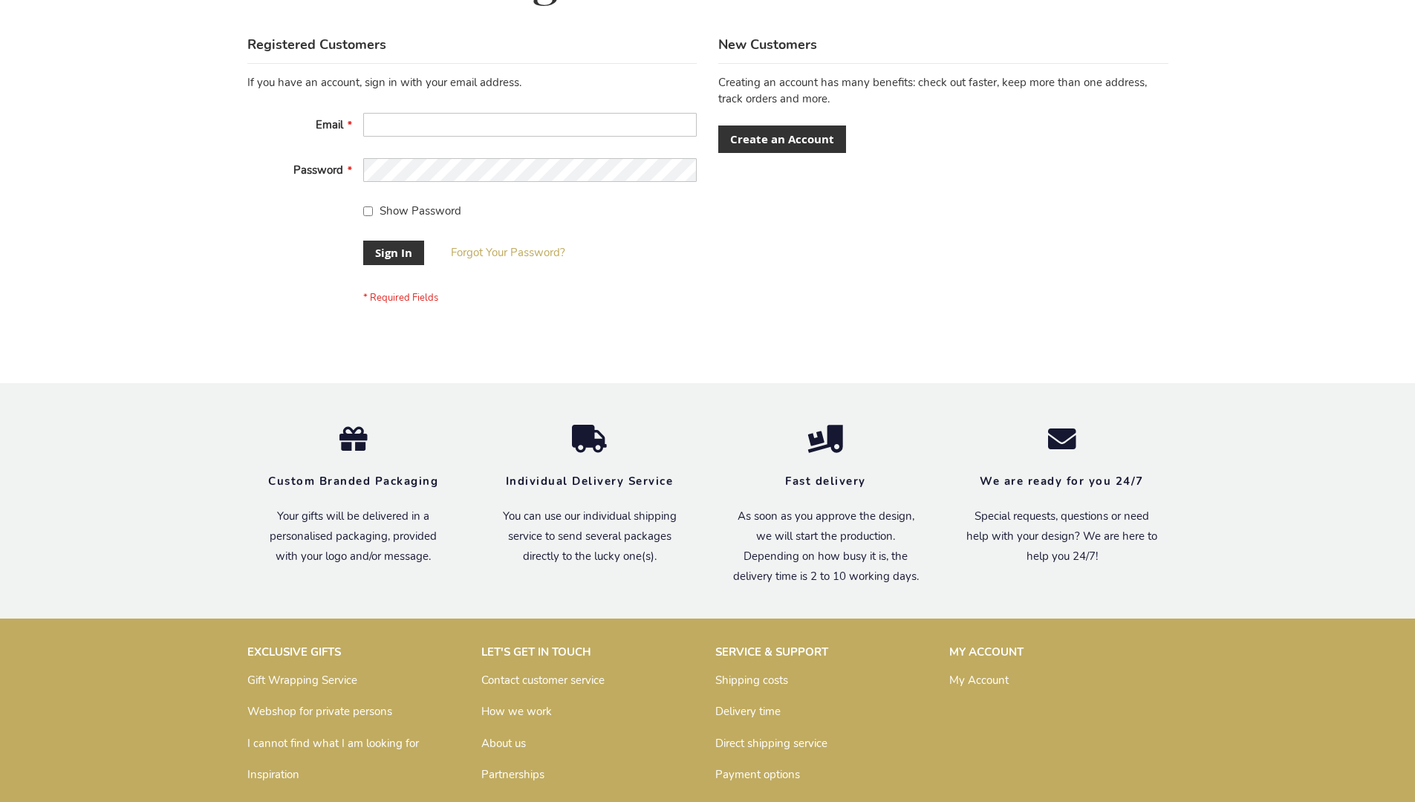
scroll to position [478, 0]
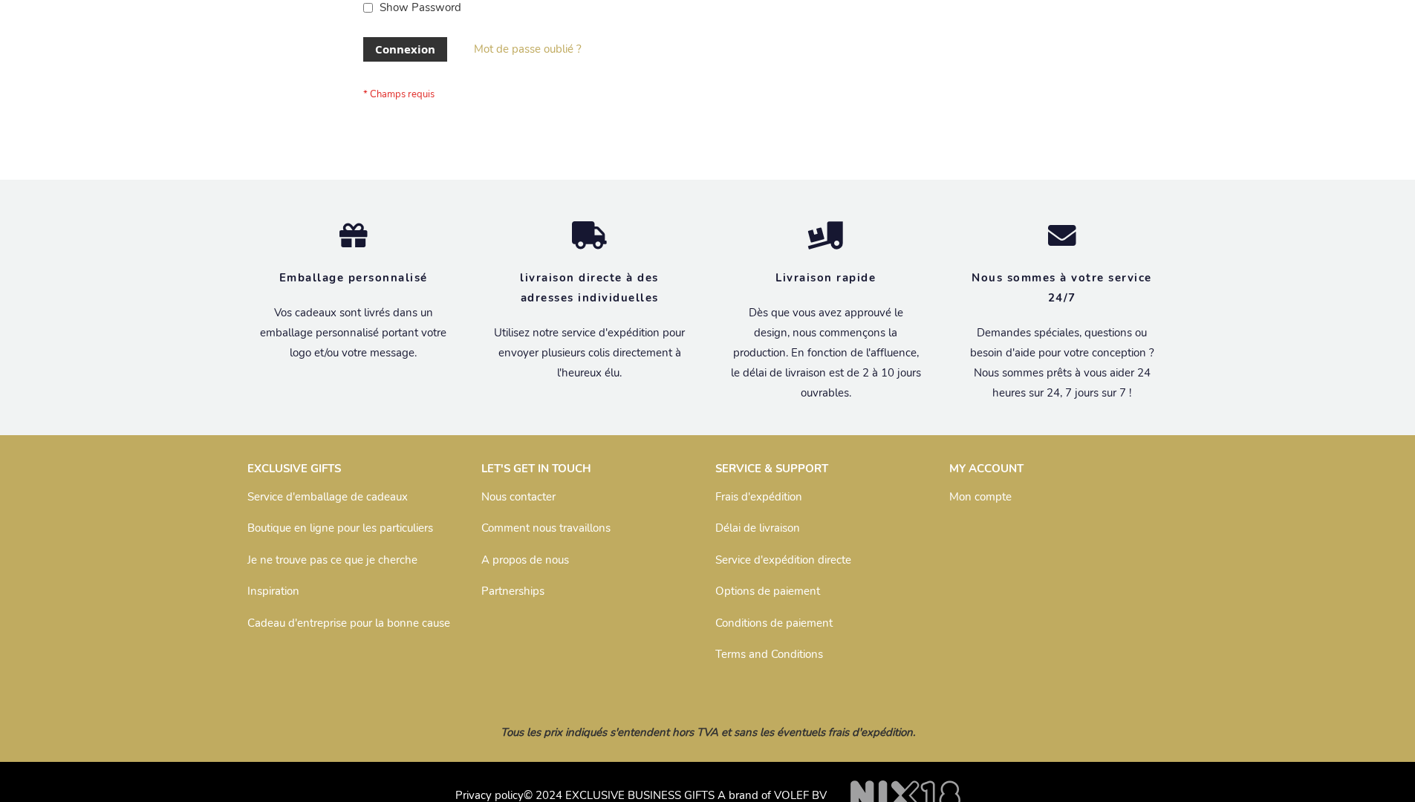
scroll to position [513, 0]
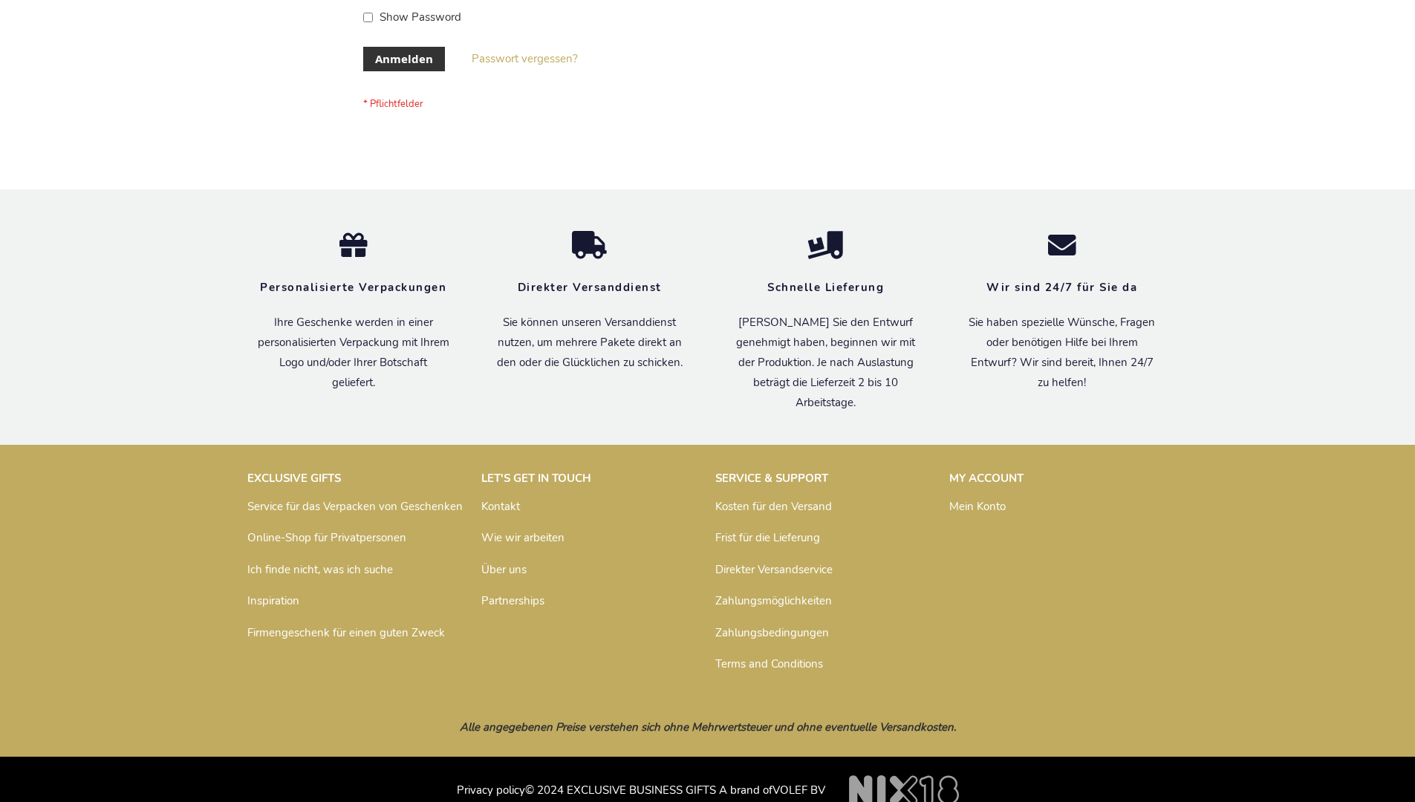
scroll to position [498, 0]
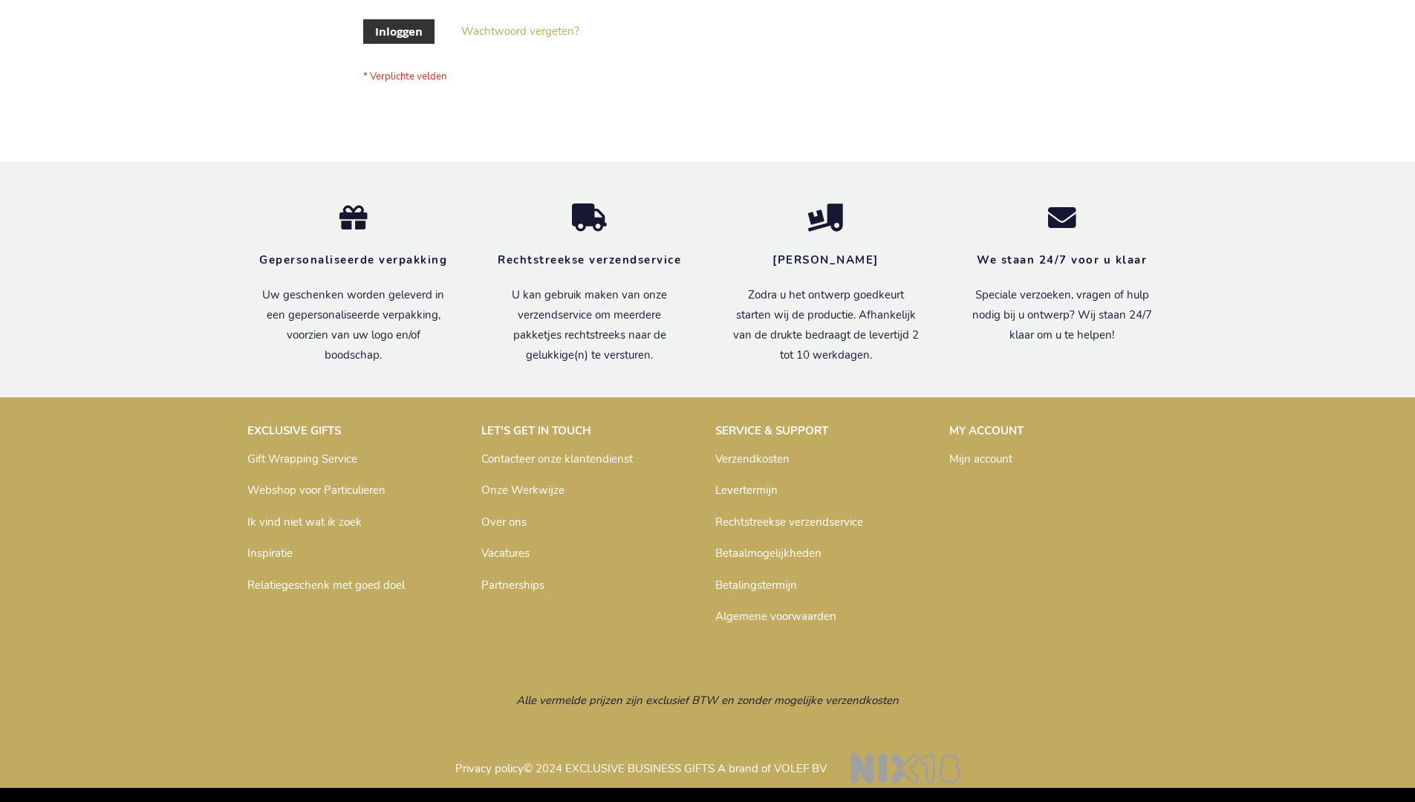
scroll to position [504, 0]
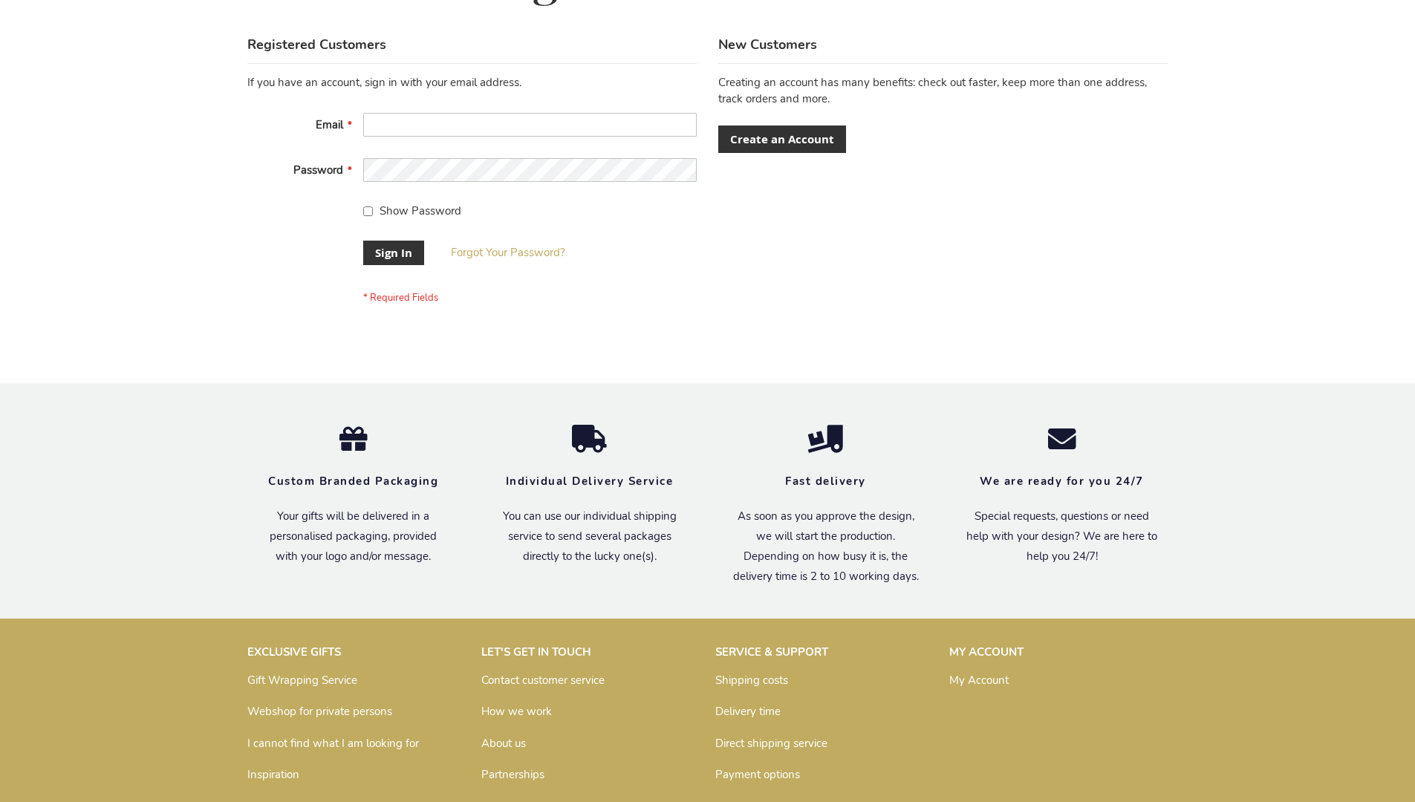
scroll to position [478, 0]
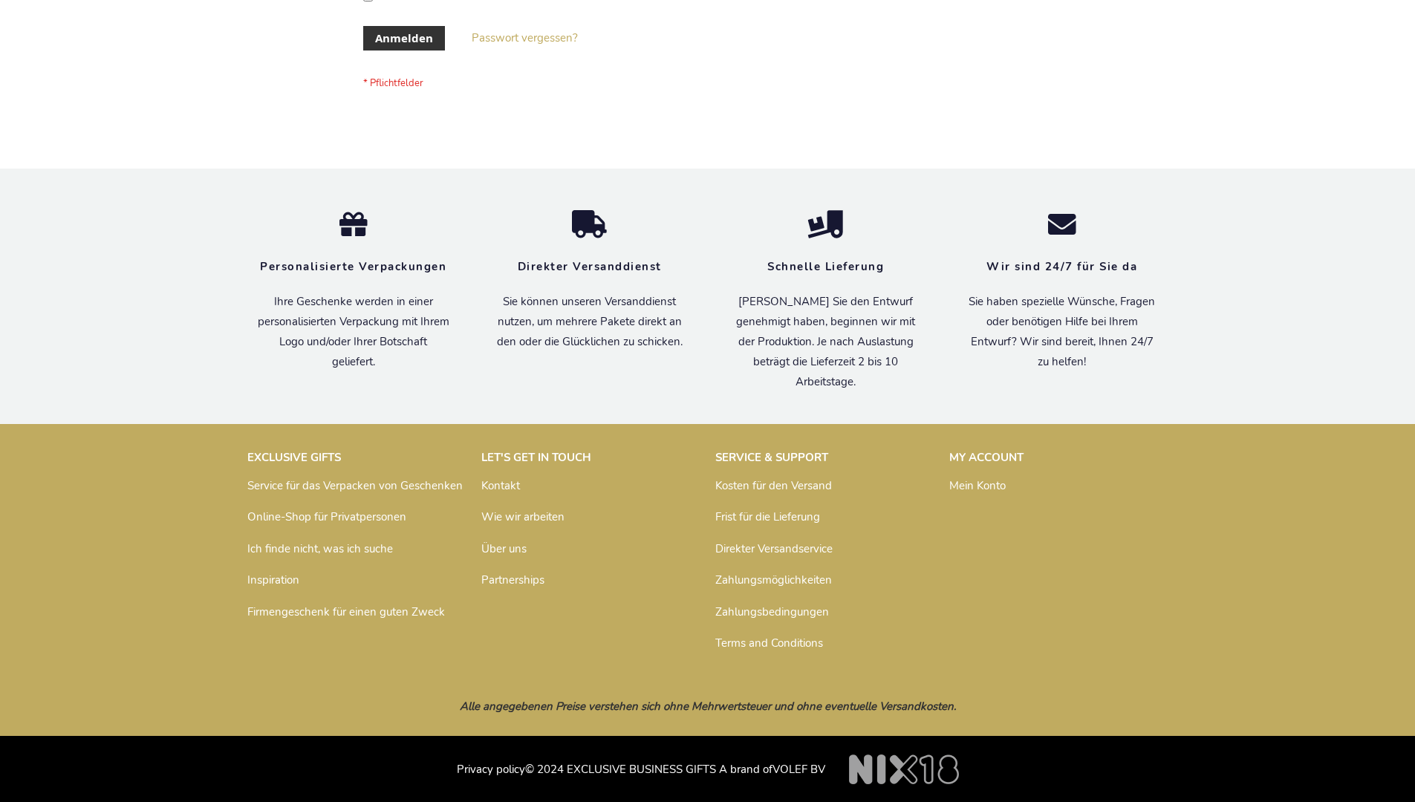
scroll to position [498, 0]
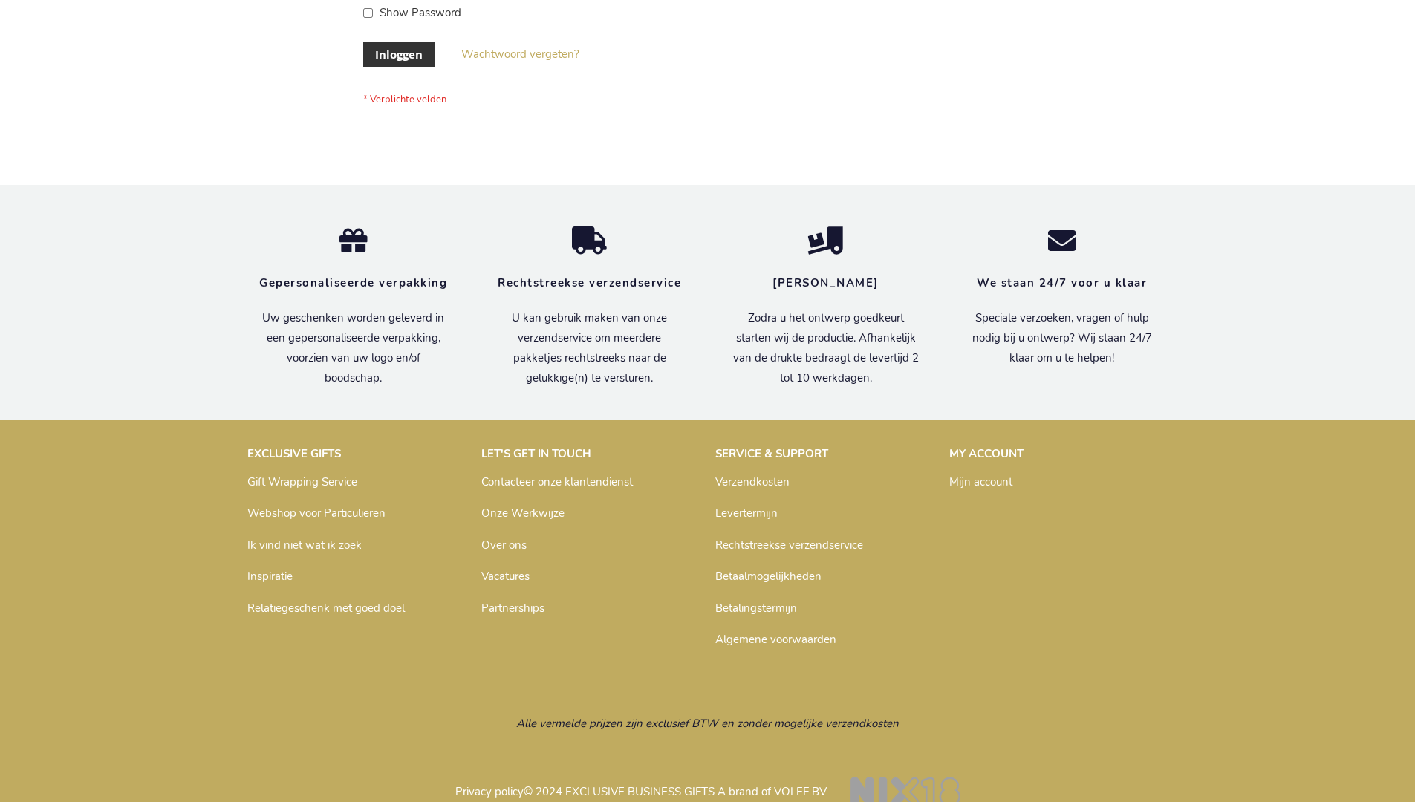
scroll to position [504, 0]
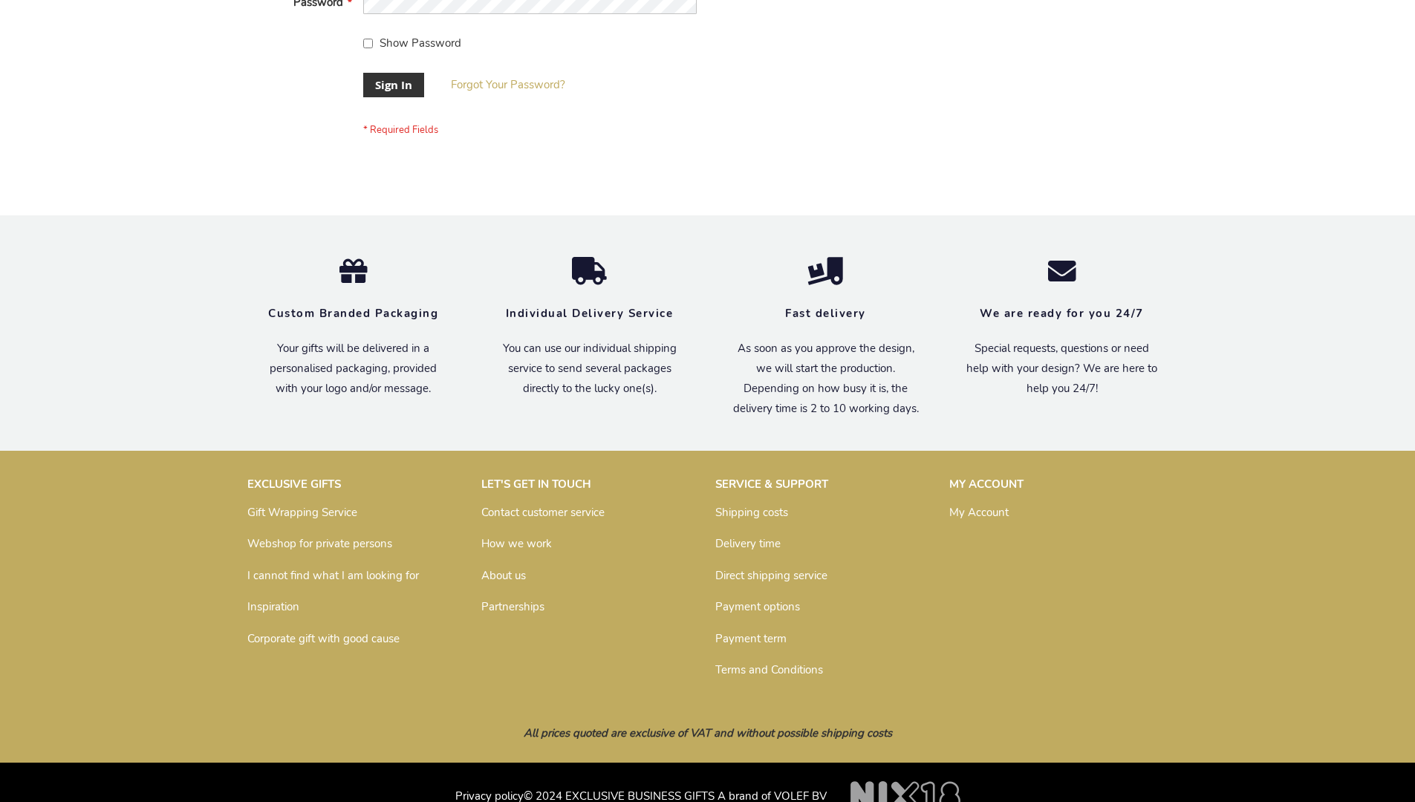
scroll to position [478, 0]
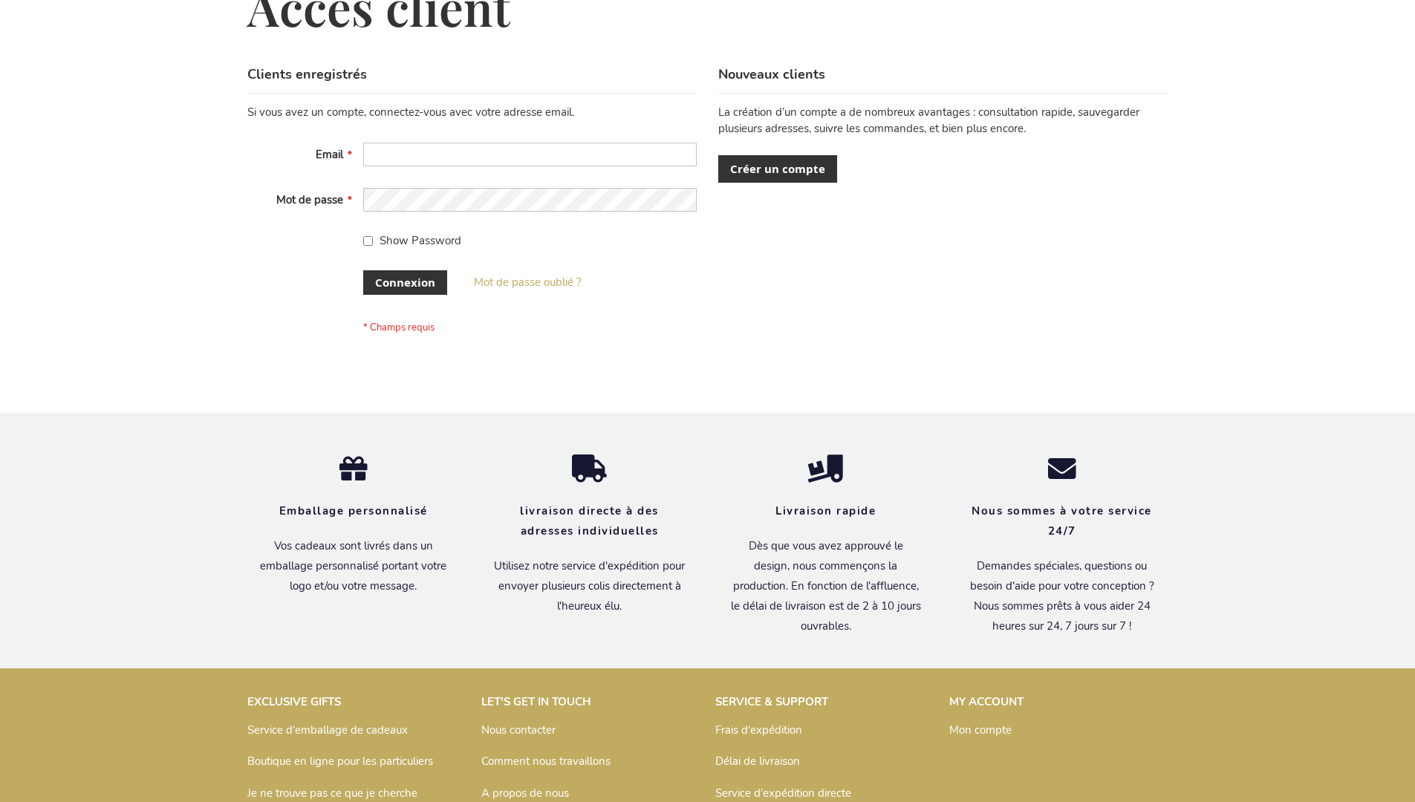
scroll to position [513, 0]
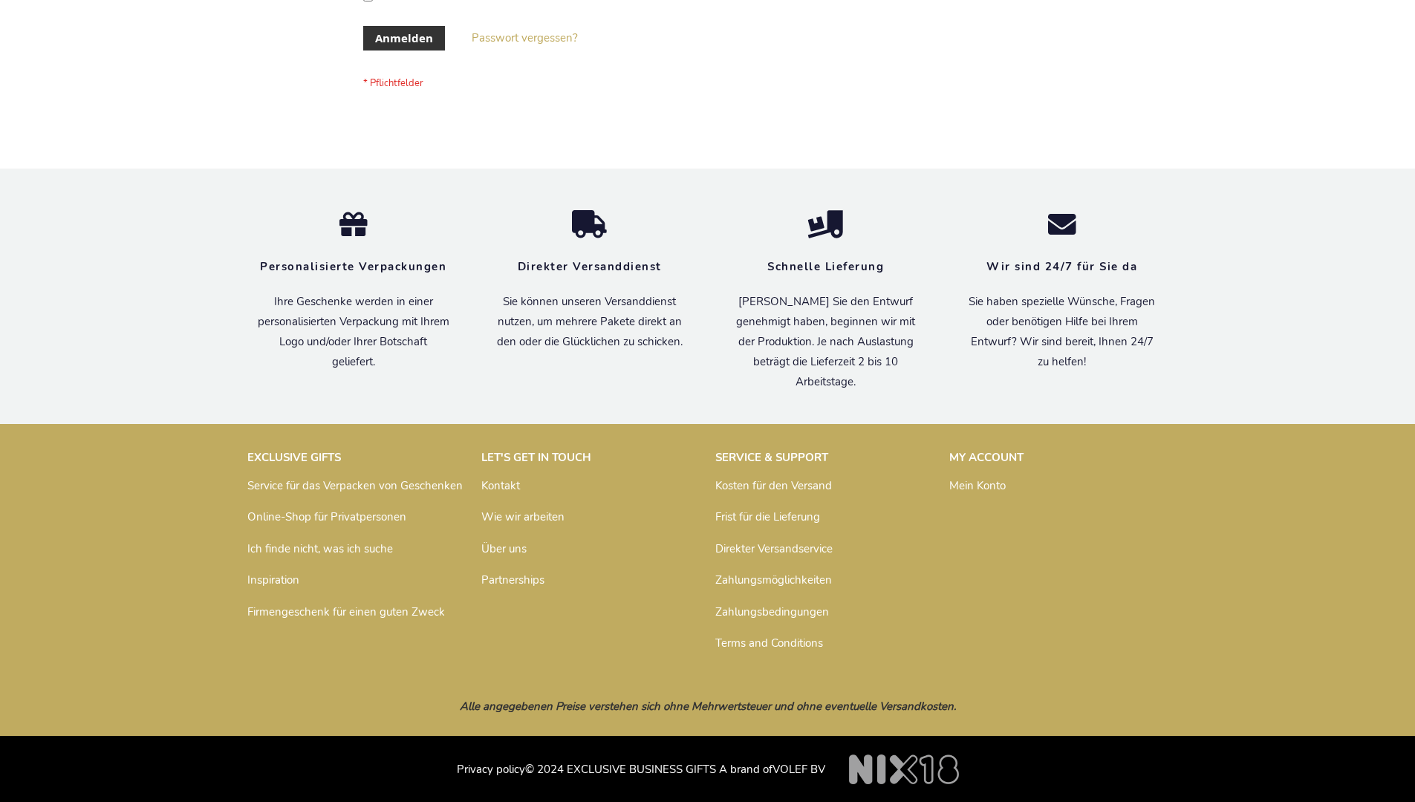
scroll to position [498, 0]
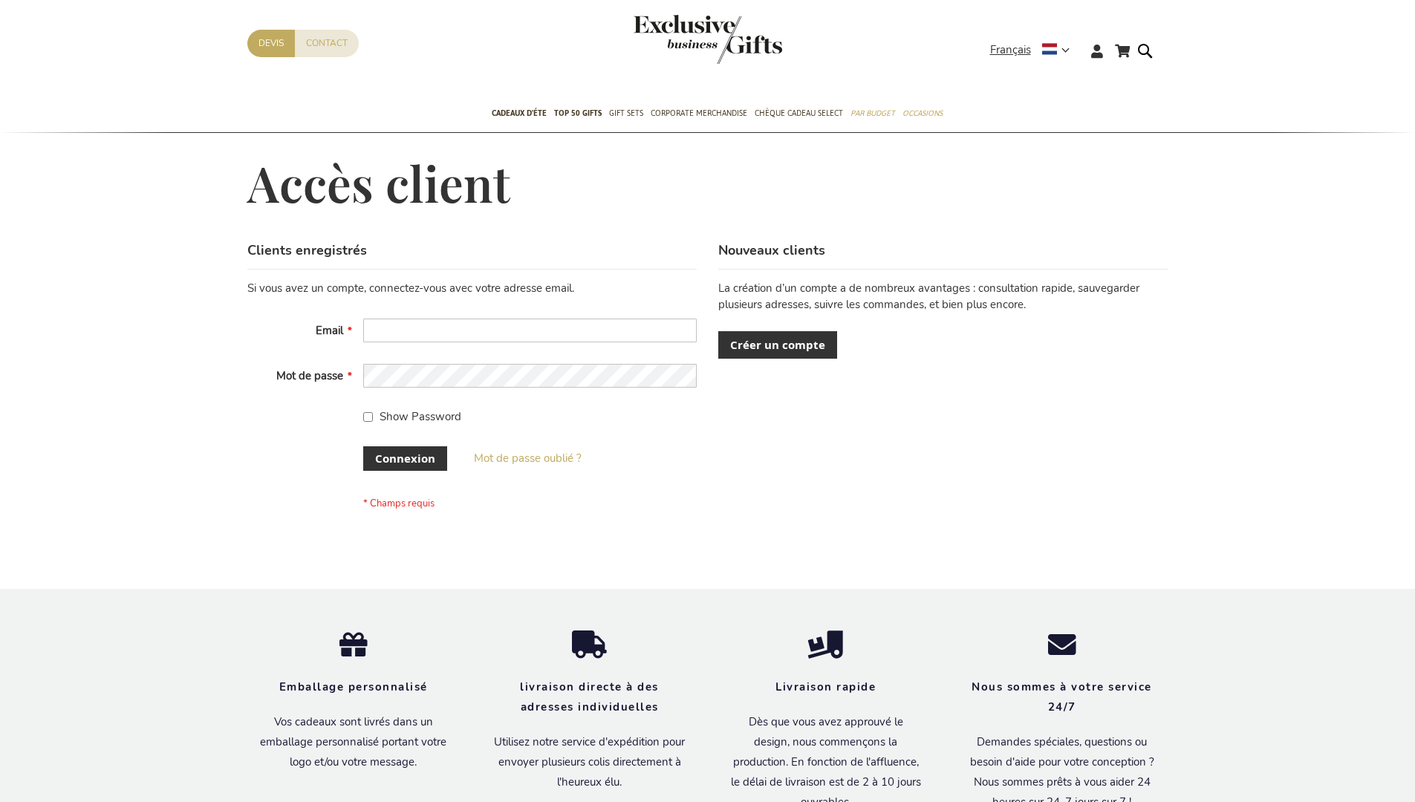
scroll to position [513, 0]
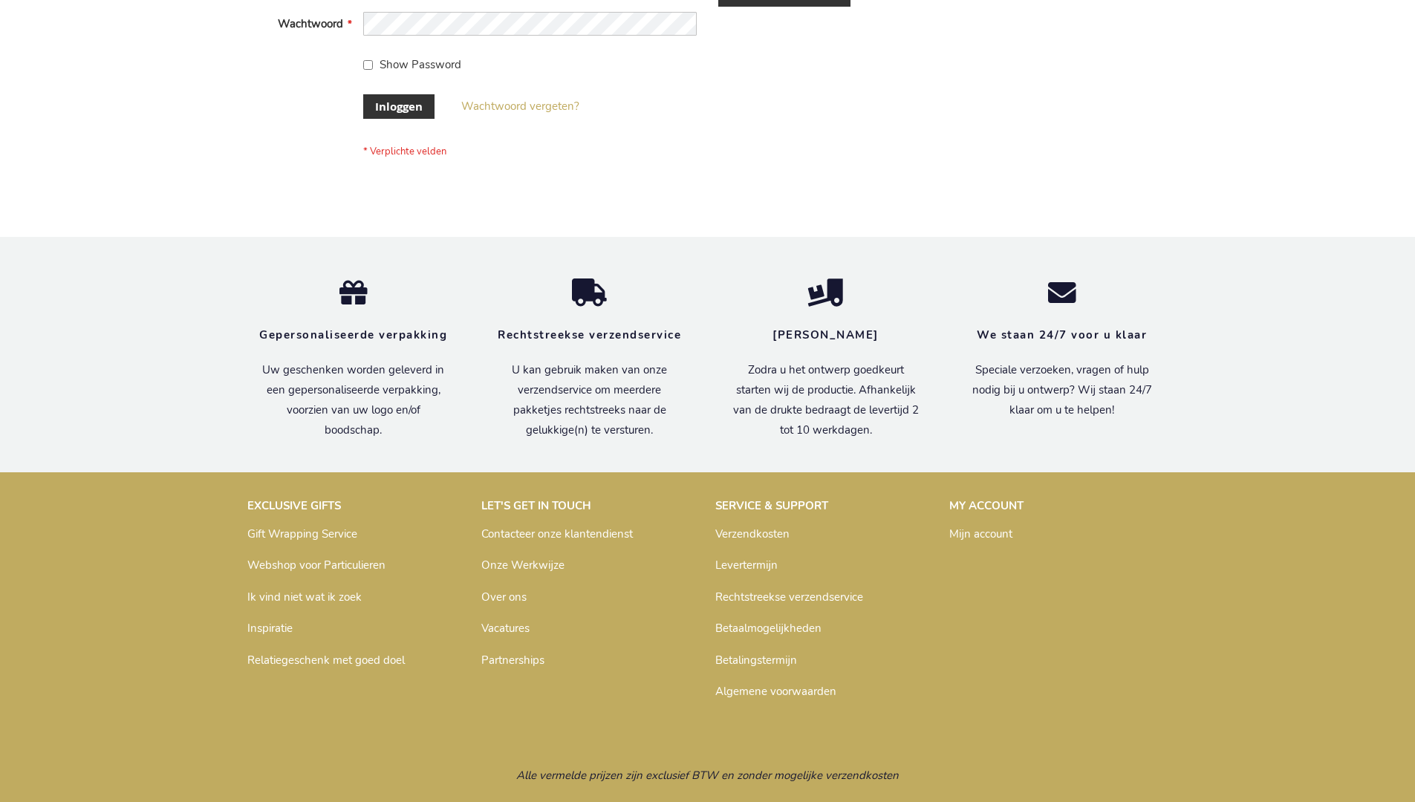
scroll to position [504, 0]
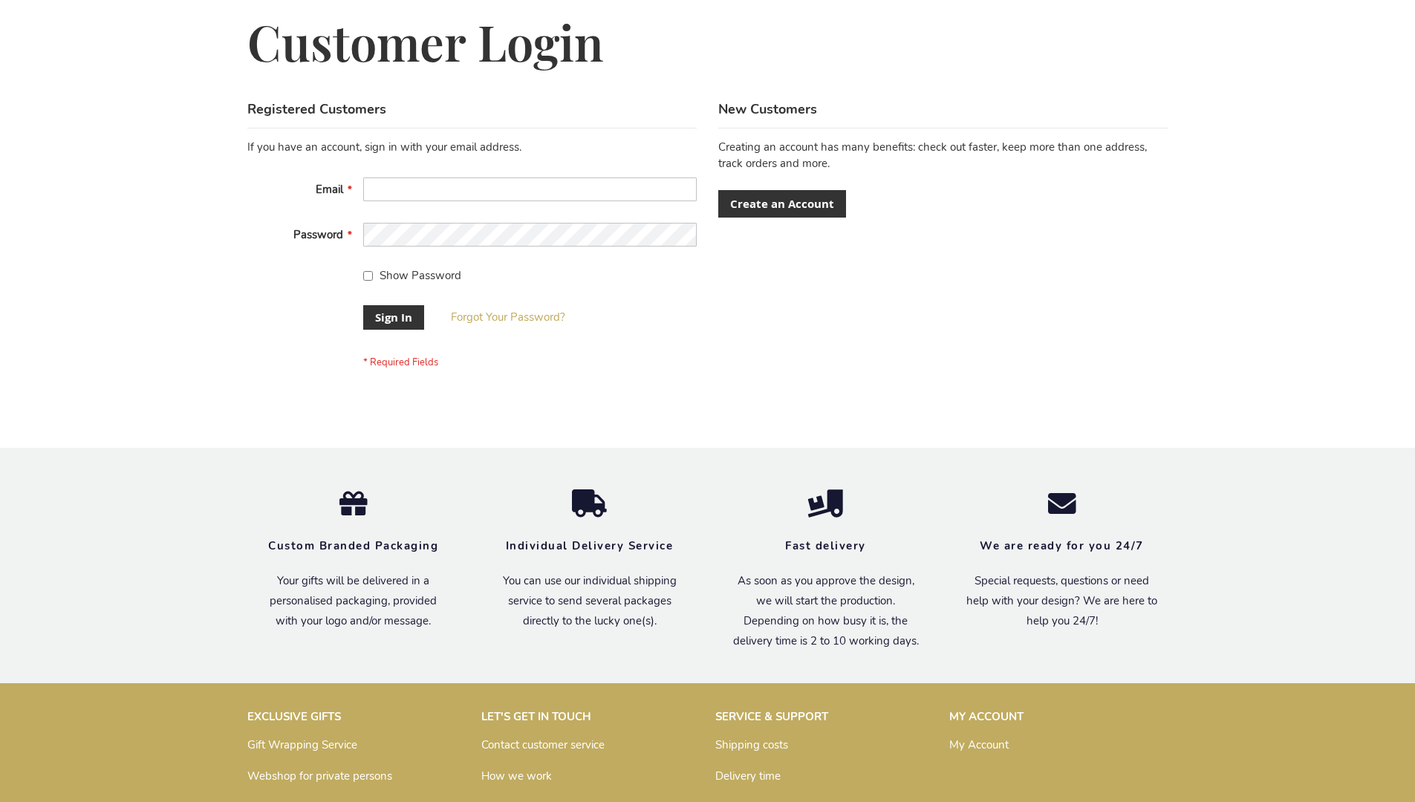
scroll to position [478, 0]
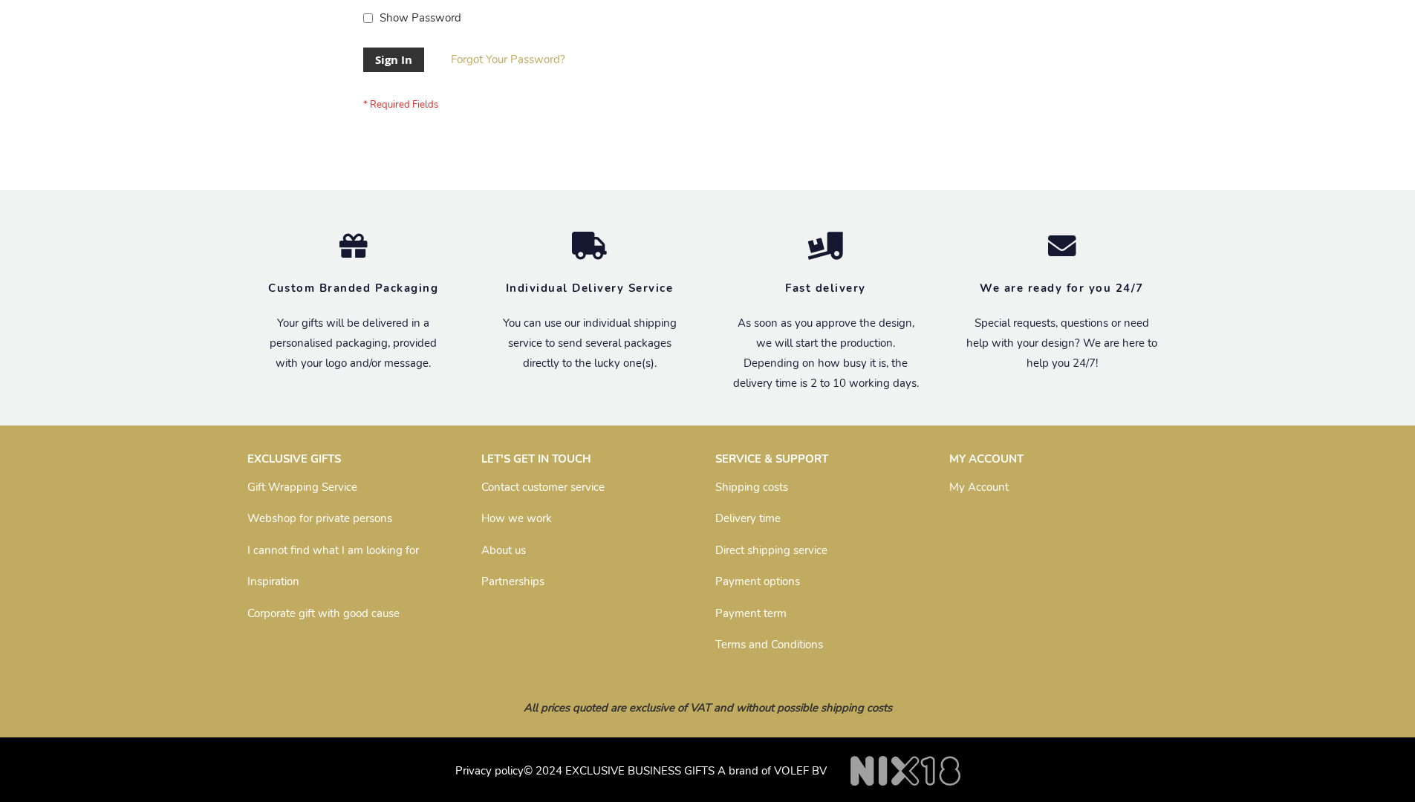
scroll to position [478, 0]
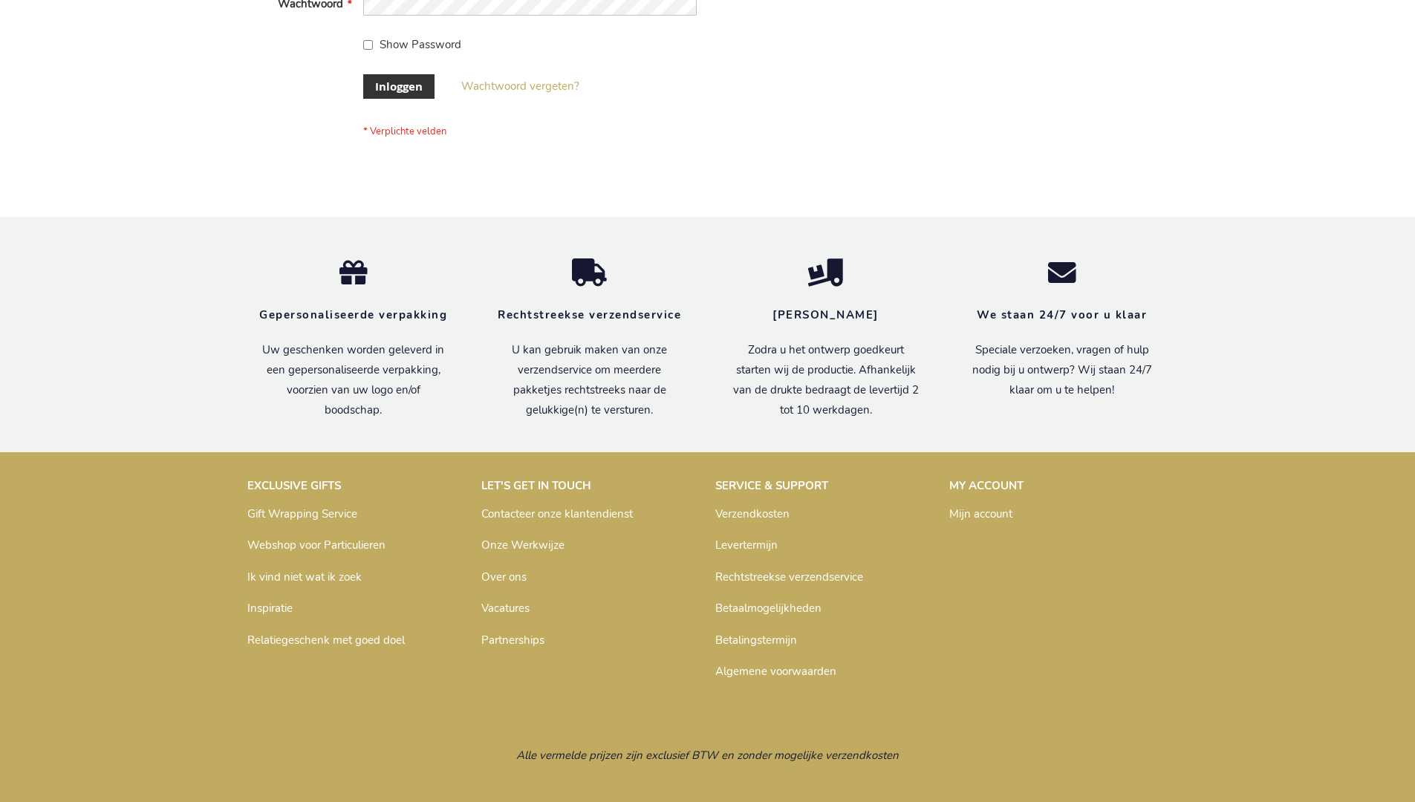
scroll to position [504, 0]
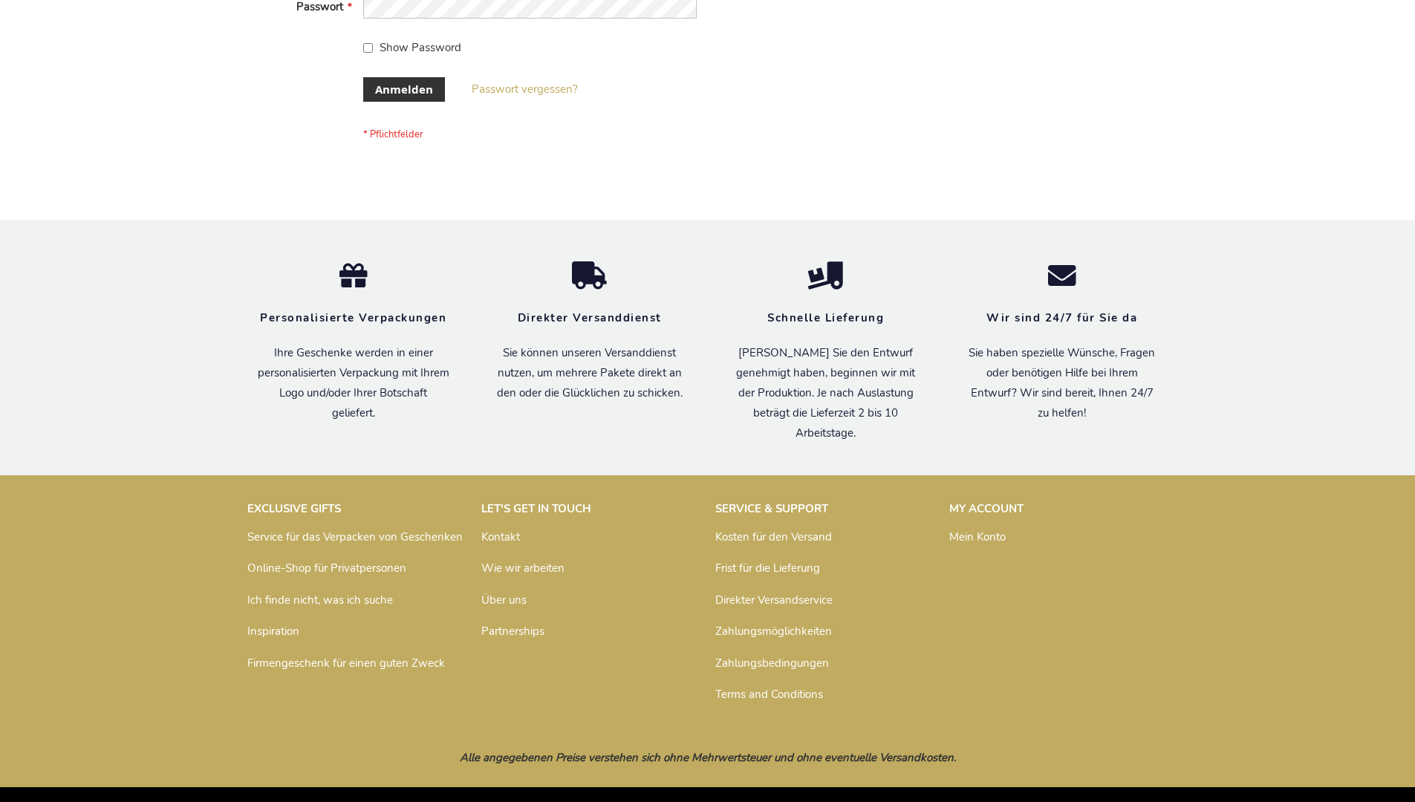
scroll to position [498, 0]
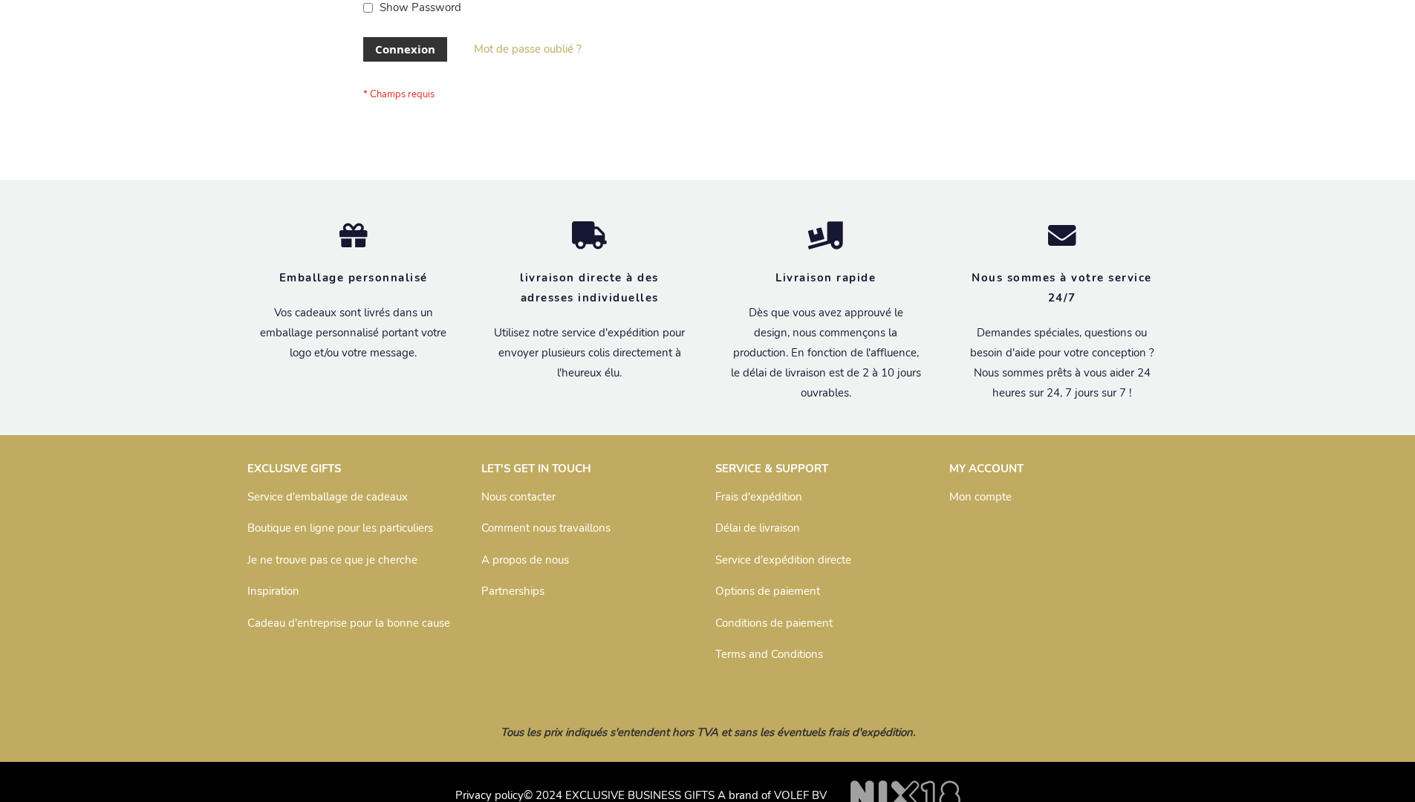
scroll to position [513, 0]
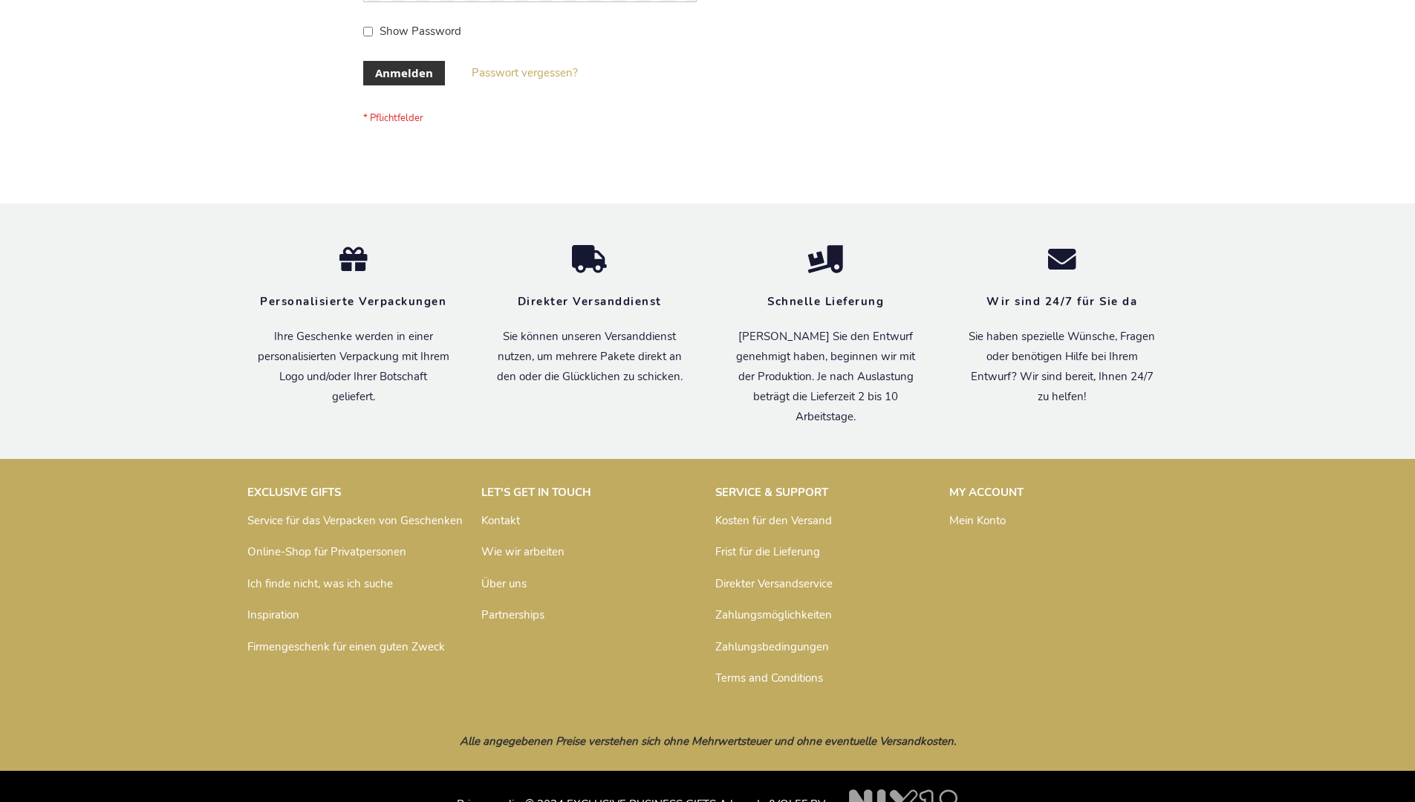
scroll to position [498, 0]
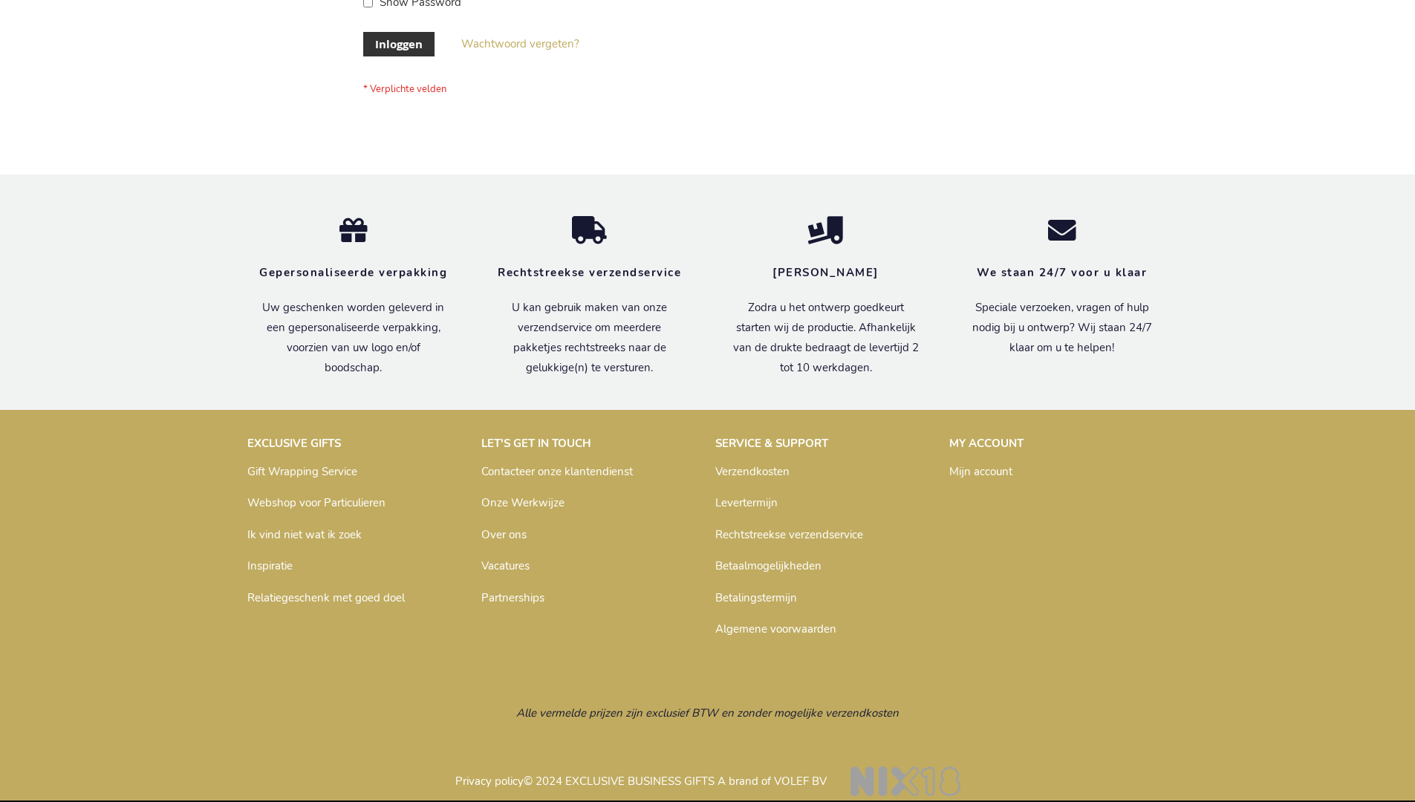
scroll to position [504, 0]
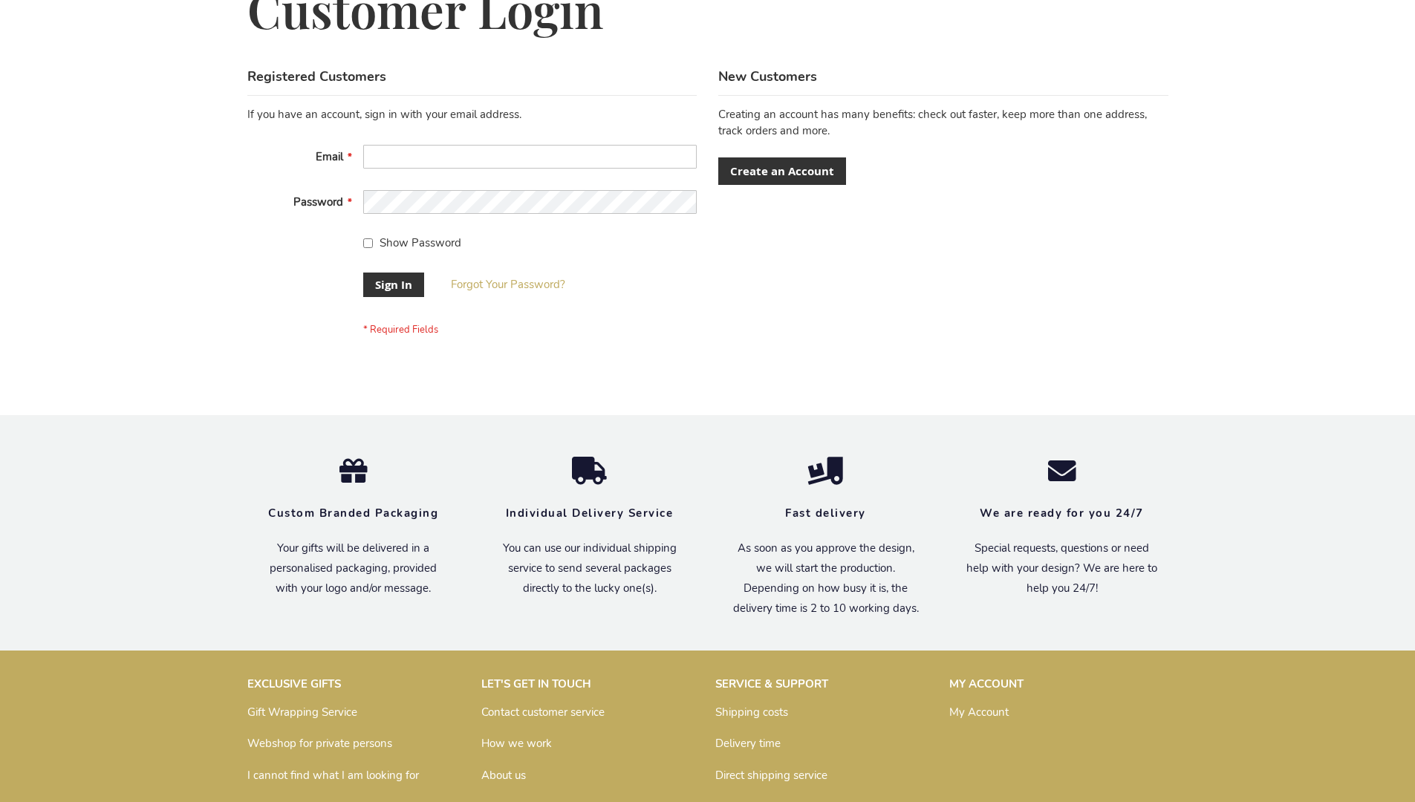
scroll to position [478, 0]
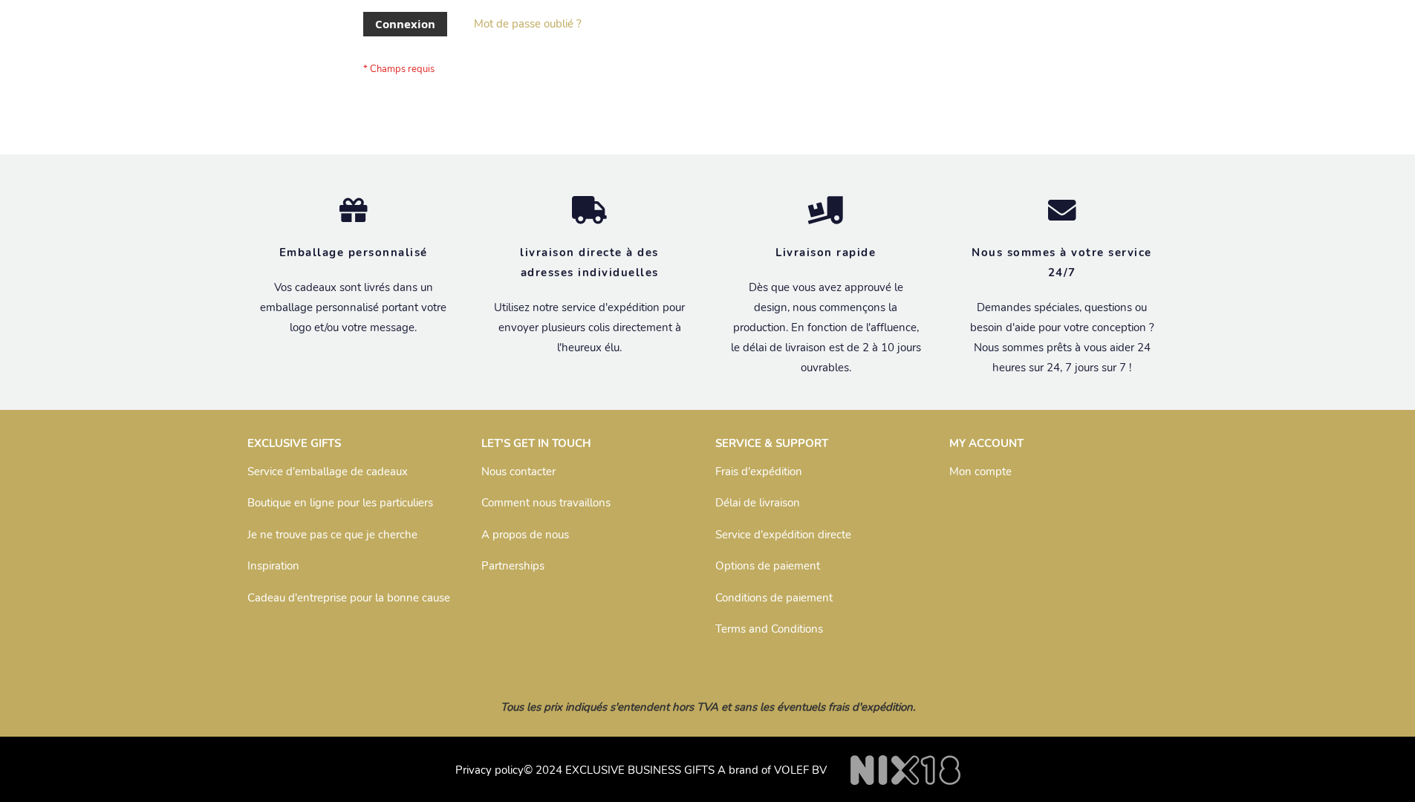
scroll to position [513, 0]
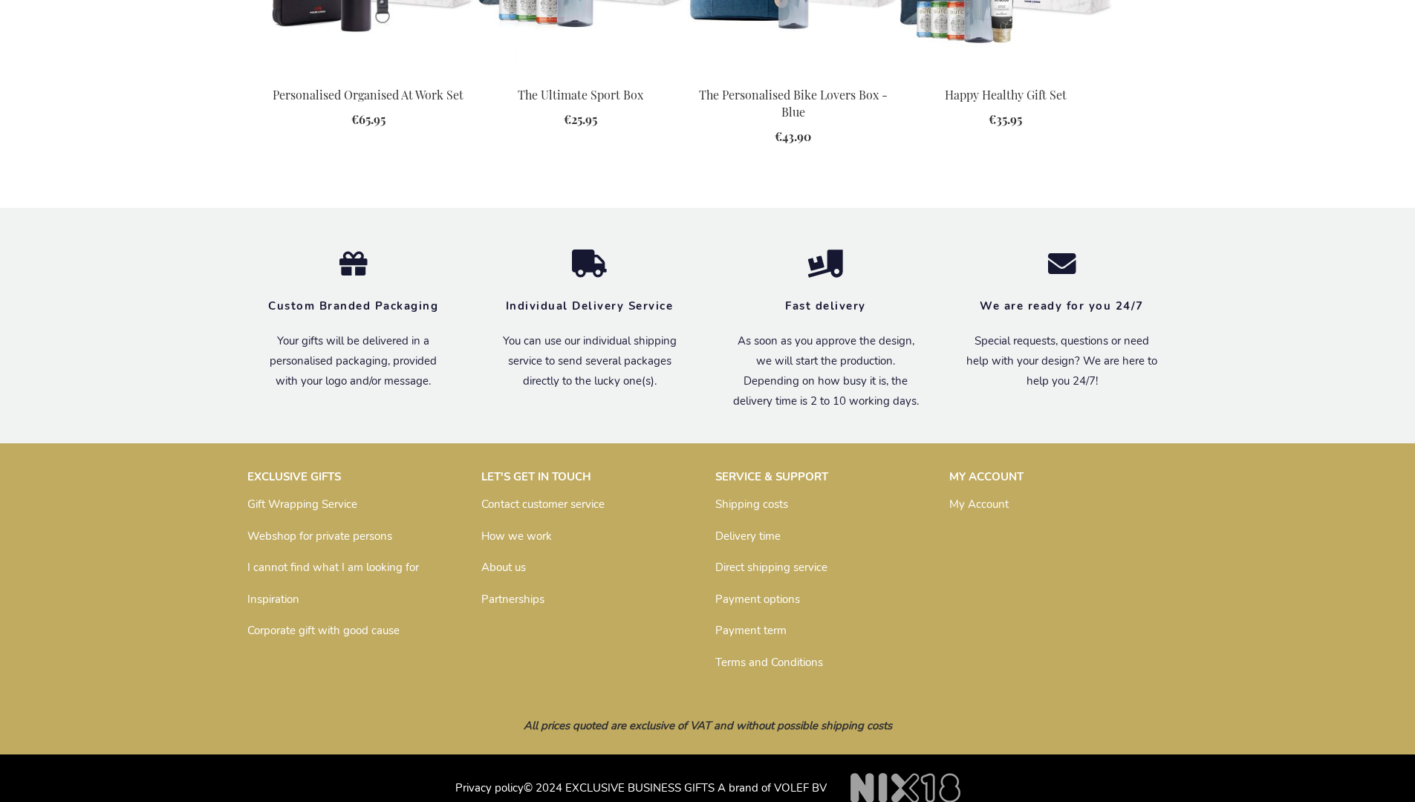
scroll to position [2000, 0]
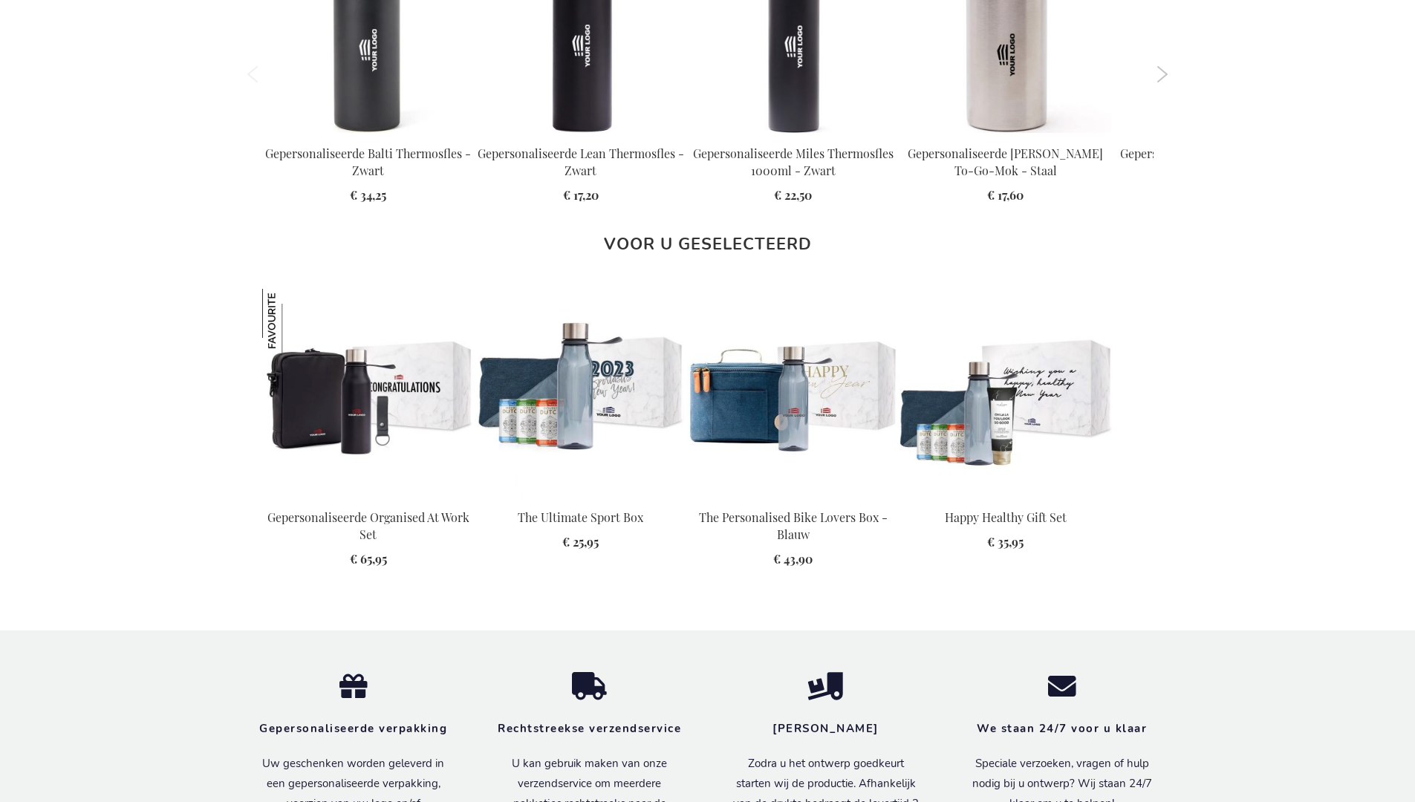
scroll to position [2028, 0]
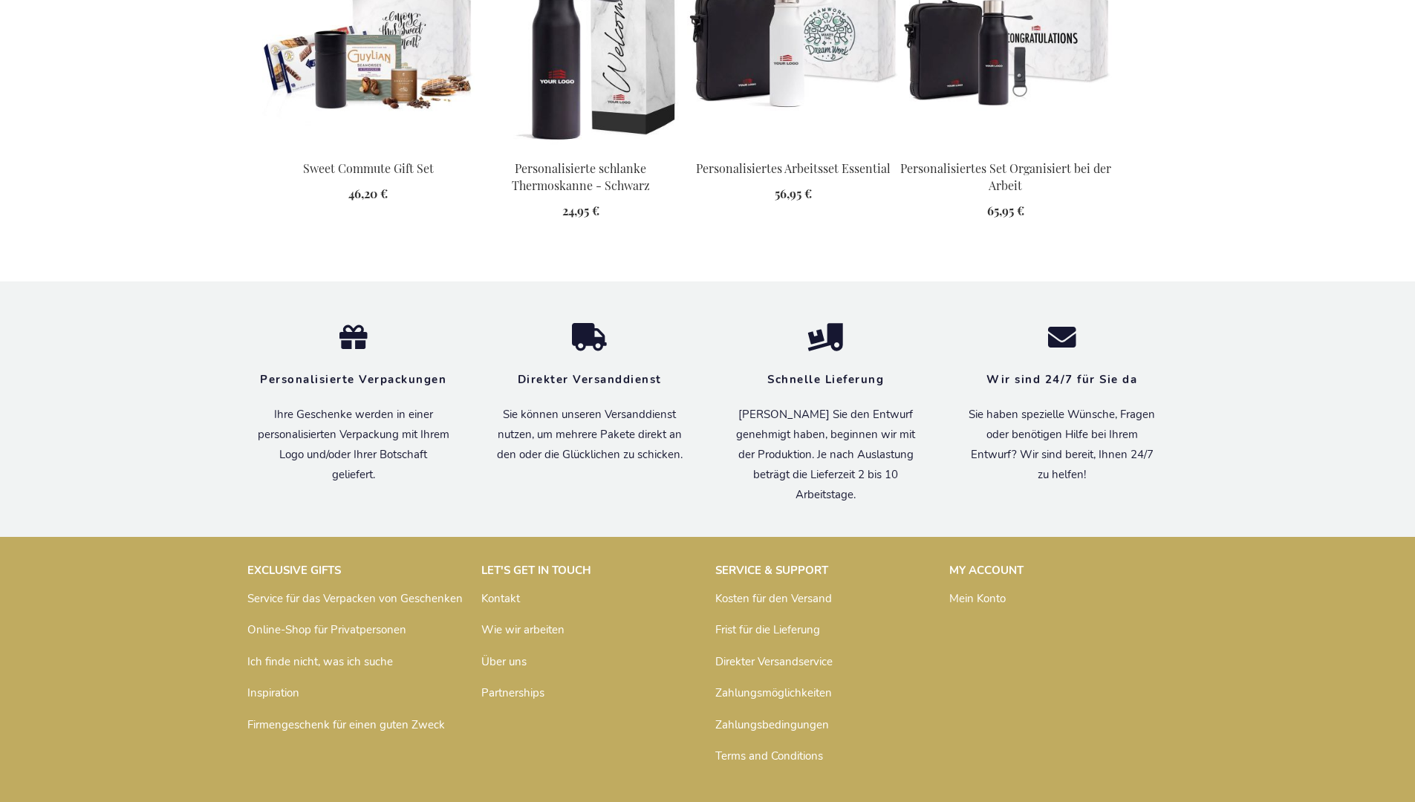
scroll to position [2037, 0]
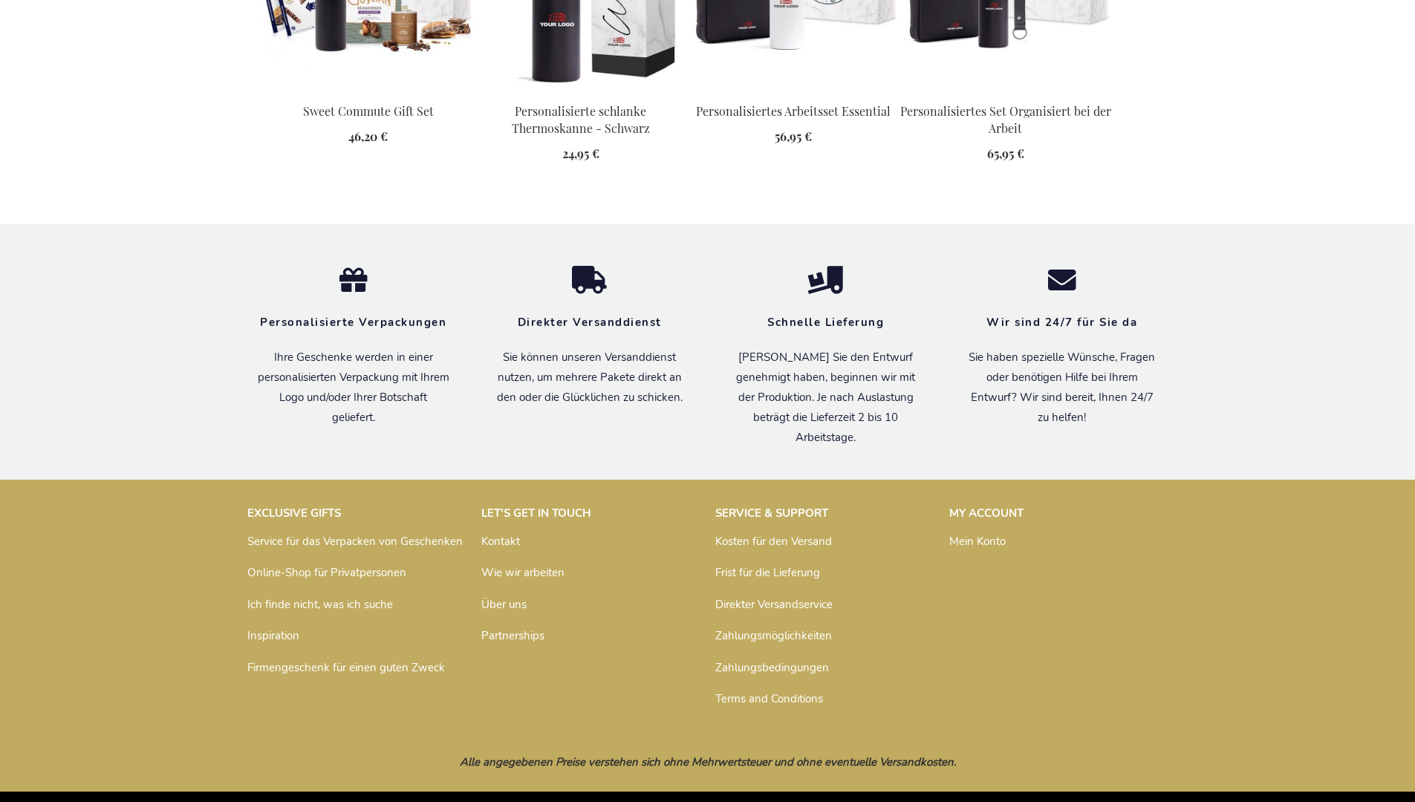
scroll to position [2037, 0]
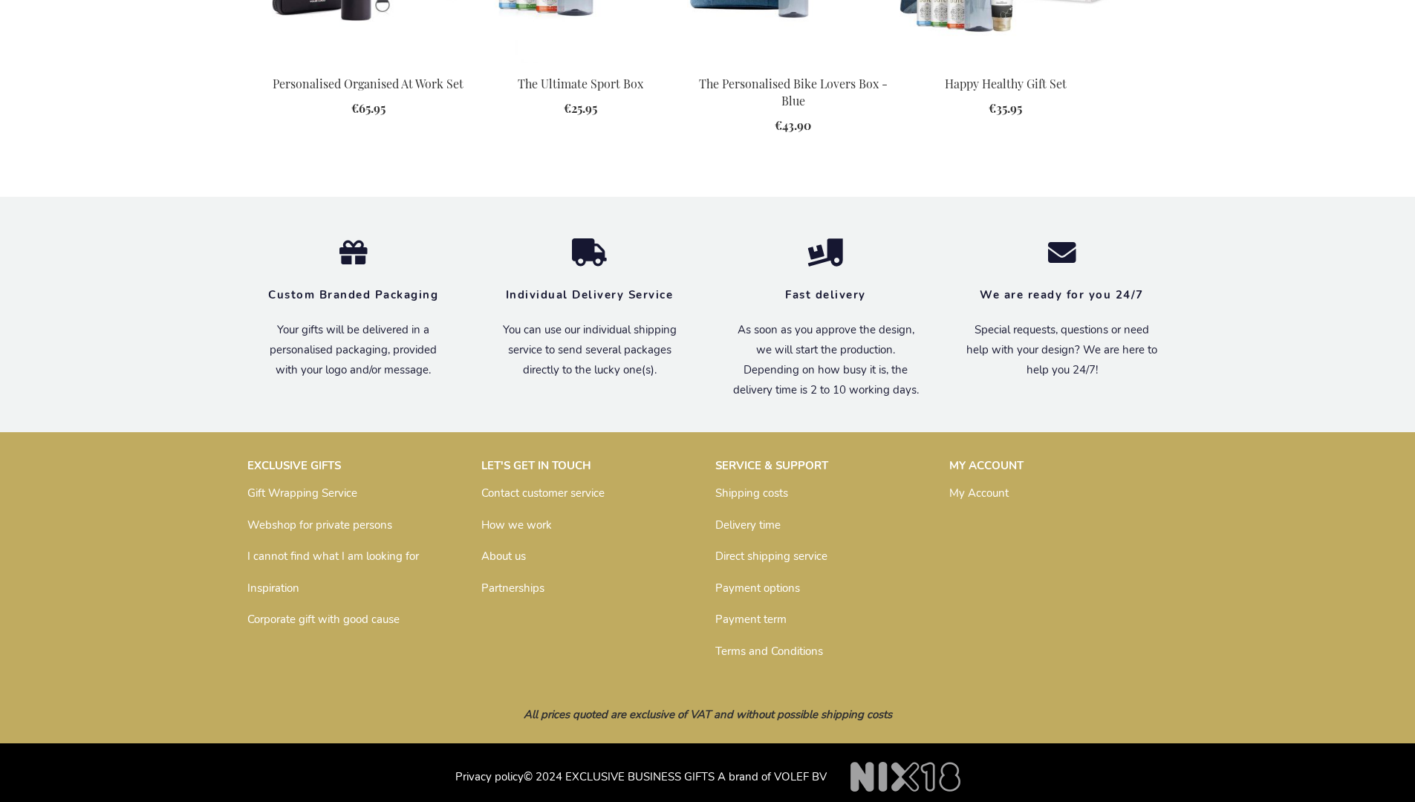
scroll to position [2000, 0]
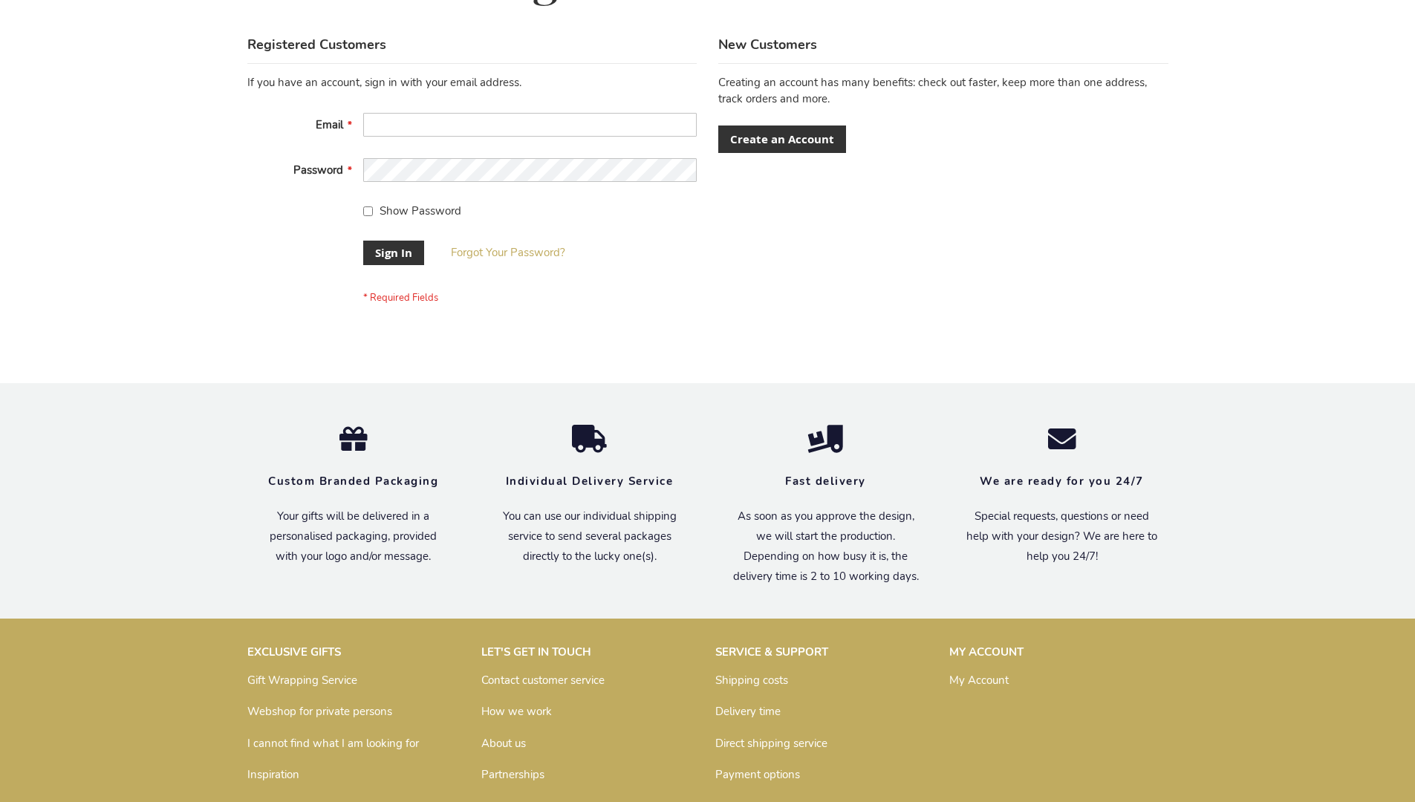
scroll to position [478, 0]
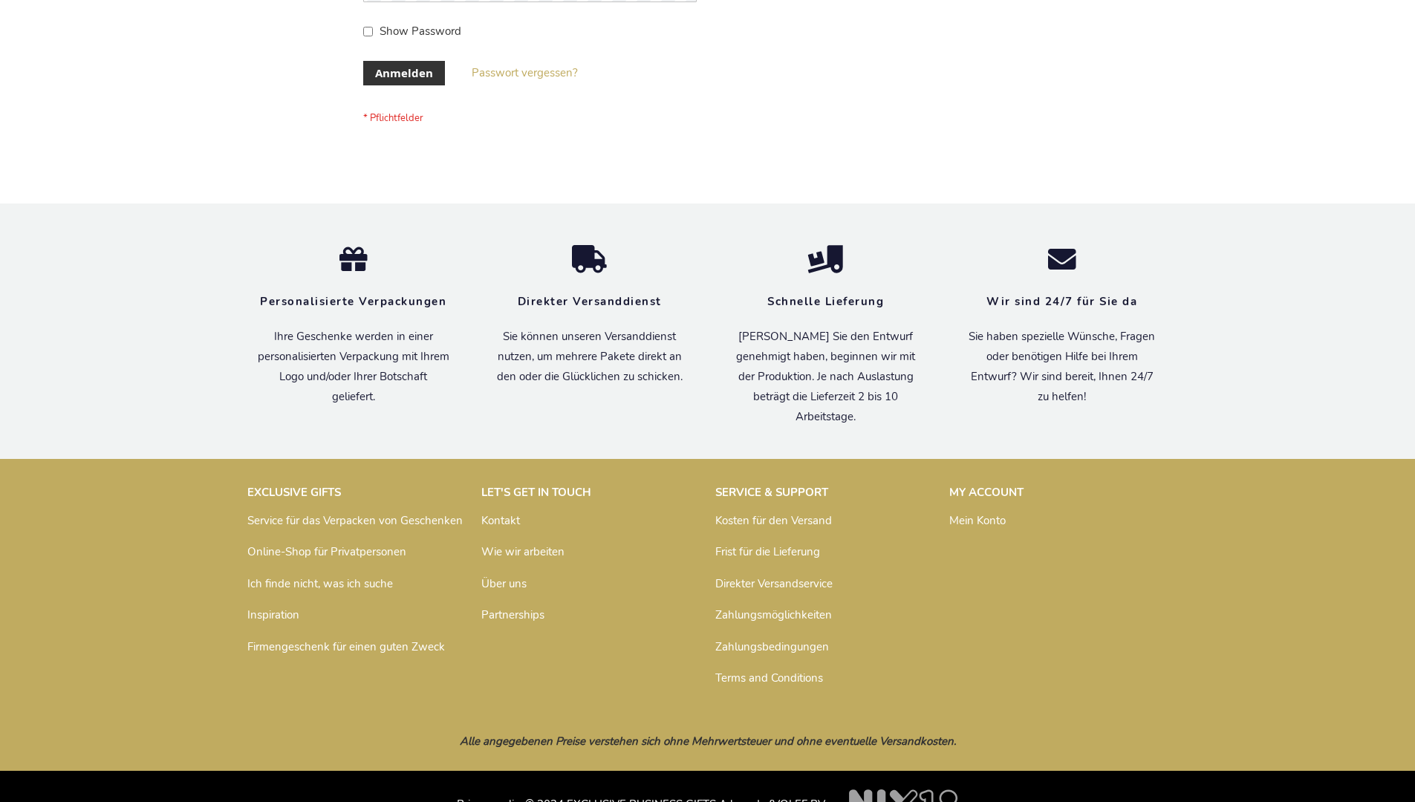
scroll to position [498, 0]
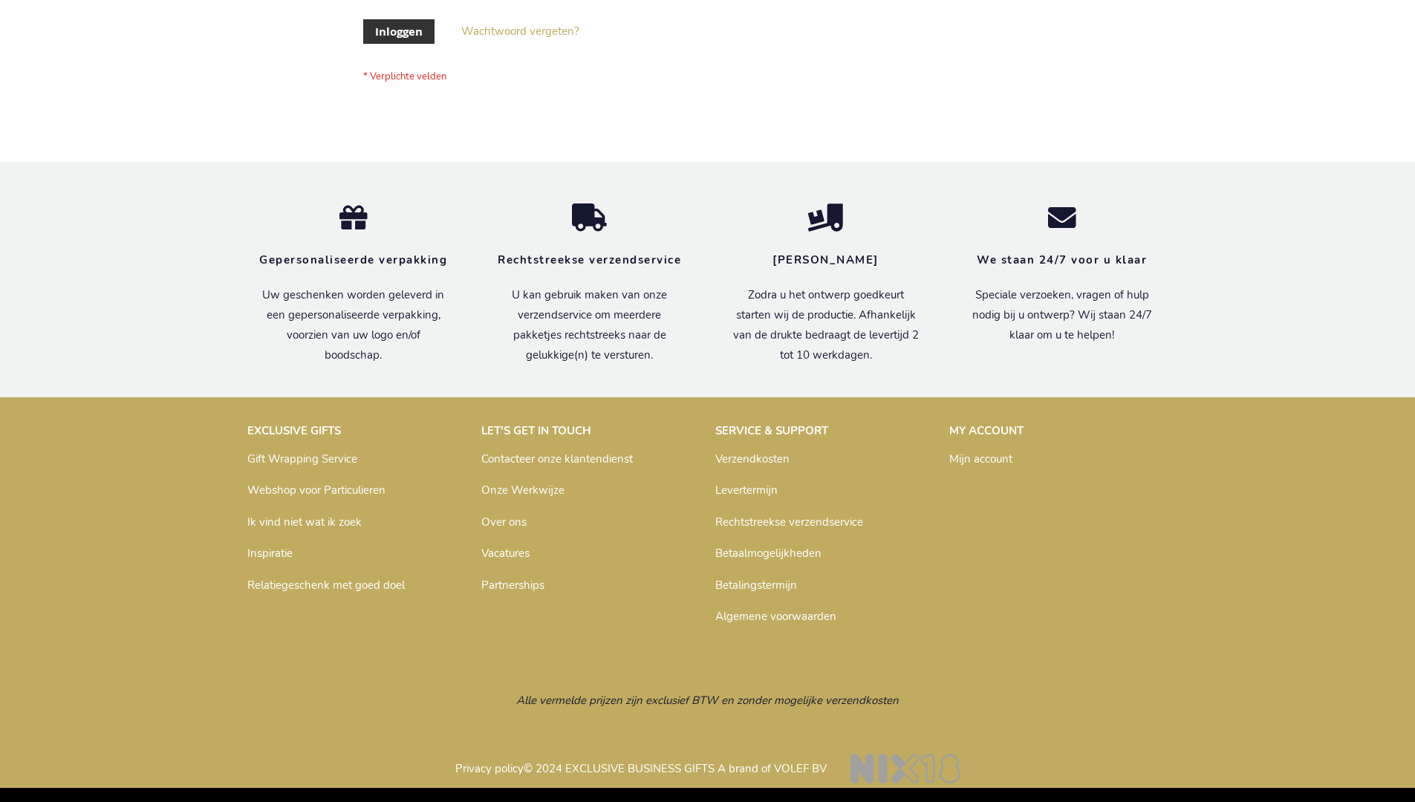
scroll to position [504, 0]
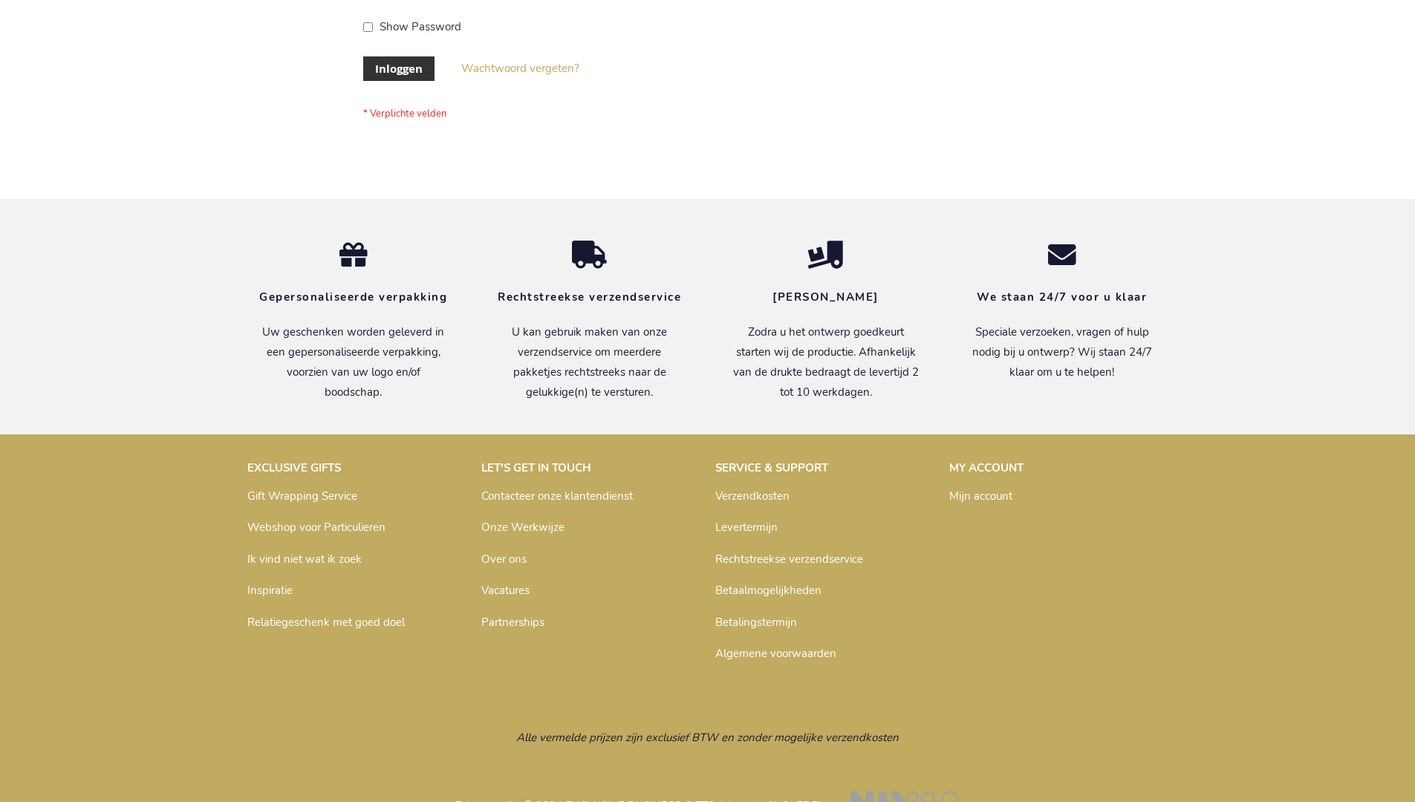
scroll to position [504, 0]
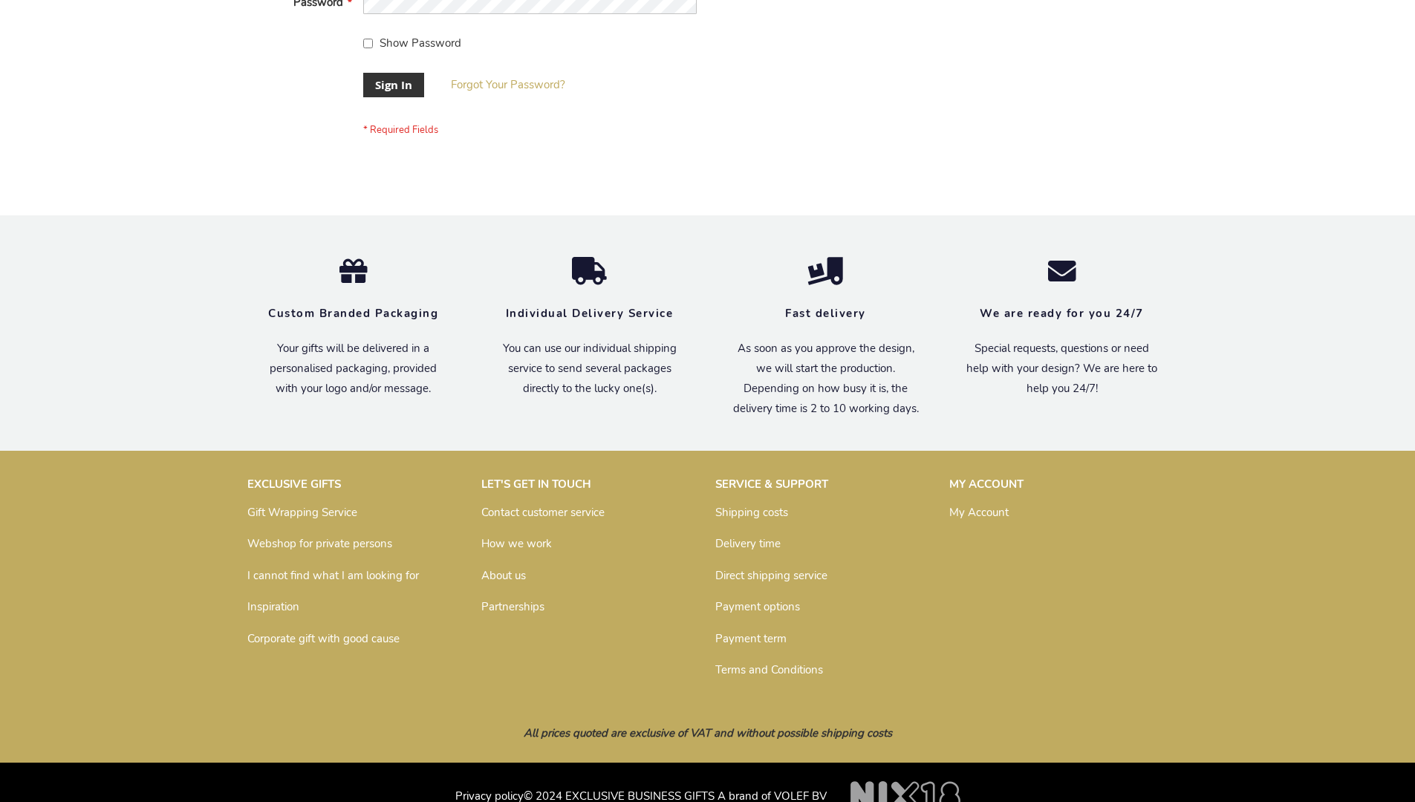
scroll to position [478, 0]
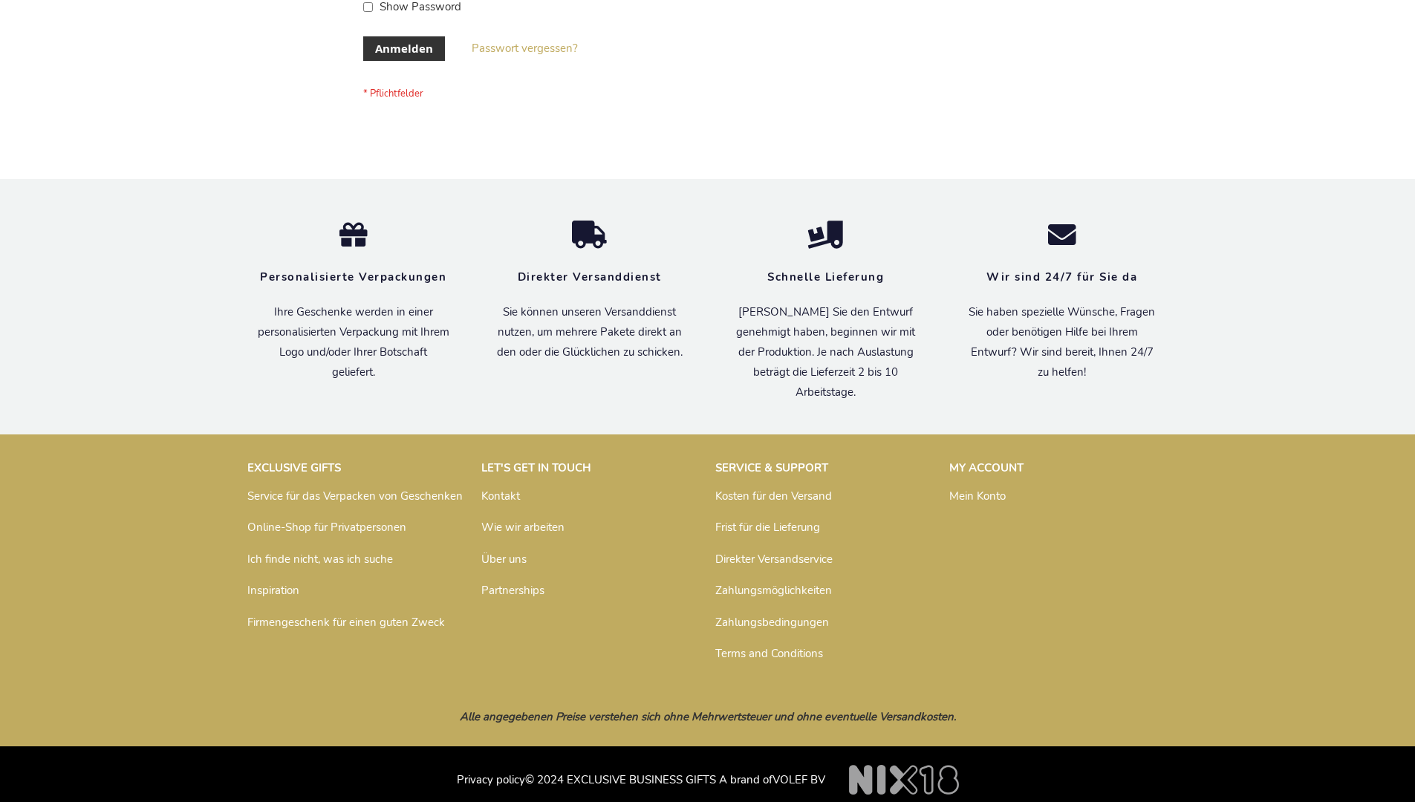
scroll to position [498, 0]
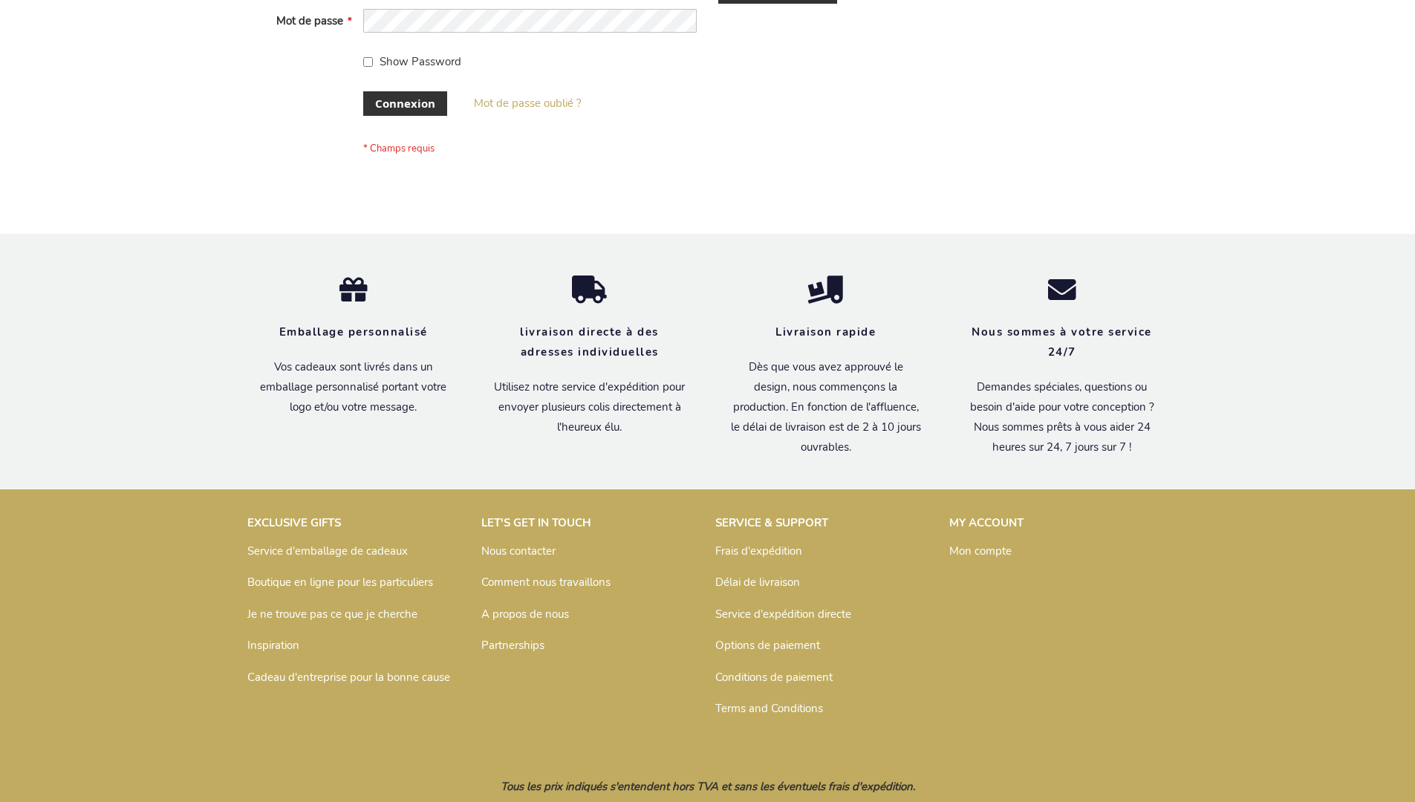
scroll to position [513, 0]
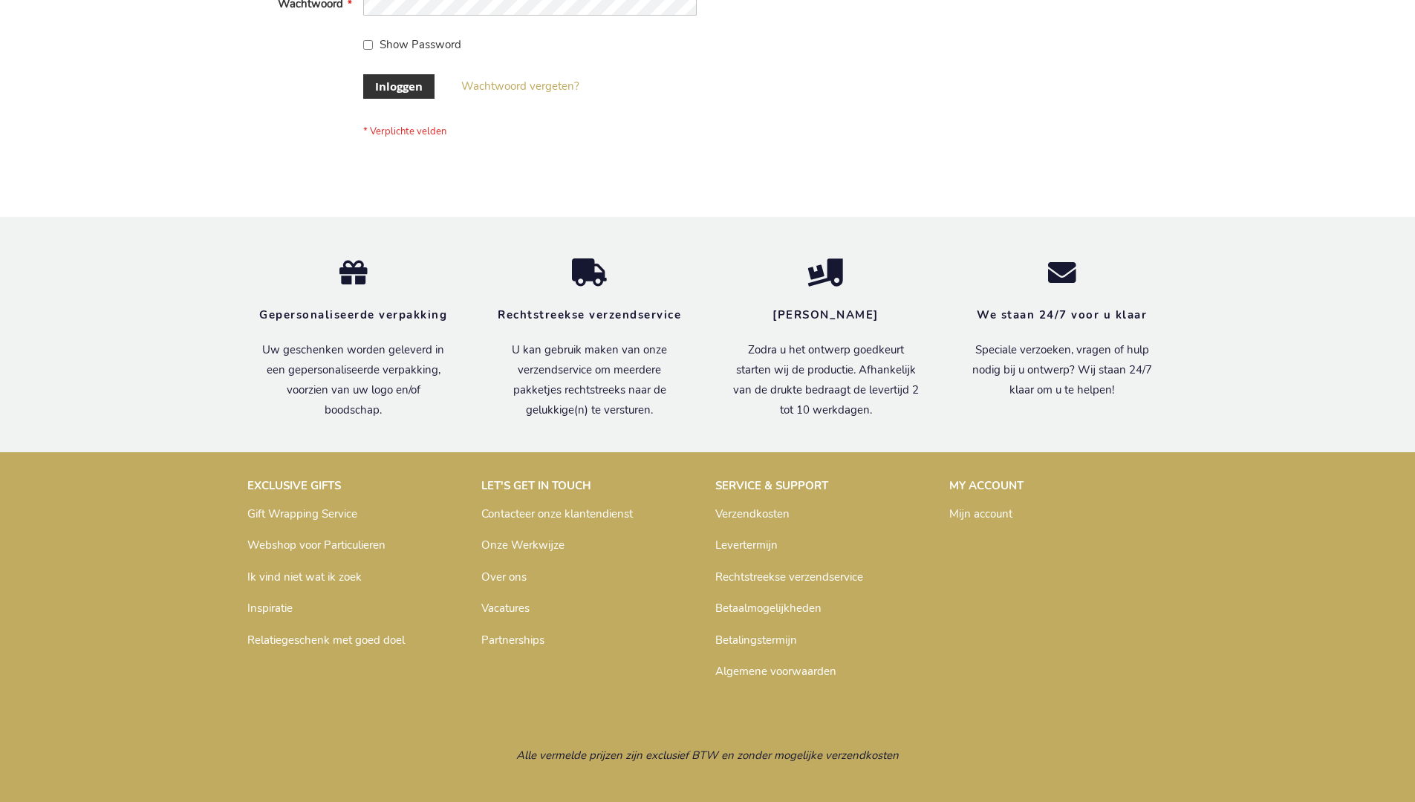
scroll to position [504, 0]
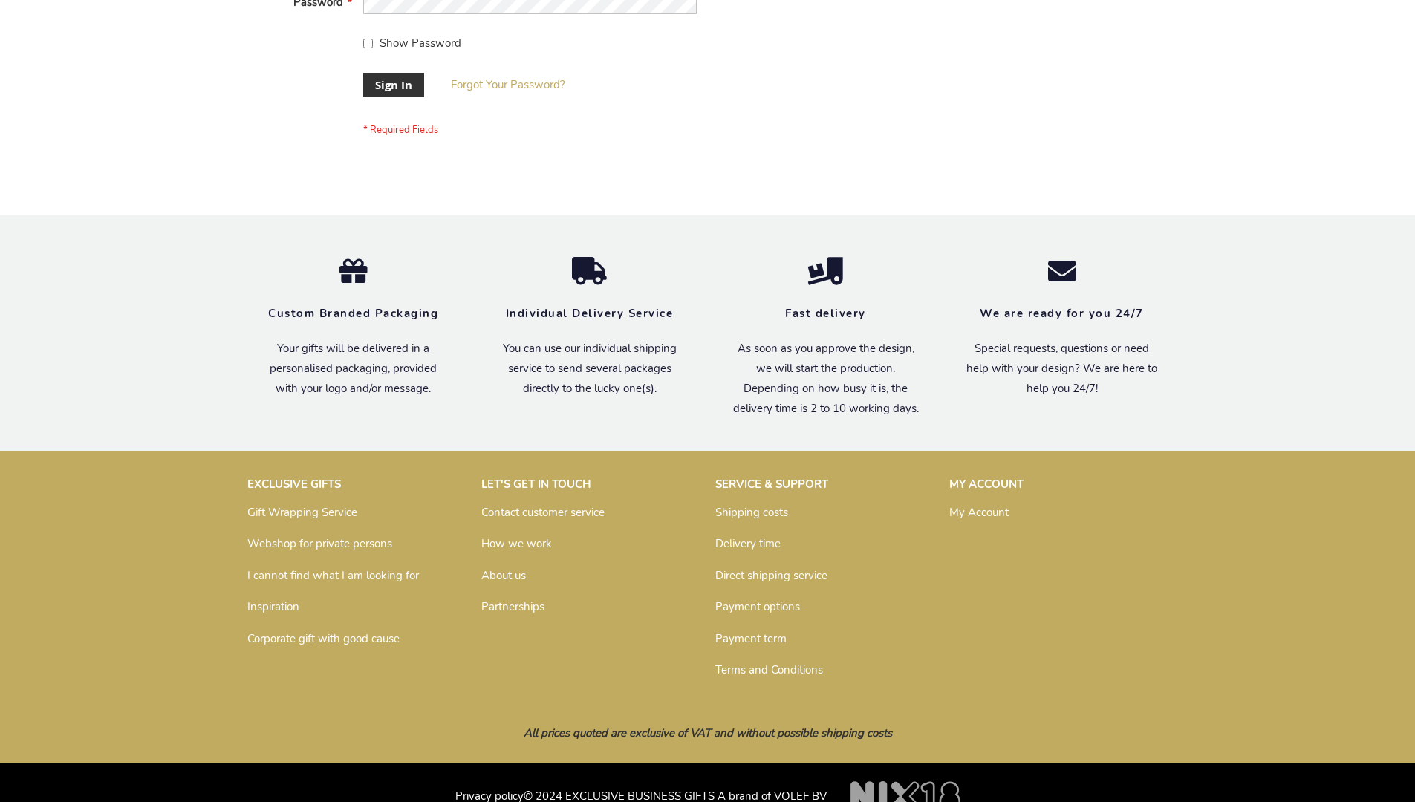
scroll to position [478, 0]
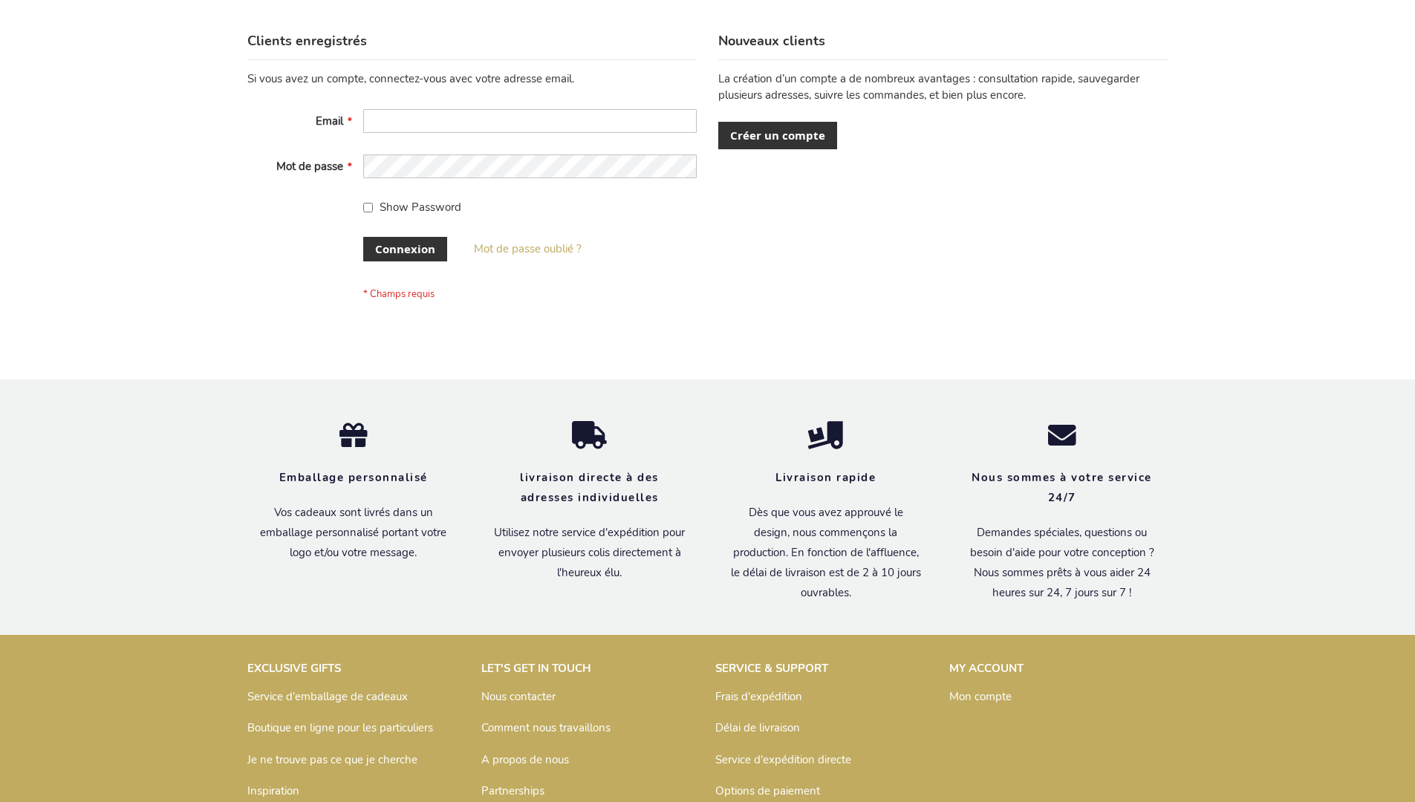
scroll to position [513, 0]
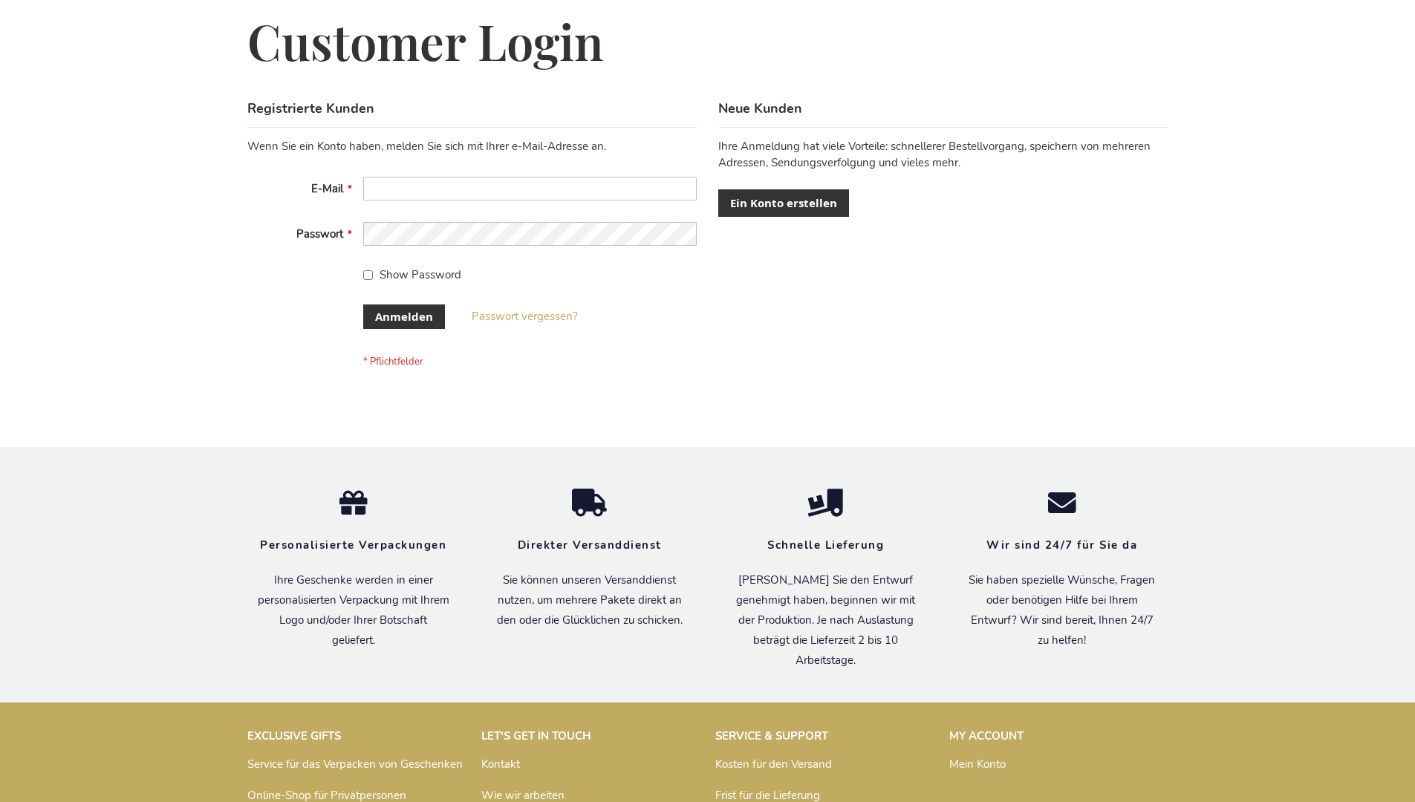
scroll to position [498, 0]
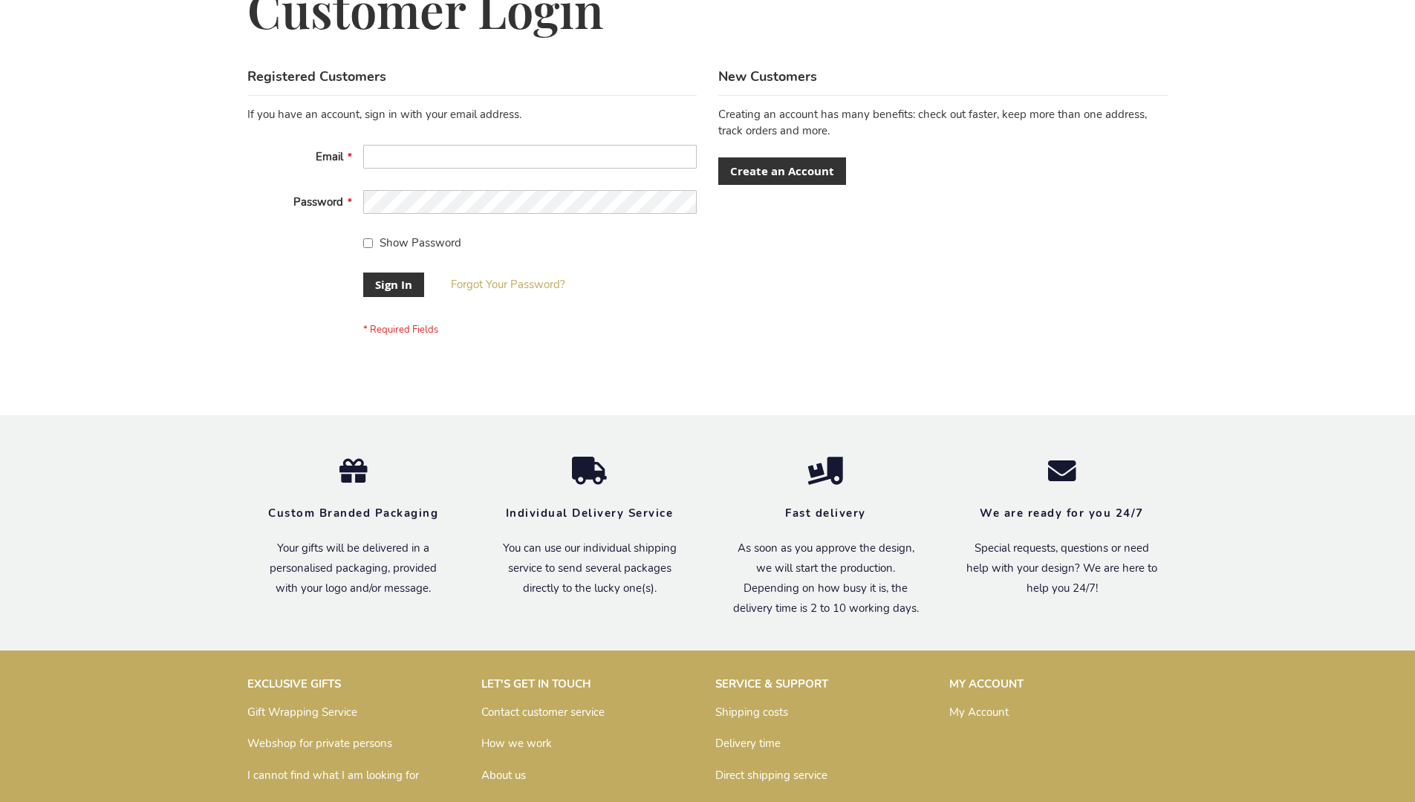
scroll to position [478, 0]
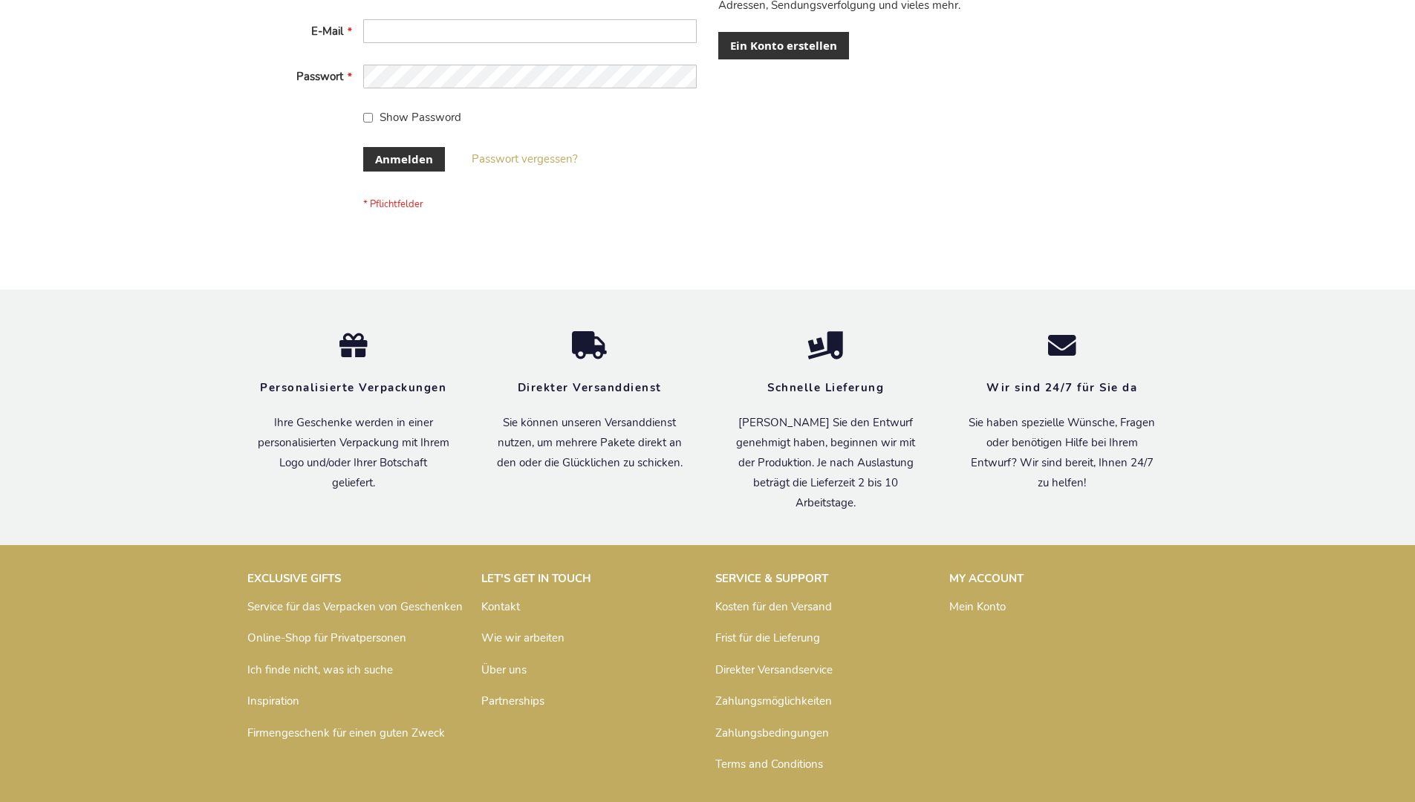
scroll to position [498, 0]
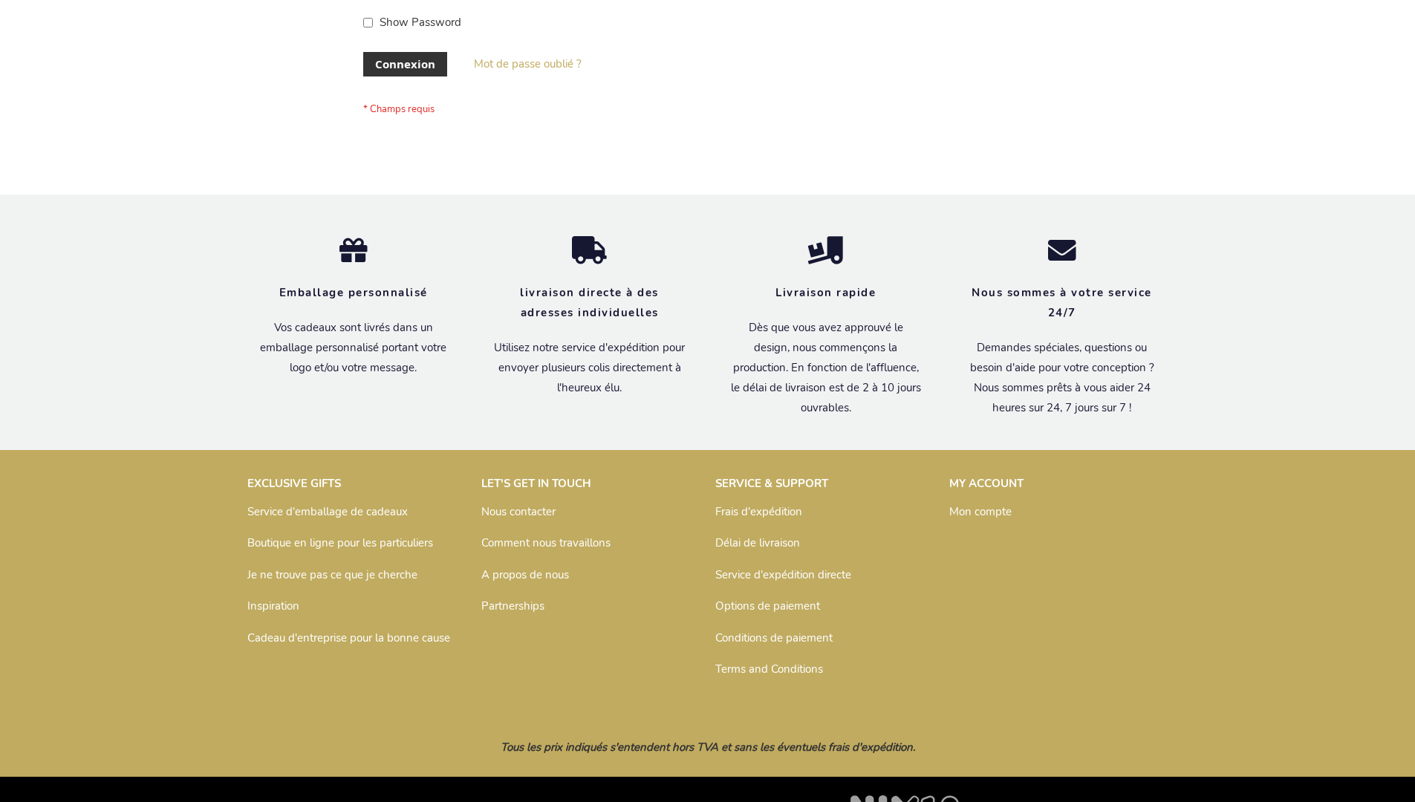
scroll to position [513, 0]
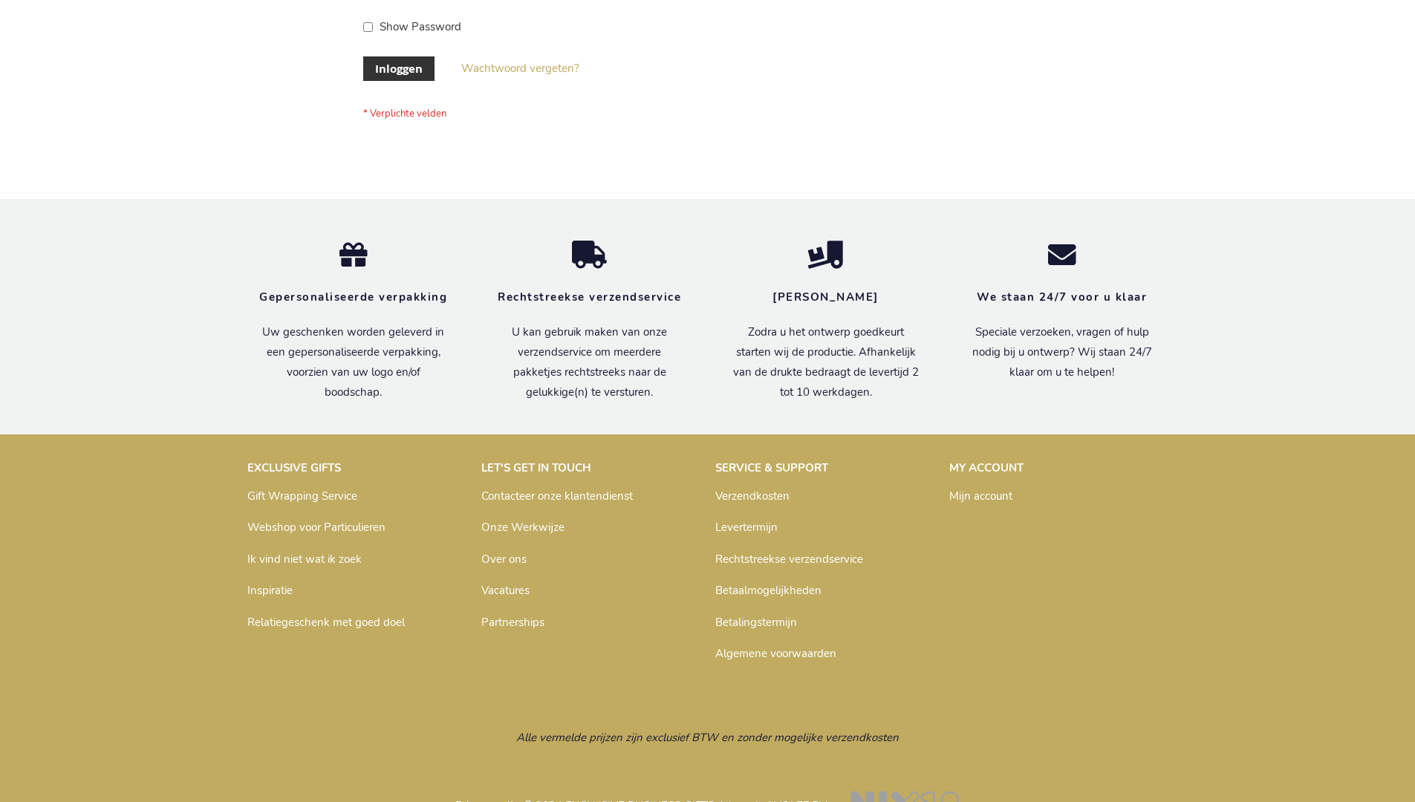
scroll to position [504, 0]
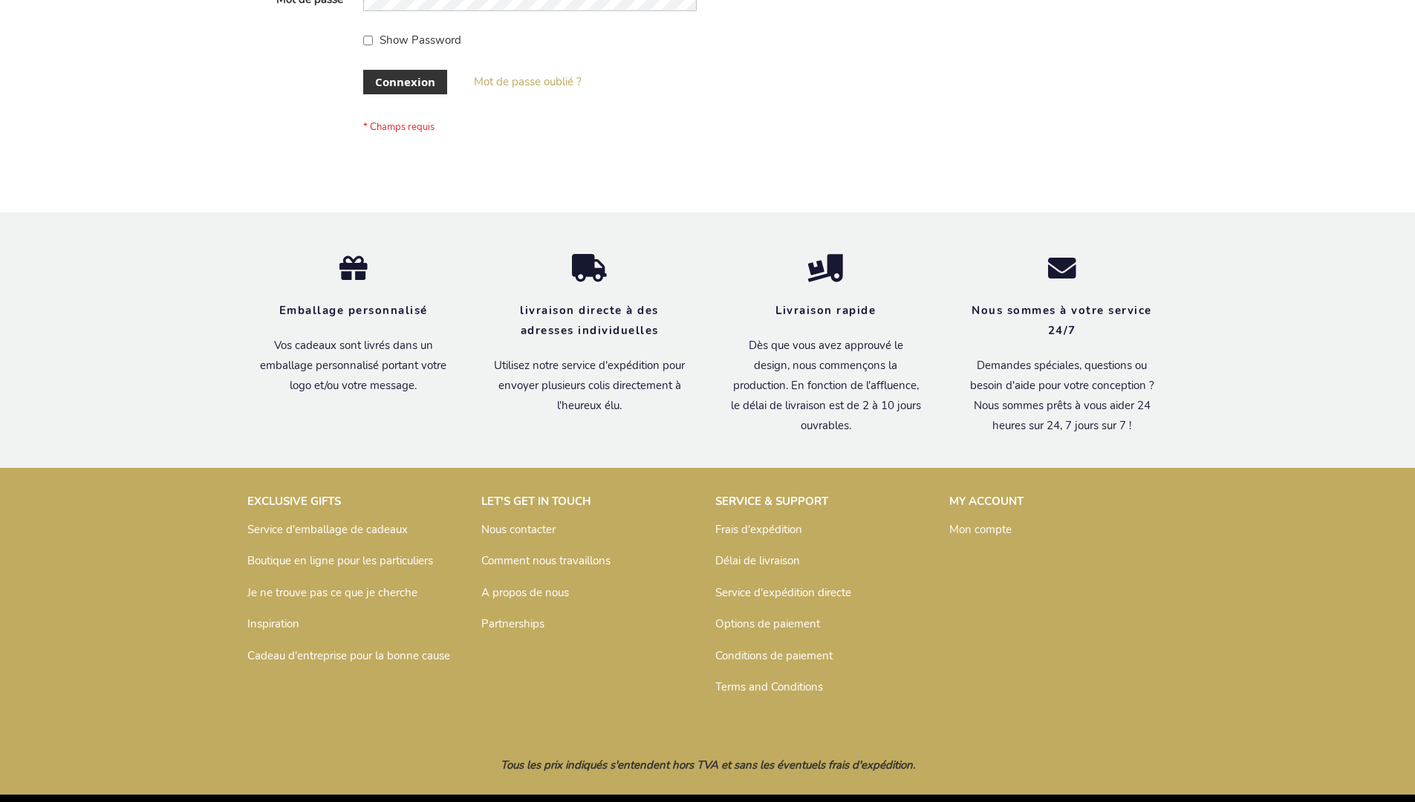
scroll to position [513, 0]
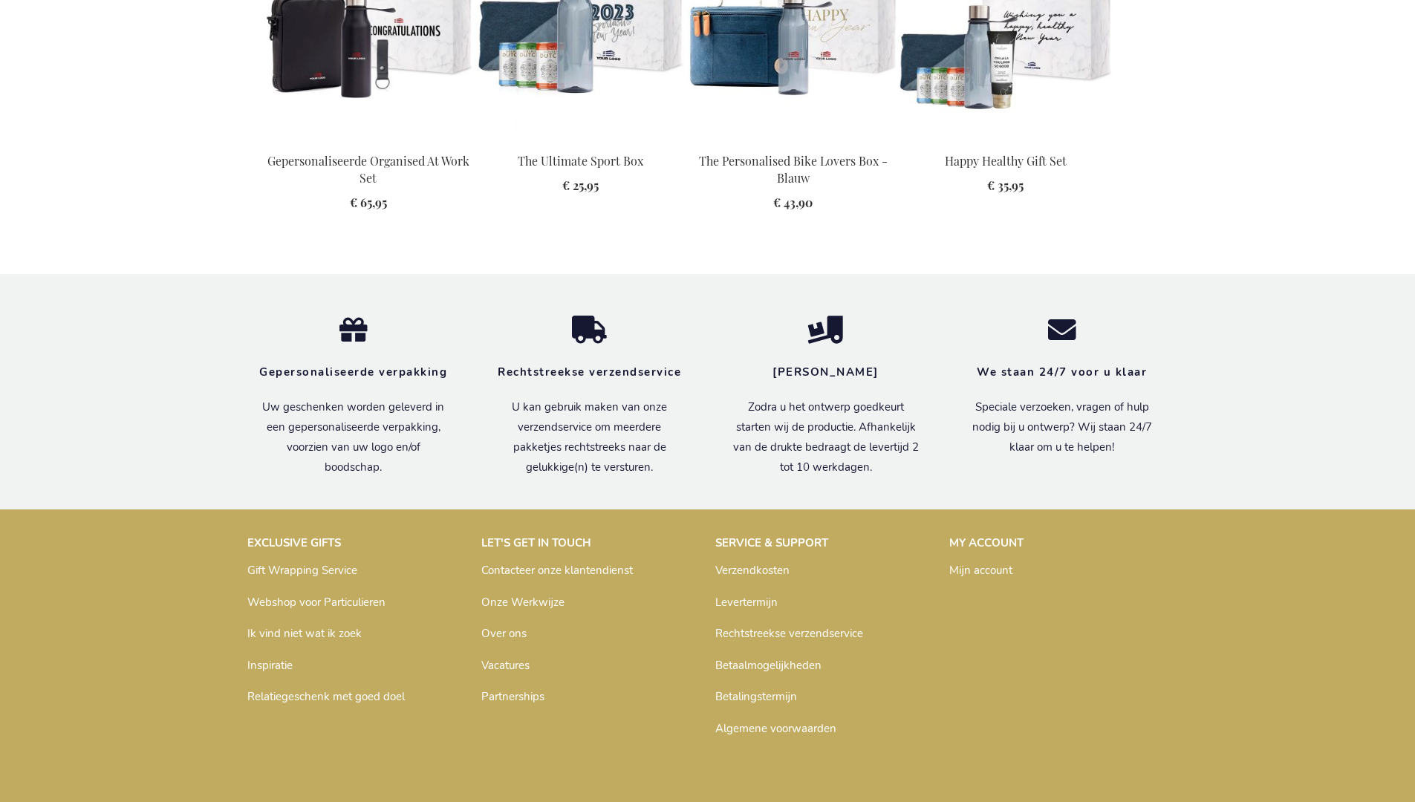
scroll to position [2028, 0]
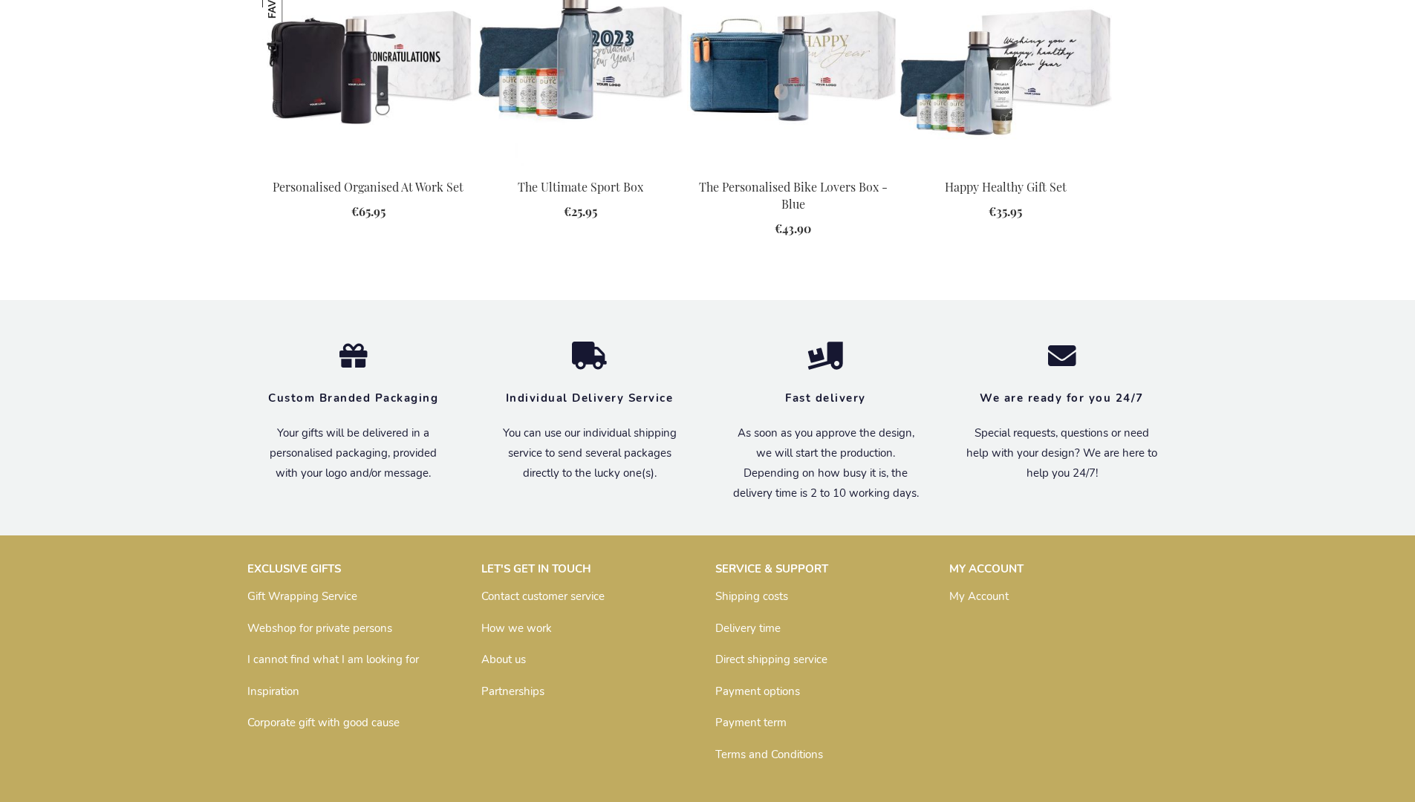
scroll to position [2000, 0]
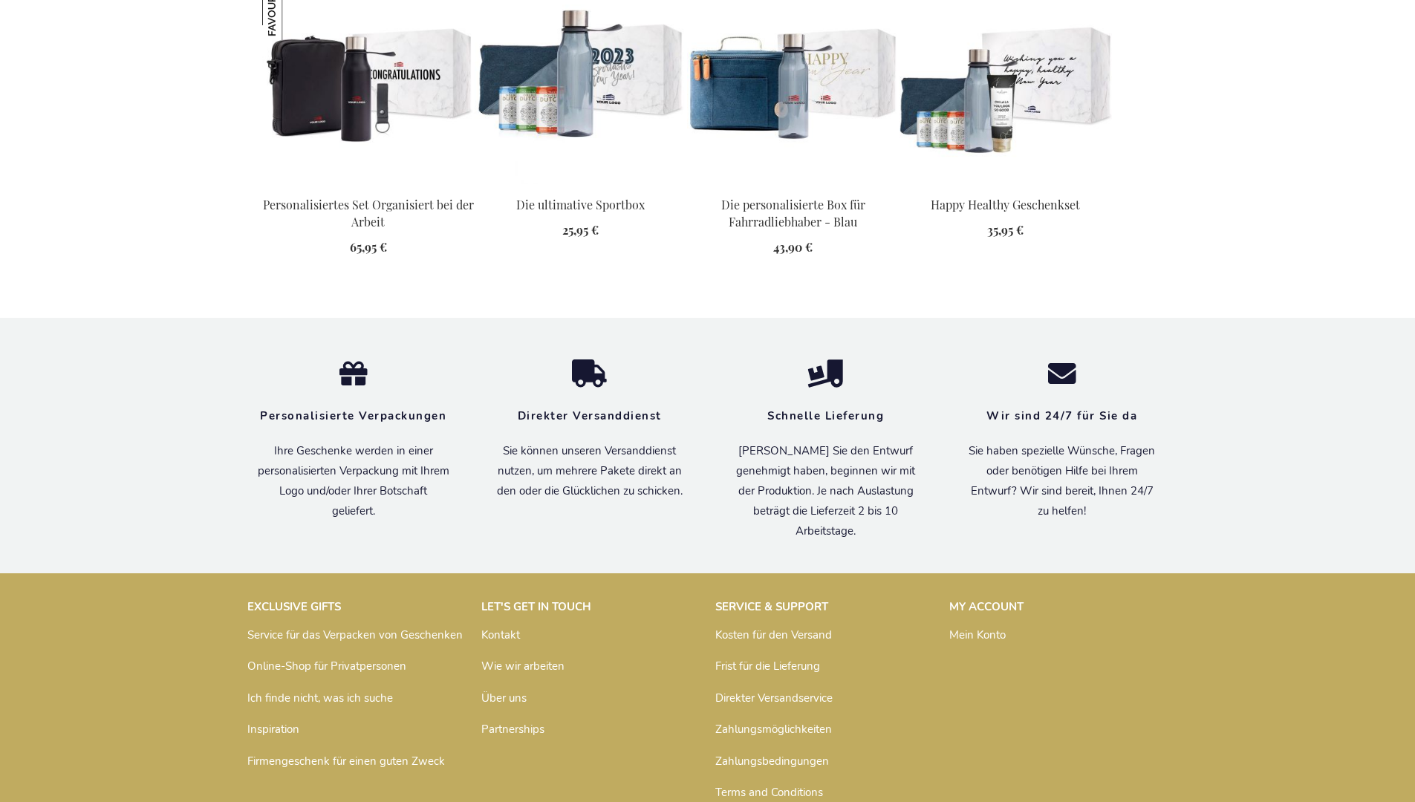
scroll to position [2037, 0]
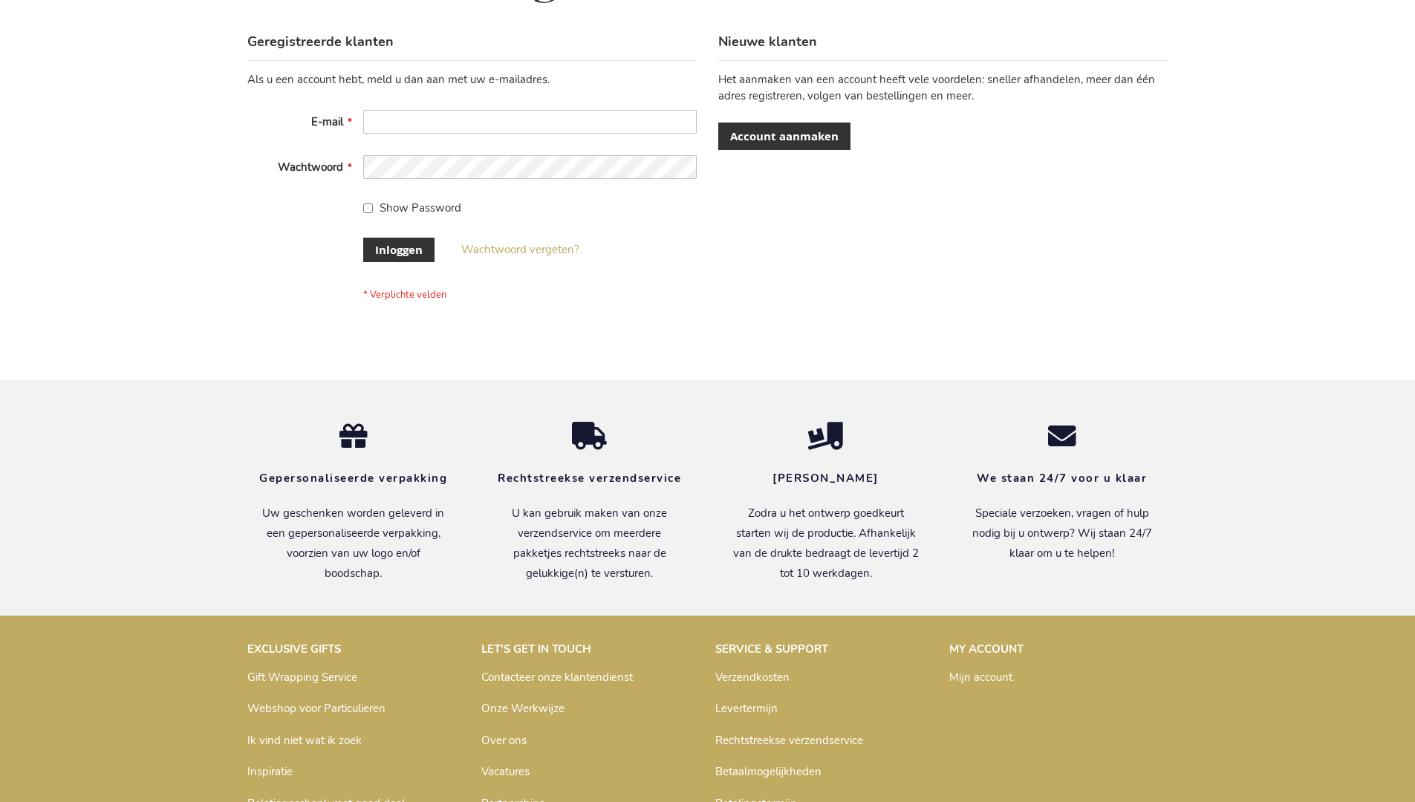
scroll to position [504, 0]
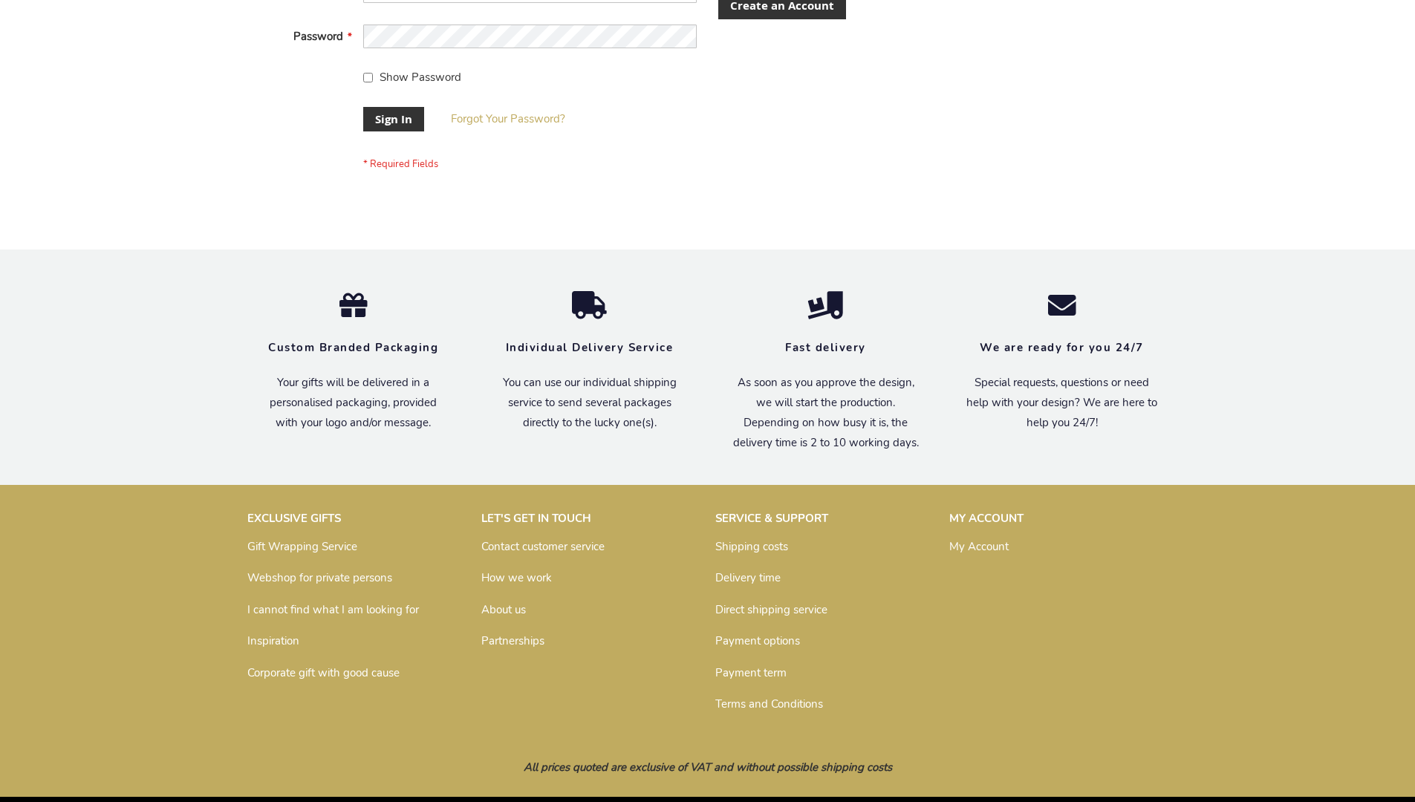
scroll to position [478, 0]
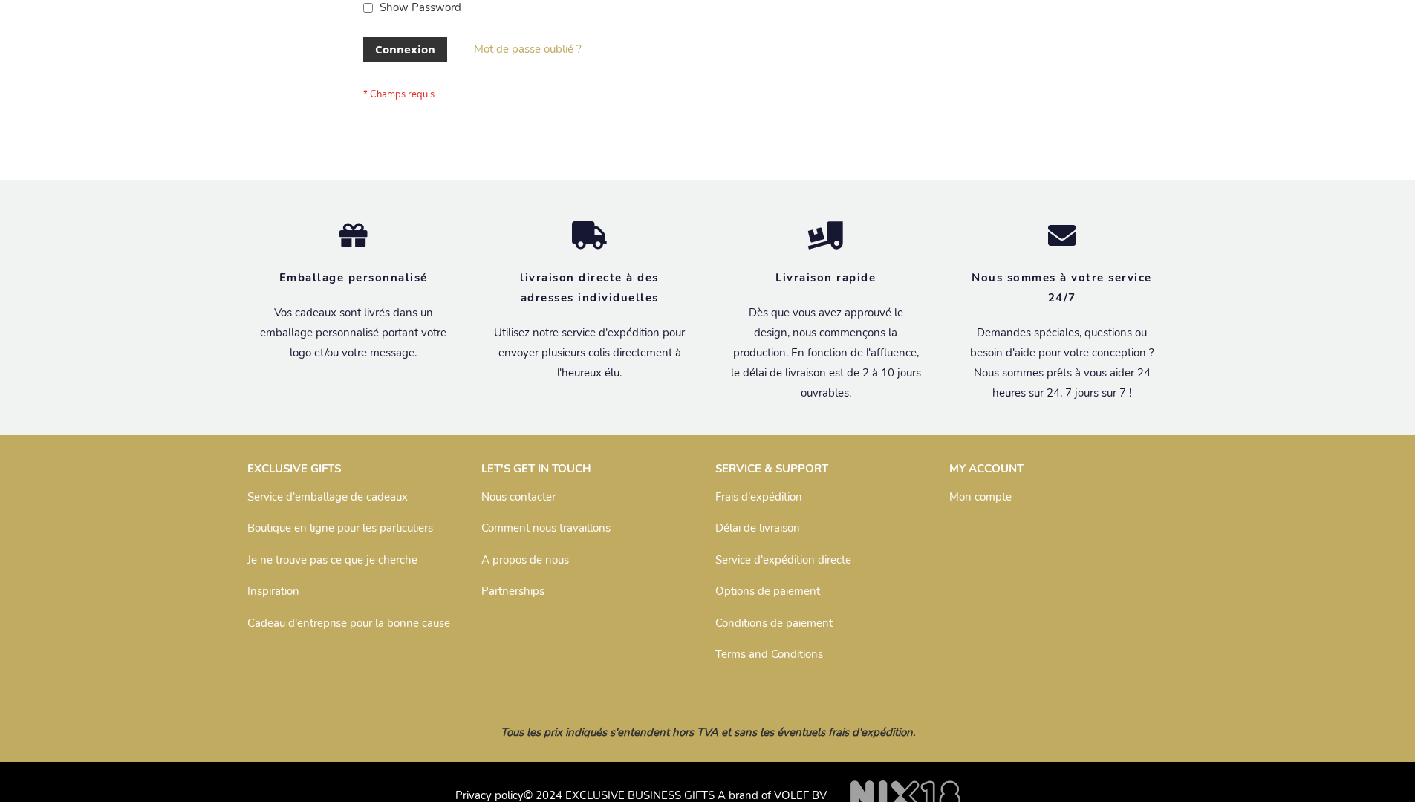
scroll to position [513, 0]
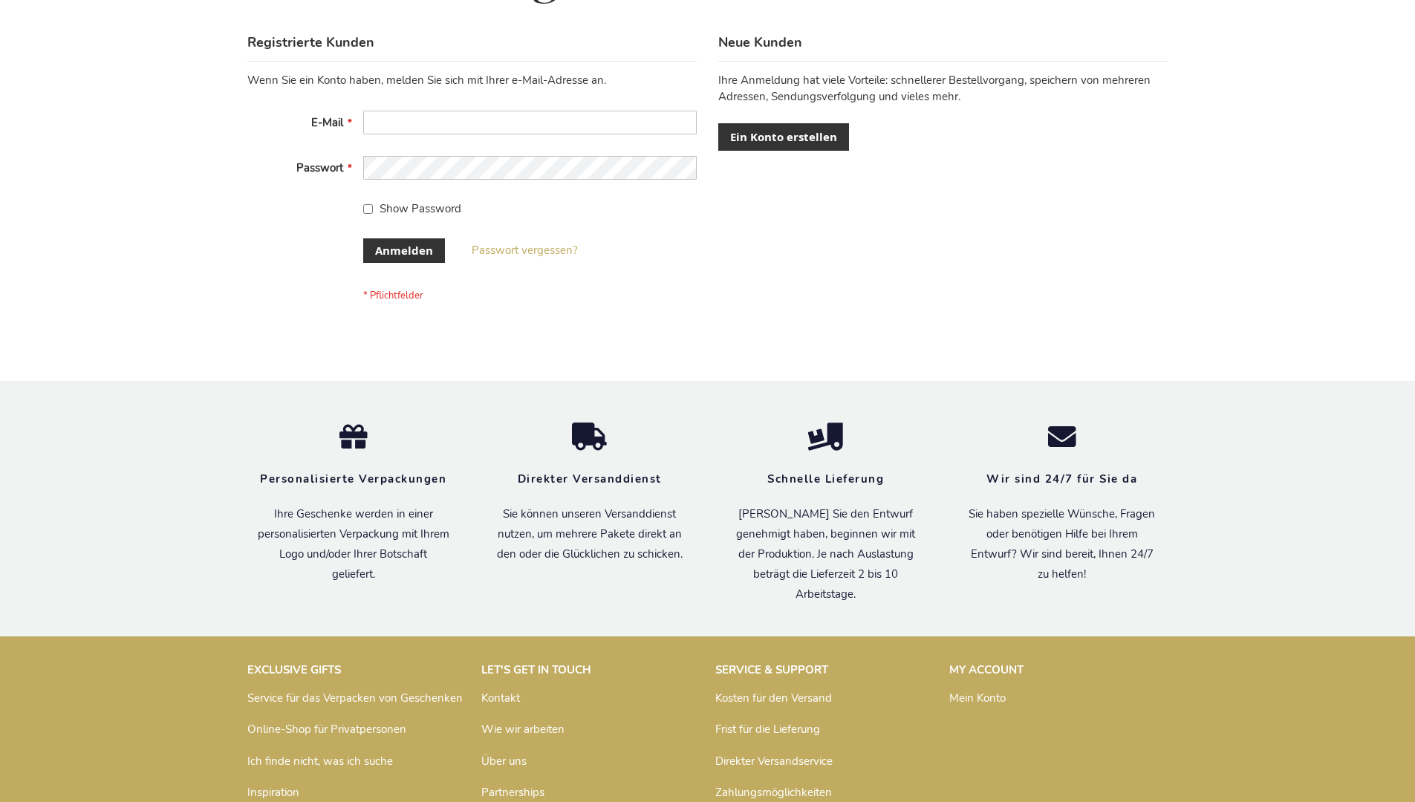
scroll to position [498, 0]
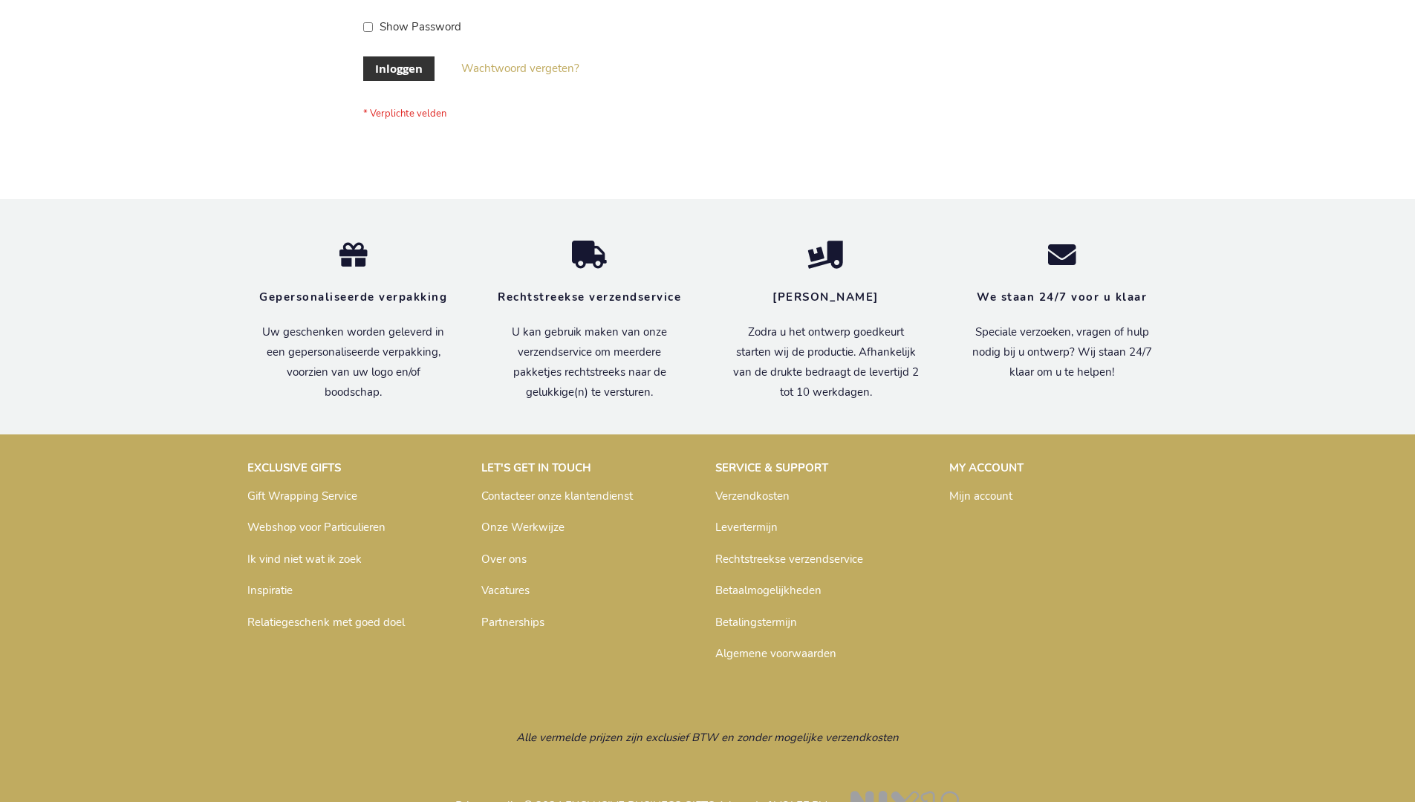
scroll to position [504, 0]
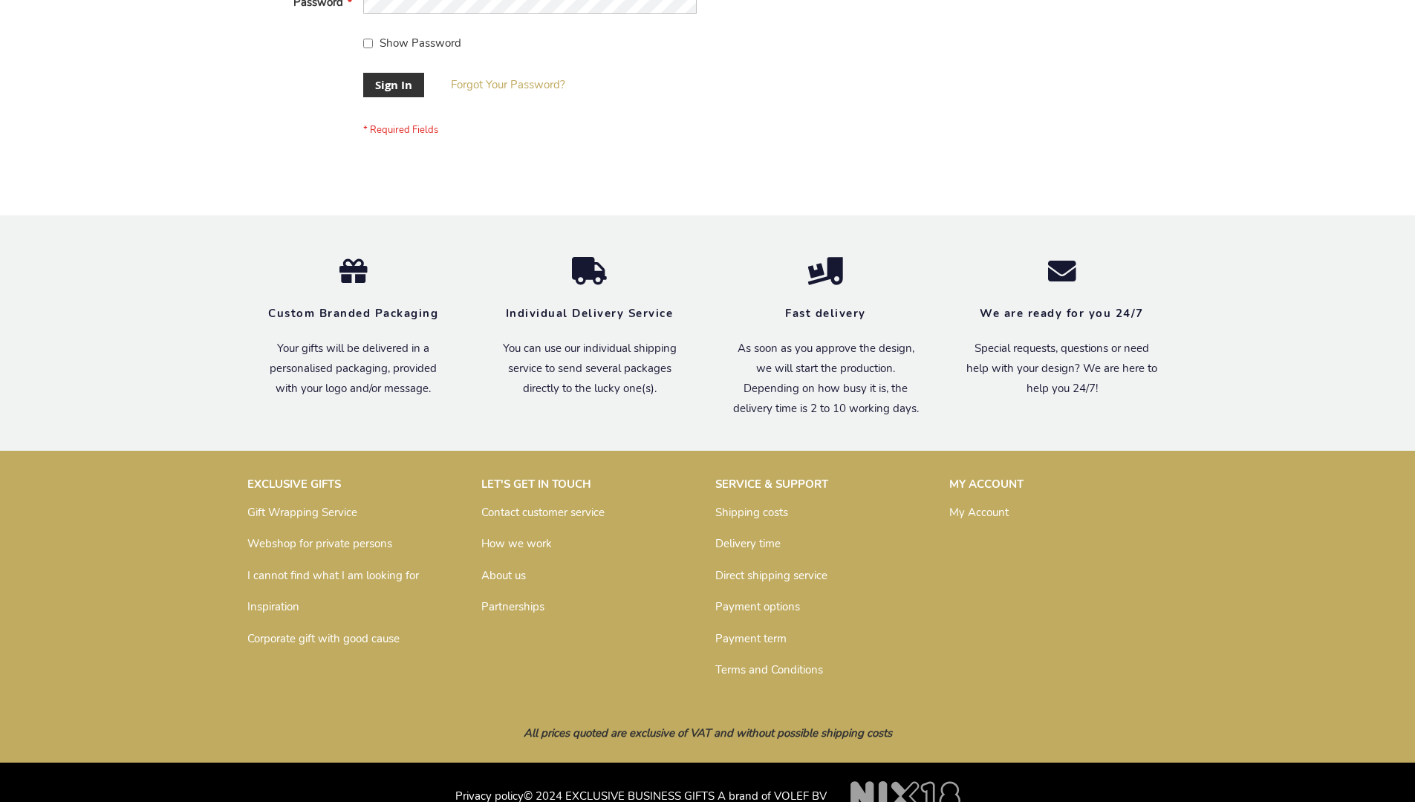
scroll to position [478, 0]
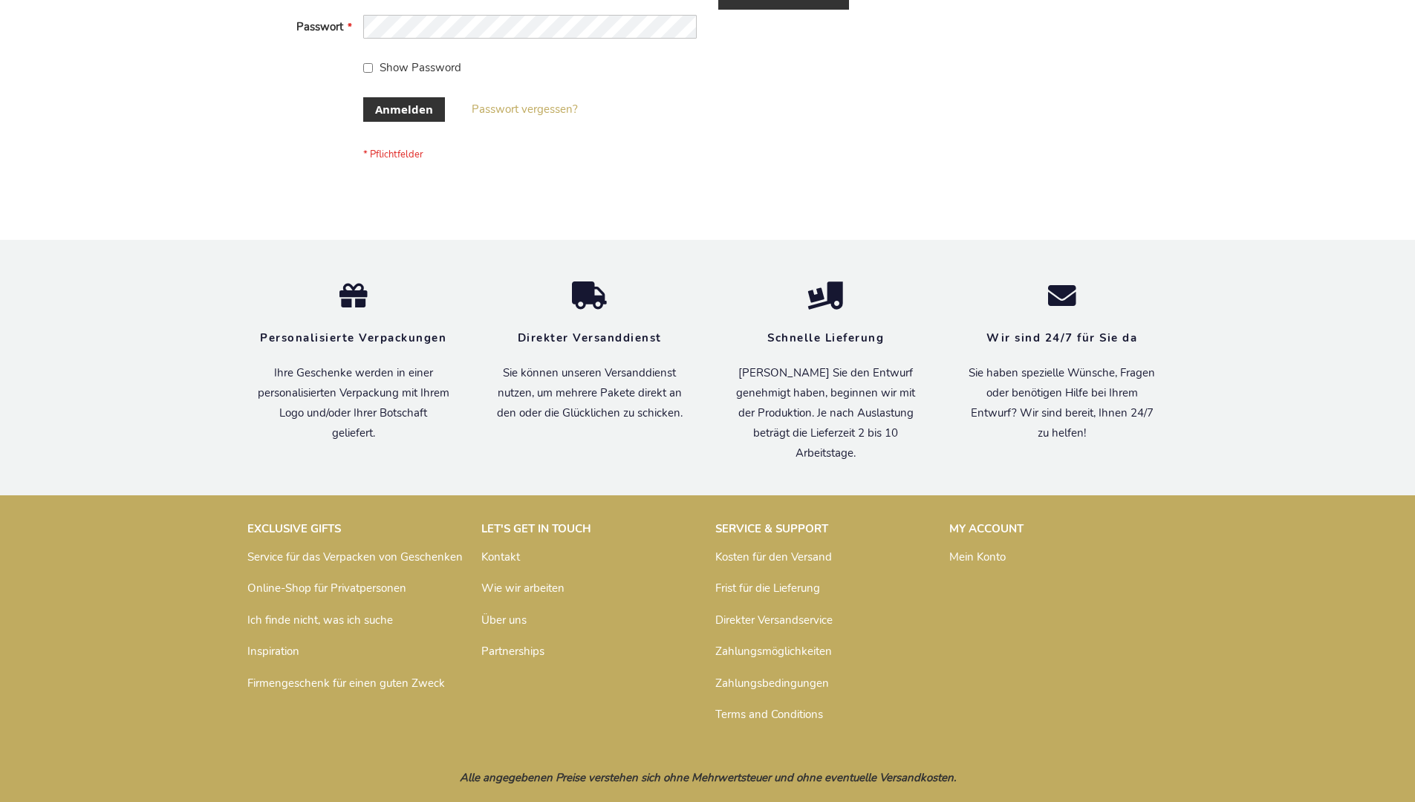
scroll to position [498, 0]
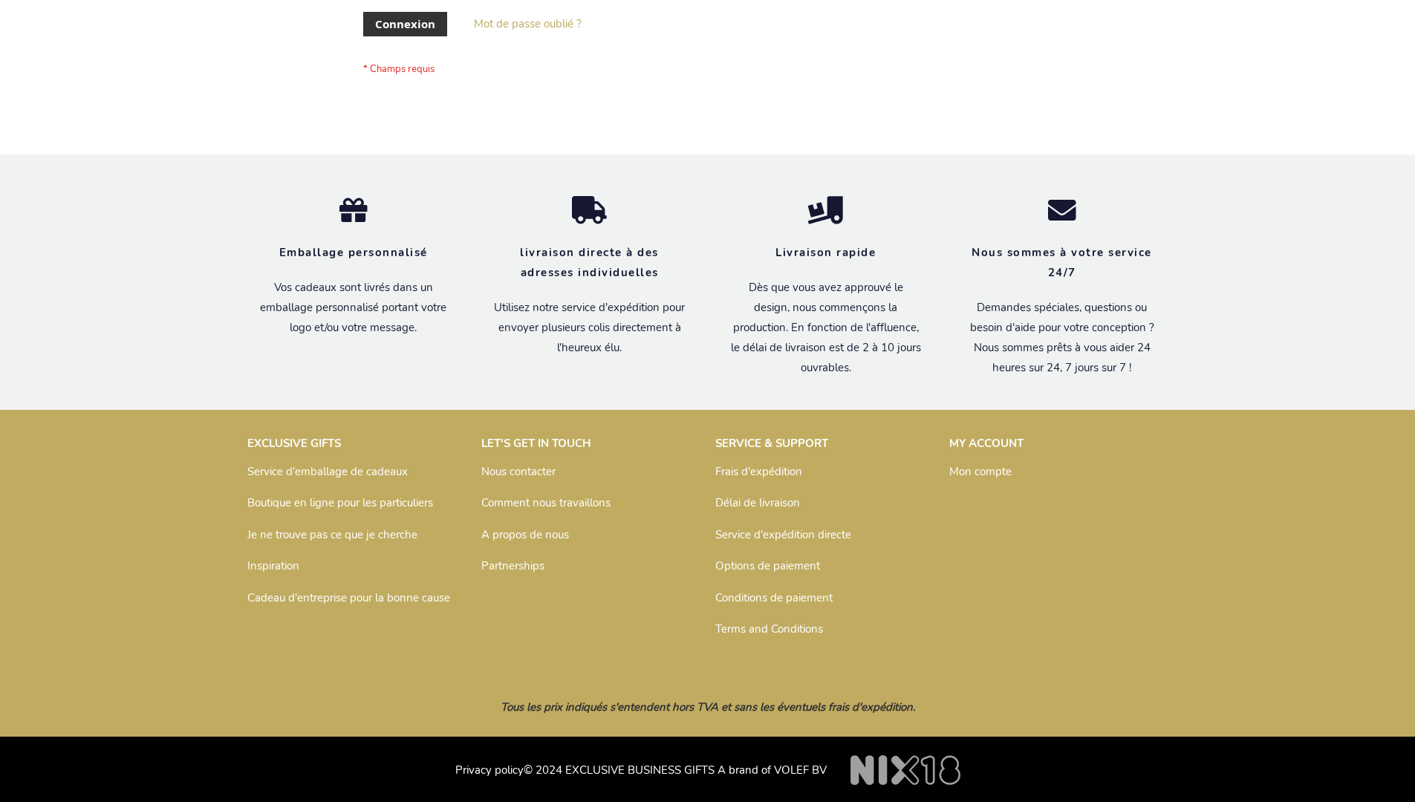
scroll to position [513, 0]
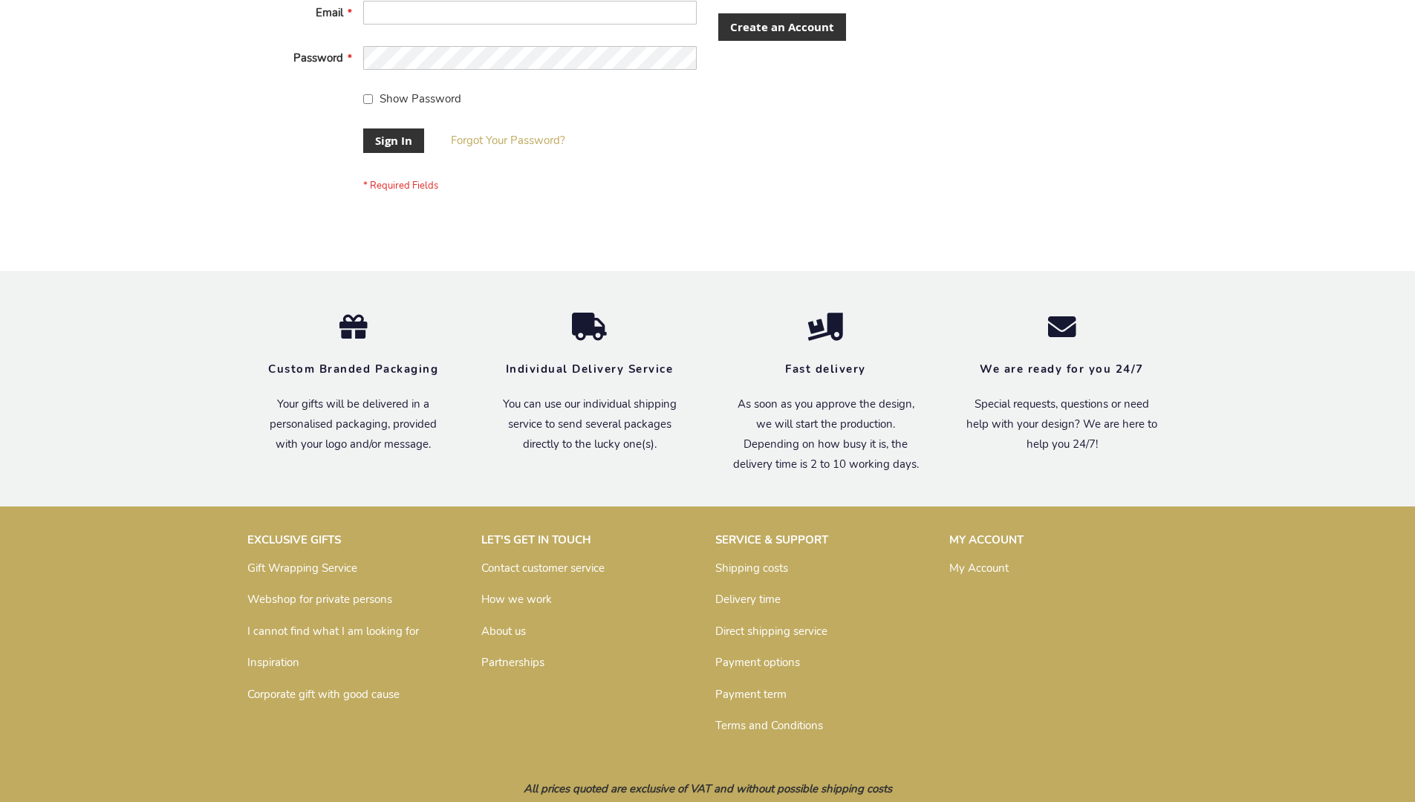
scroll to position [478, 0]
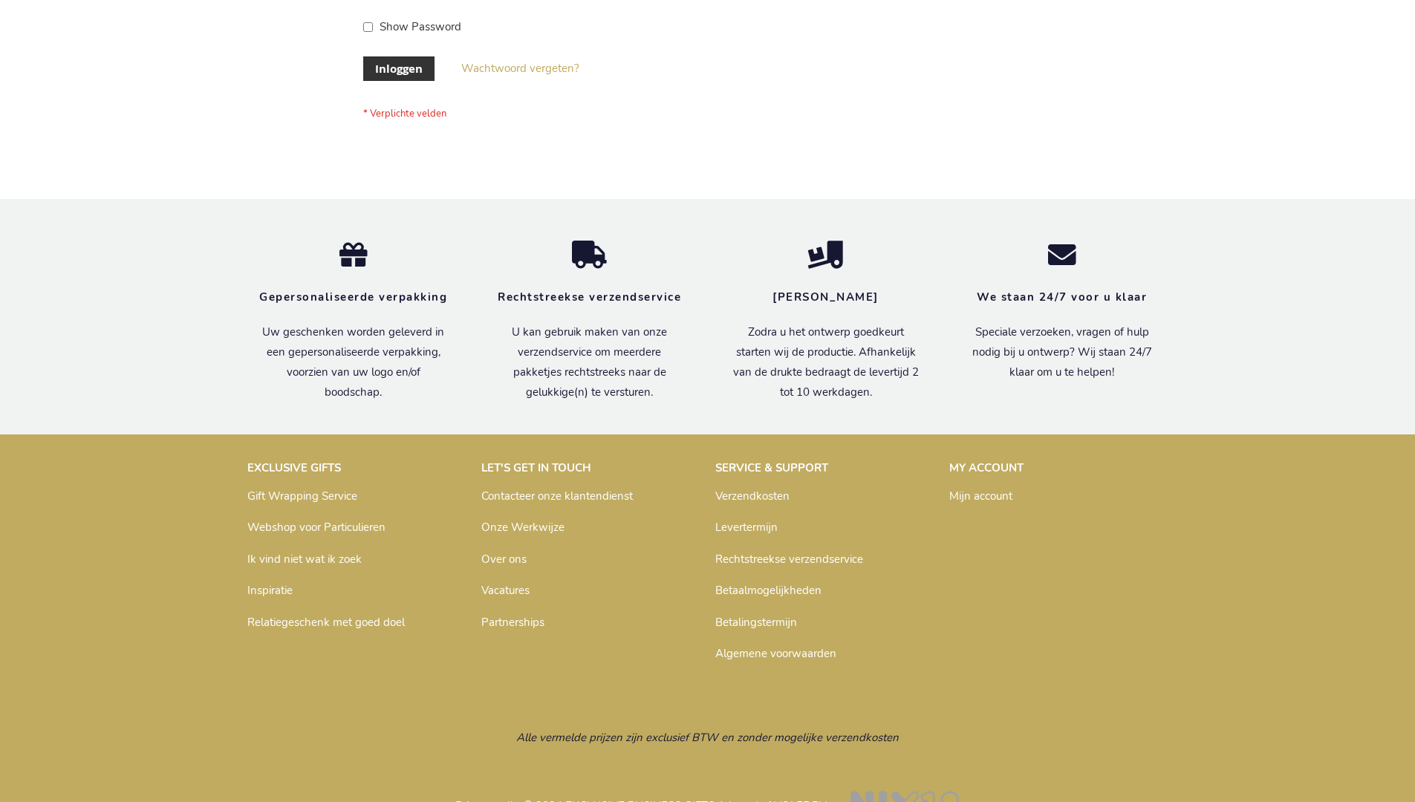
scroll to position [504, 0]
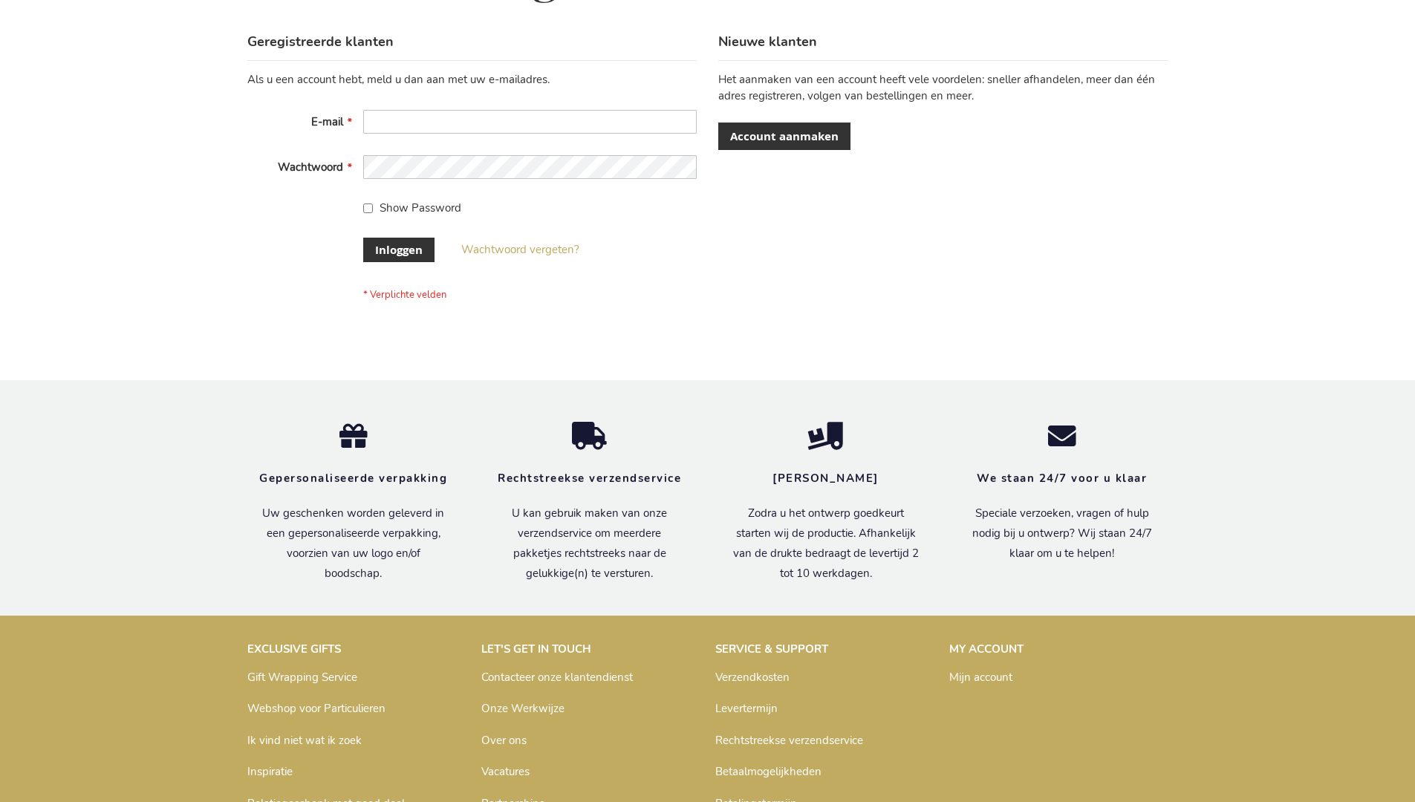
scroll to position [504, 0]
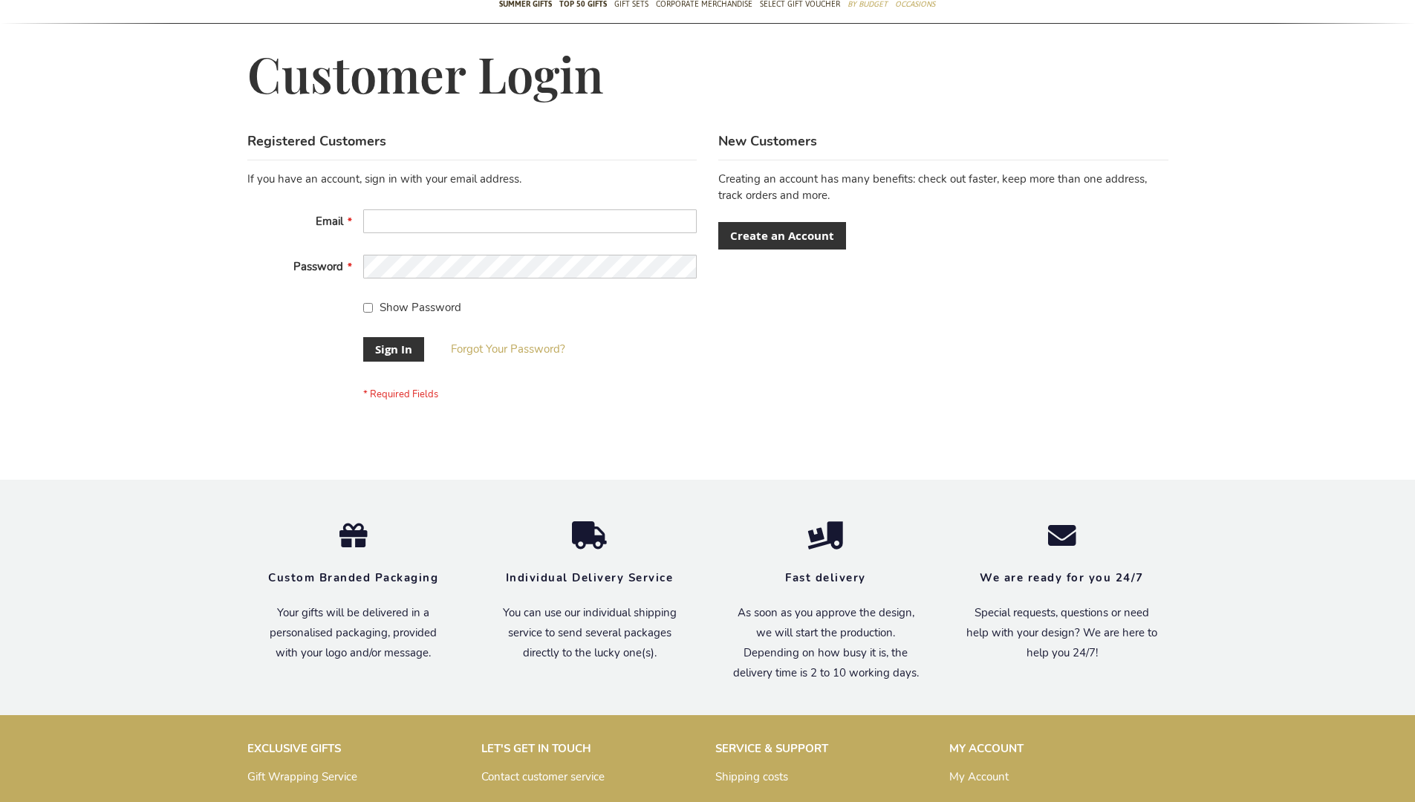
scroll to position [478, 0]
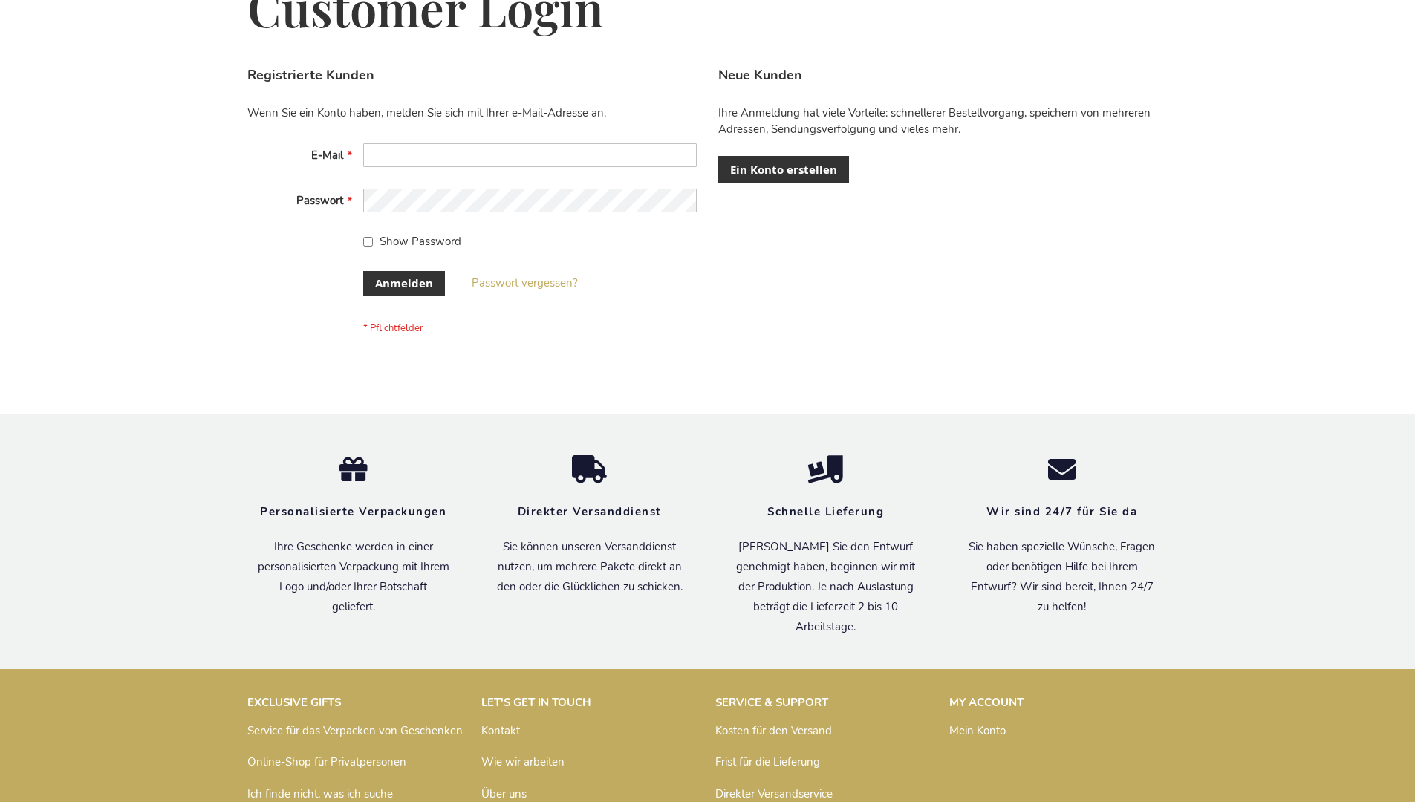
scroll to position [498, 0]
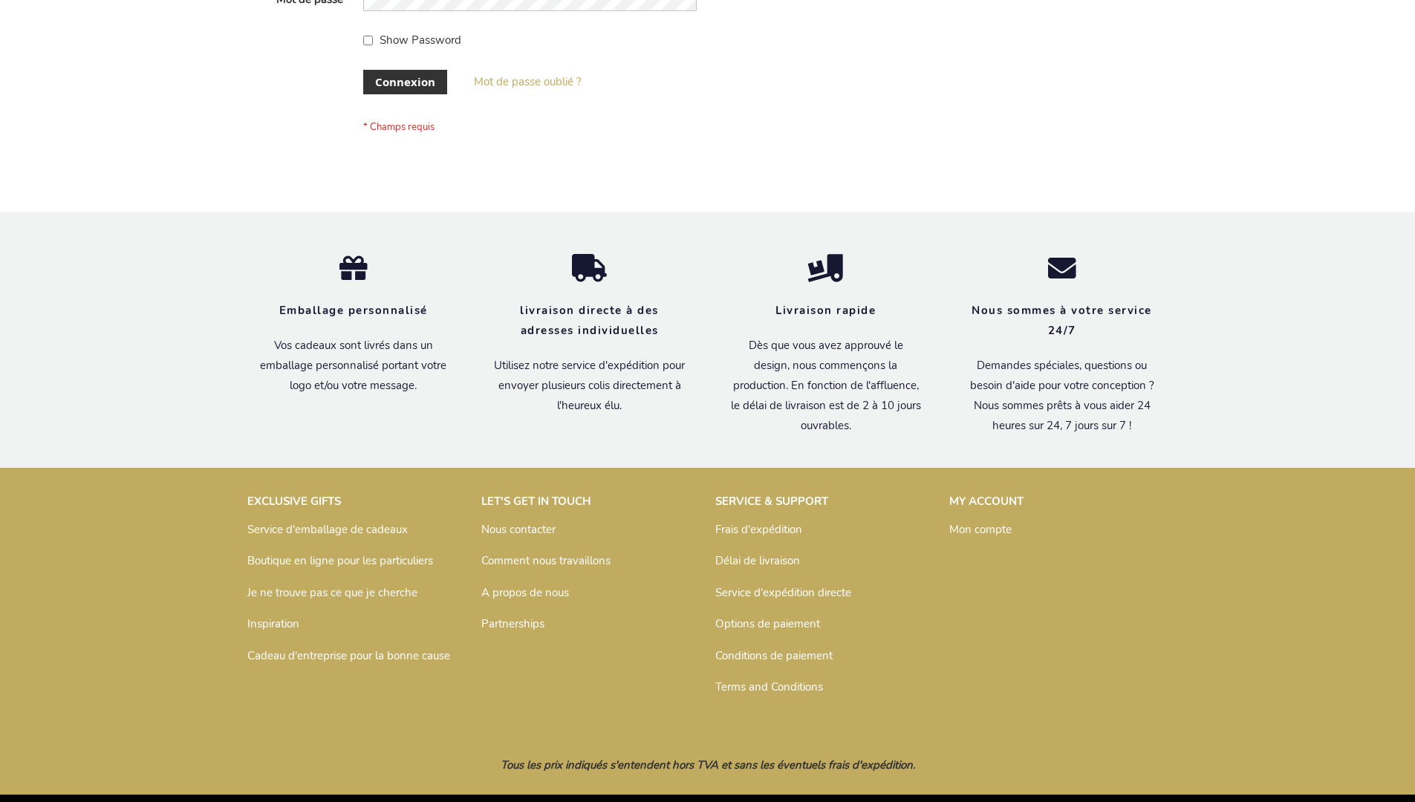
scroll to position [513, 0]
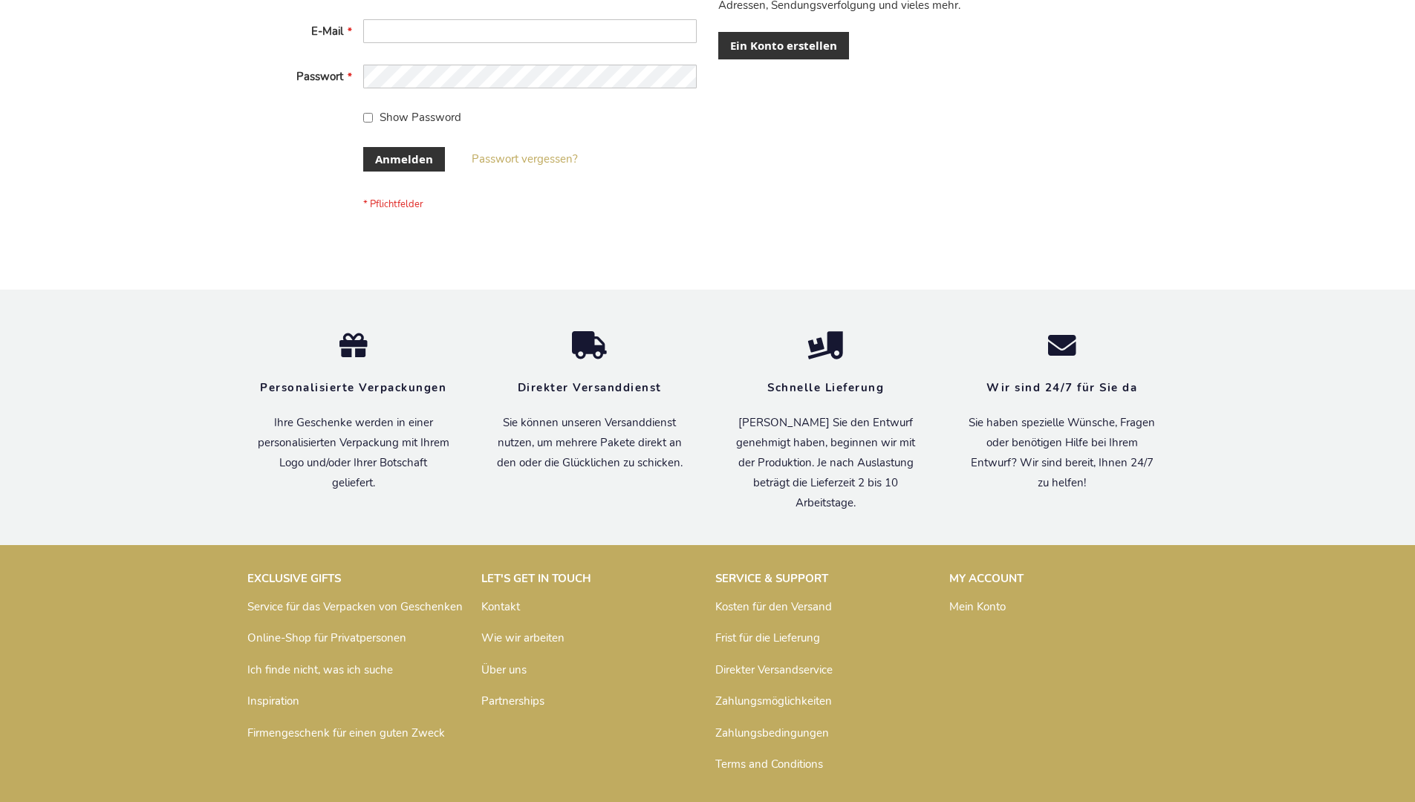
scroll to position [498, 0]
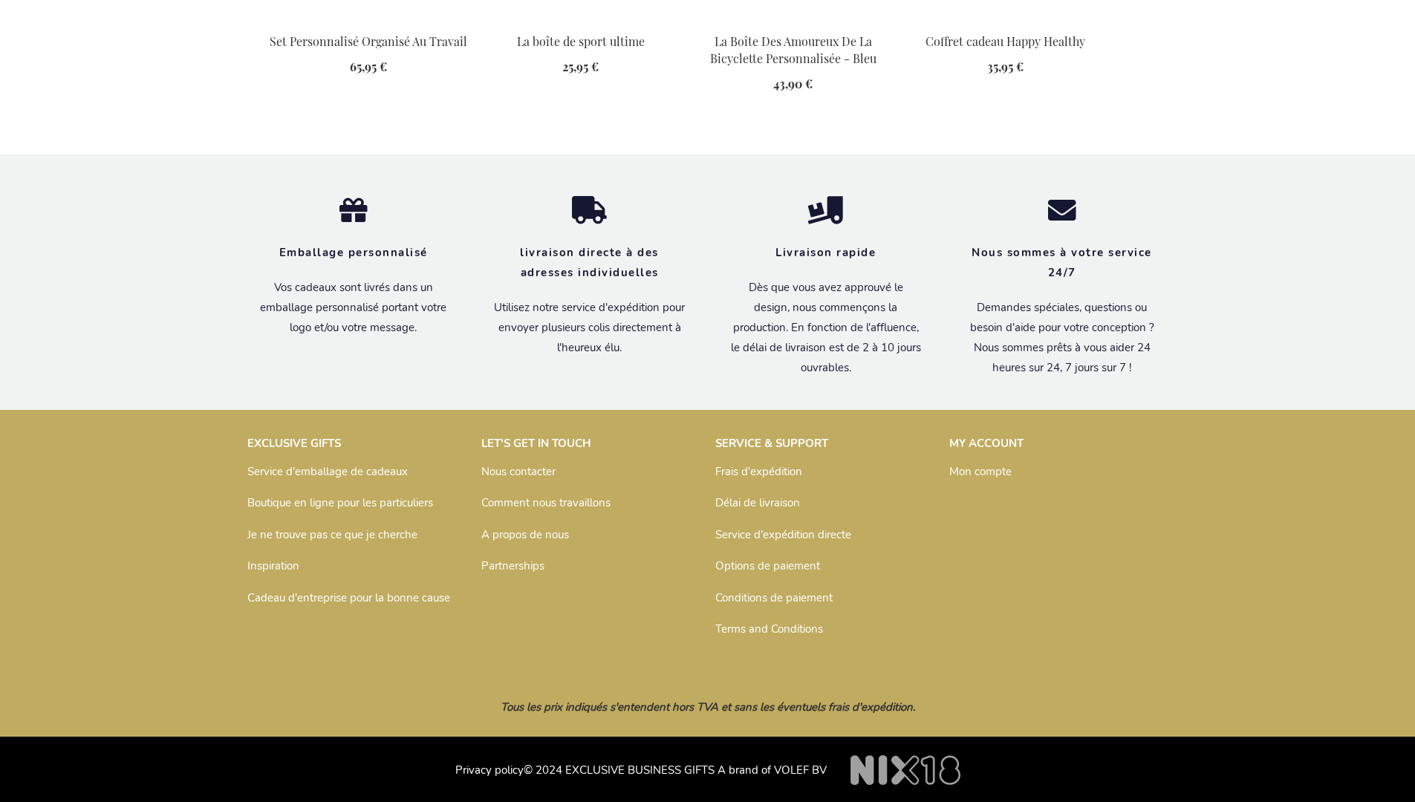
scroll to position [2052, 0]
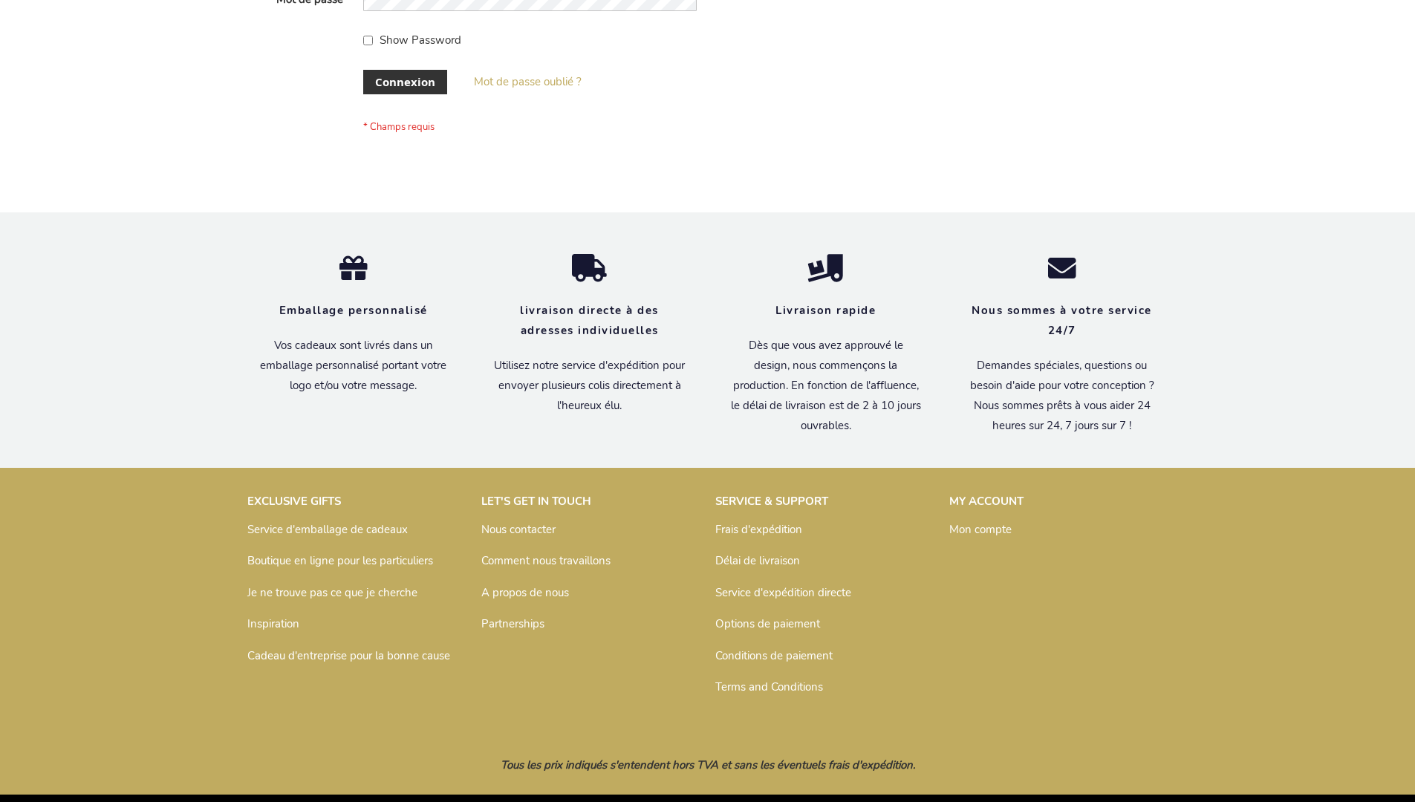
scroll to position [513, 0]
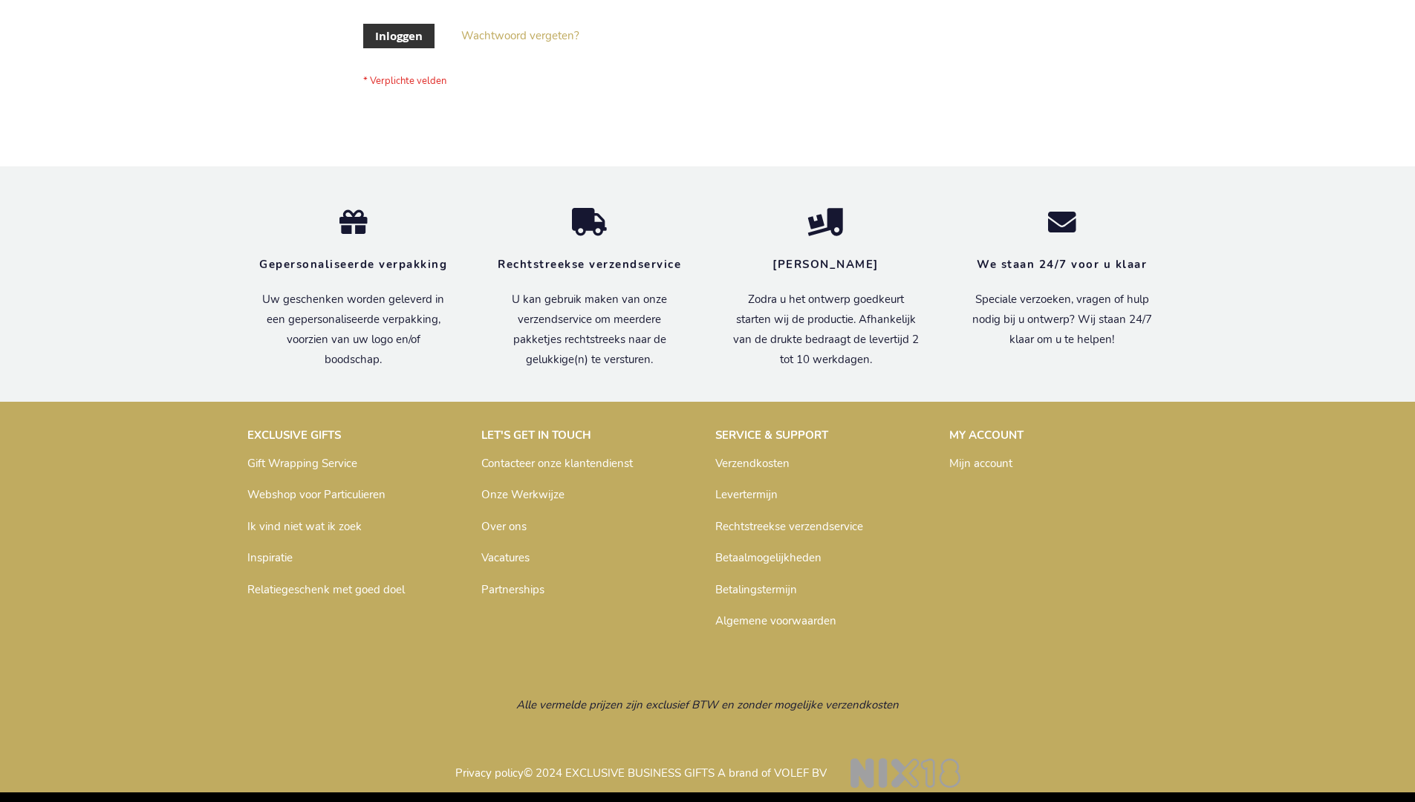
scroll to position [504, 0]
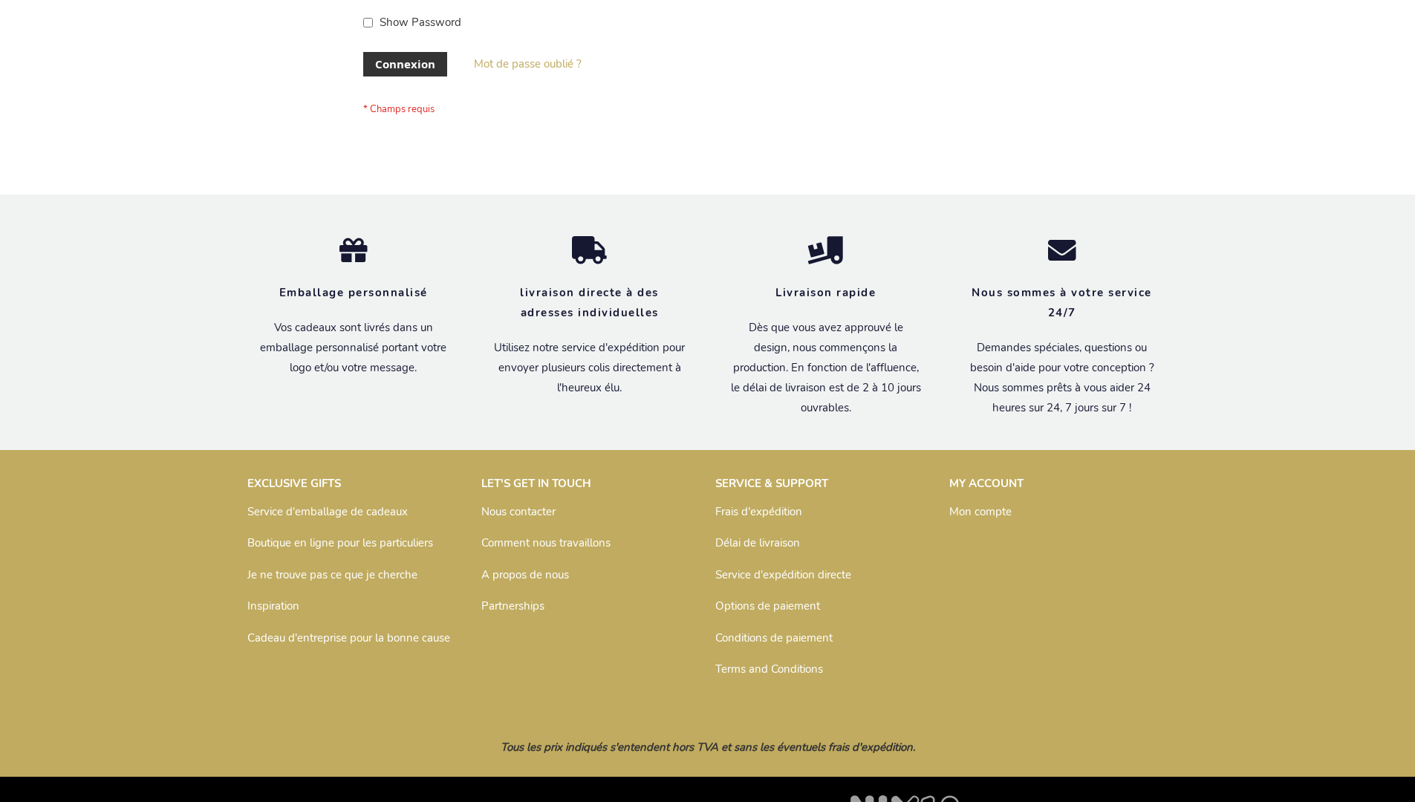
scroll to position [513, 0]
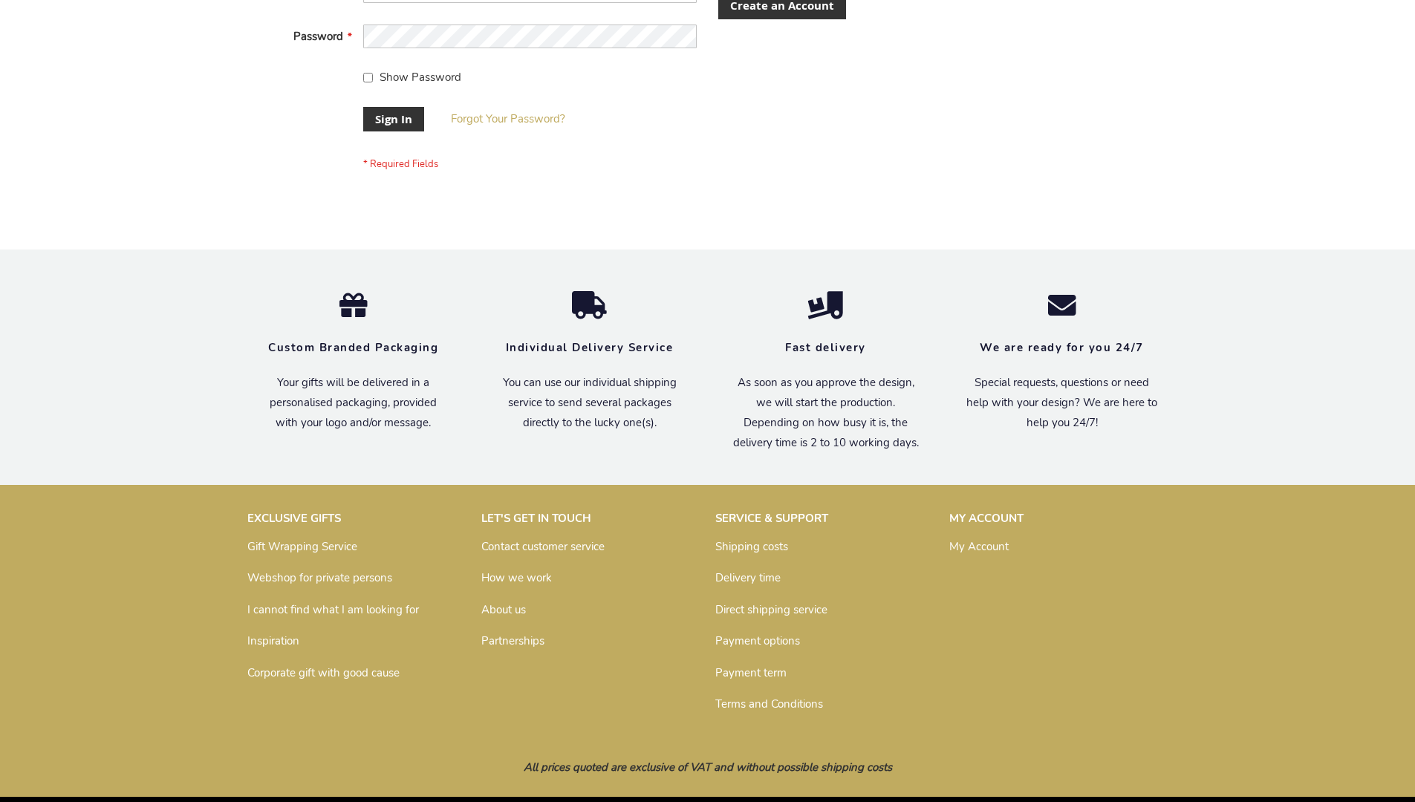
scroll to position [478, 0]
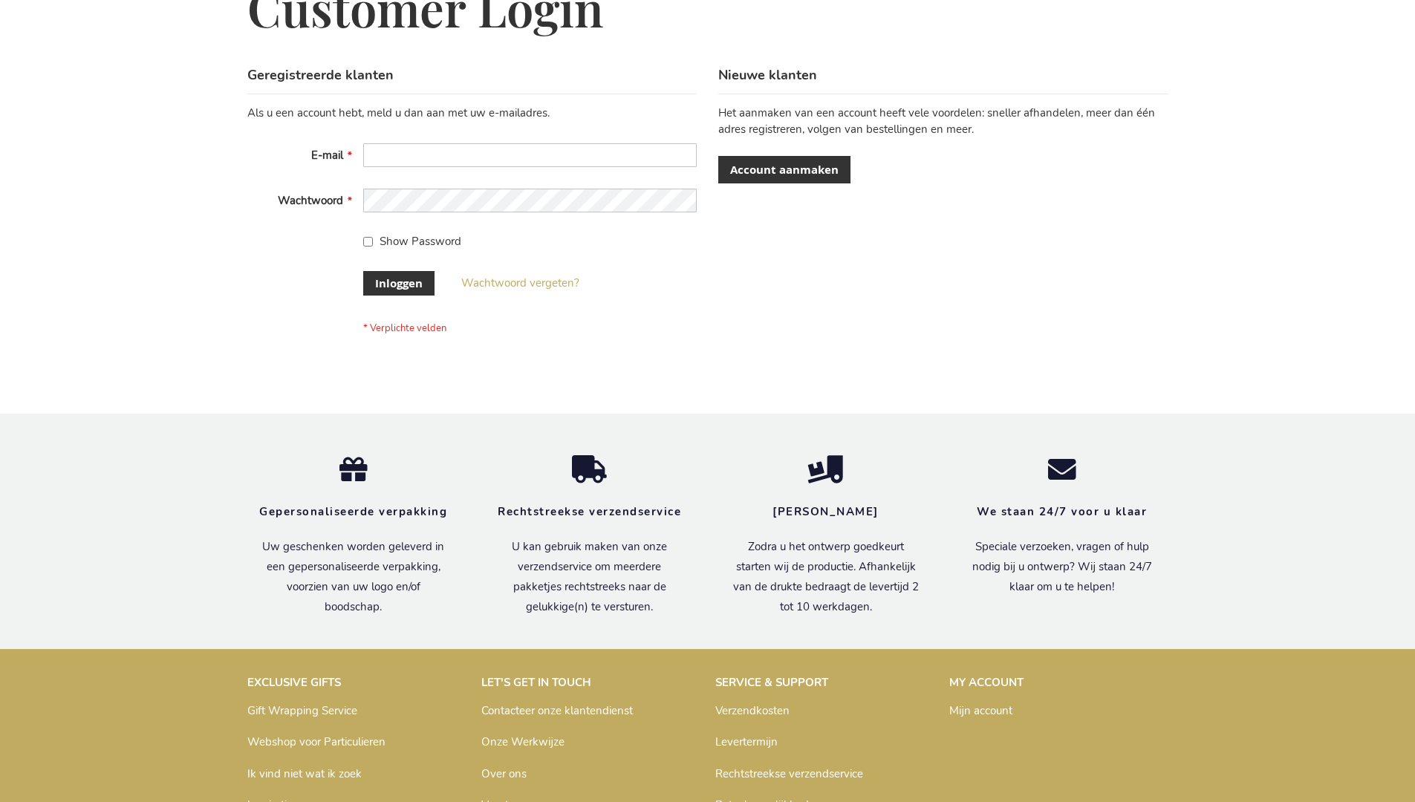
scroll to position [504, 0]
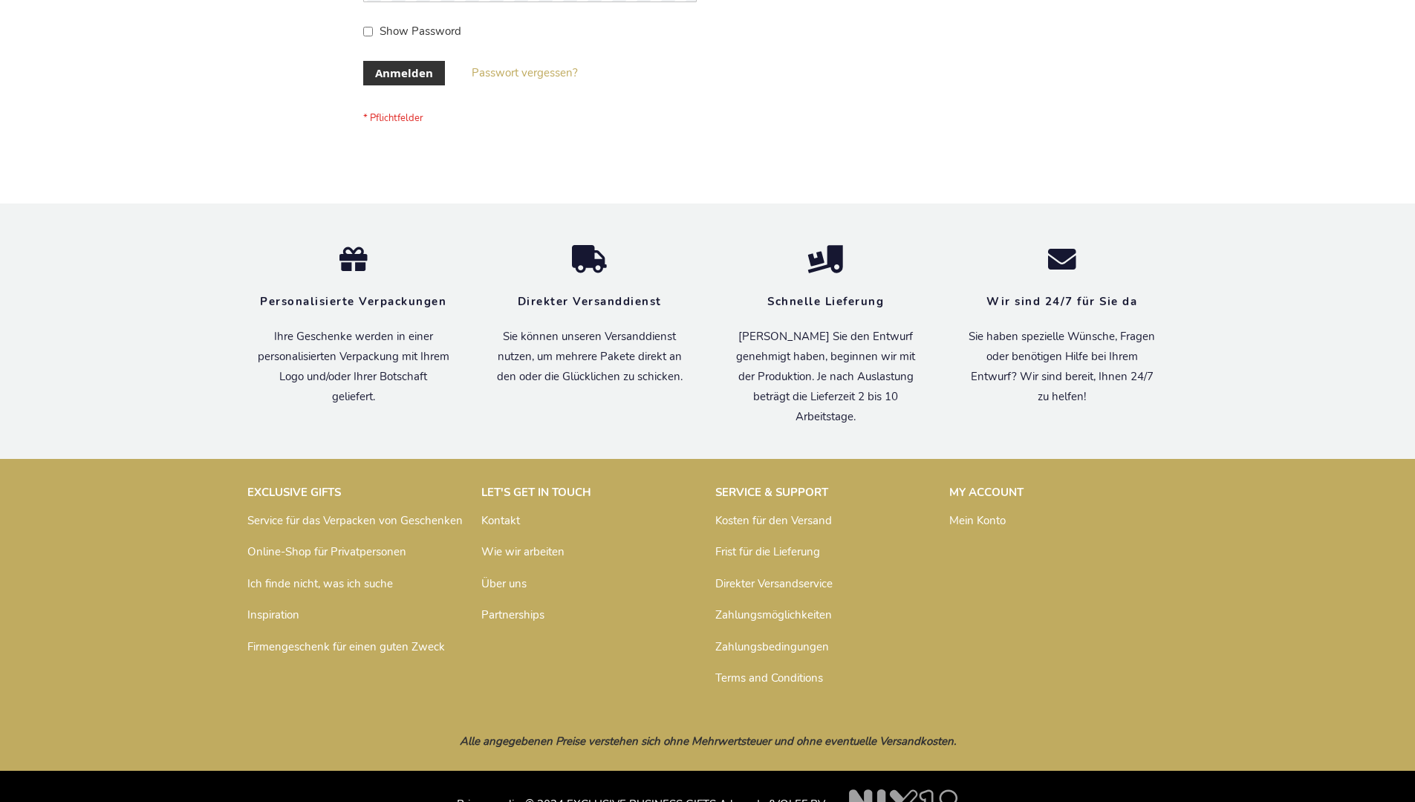
scroll to position [498, 0]
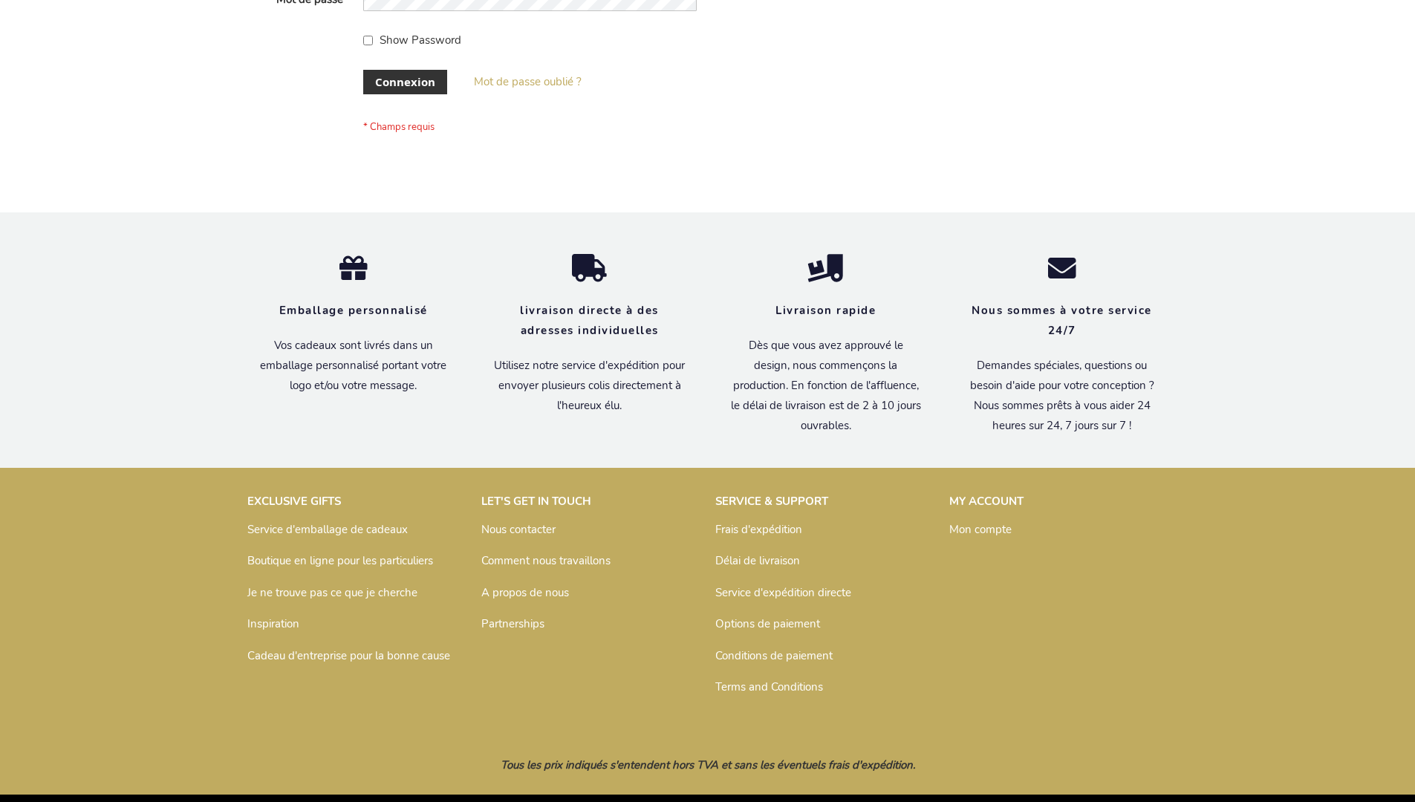
scroll to position [513, 0]
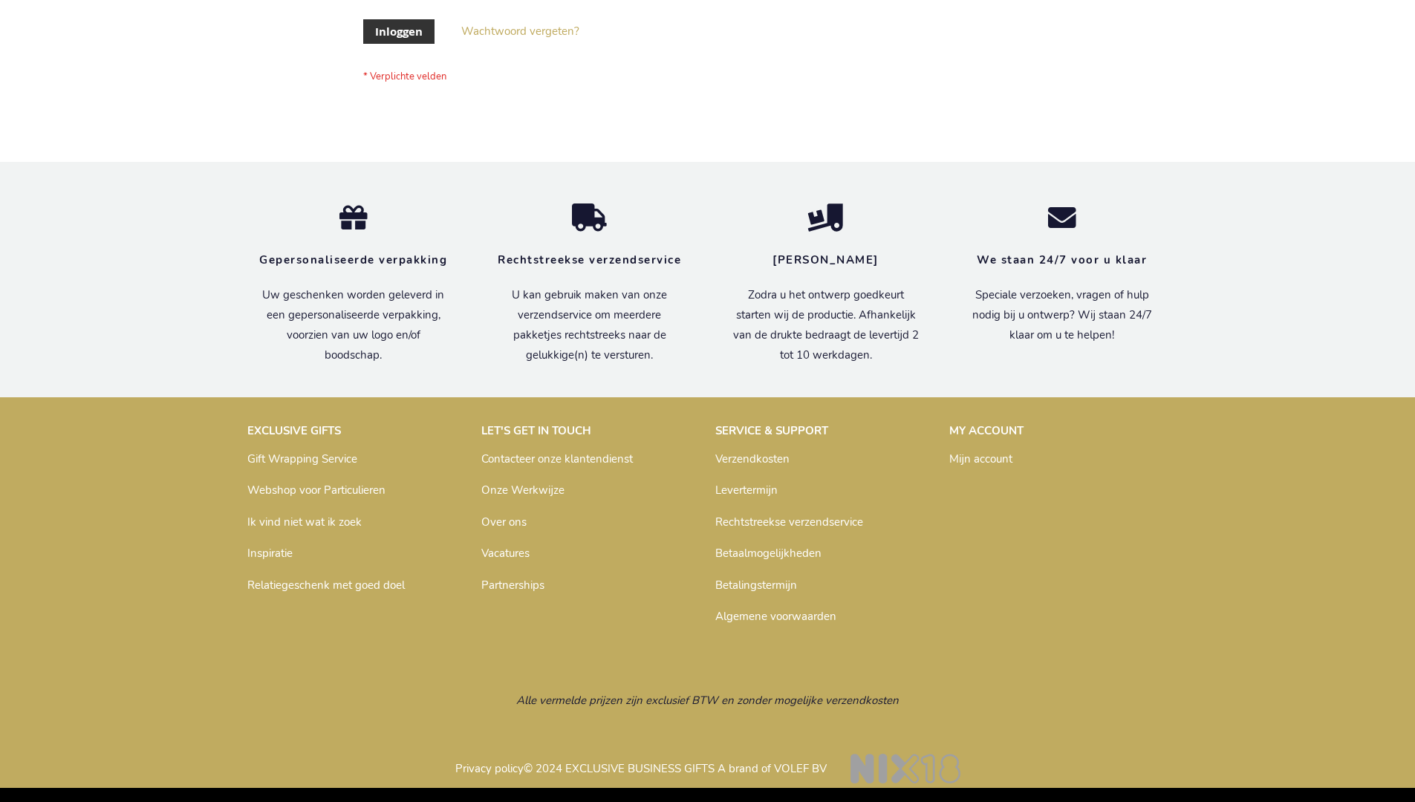
scroll to position [504, 0]
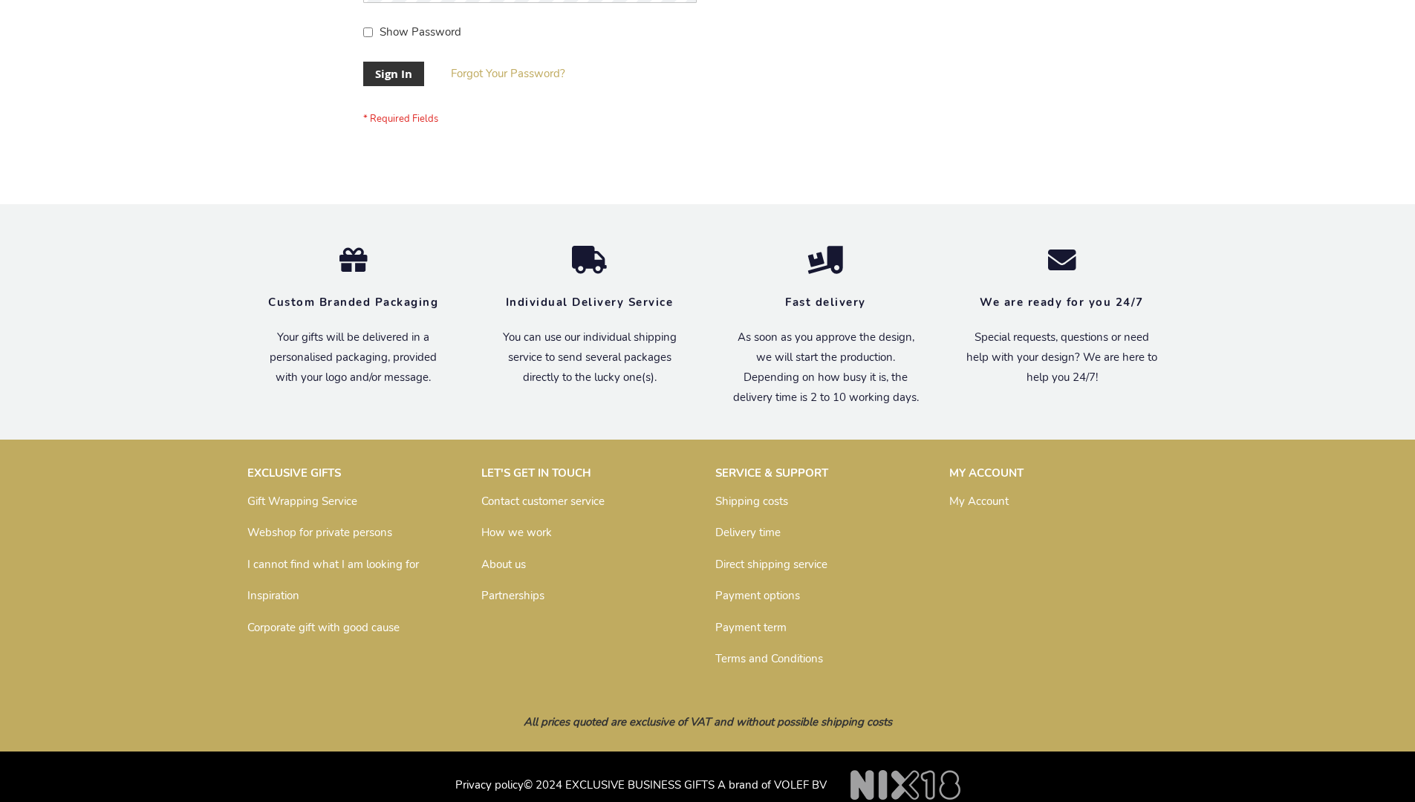
scroll to position [478, 0]
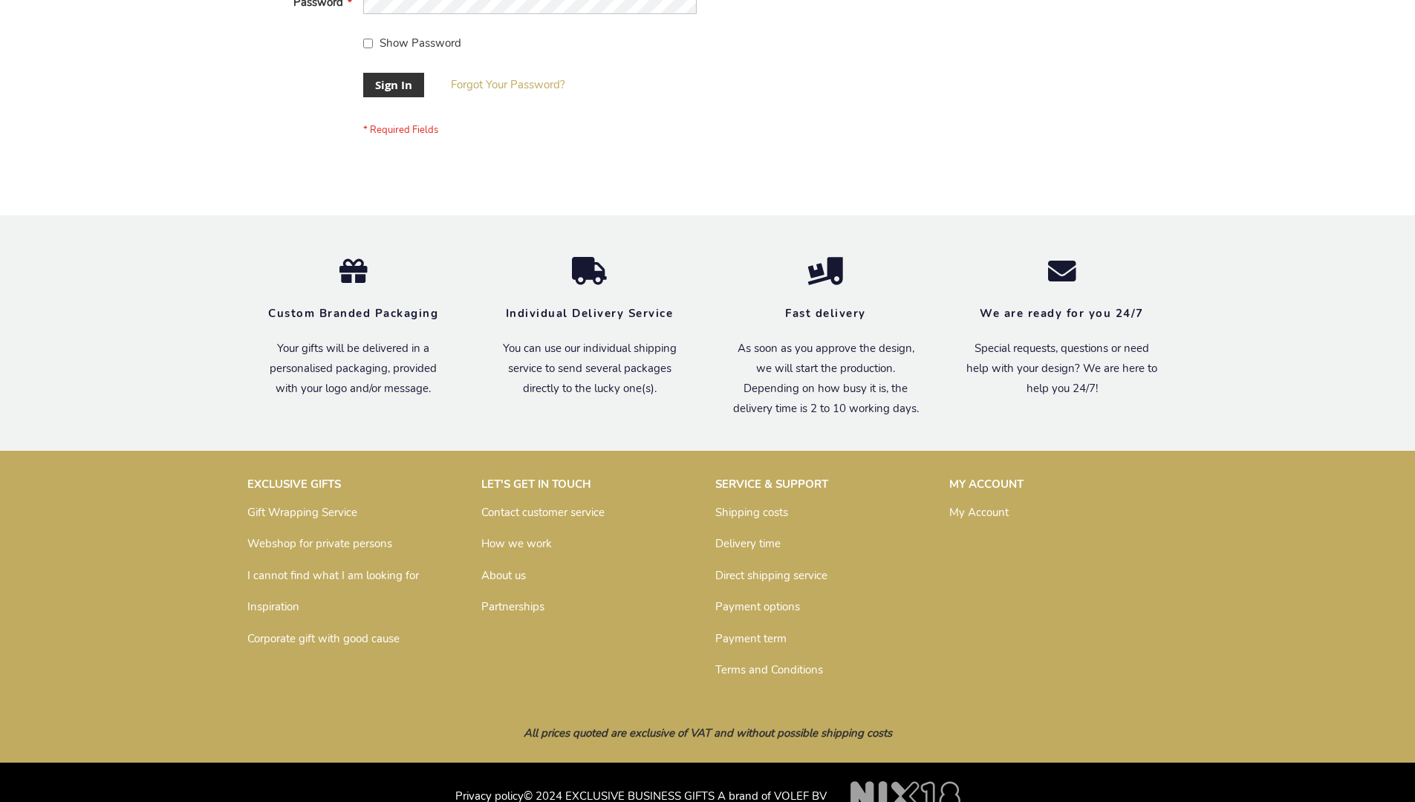
scroll to position [478, 0]
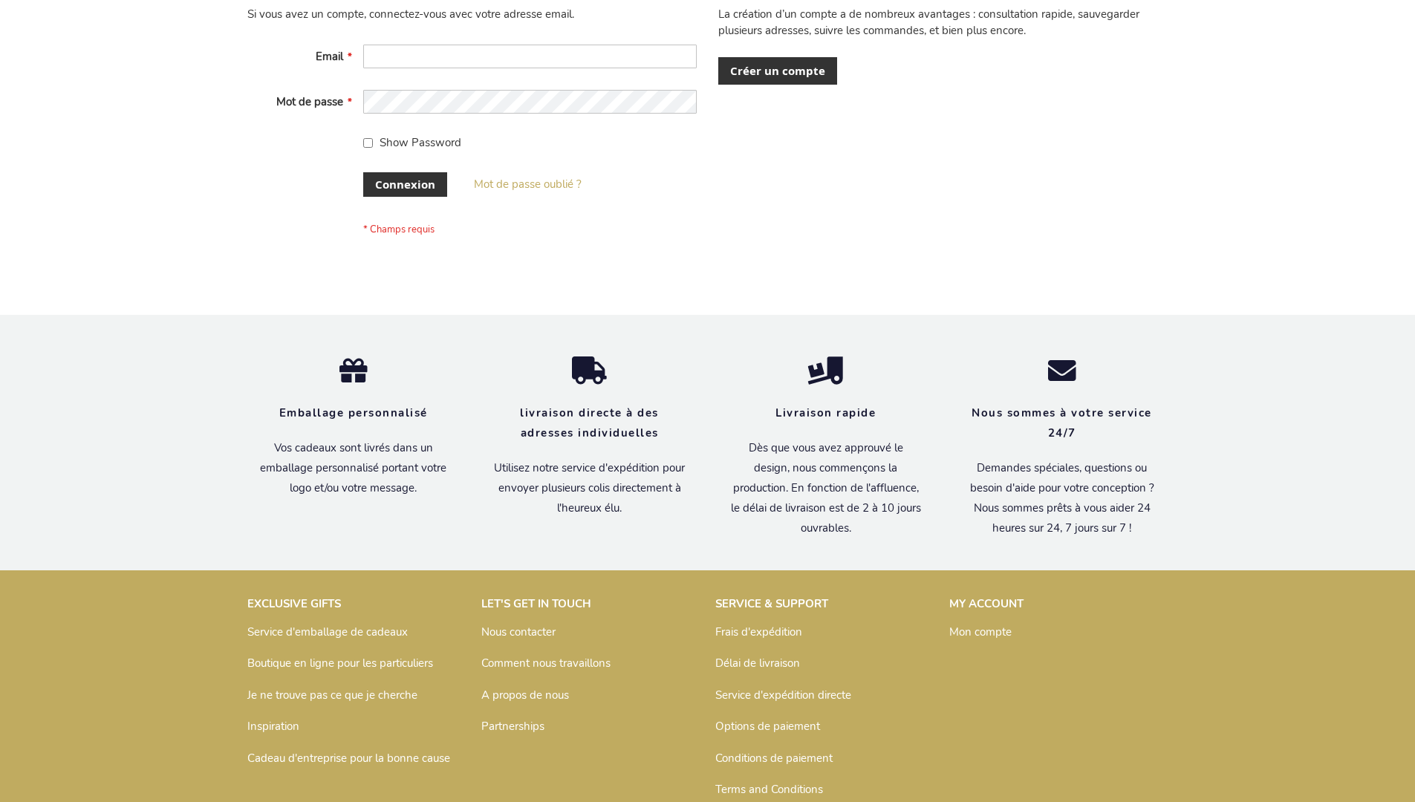
scroll to position [513, 0]
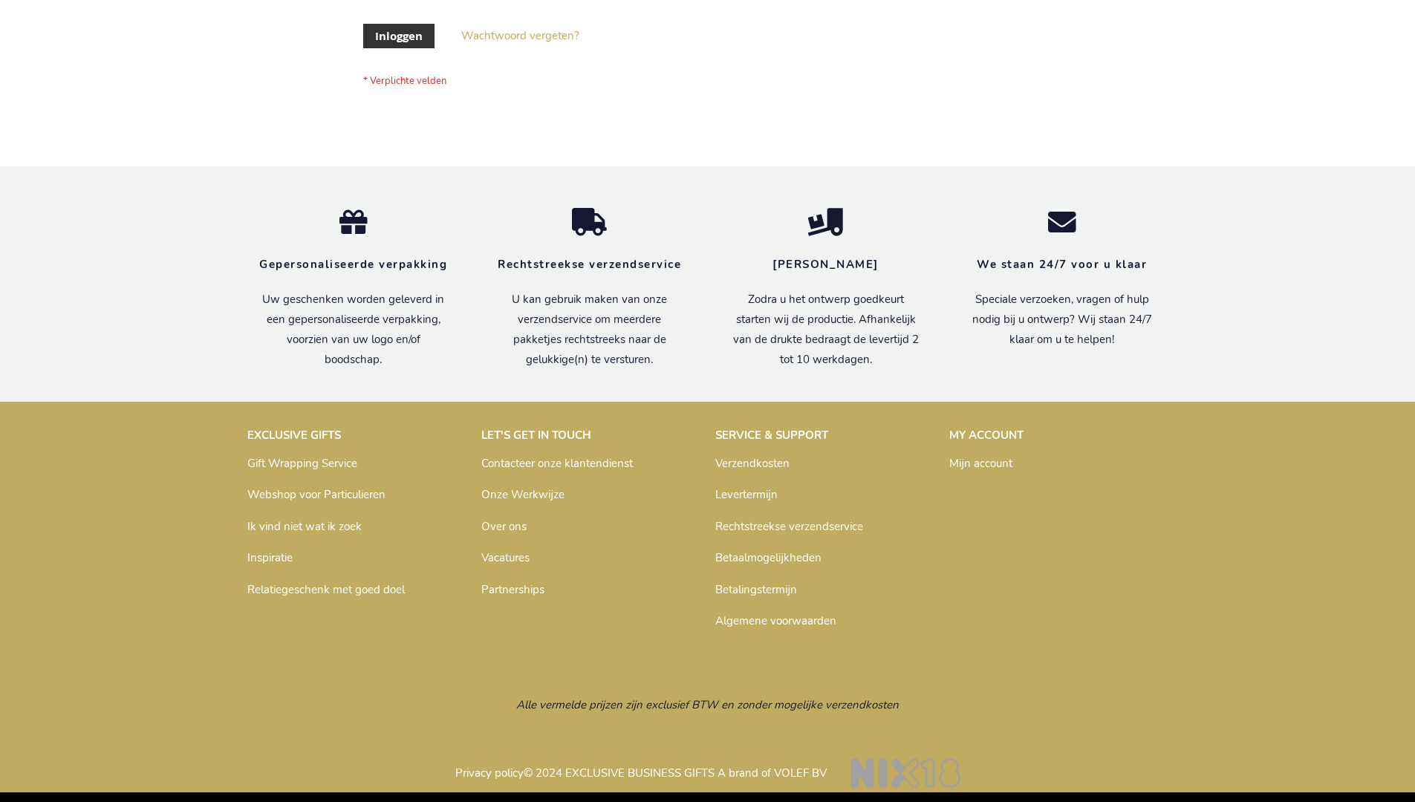
scroll to position [504, 0]
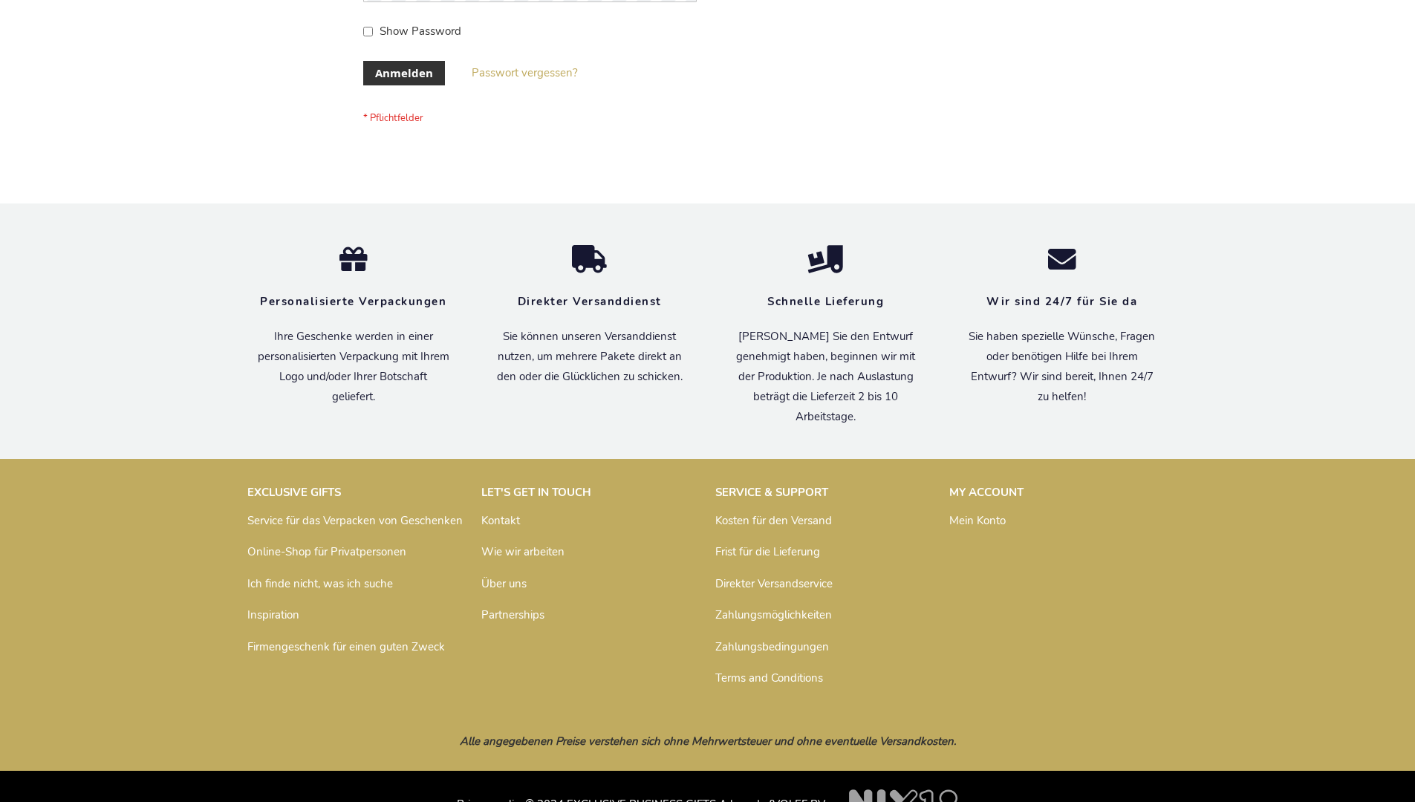
scroll to position [498, 0]
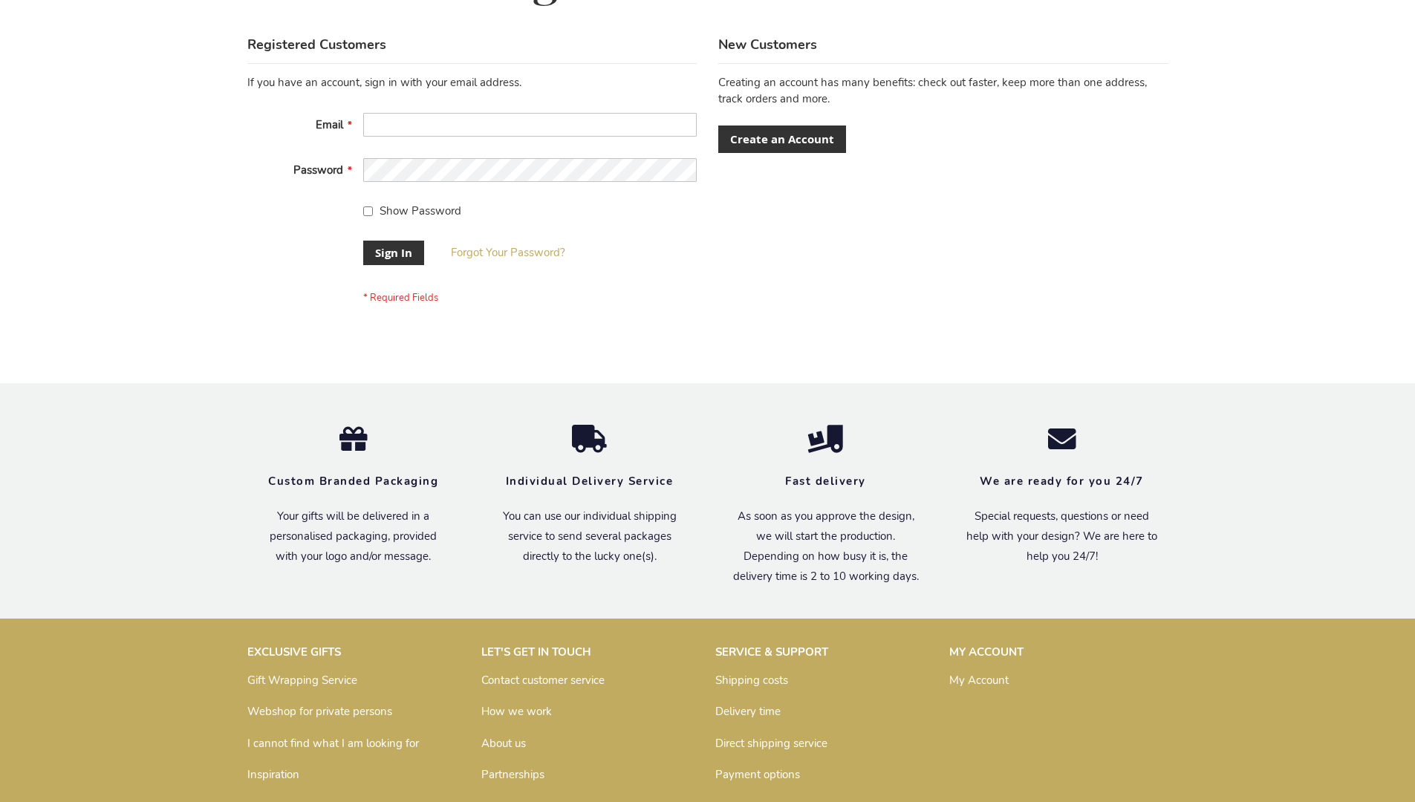
scroll to position [478, 0]
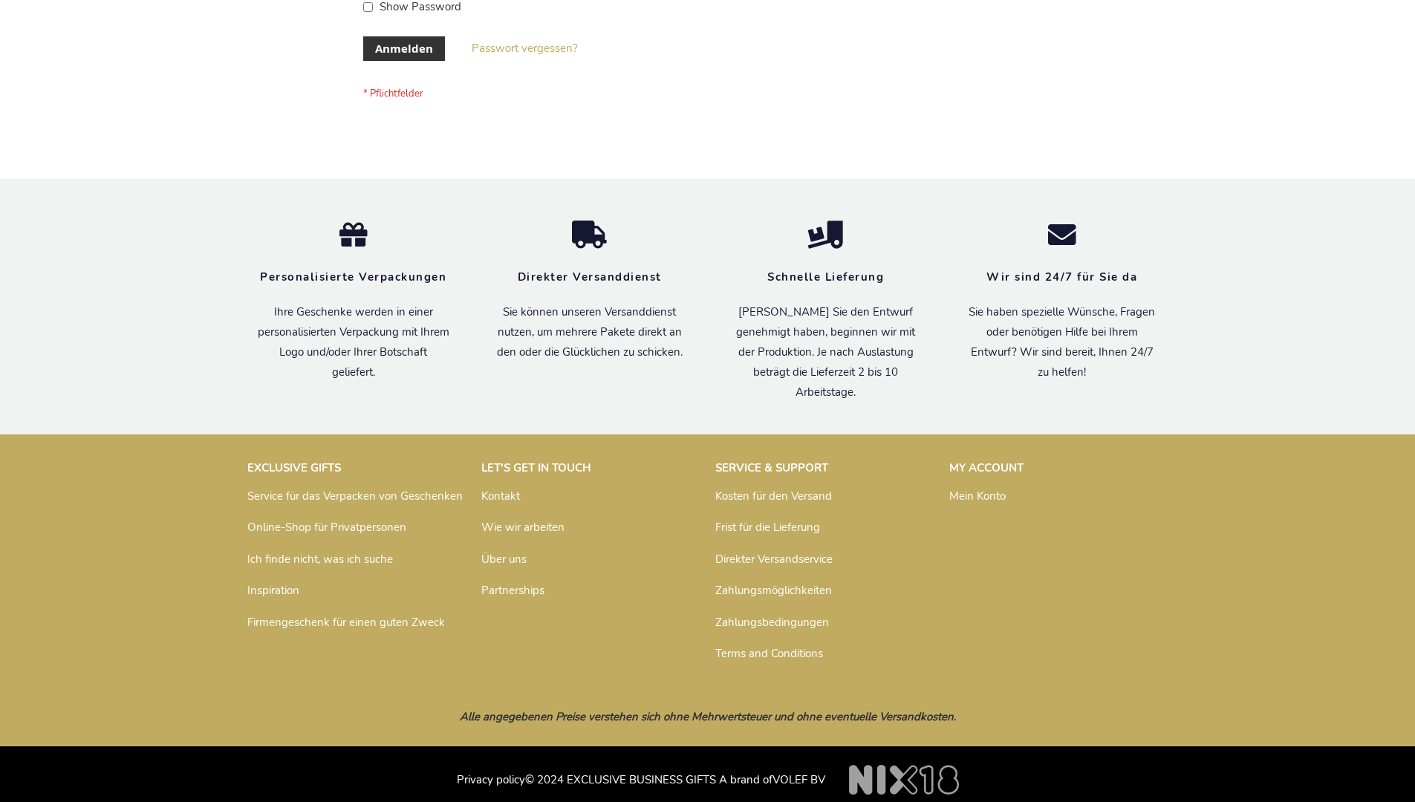
scroll to position [498, 0]
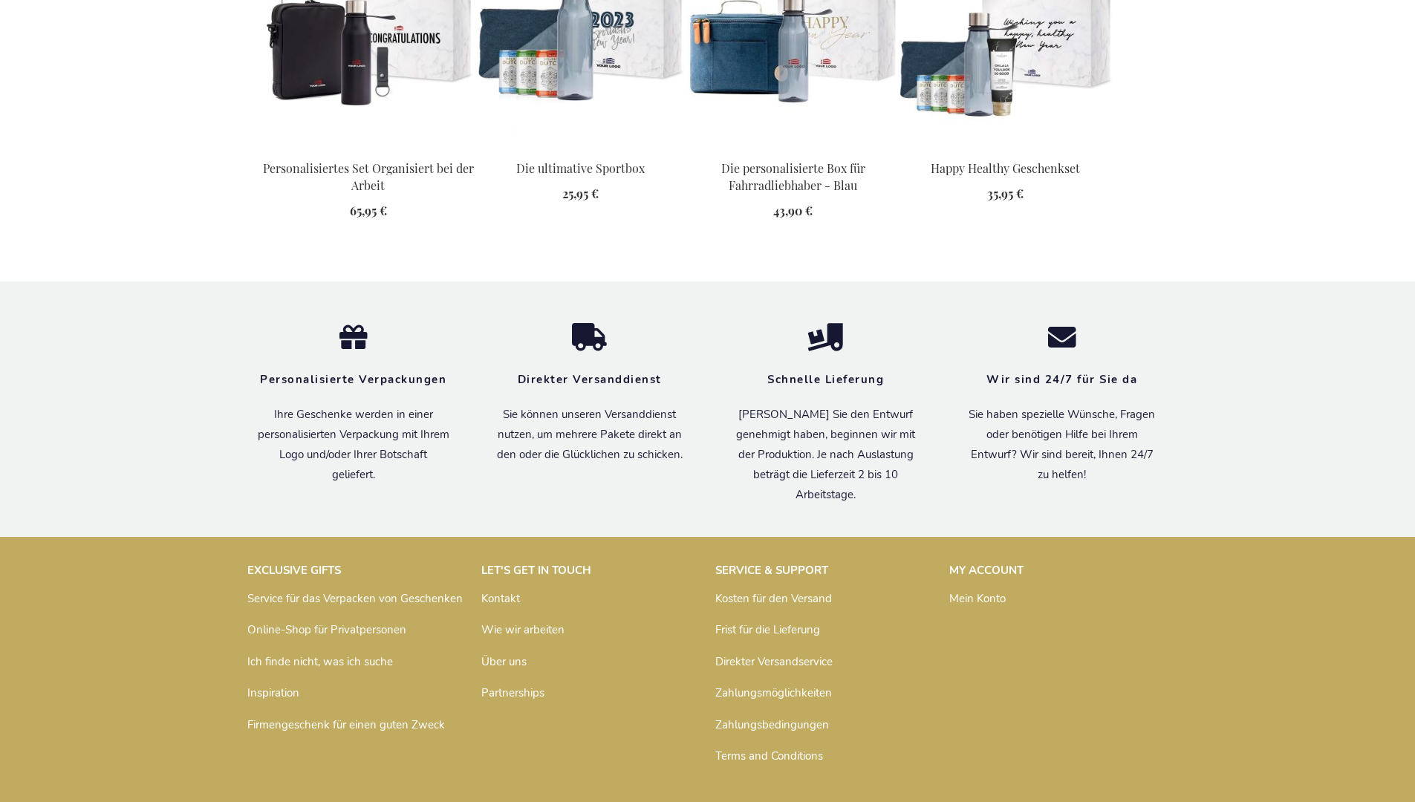
scroll to position [2037, 0]
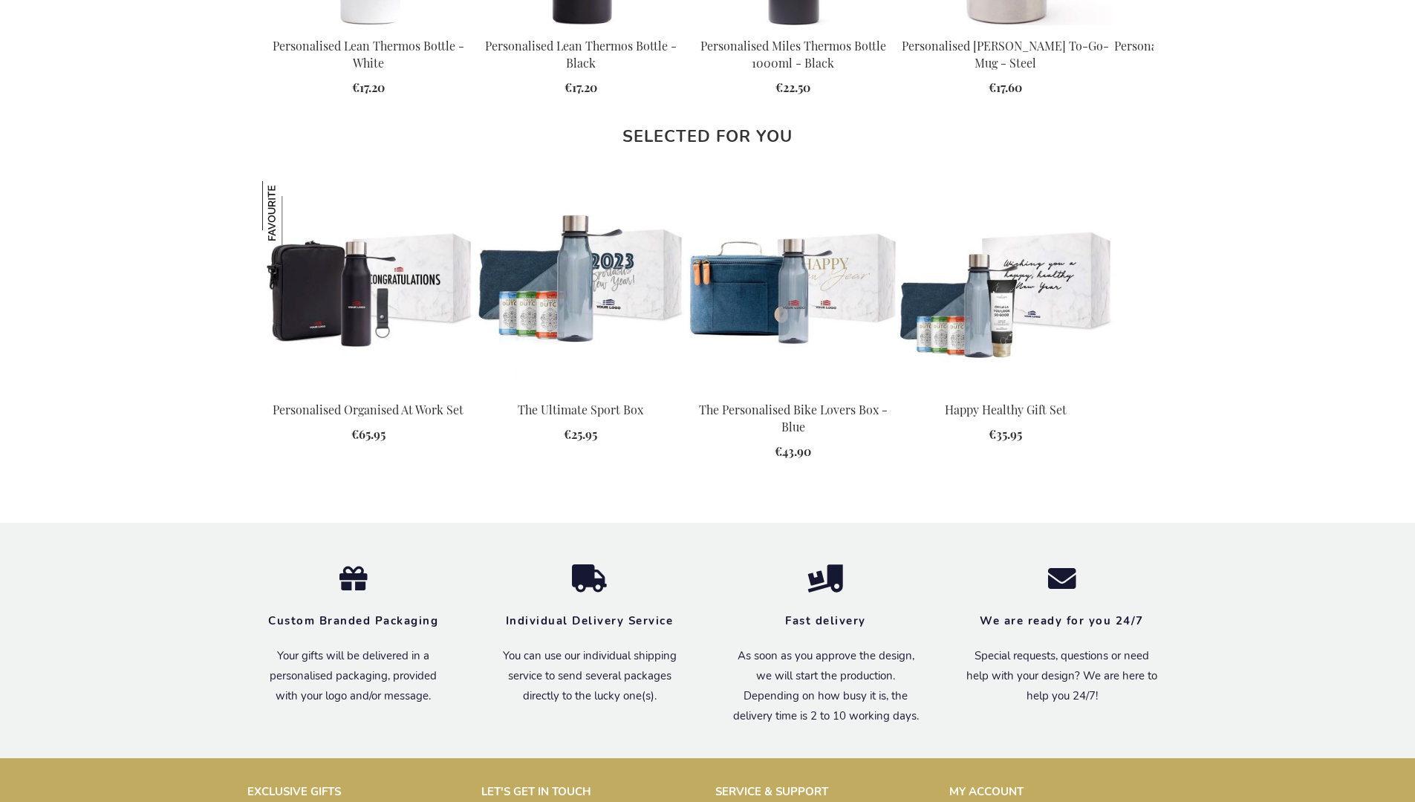
scroll to position [2000, 0]
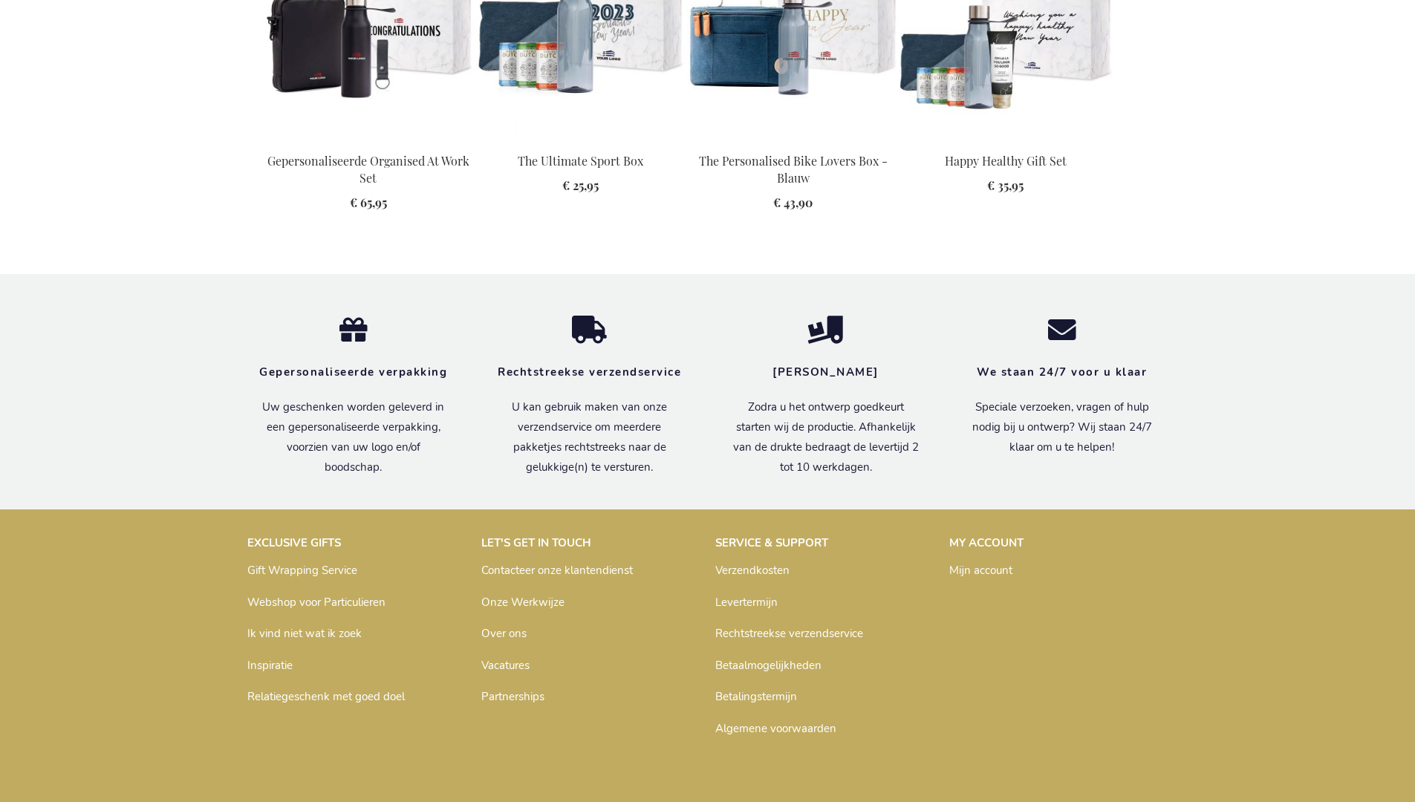
scroll to position [2028, 0]
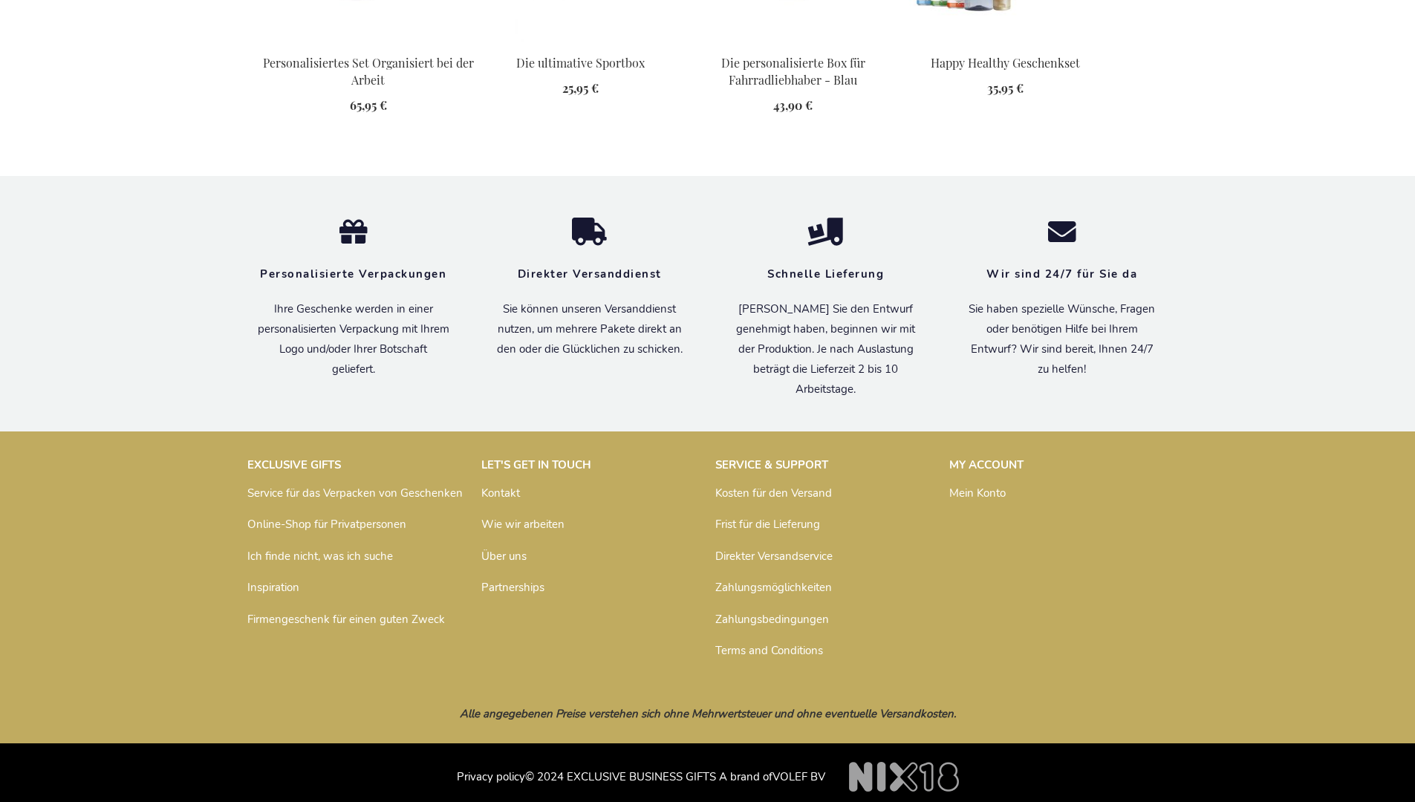
scroll to position [2037, 0]
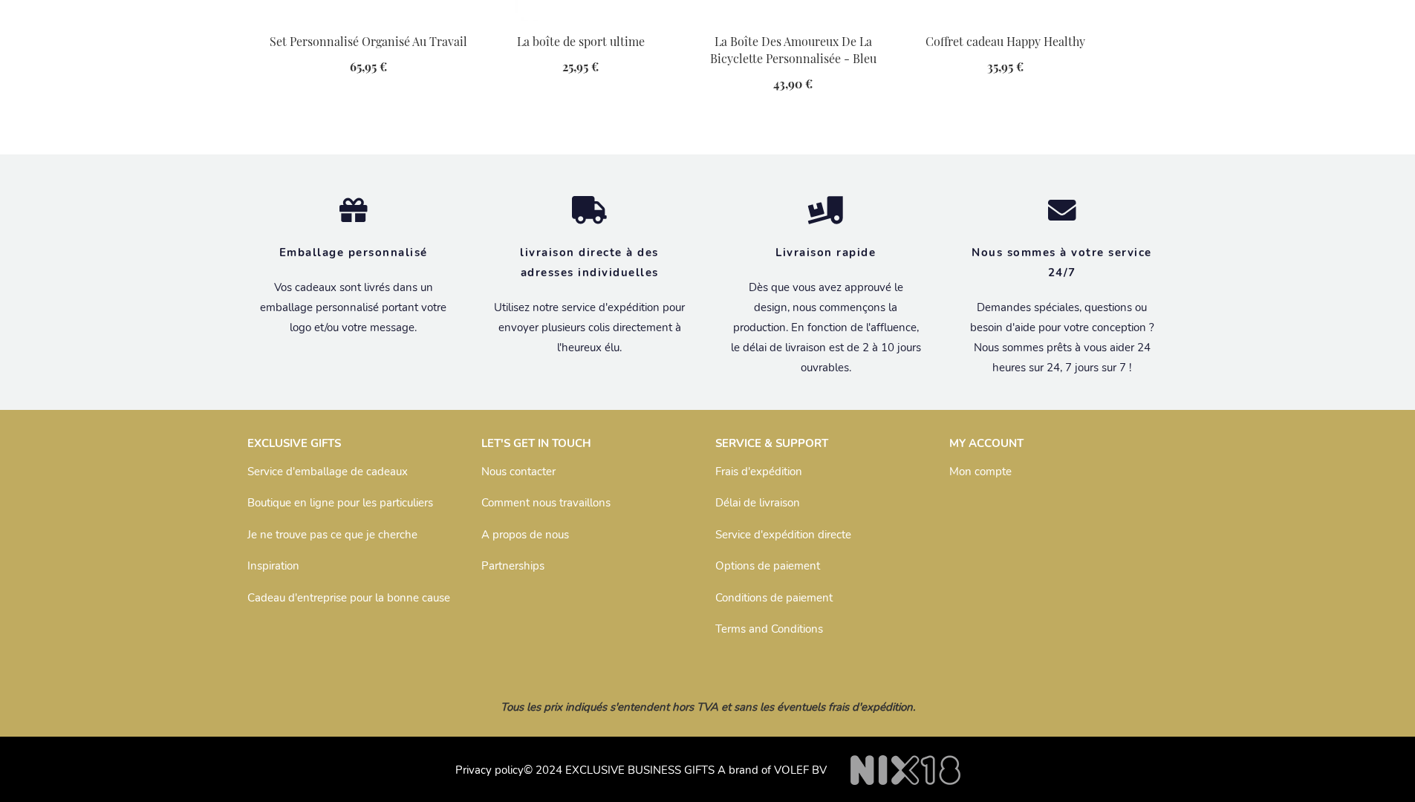
scroll to position [2052, 0]
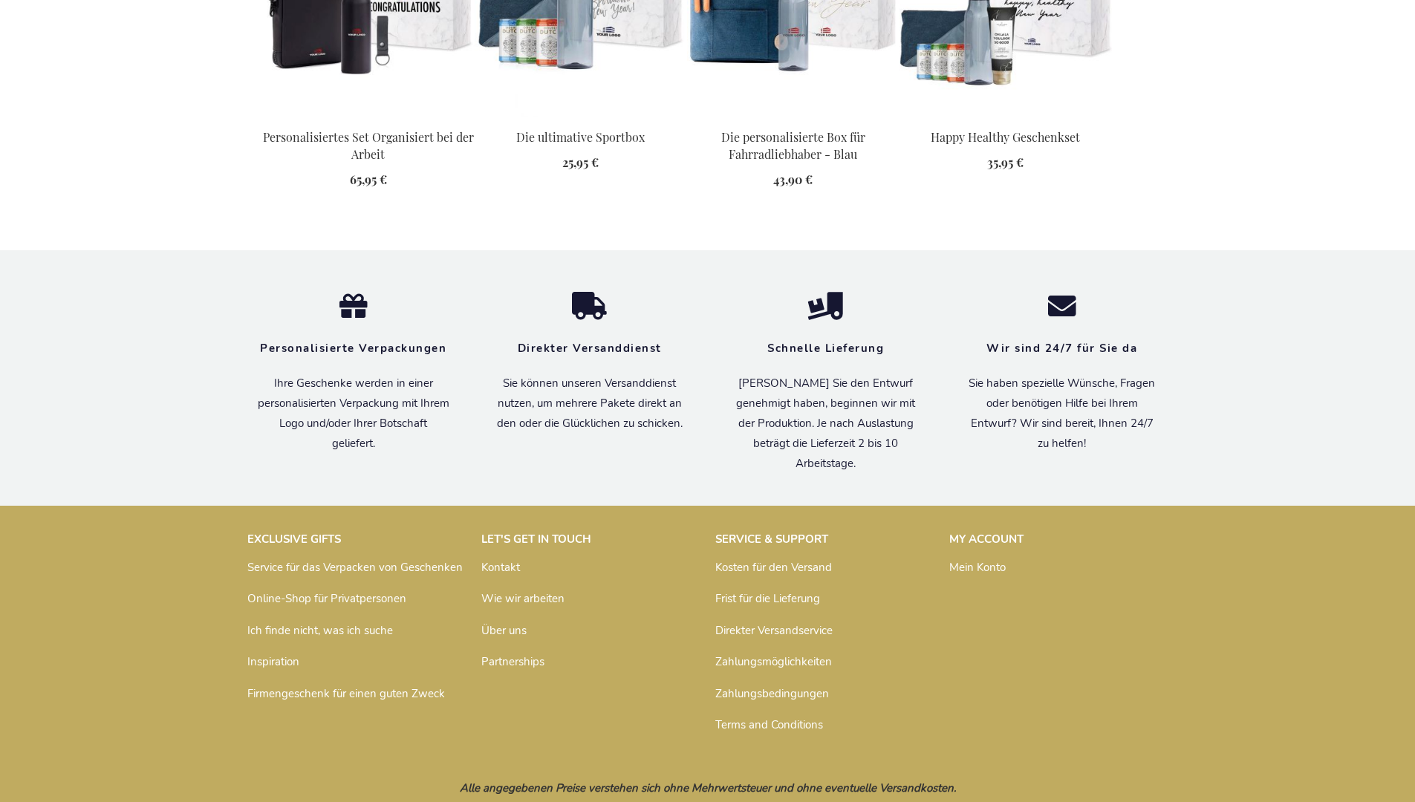
scroll to position [2037, 0]
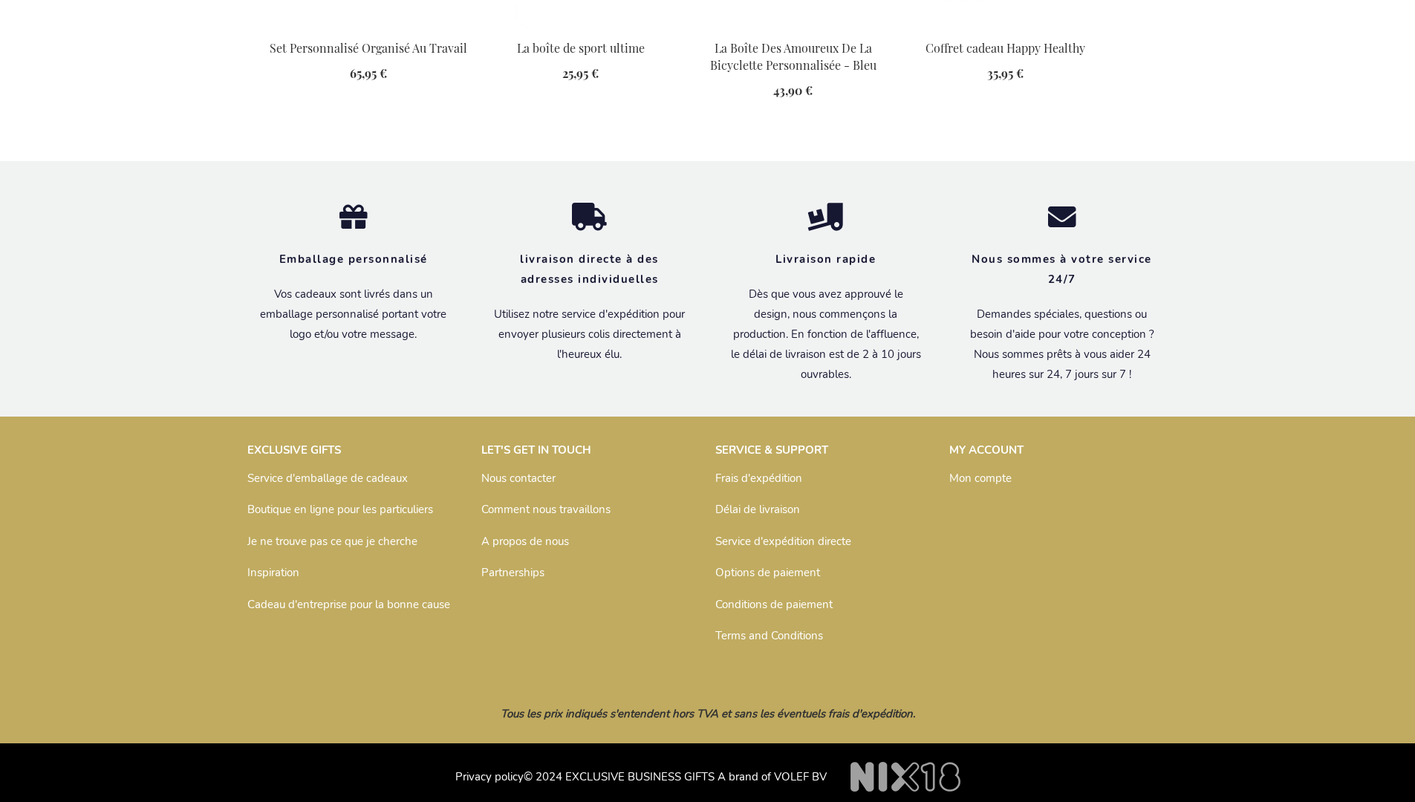
scroll to position [2052, 0]
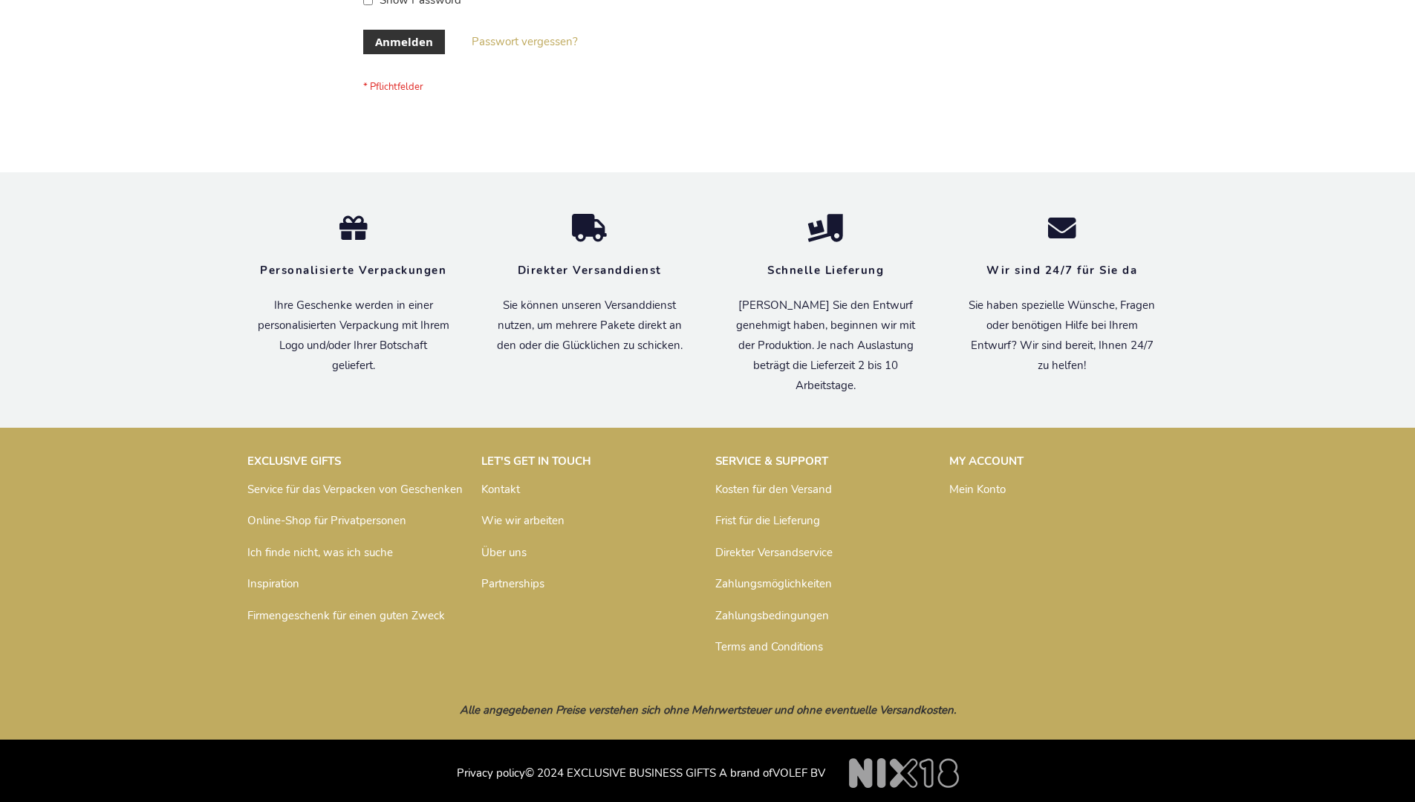
scroll to position [498, 0]
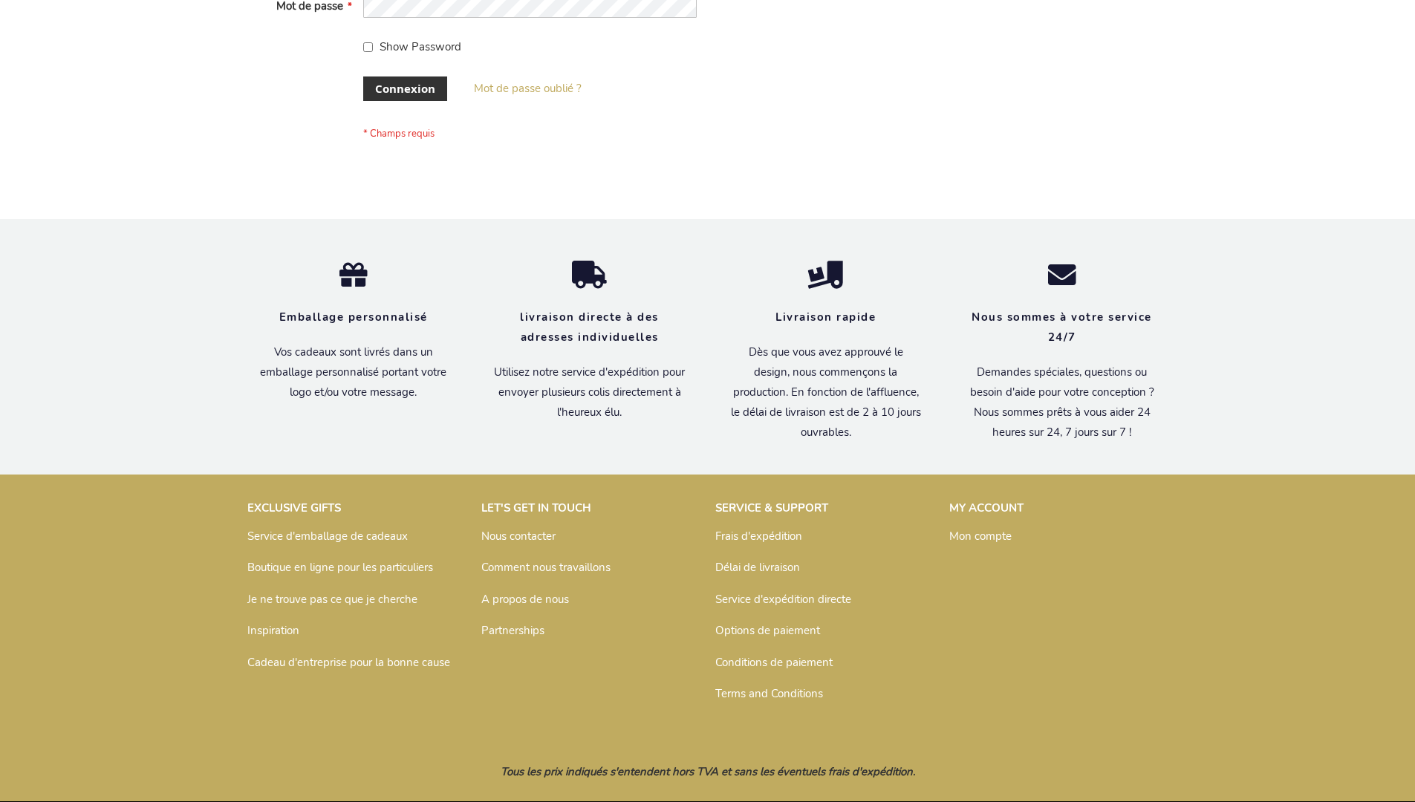
scroll to position [499, 0]
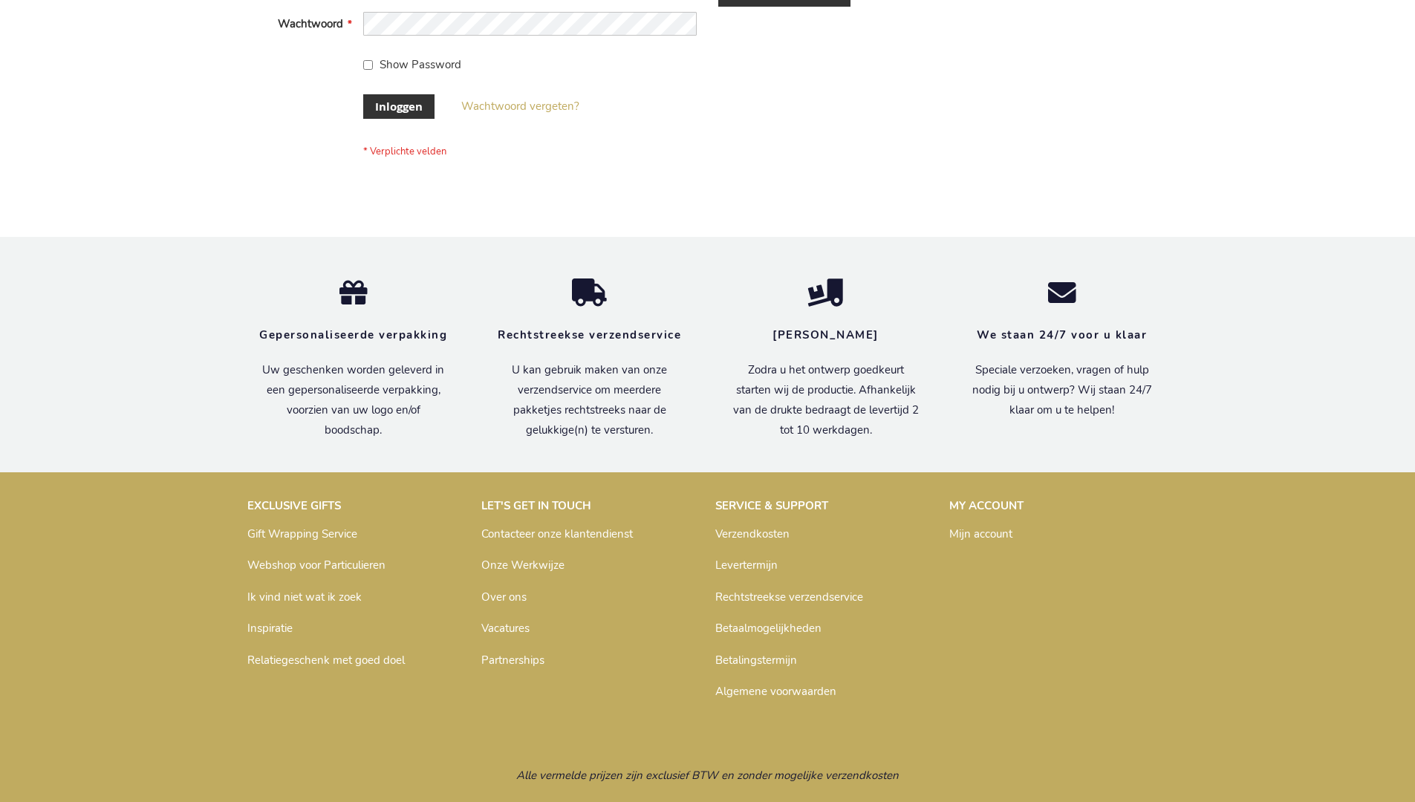
scroll to position [504, 0]
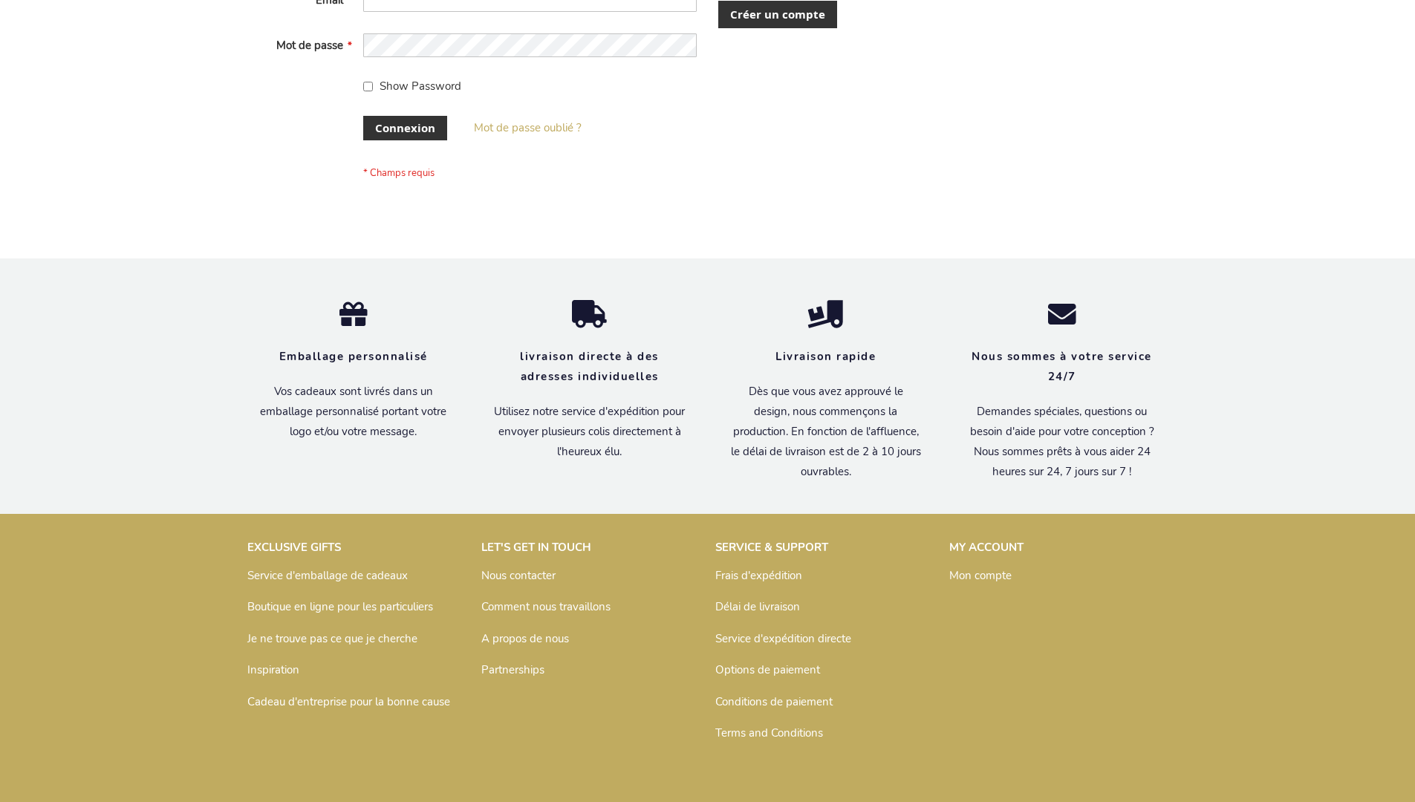
scroll to position [513, 0]
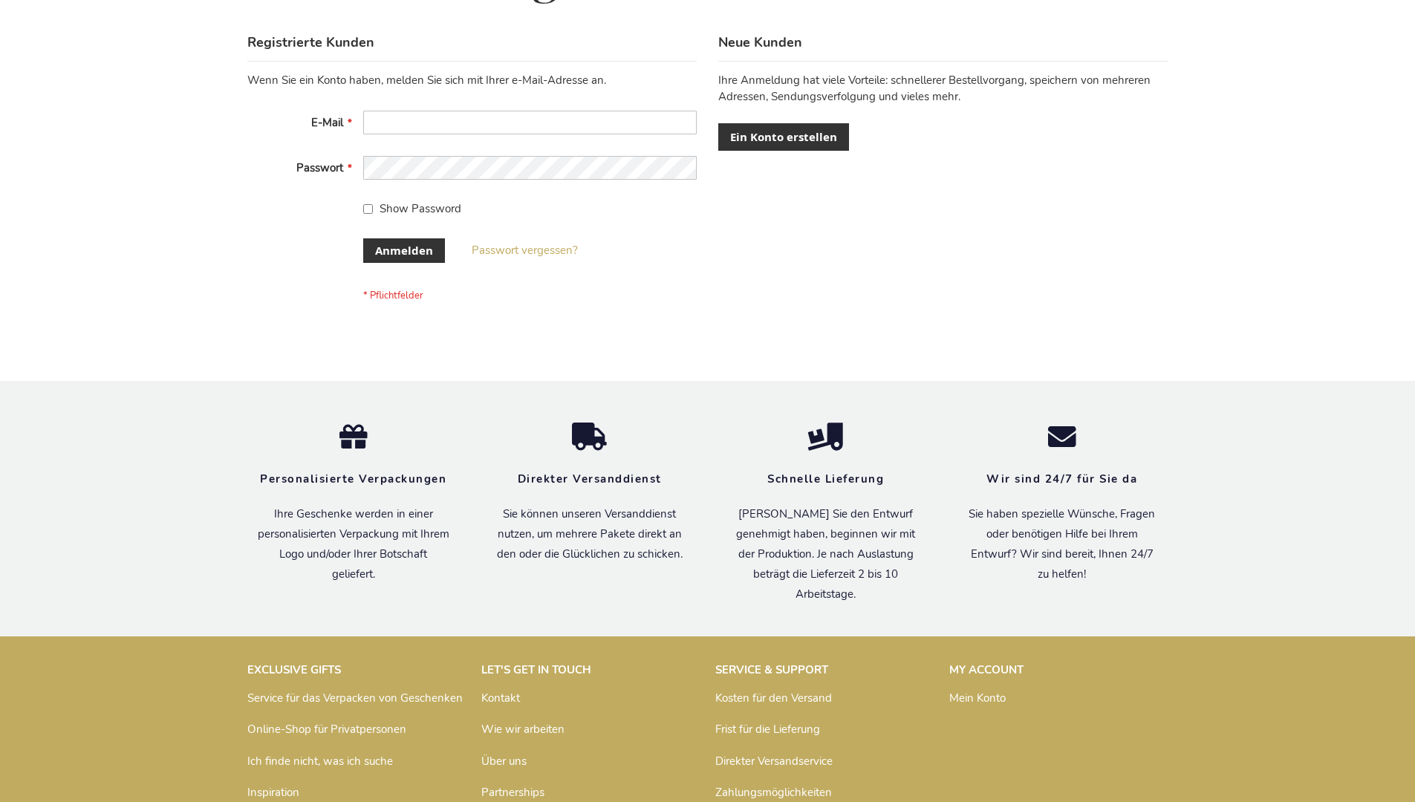
scroll to position [498, 0]
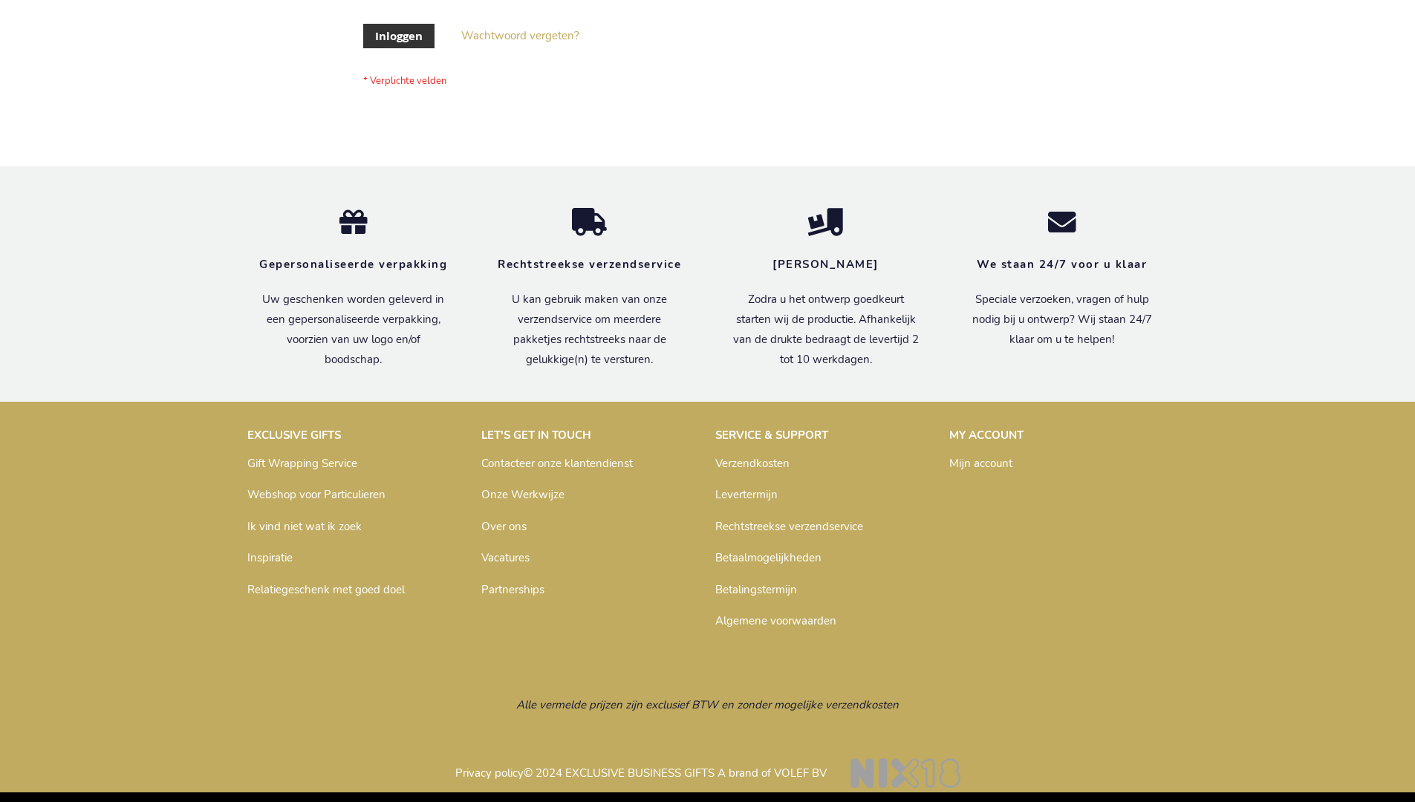
scroll to position [504, 0]
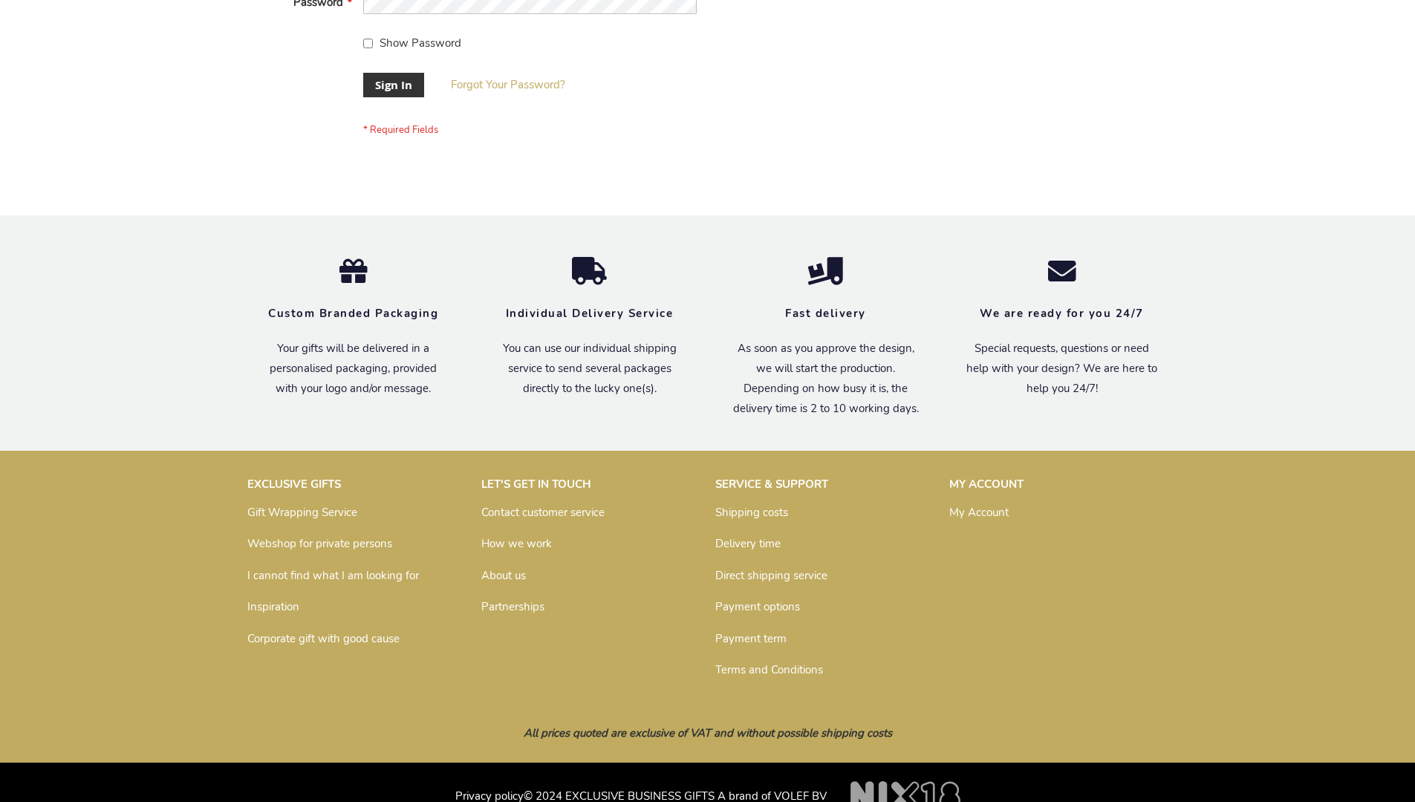
scroll to position [478, 0]
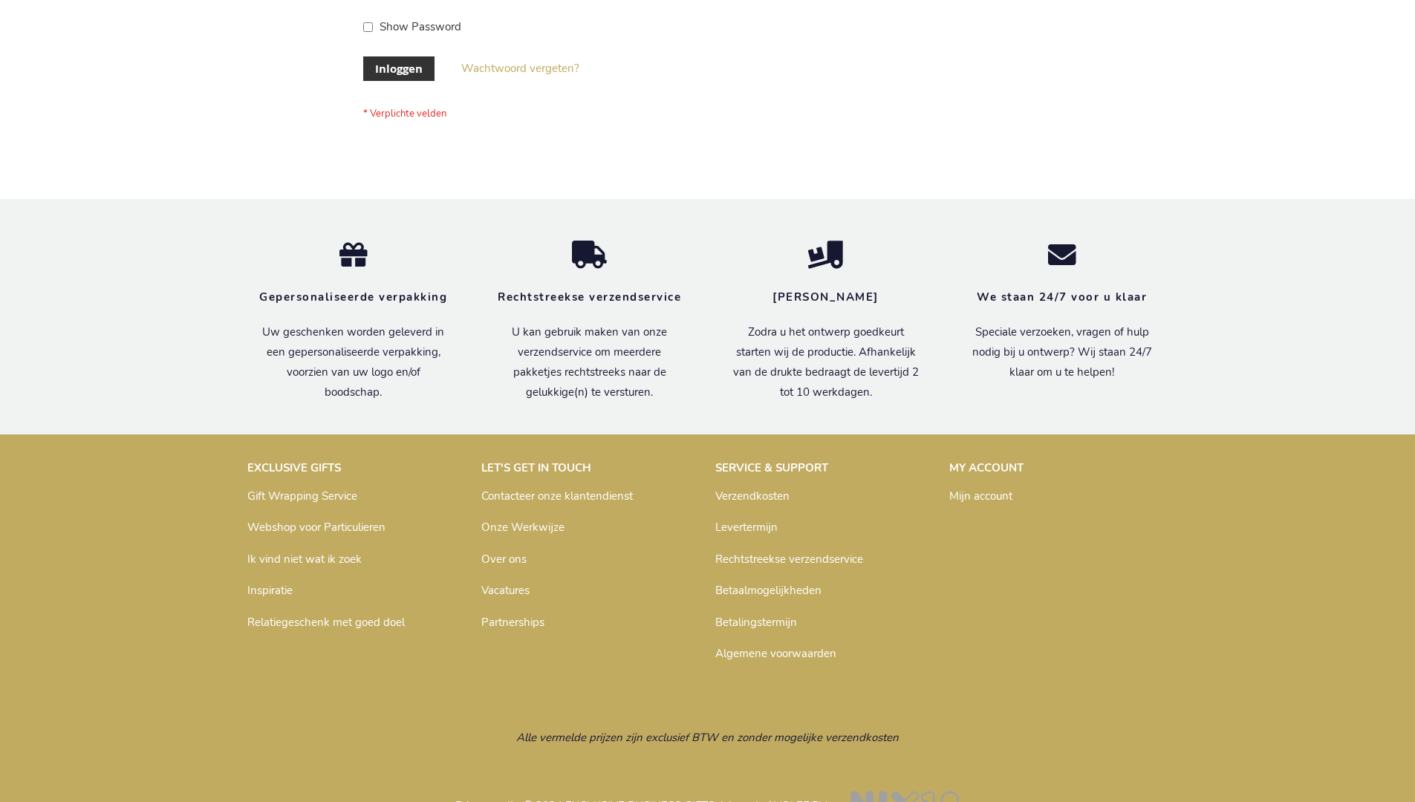
scroll to position [504, 0]
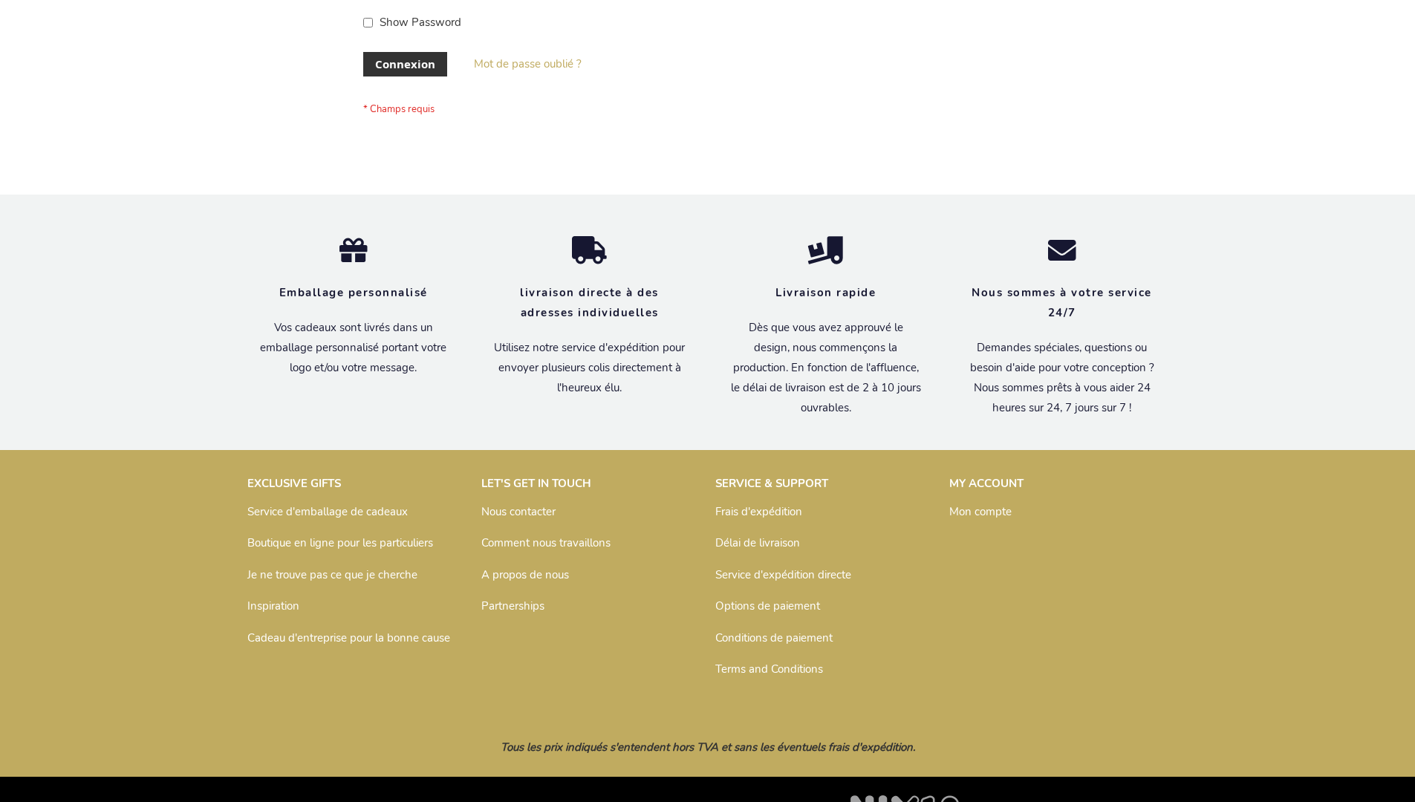
scroll to position [513, 0]
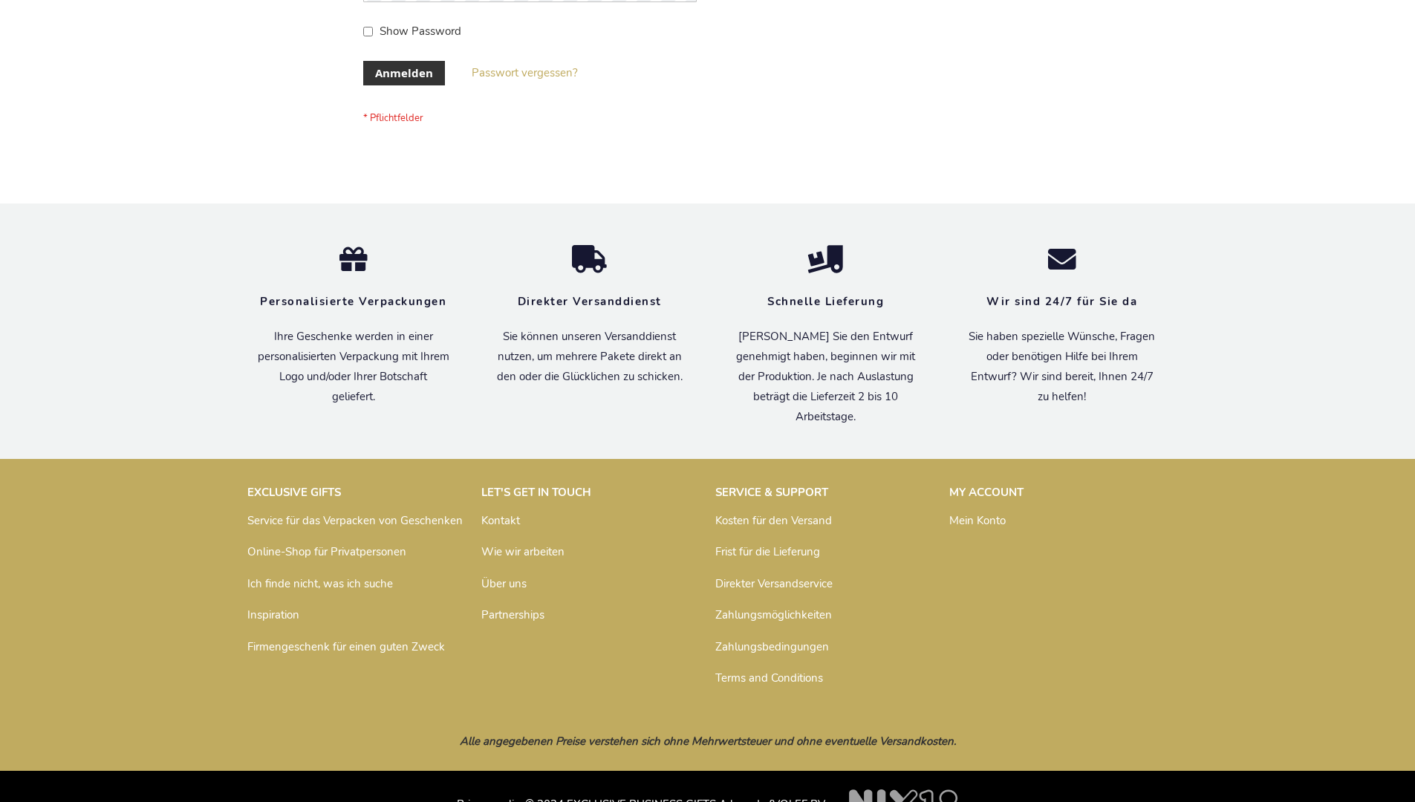
scroll to position [498, 0]
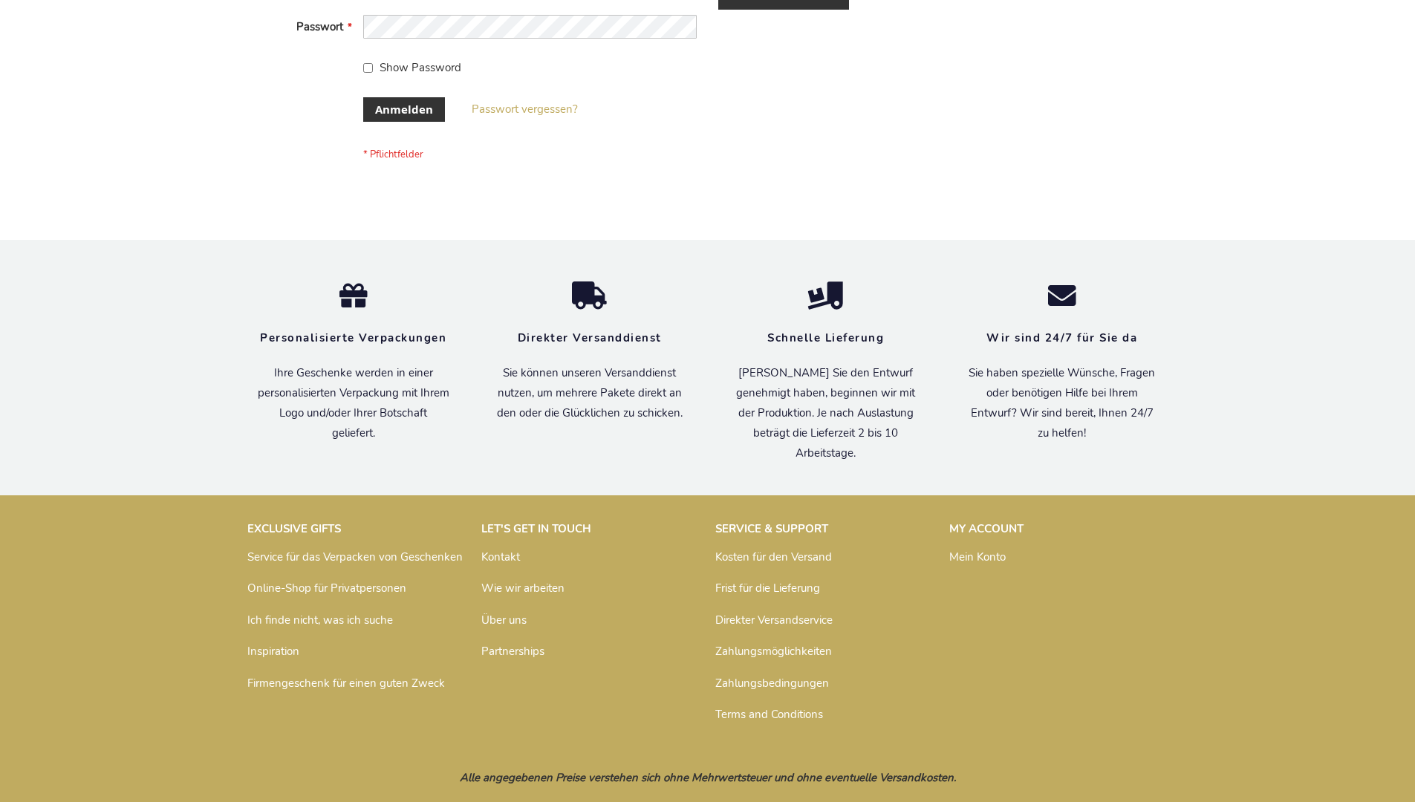
scroll to position [498, 0]
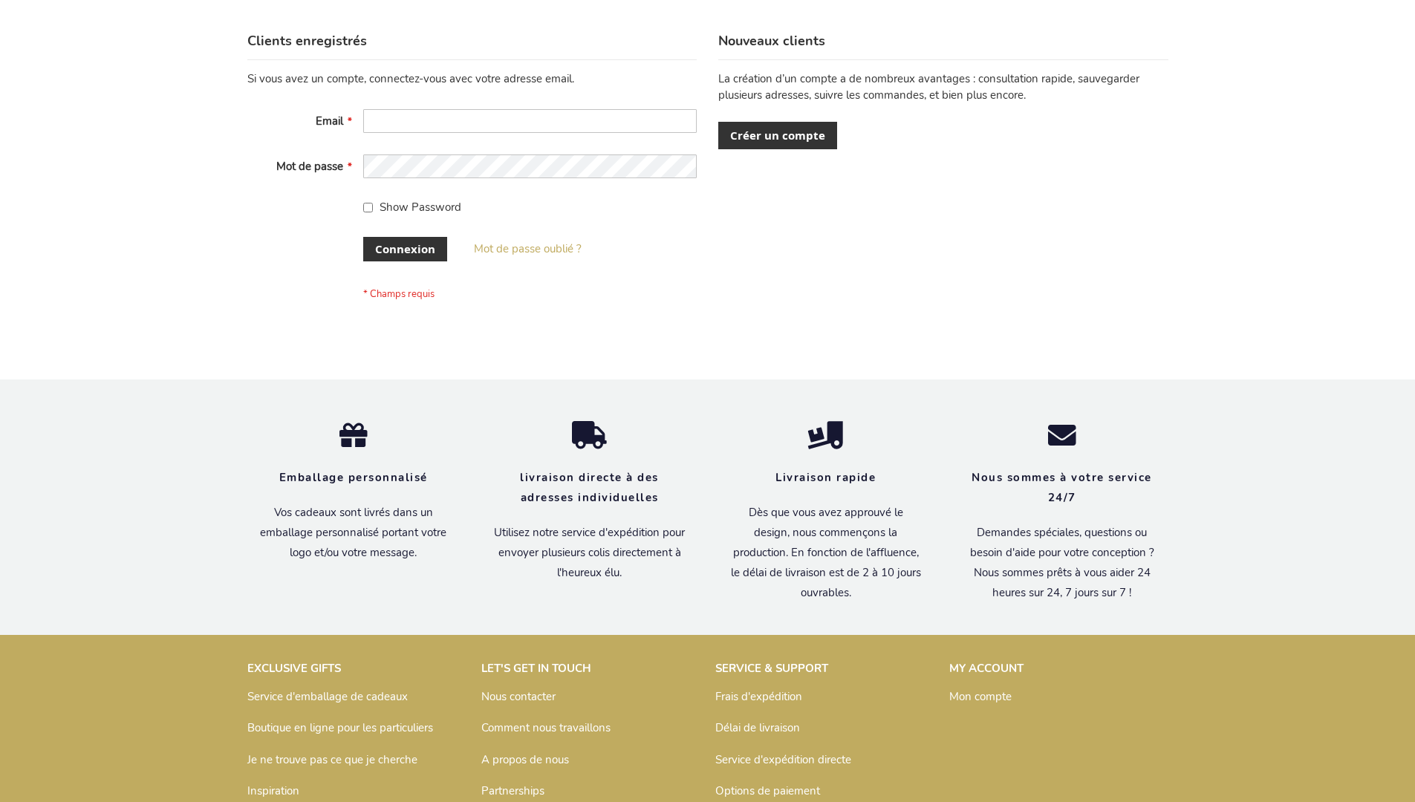
scroll to position [513, 0]
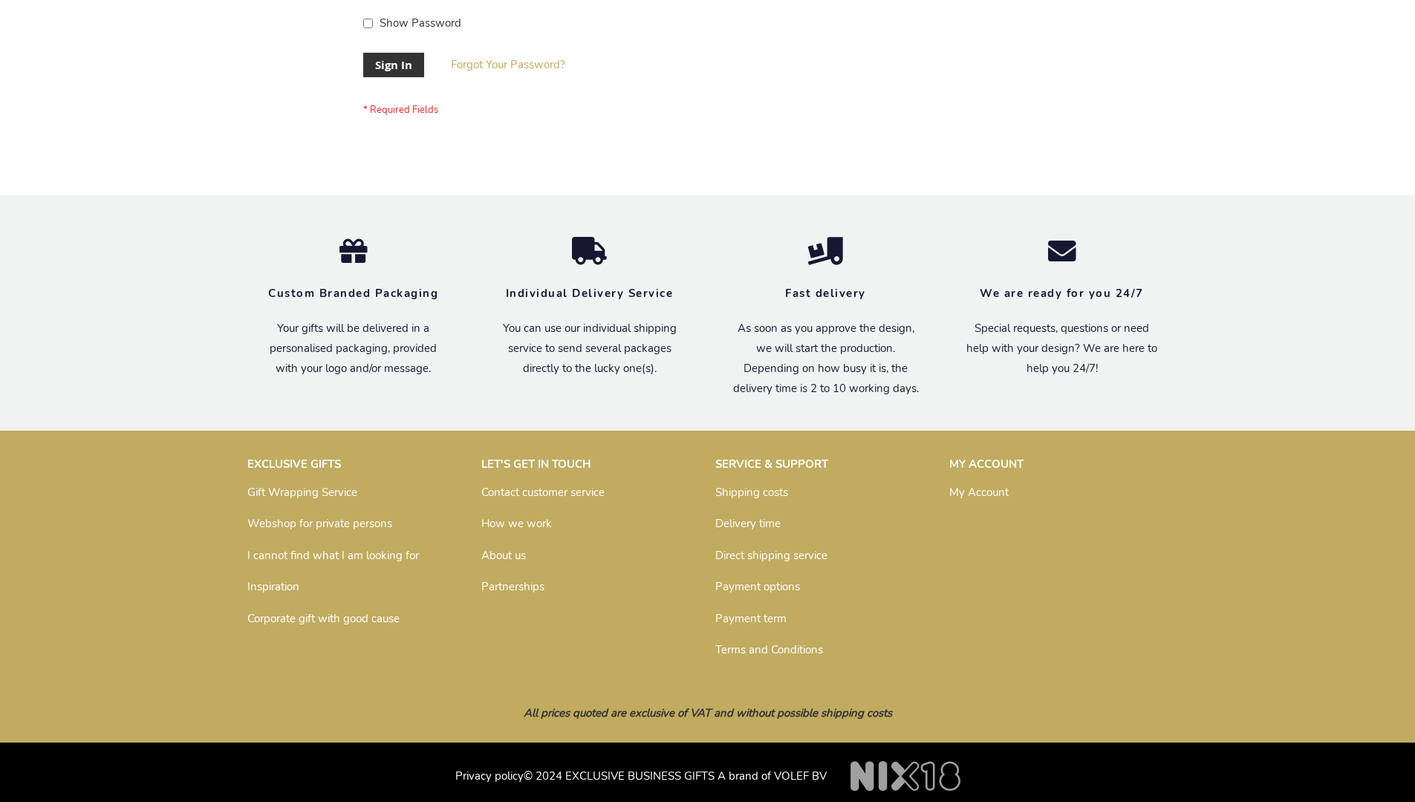
scroll to position [478, 0]
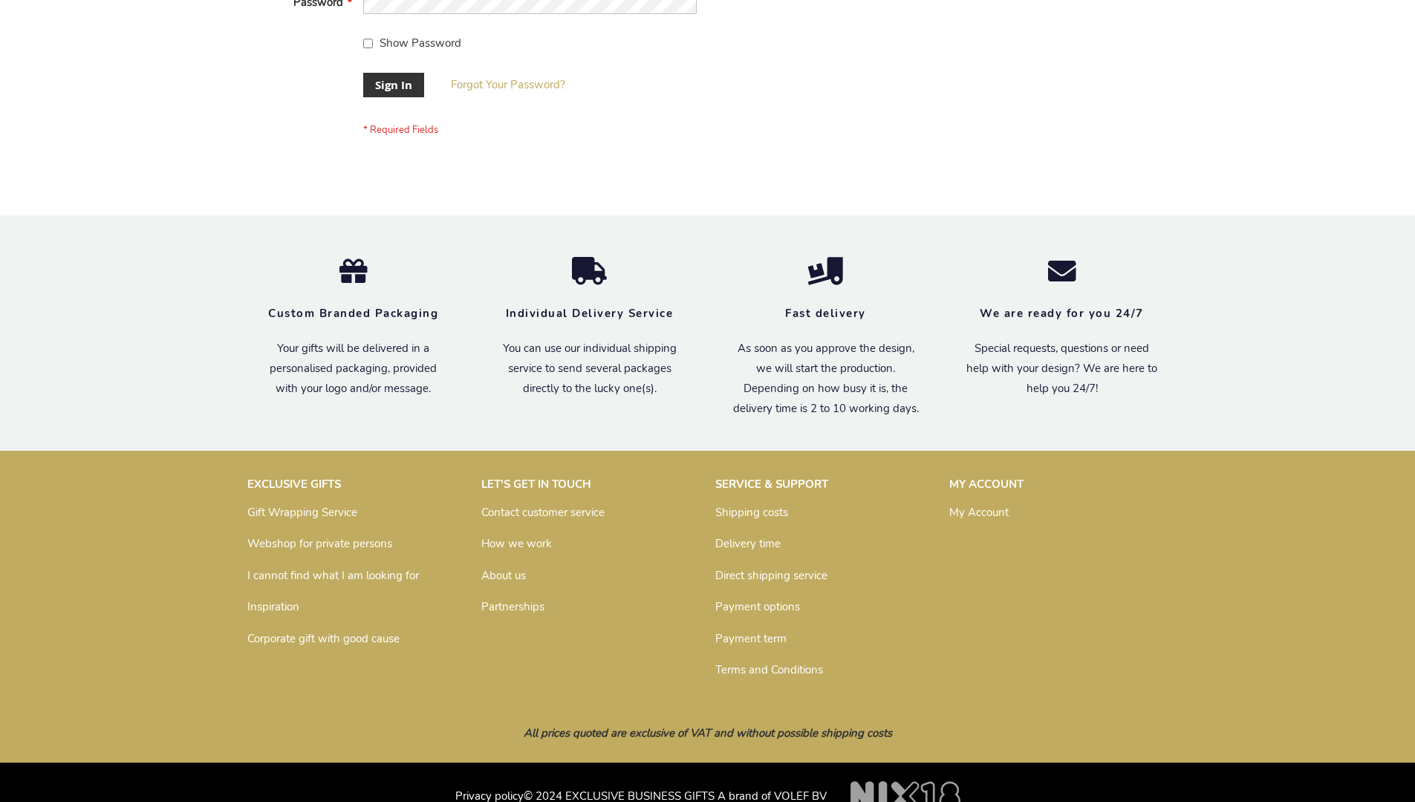
scroll to position [478, 0]
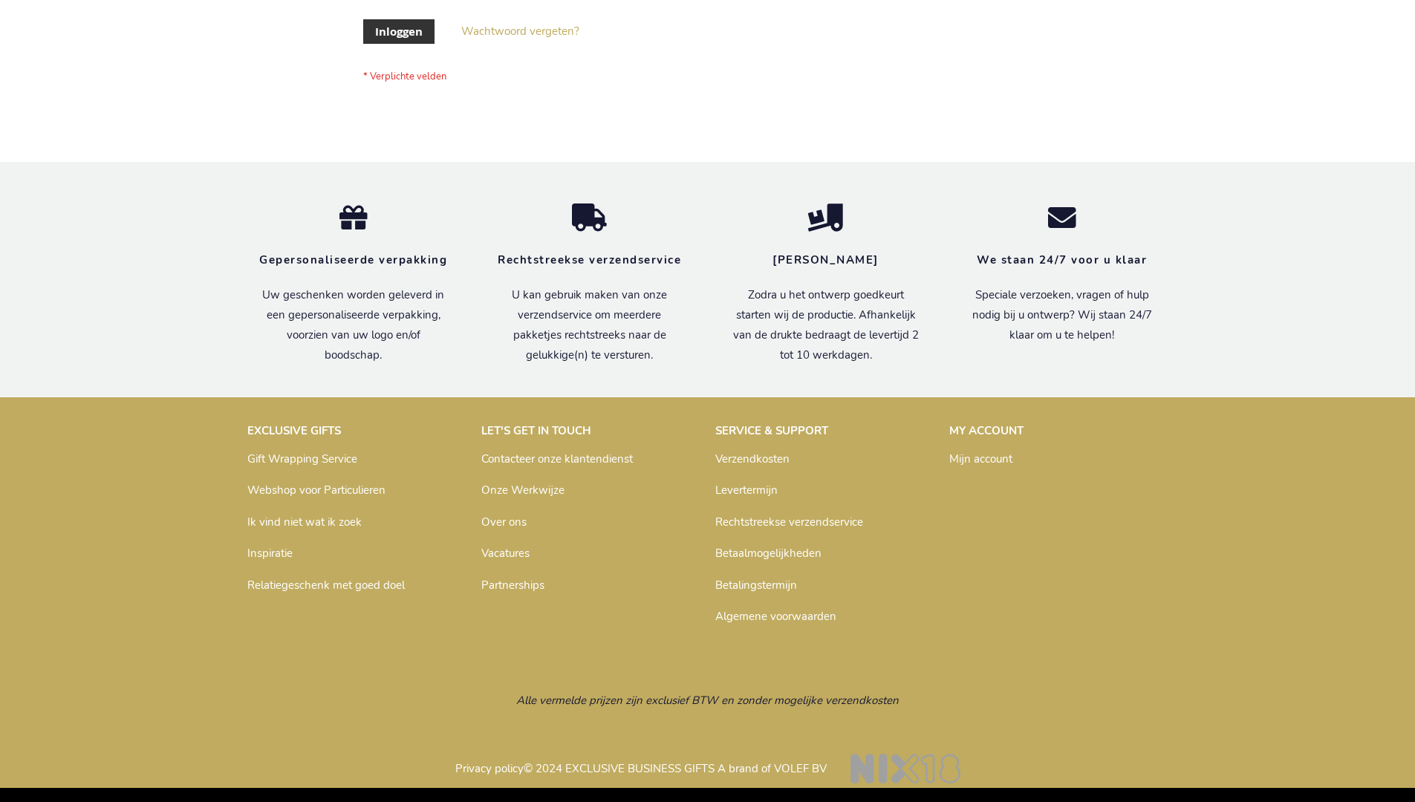
scroll to position [504, 0]
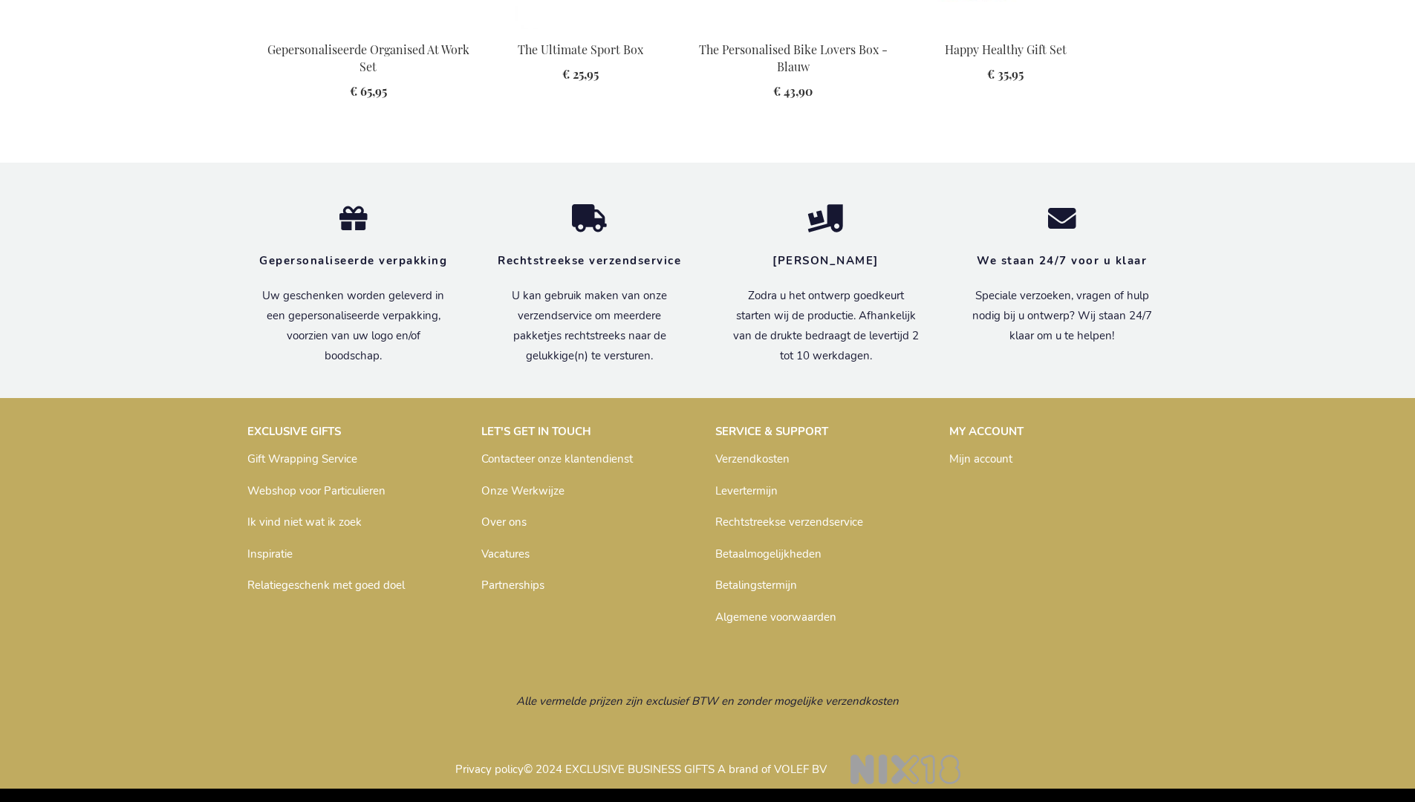
scroll to position [2028, 0]
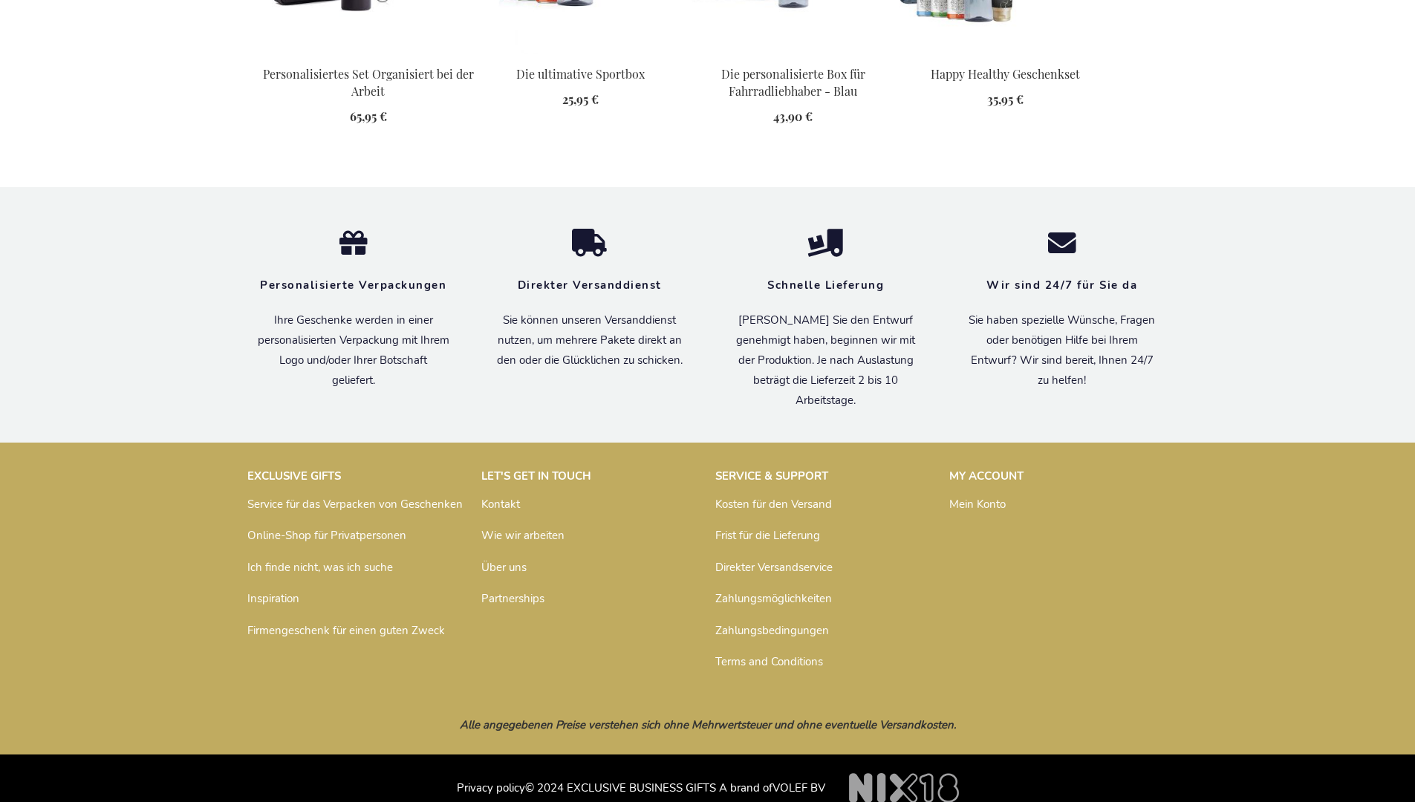
scroll to position [2037, 0]
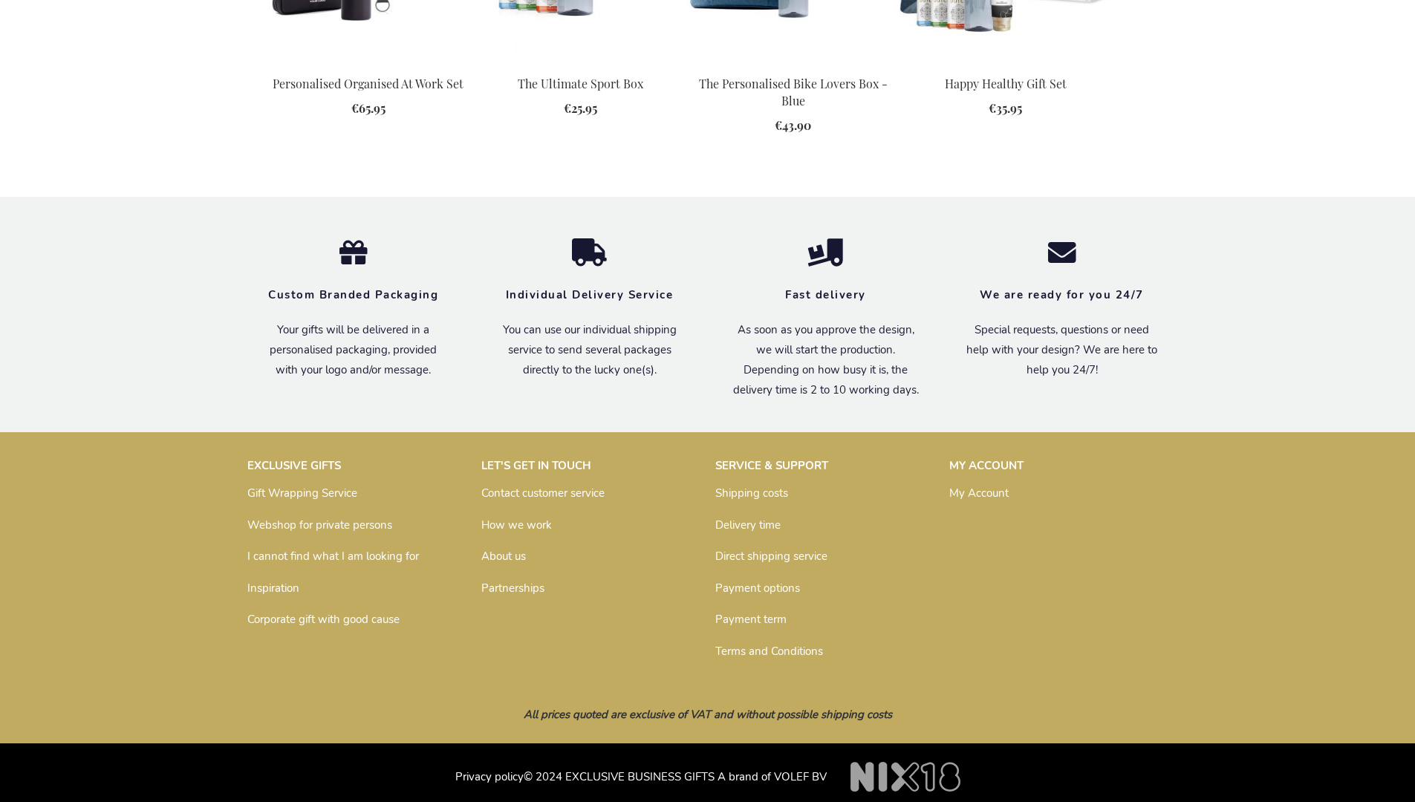
scroll to position [2000, 0]
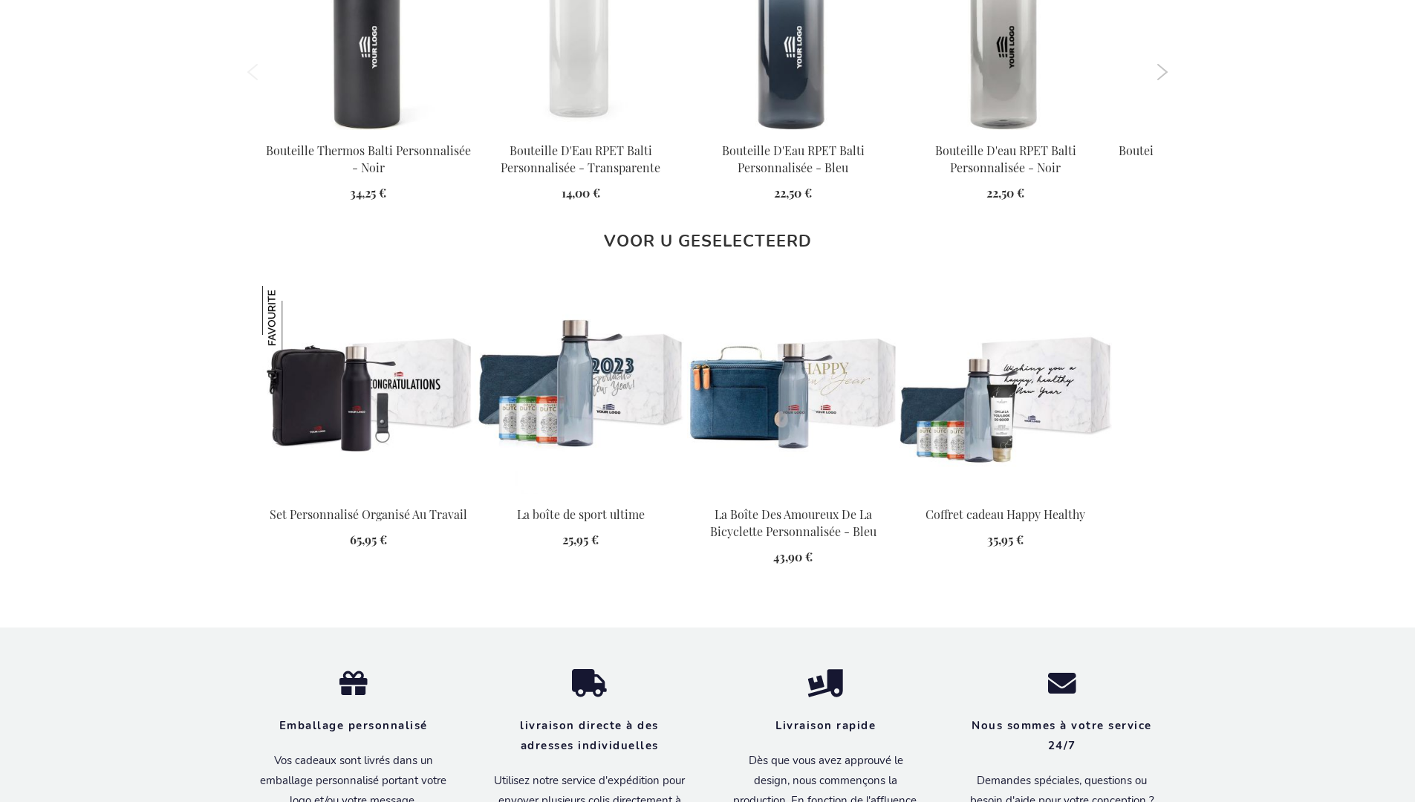
scroll to position [2052, 0]
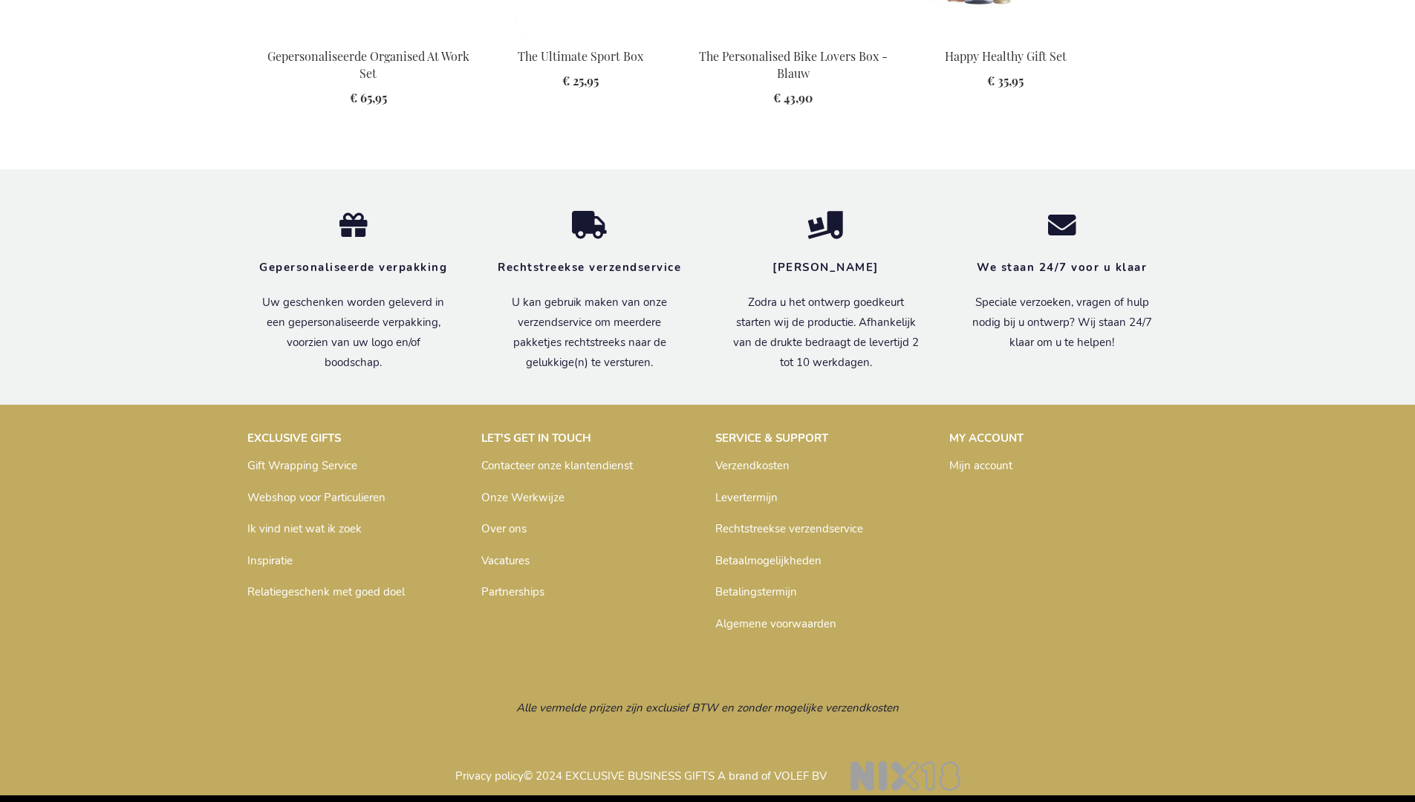
scroll to position [2028, 0]
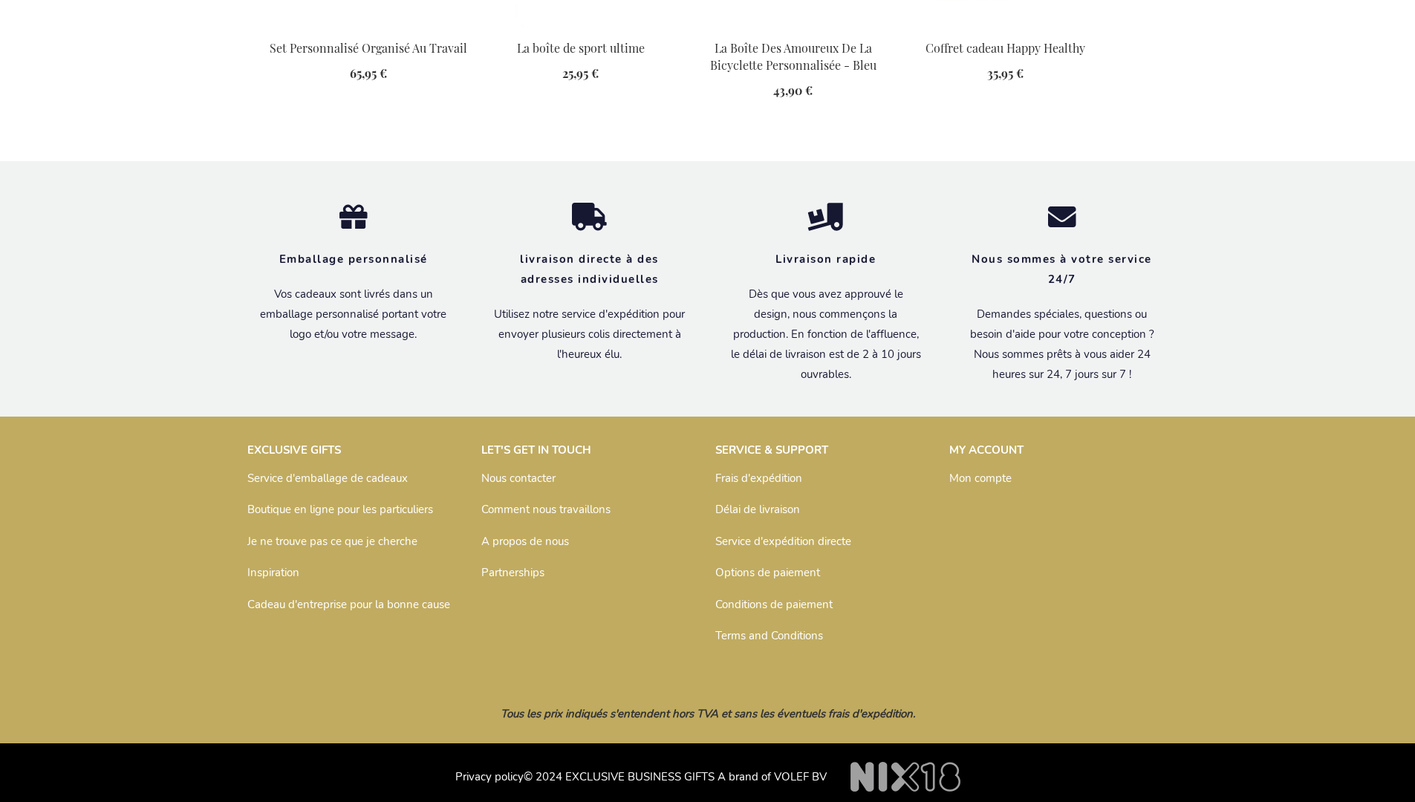
scroll to position [2052, 0]
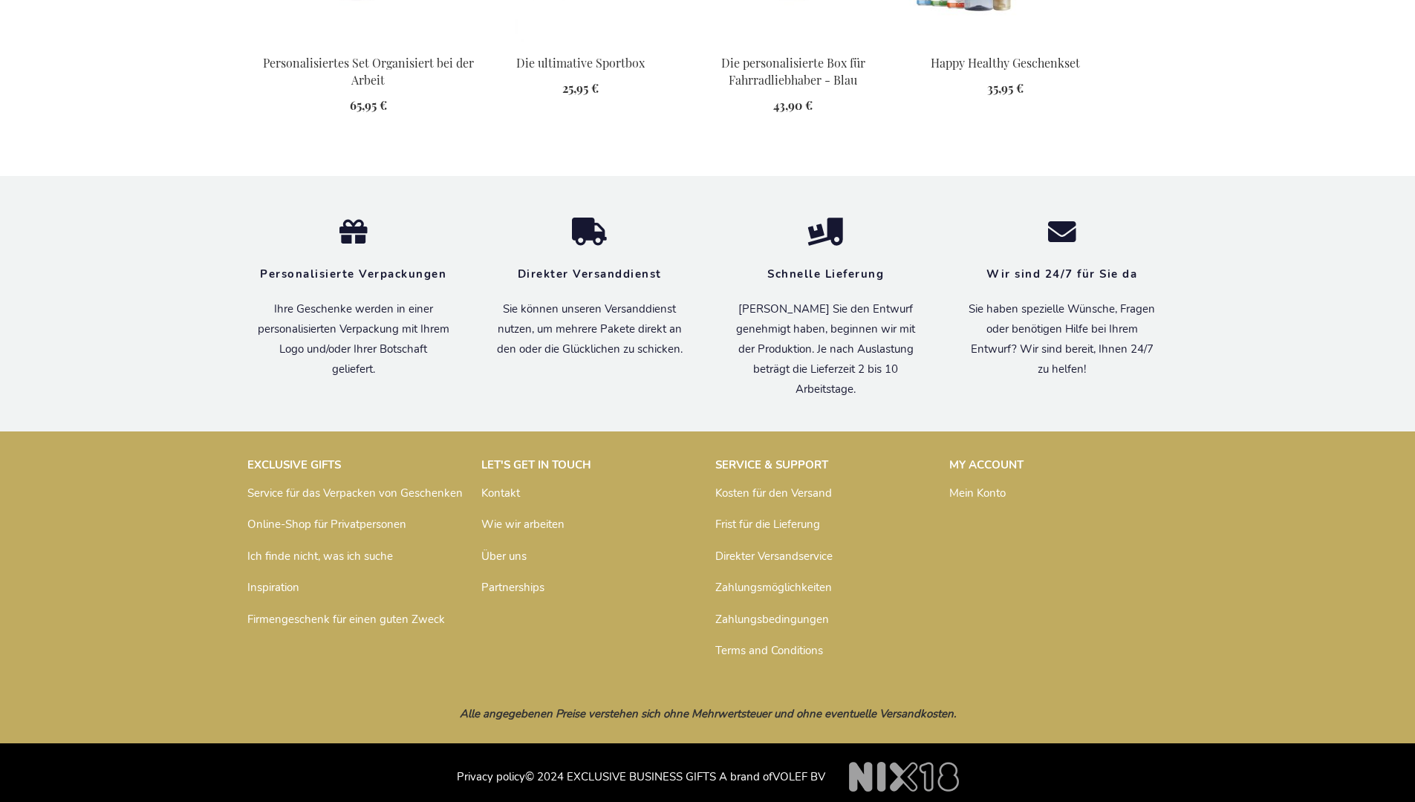
scroll to position [2037, 0]
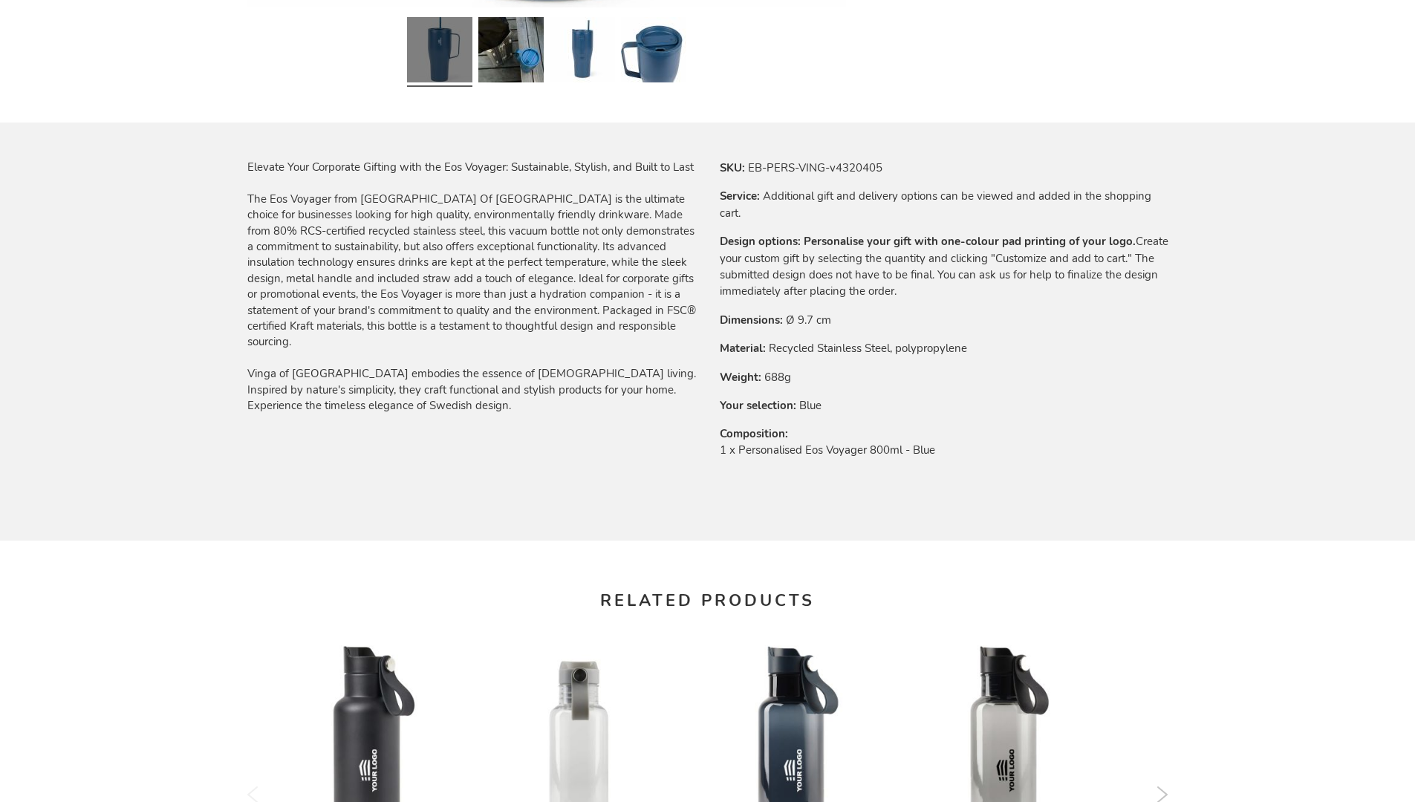
scroll to position [2000, 0]
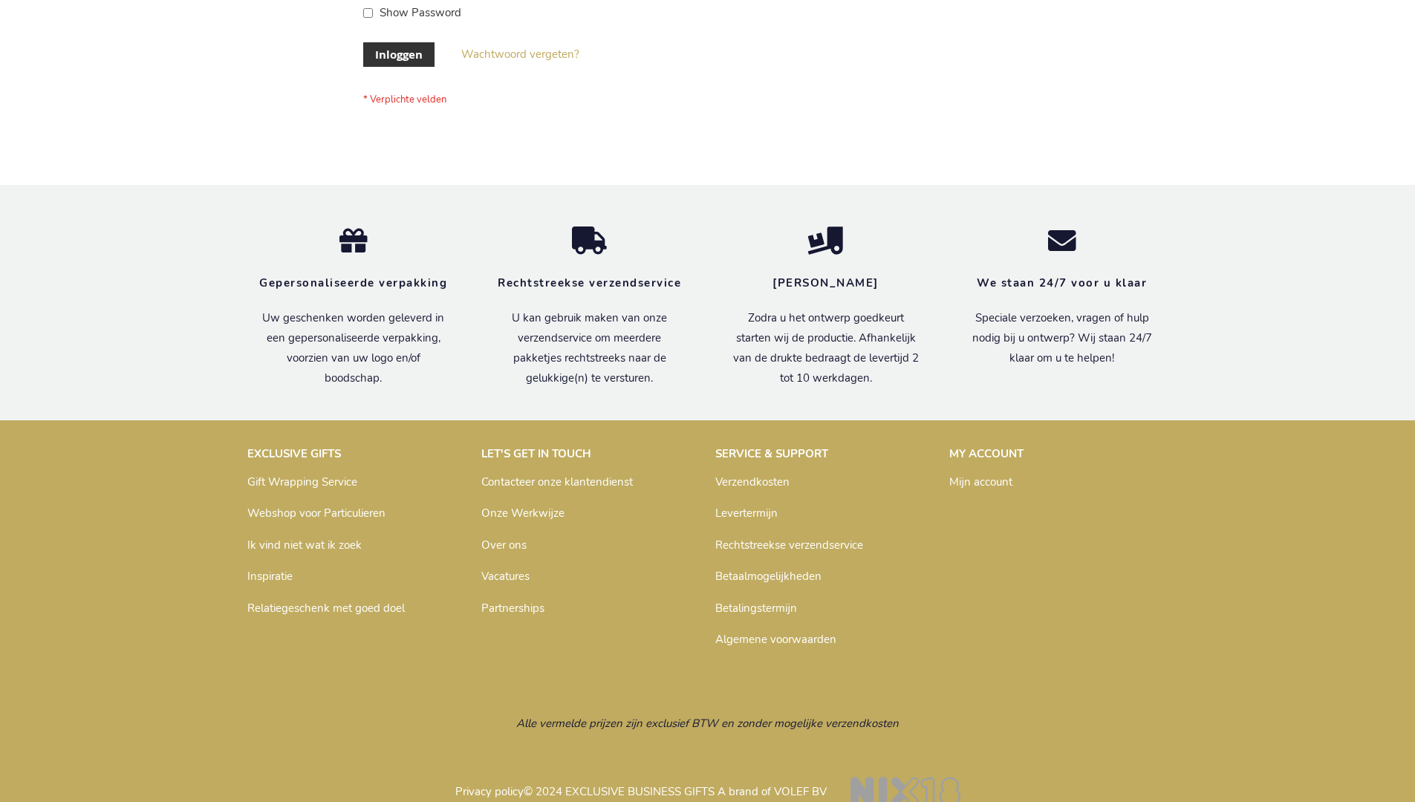
scroll to position [504, 0]
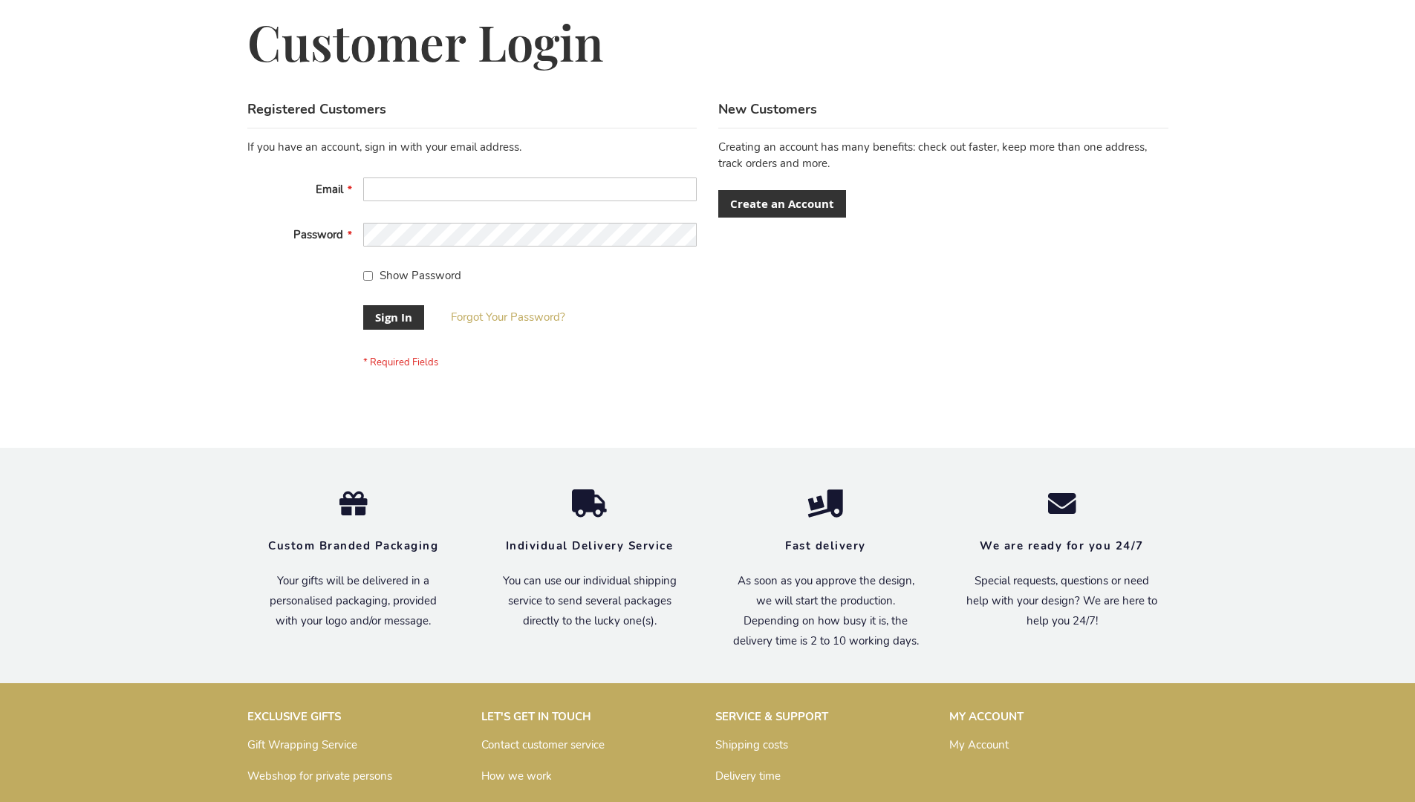
scroll to position [478, 0]
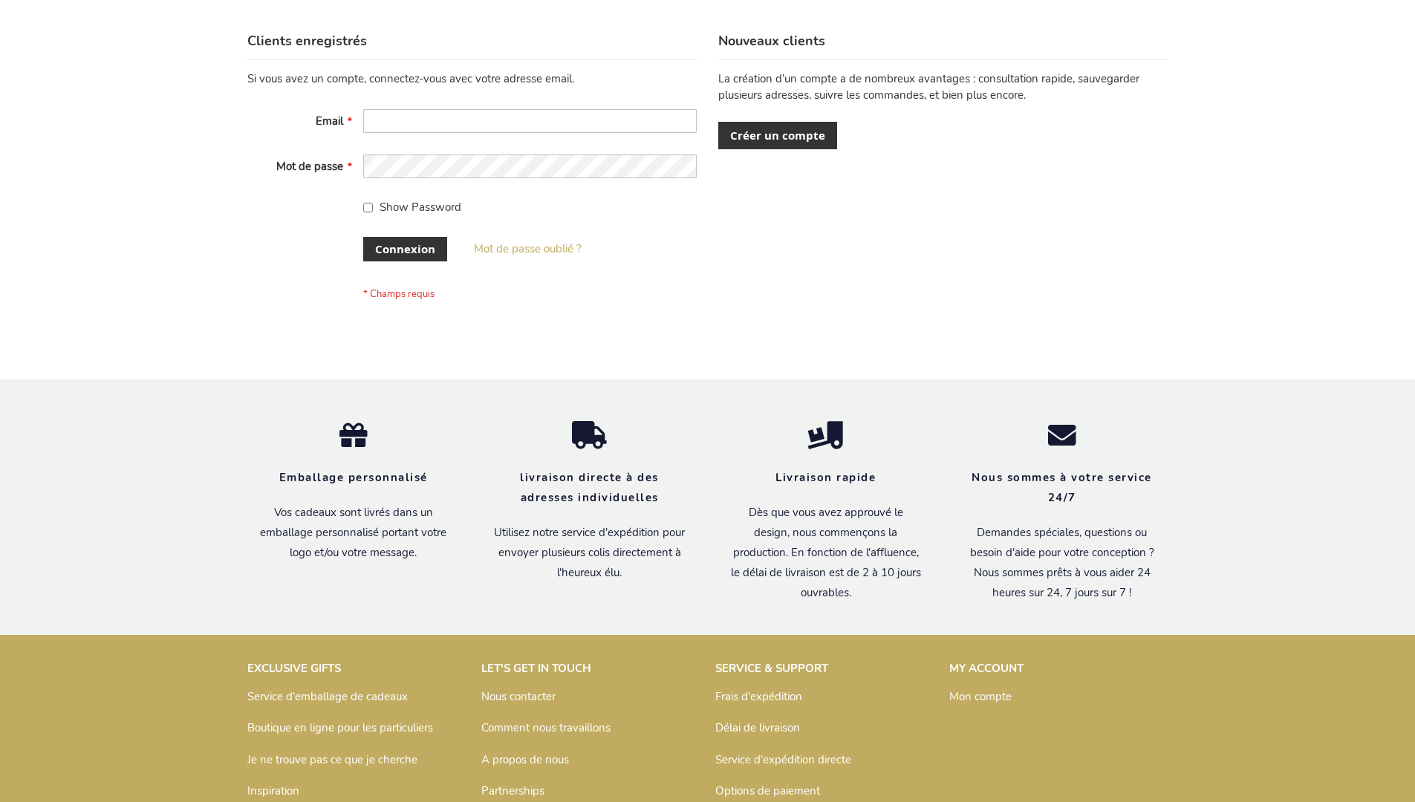
scroll to position [513, 0]
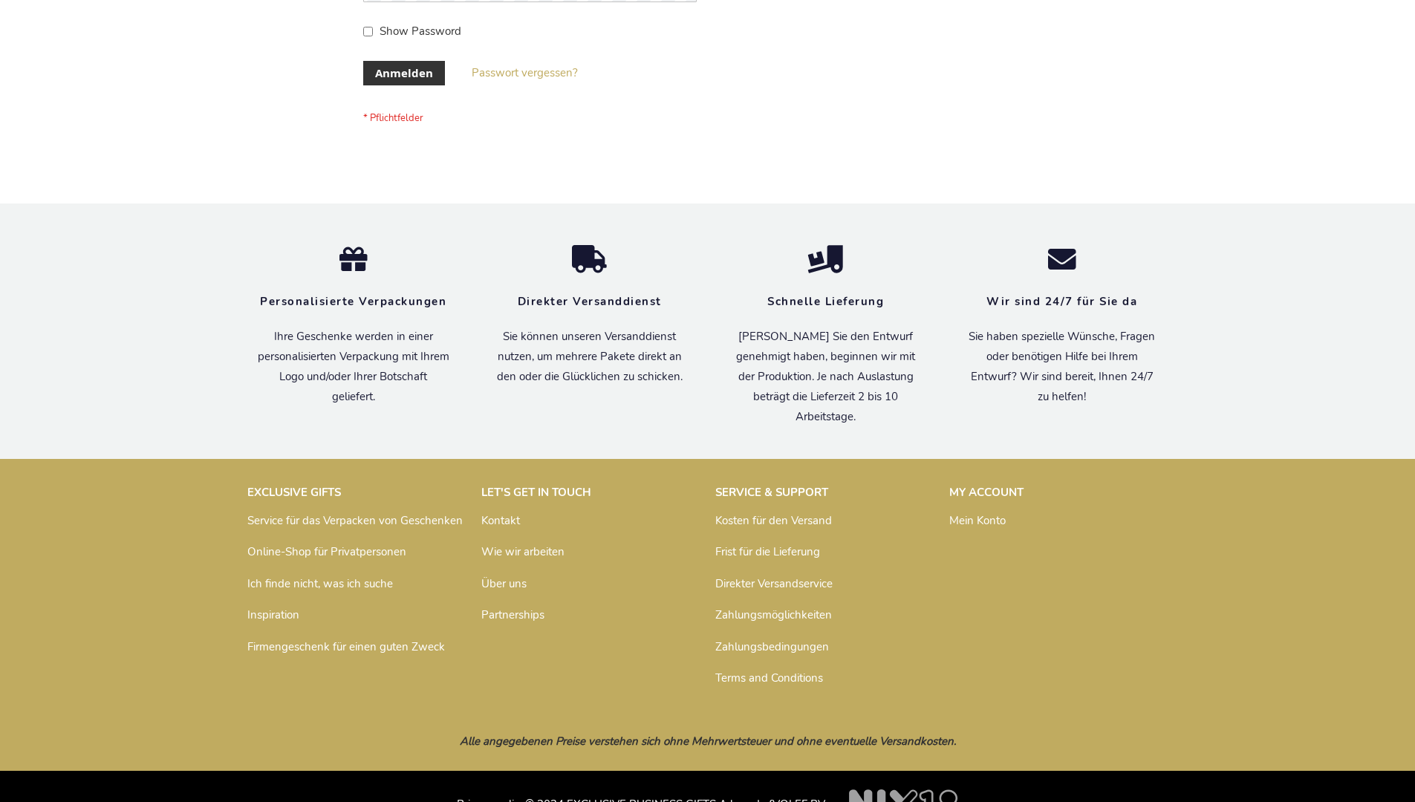
scroll to position [498, 0]
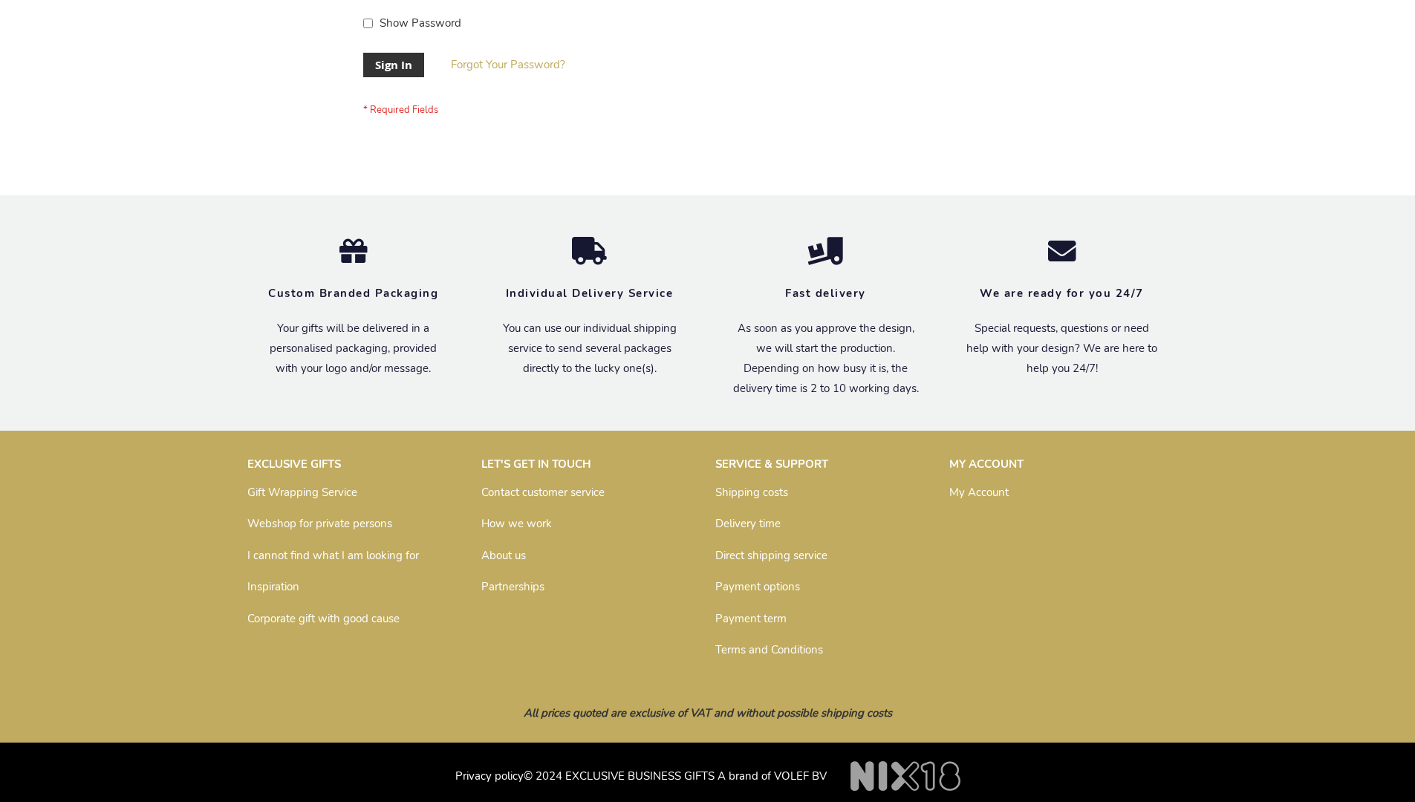
scroll to position [478, 0]
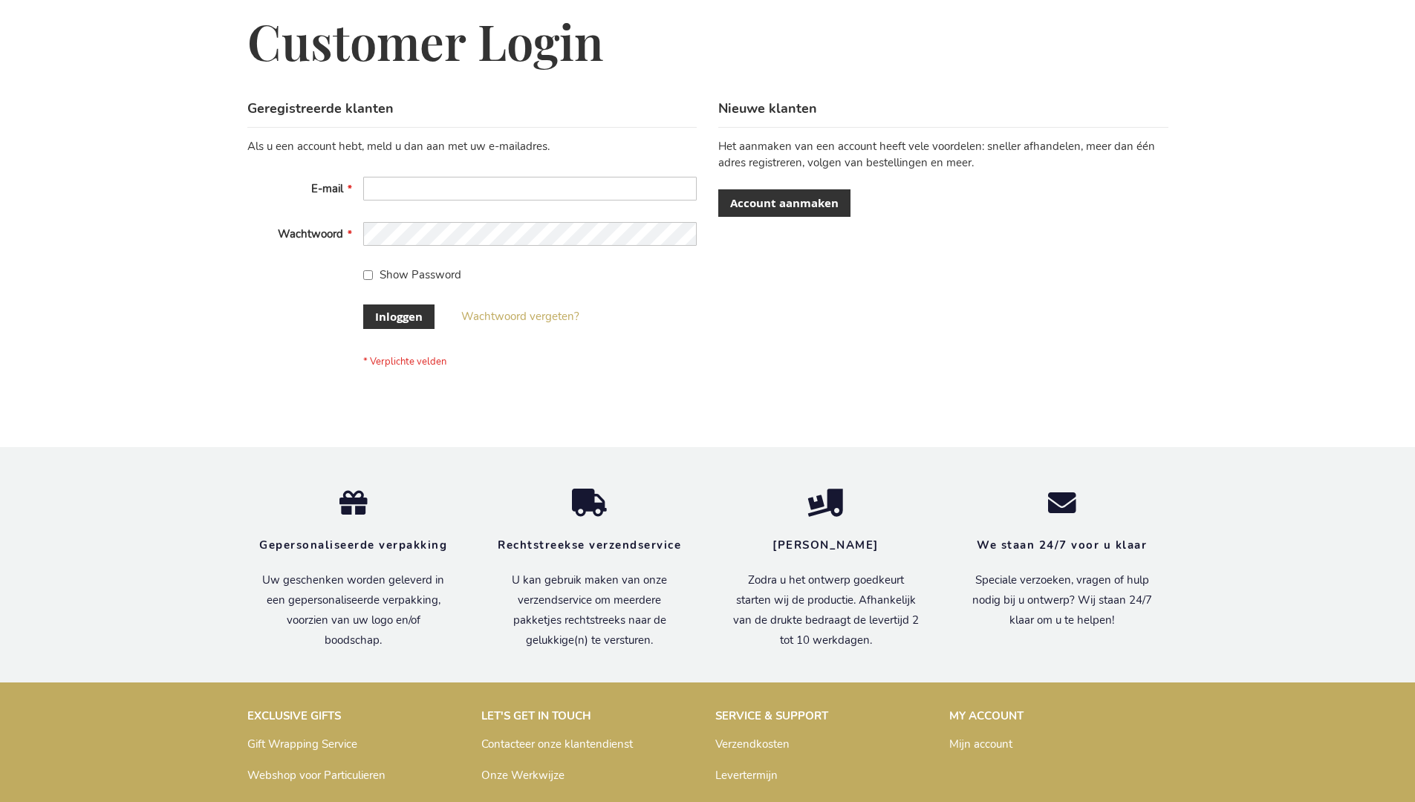
scroll to position [504, 0]
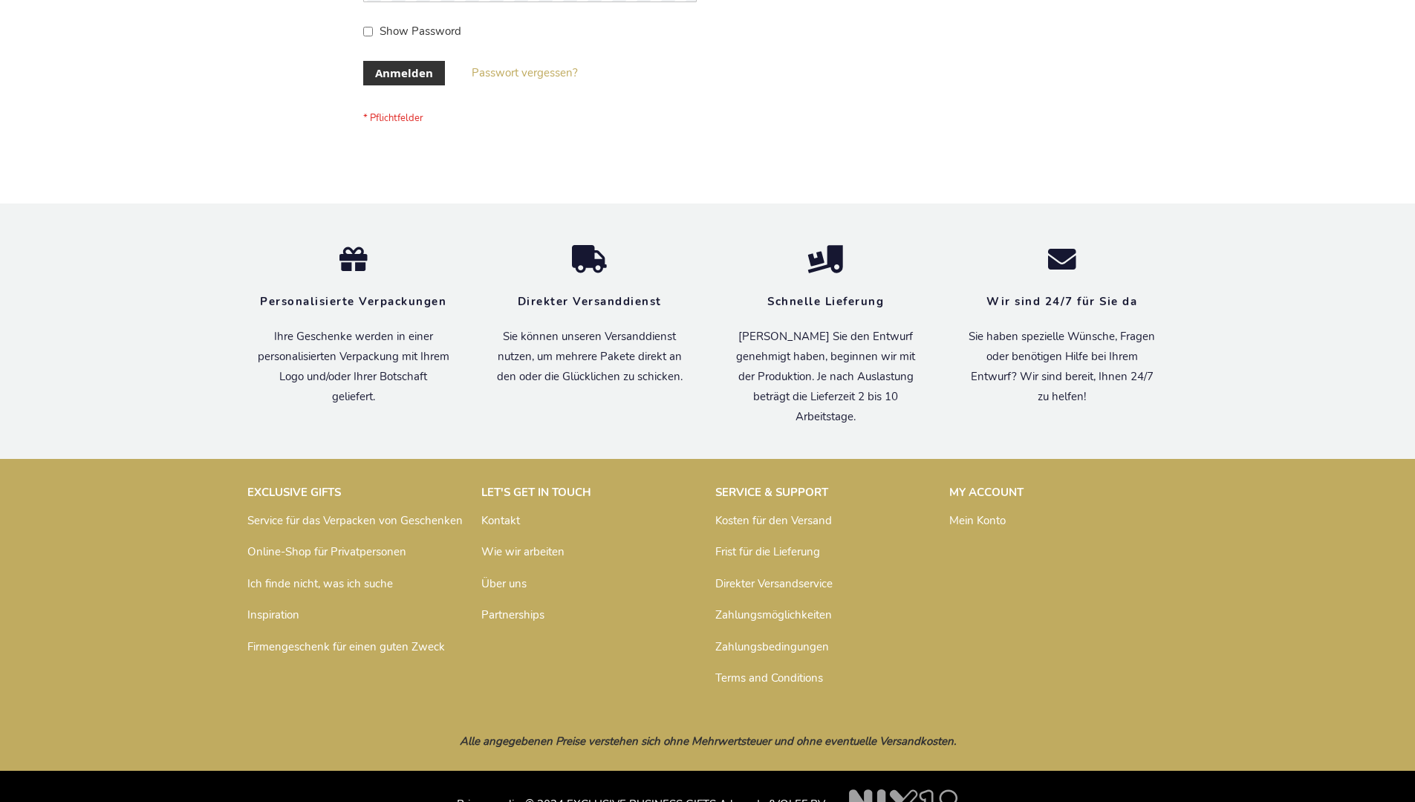
scroll to position [498, 0]
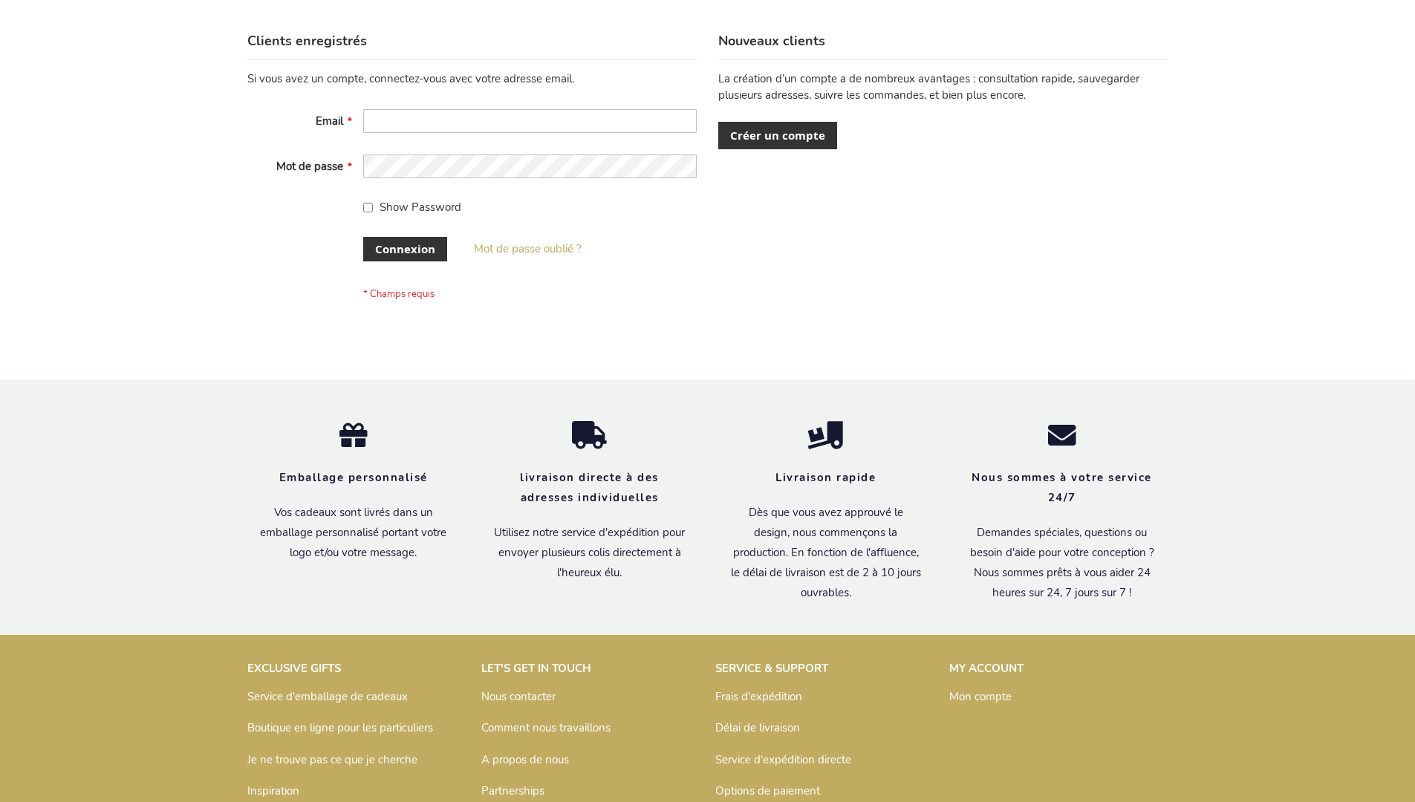
scroll to position [513, 0]
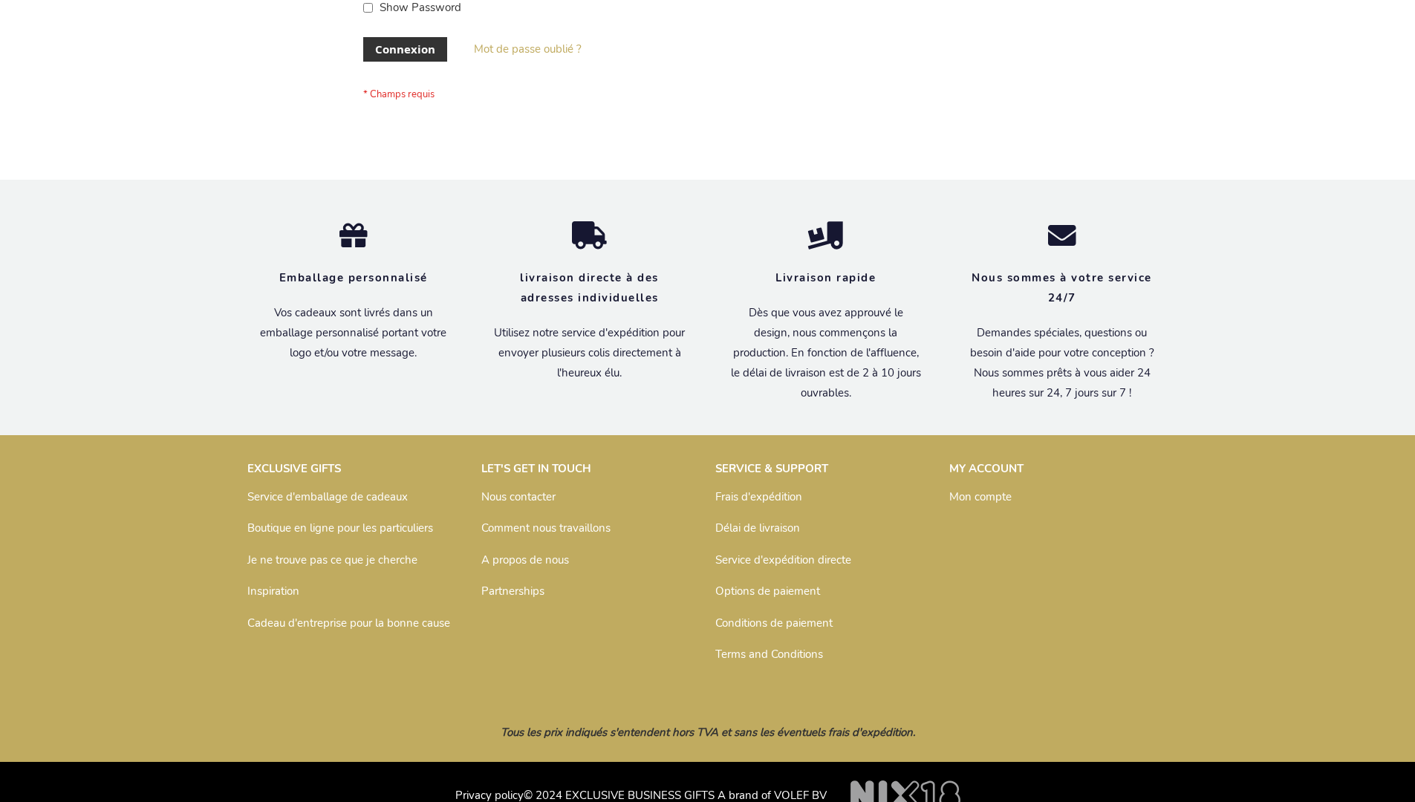
scroll to position [513, 0]
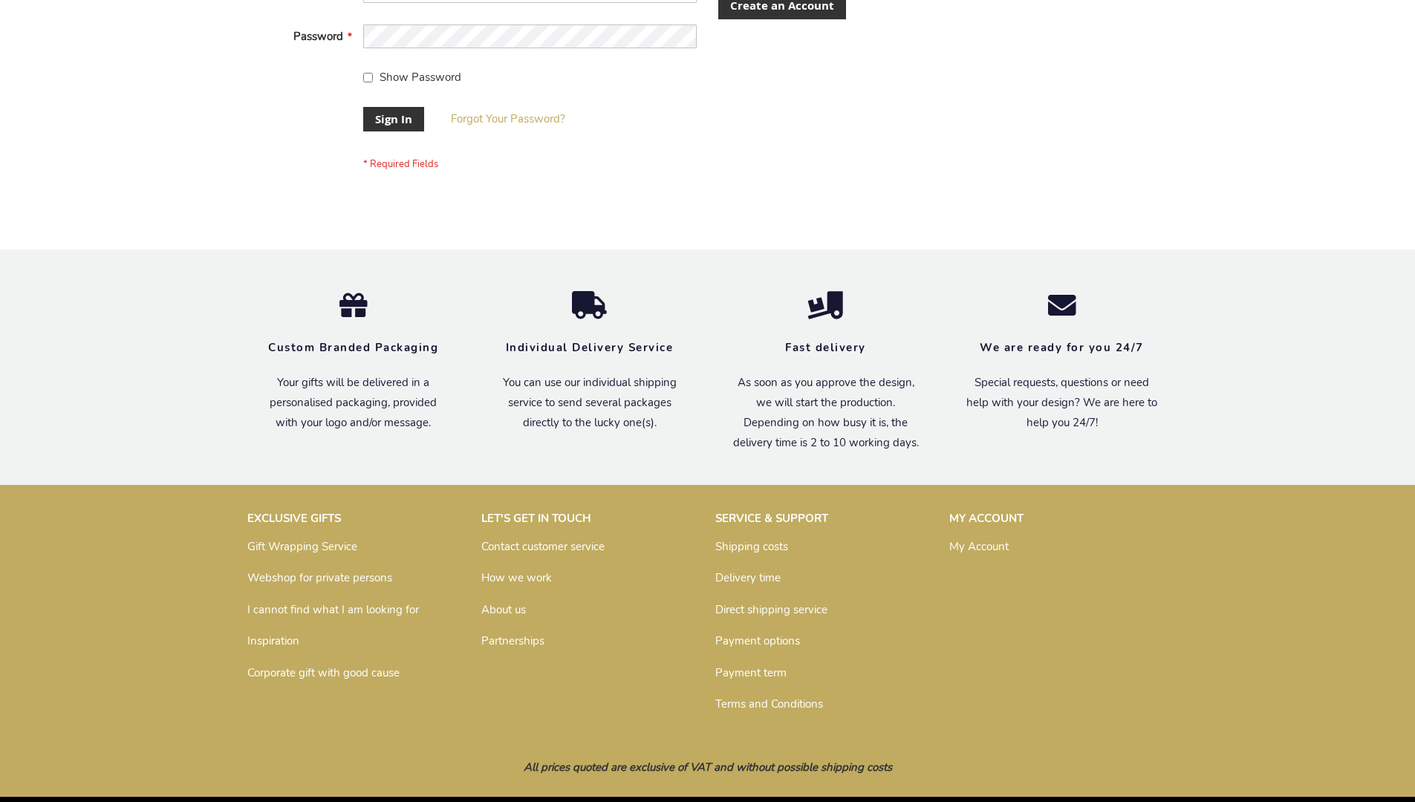
scroll to position [478, 0]
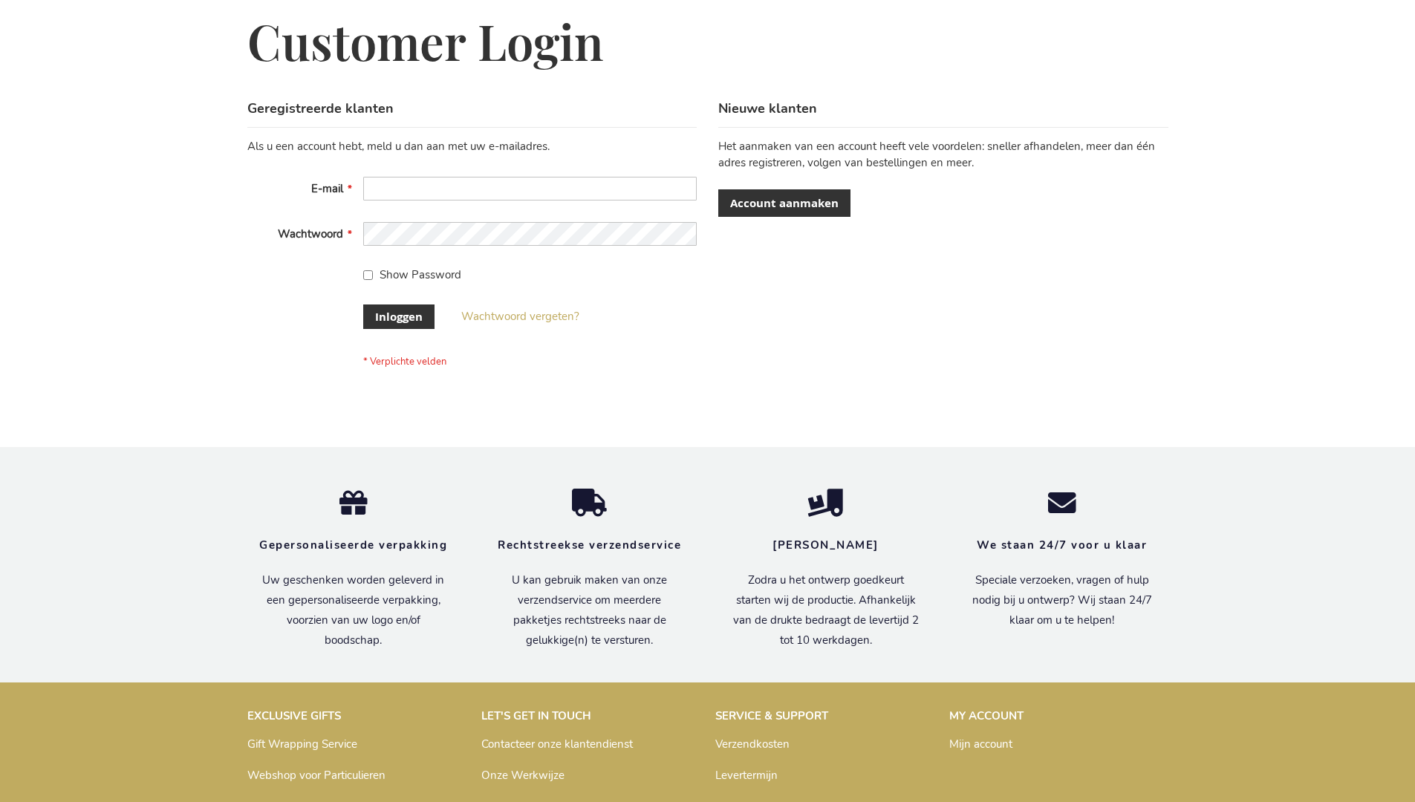
scroll to position [504, 0]
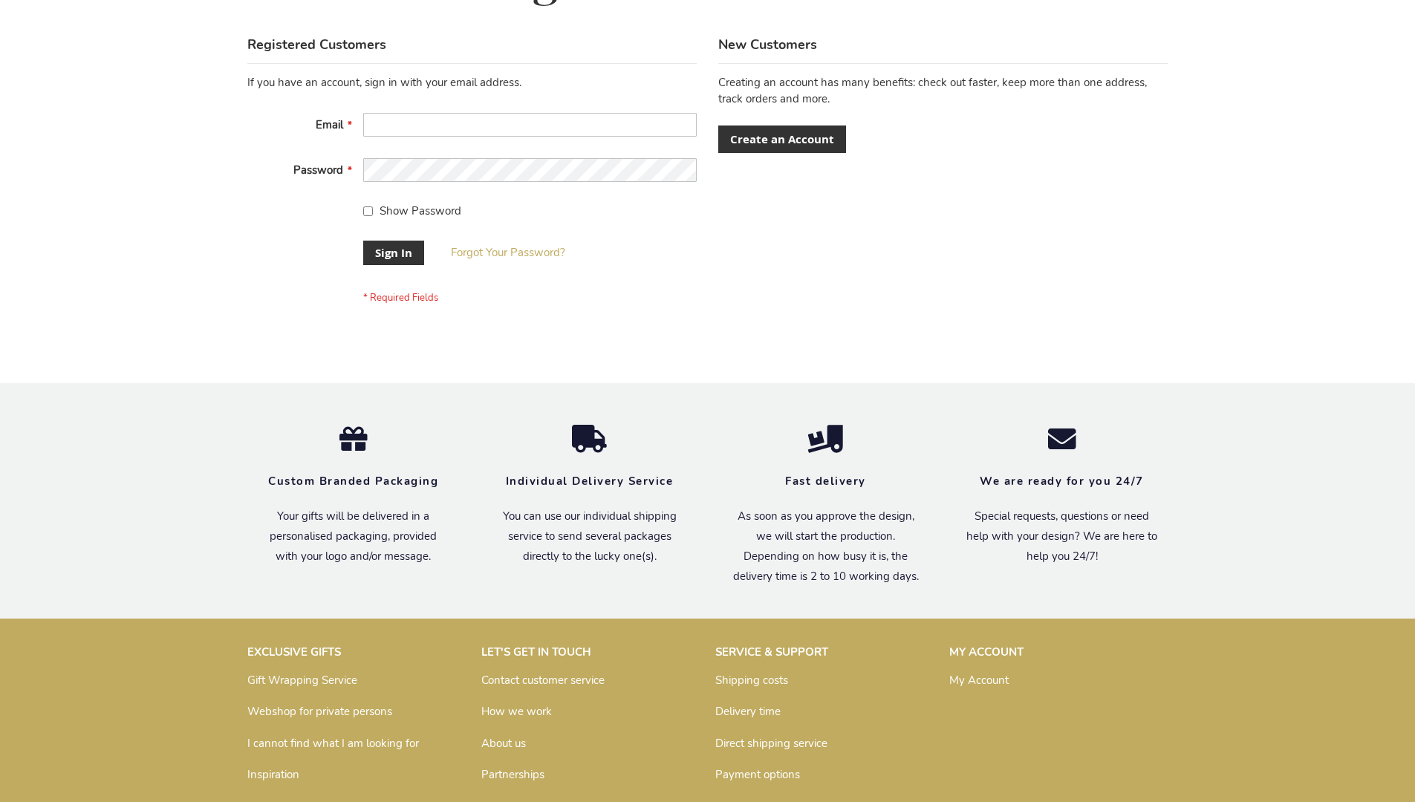
scroll to position [478, 0]
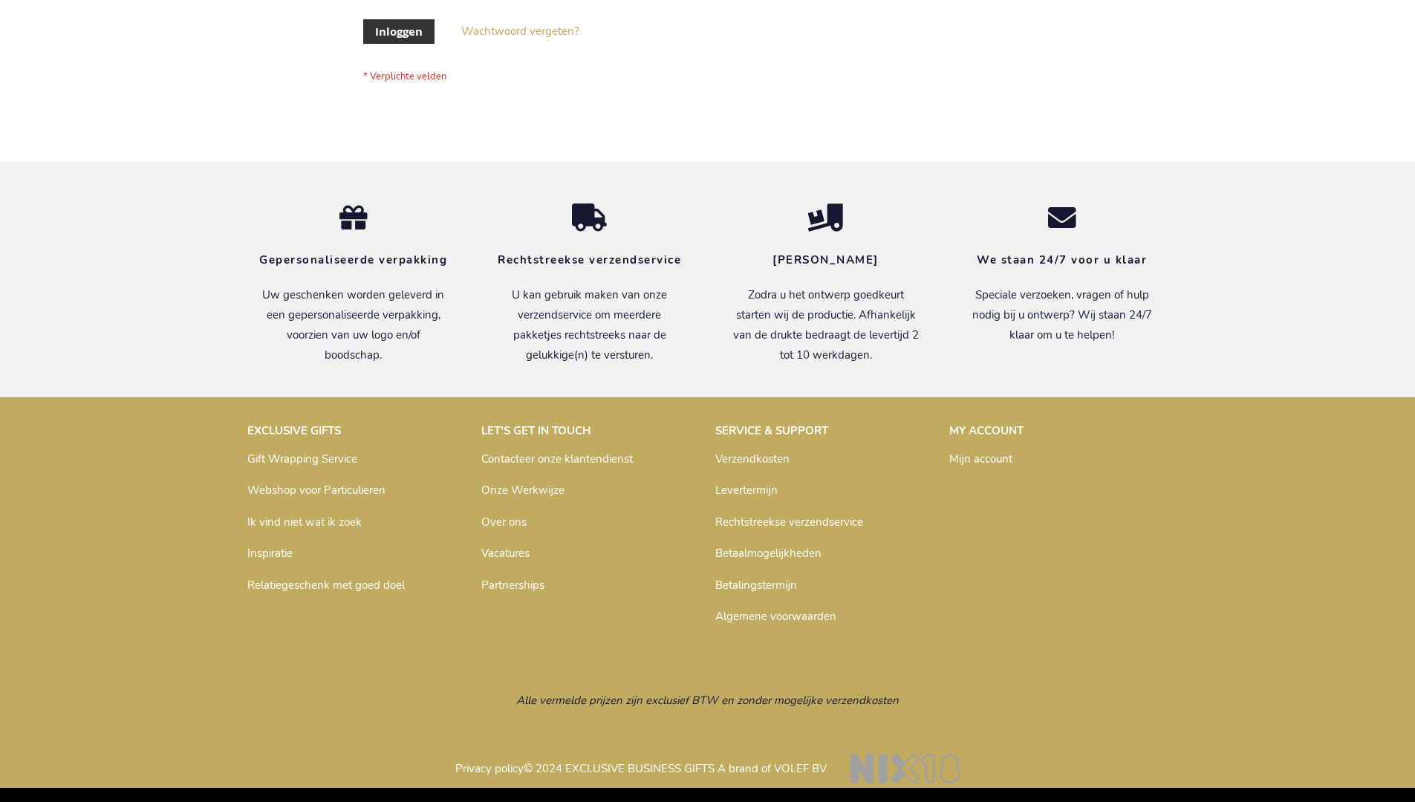
scroll to position [504, 0]
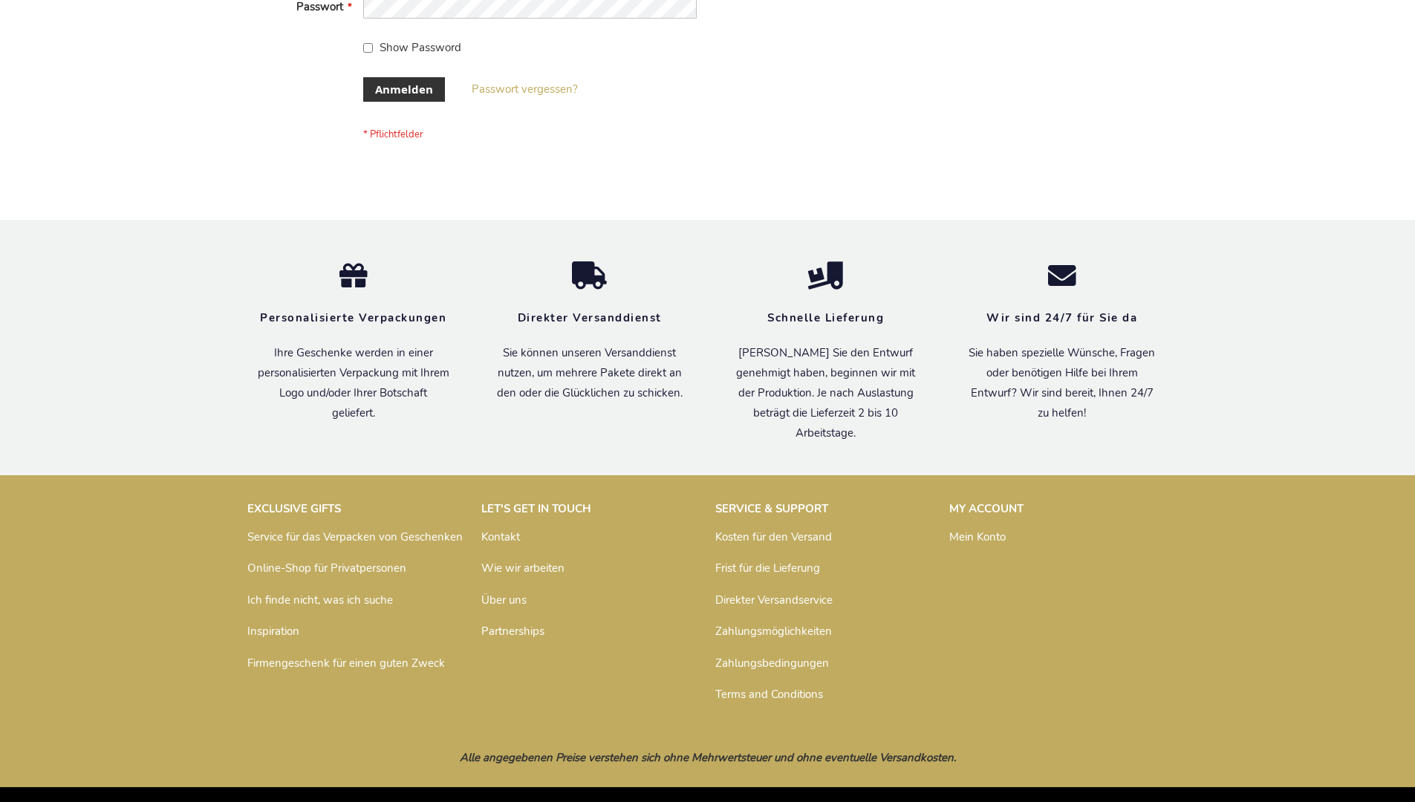
scroll to position [498, 0]
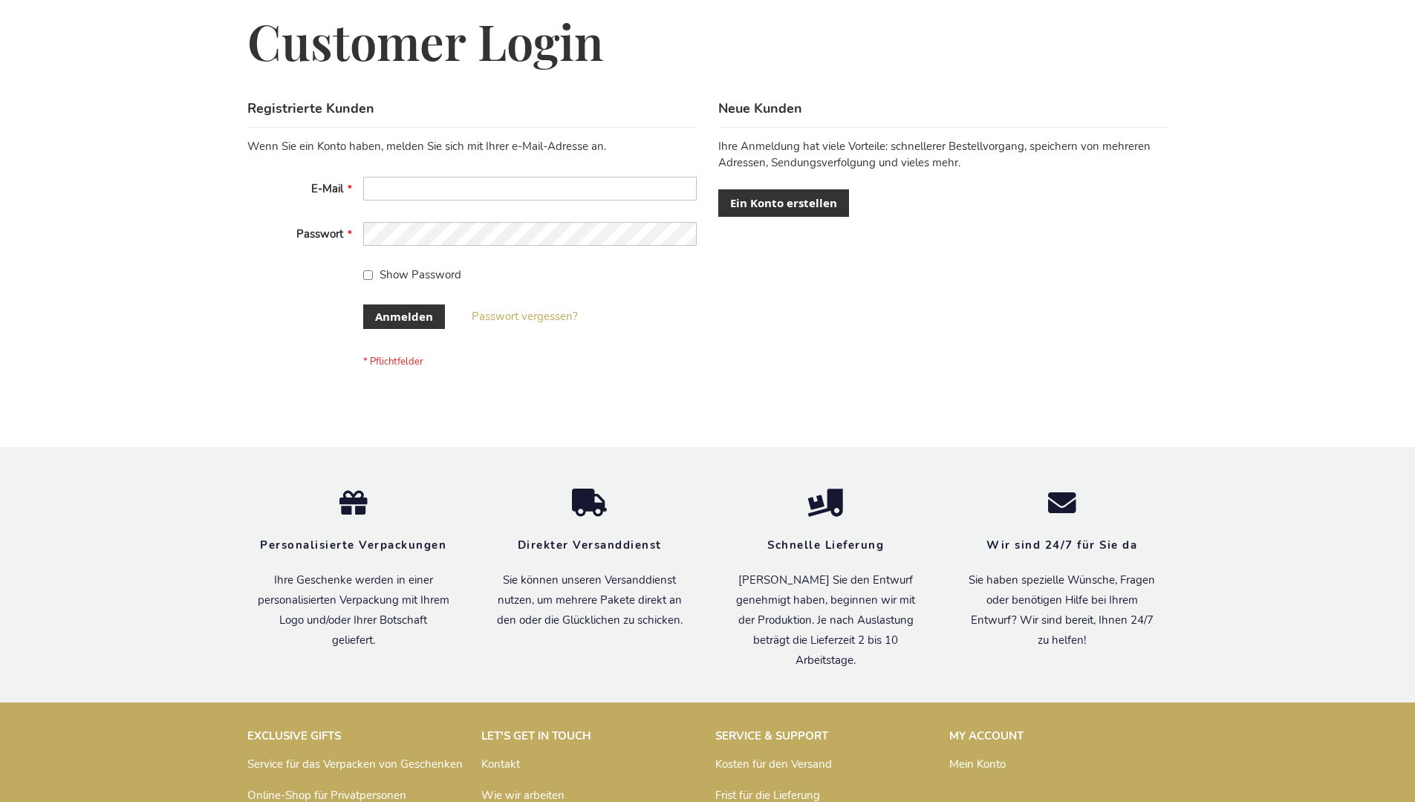
scroll to position [498, 0]
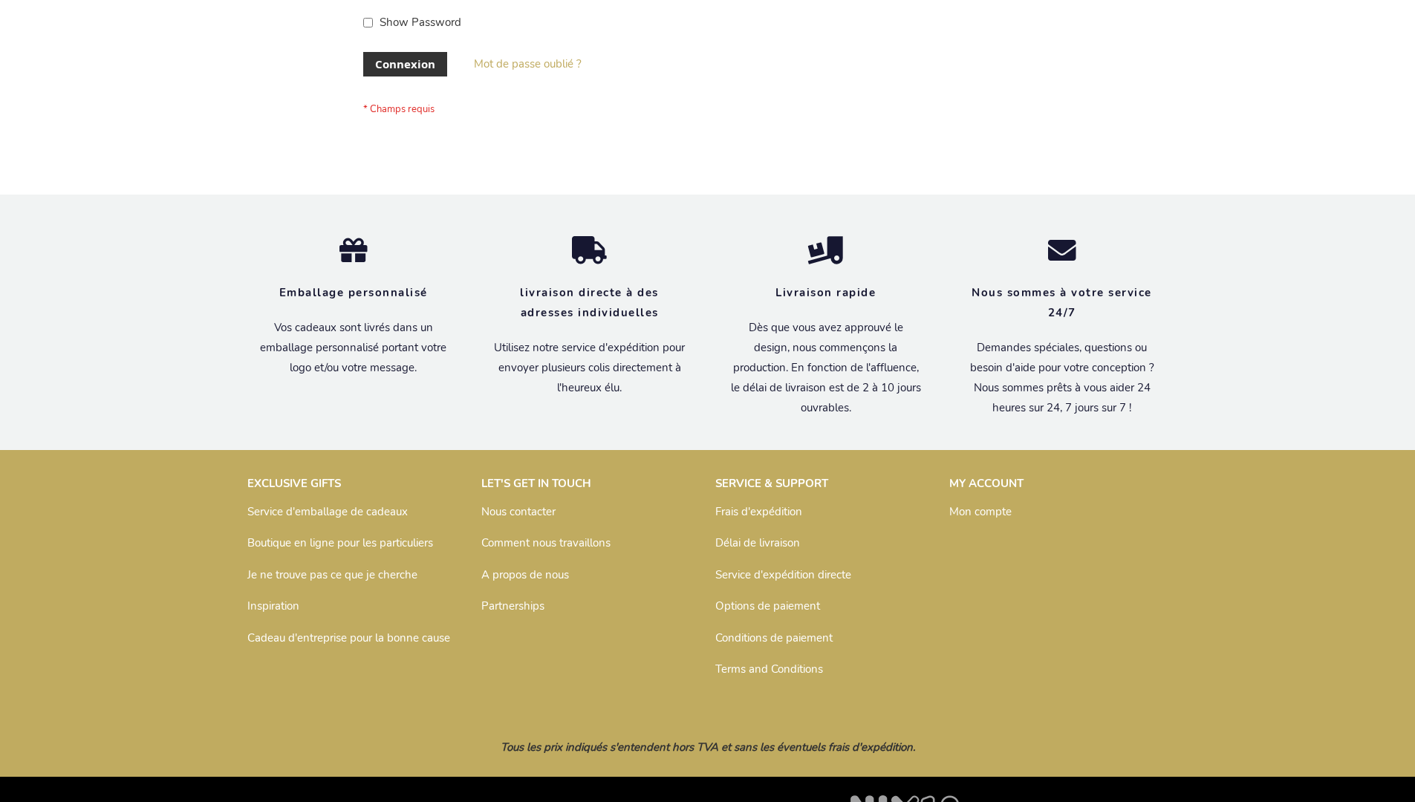
scroll to position [513, 0]
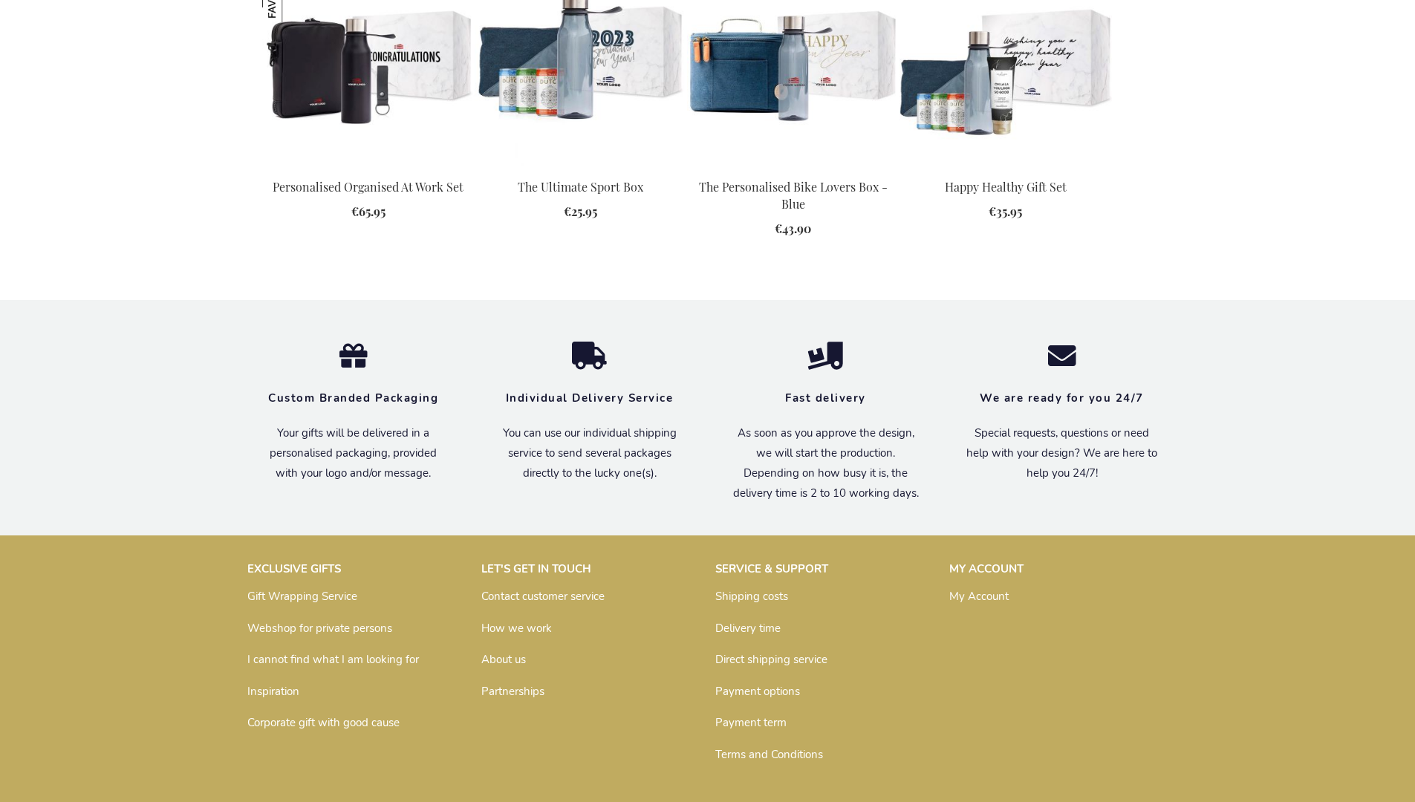
scroll to position [2000, 0]
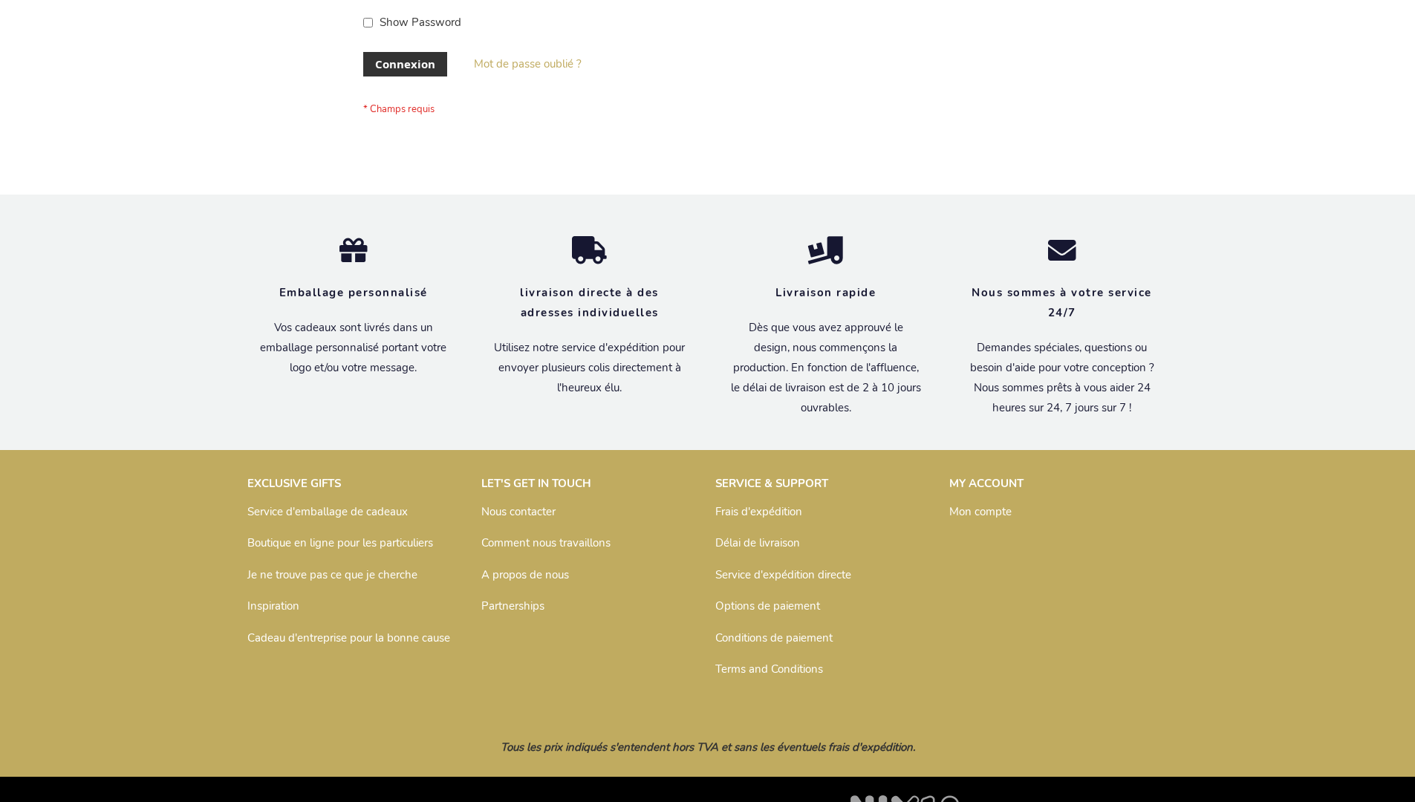
scroll to position [513, 0]
